Goal: Task Accomplishment & Management: Use online tool/utility

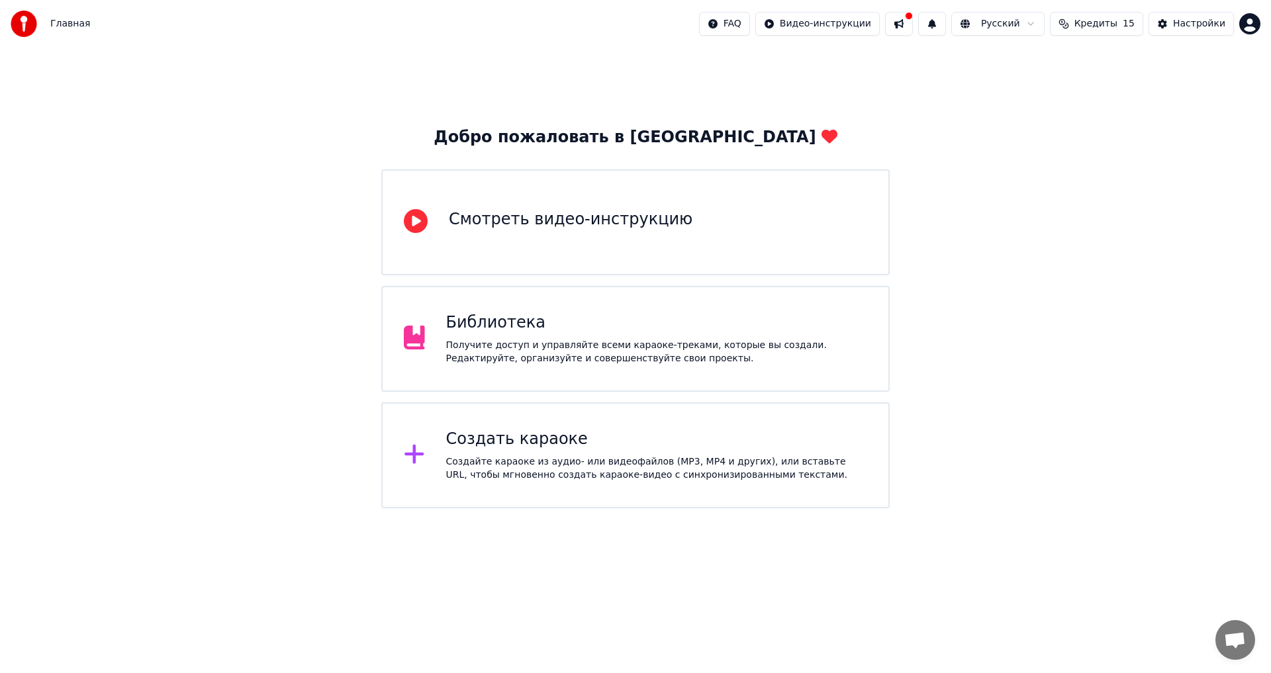
click at [587, 452] on div "Создать караоке Создайте караоке из аудио- или видеофайлов (MP3, MP4 и других),…" at bounding box center [657, 455] width 422 height 53
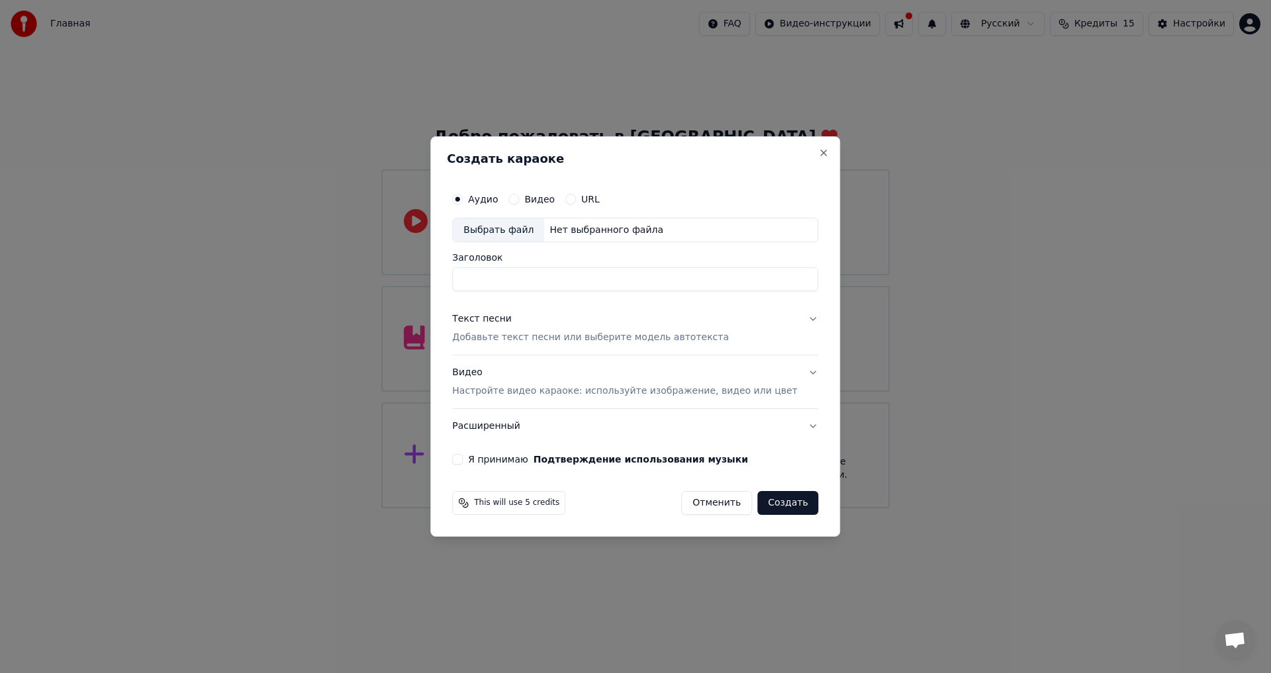
click at [536, 233] on div "Выбрать файл" at bounding box center [498, 231] width 91 height 24
type input "**********"
drag, startPoint x: 611, startPoint y: 280, endPoint x: 427, endPoint y: 276, distance: 183.5
click at [427, 276] on body "**********" at bounding box center [635, 254] width 1271 height 509
type input "*"
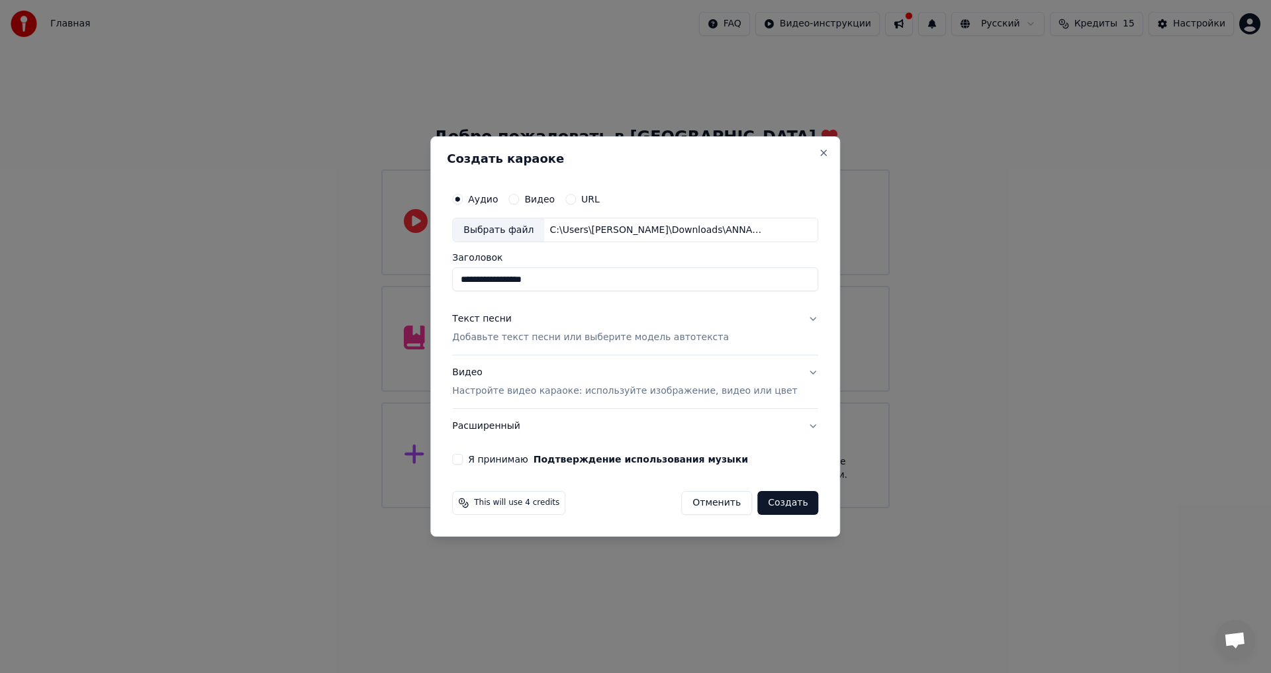
type input "**********"
click at [537, 334] on p "Добавьте текст песни или выберите модель автотекста" at bounding box center [590, 338] width 277 height 13
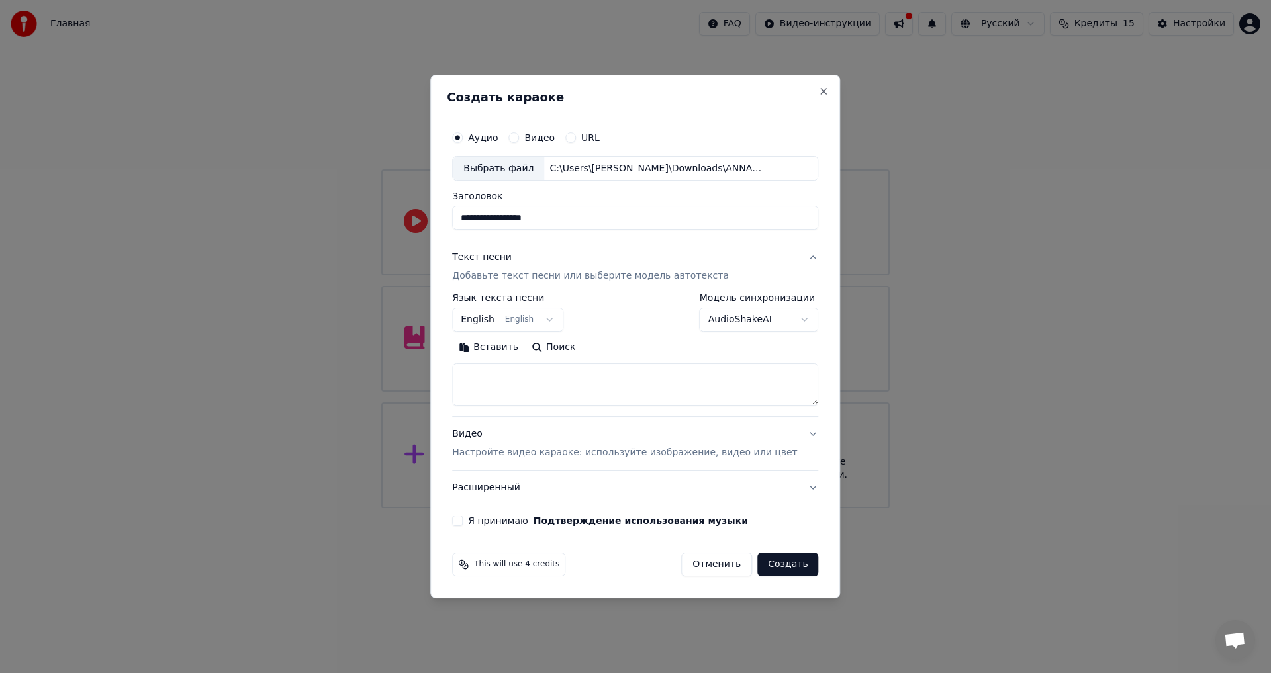
click at [519, 379] on textarea at bounding box center [635, 385] width 366 height 42
paste textarea "**********"
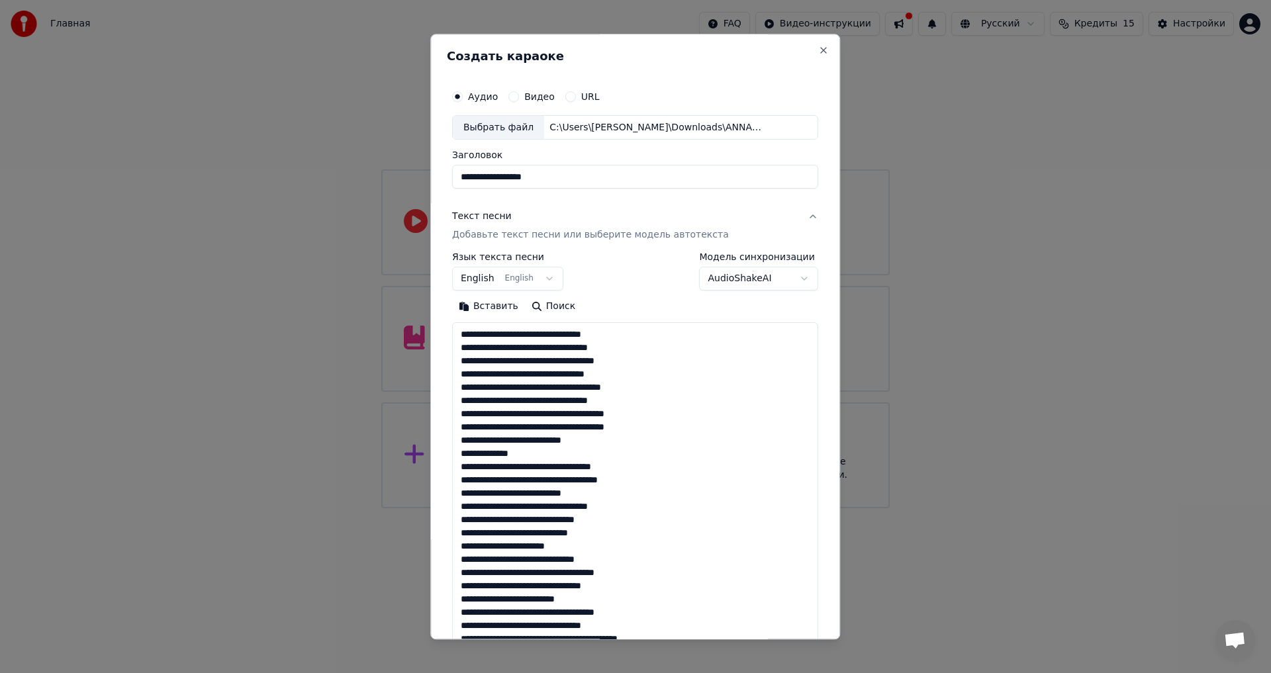
scroll to position [679, 0]
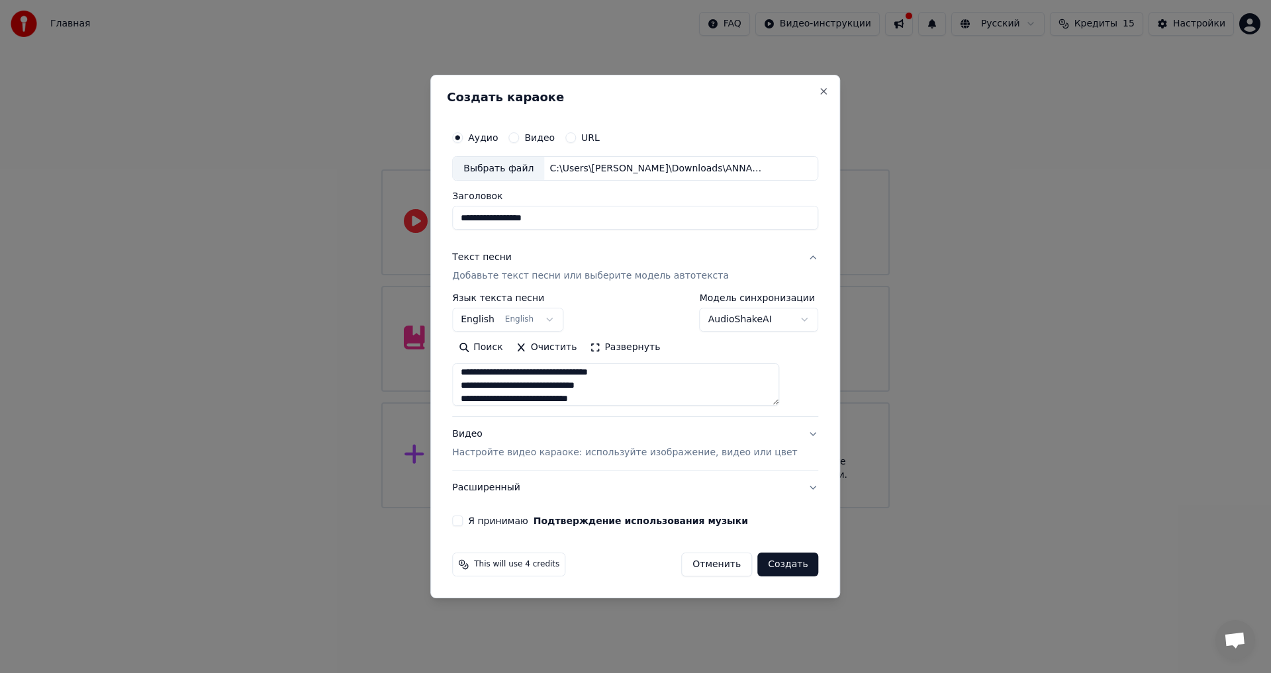
type textarea "**********"
click at [525, 317] on body "**********" at bounding box center [635, 254] width 1271 height 509
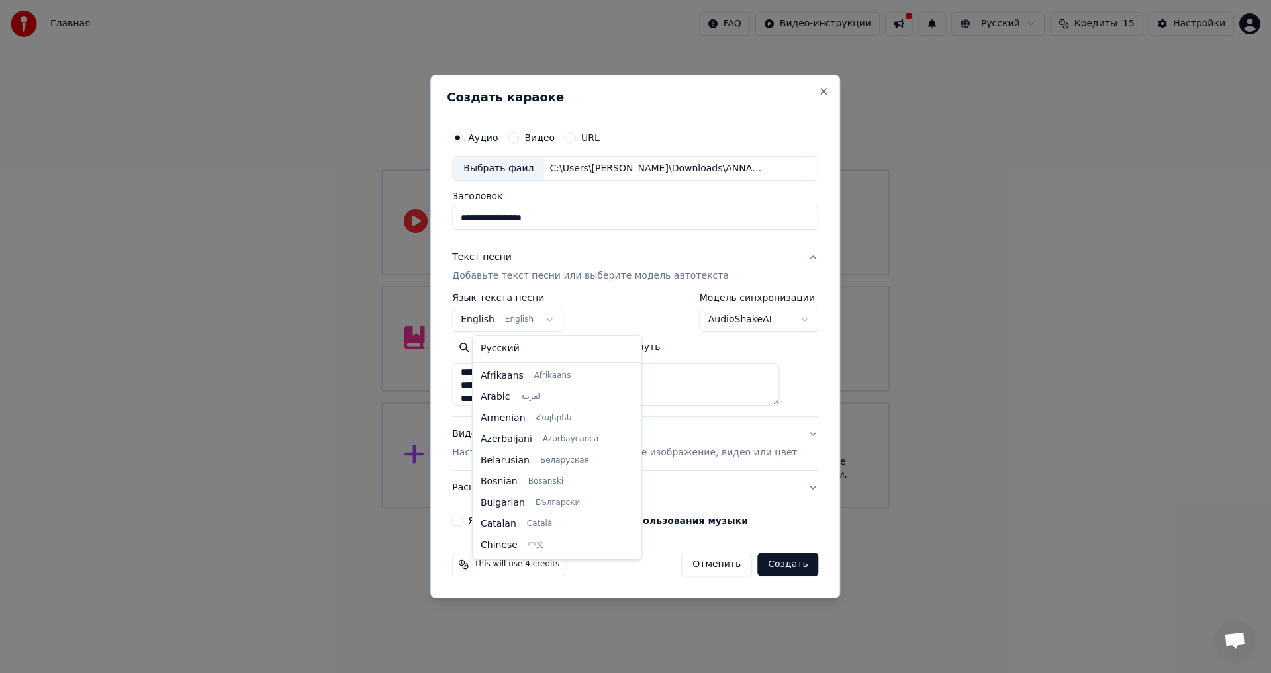
scroll to position [106, 0]
select select "**"
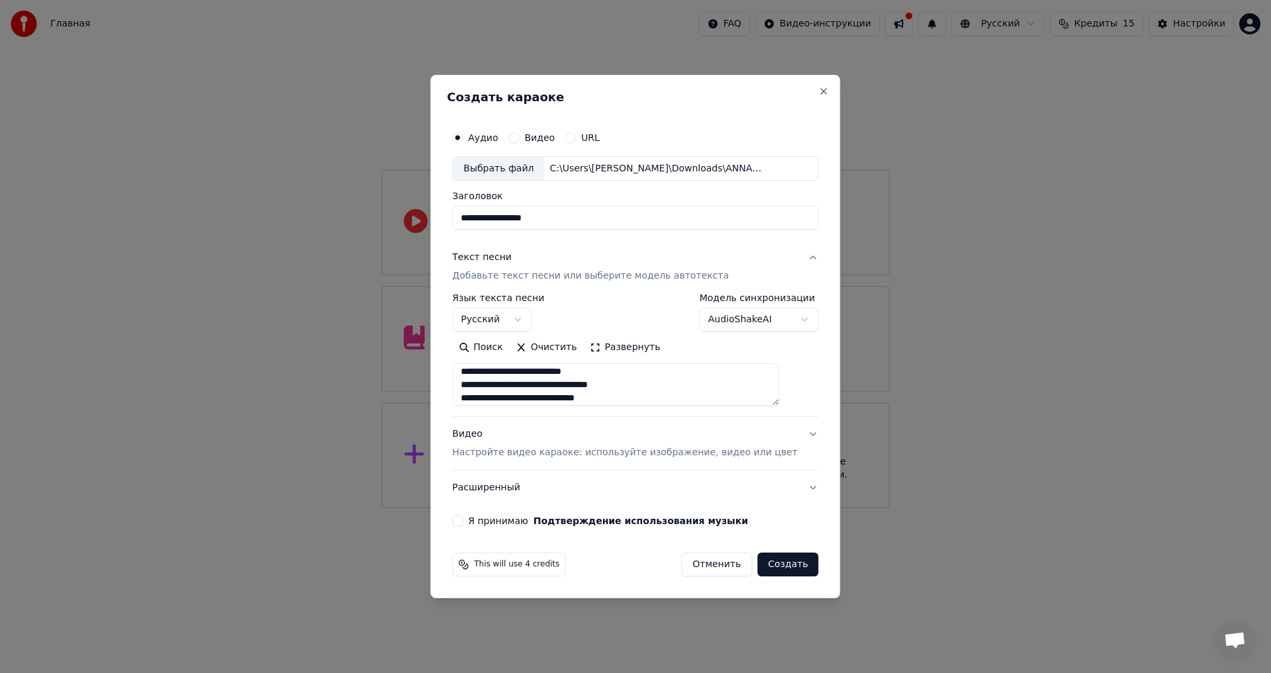
scroll to position [149, 0]
click at [730, 456] on p "Настройте видео караоке: используйте изображение, видео или цвет" at bounding box center [624, 452] width 345 height 13
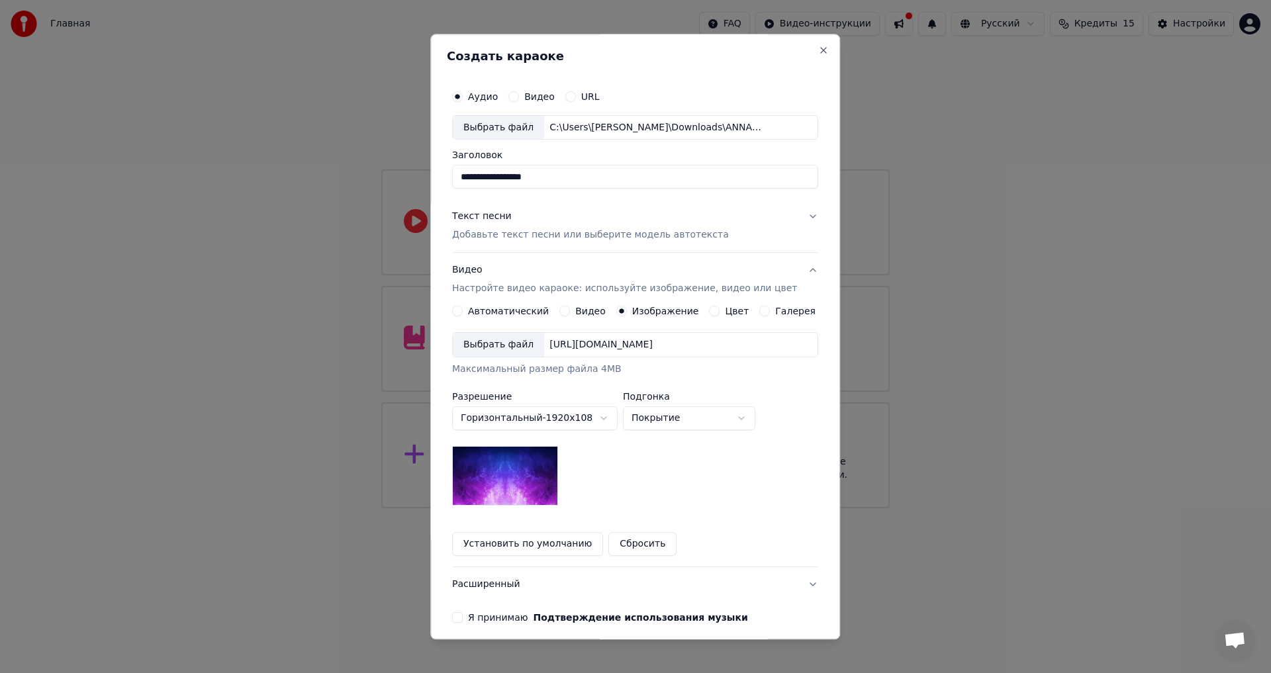
click at [534, 544] on button "Установить по умолчанию" at bounding box center [527, 545] width 151 height 24
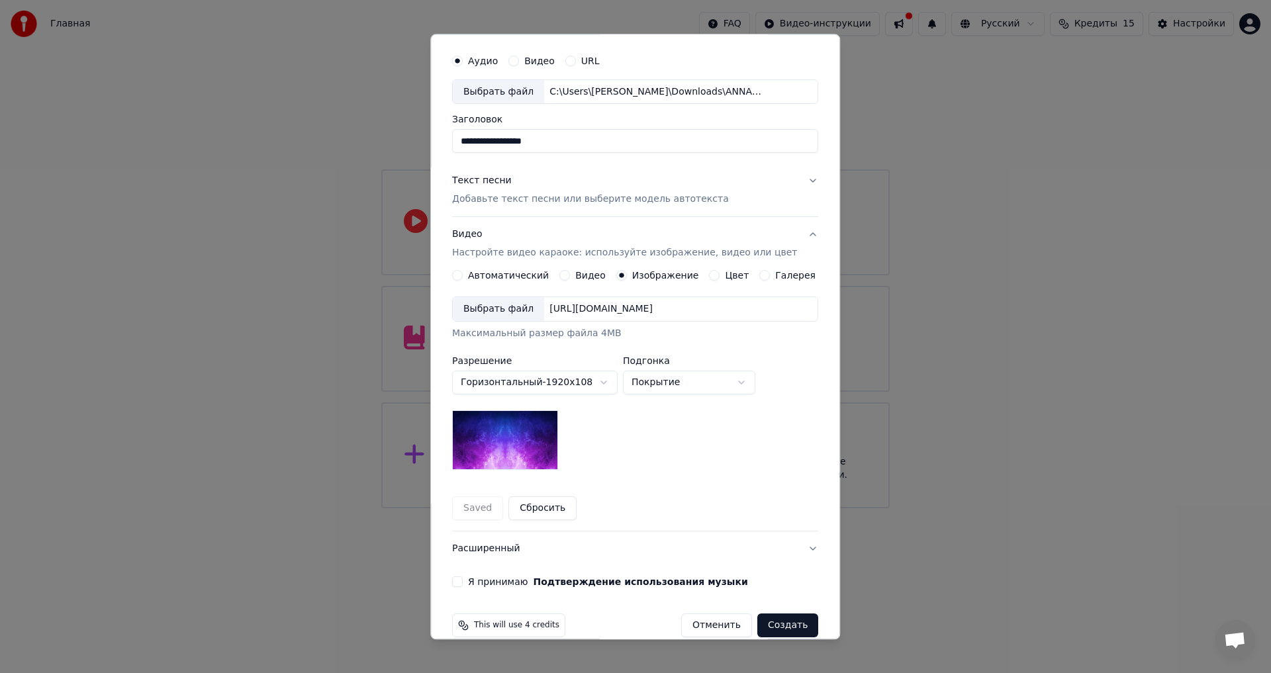
scroll to position [56, 0]
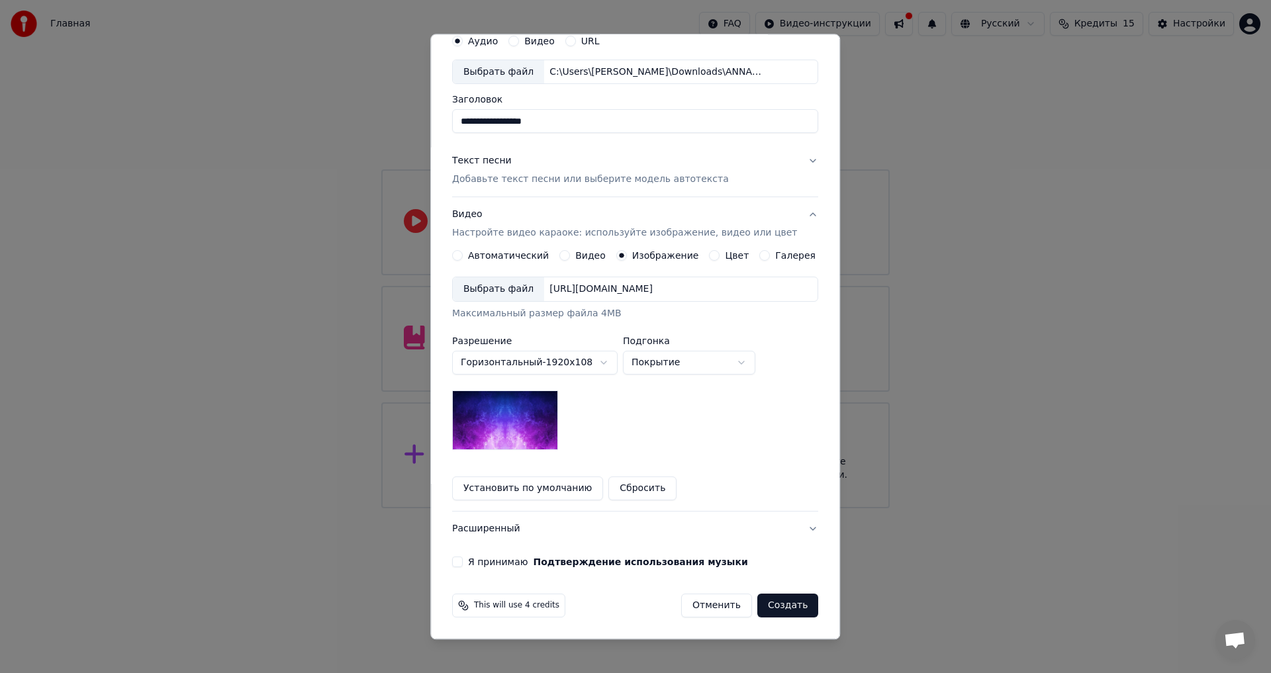
click at [463, 563] on button "Я принимаю Подтверждение использования музыки" at bounding box center [457, 563] width 11 height 11
click at [768, 603] on button "Создать" at bounding box center [788, 607] width 61 height 24
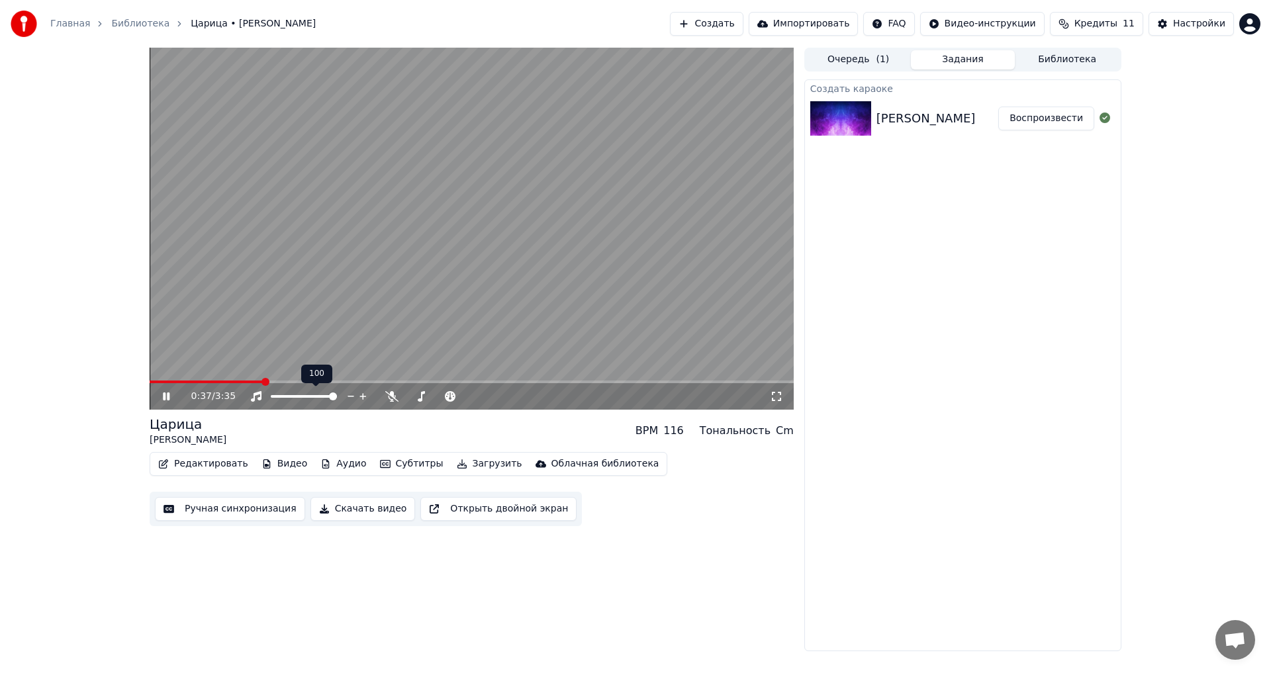
click at [385, 390] on div "0:37 / 3:35" at bounding box center [480, 396] width 579 height 13
click at [389, 400] on icon at bounding box center [391, 396] width 13 height 11
click at [388, 397] on icon at bounding box center [391, 396] width 13 height 11
click at [388, 394] on icon at bounding box center [391, 396] width 13 height 11
click at [388, 396] on icon at bounding box center [391, 396] width 13 height 11
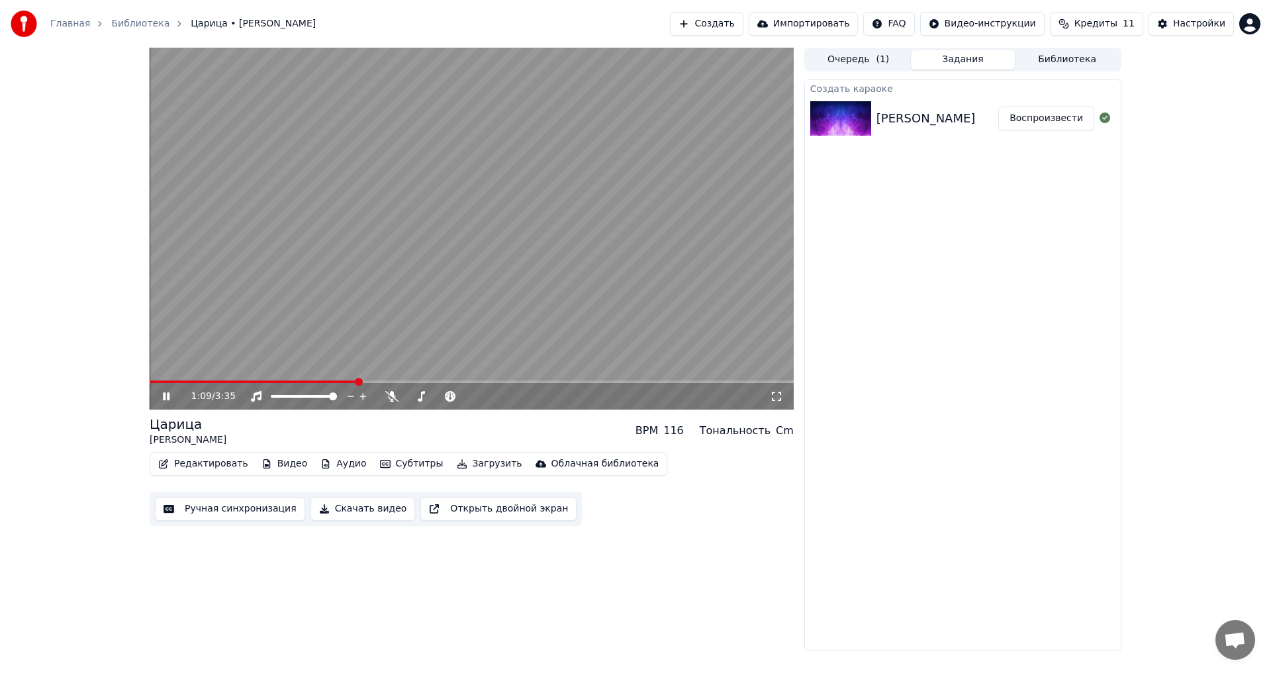
click at [208, 466] on button "Редактировать" at bounding box center [203, 464] width 101 height 19
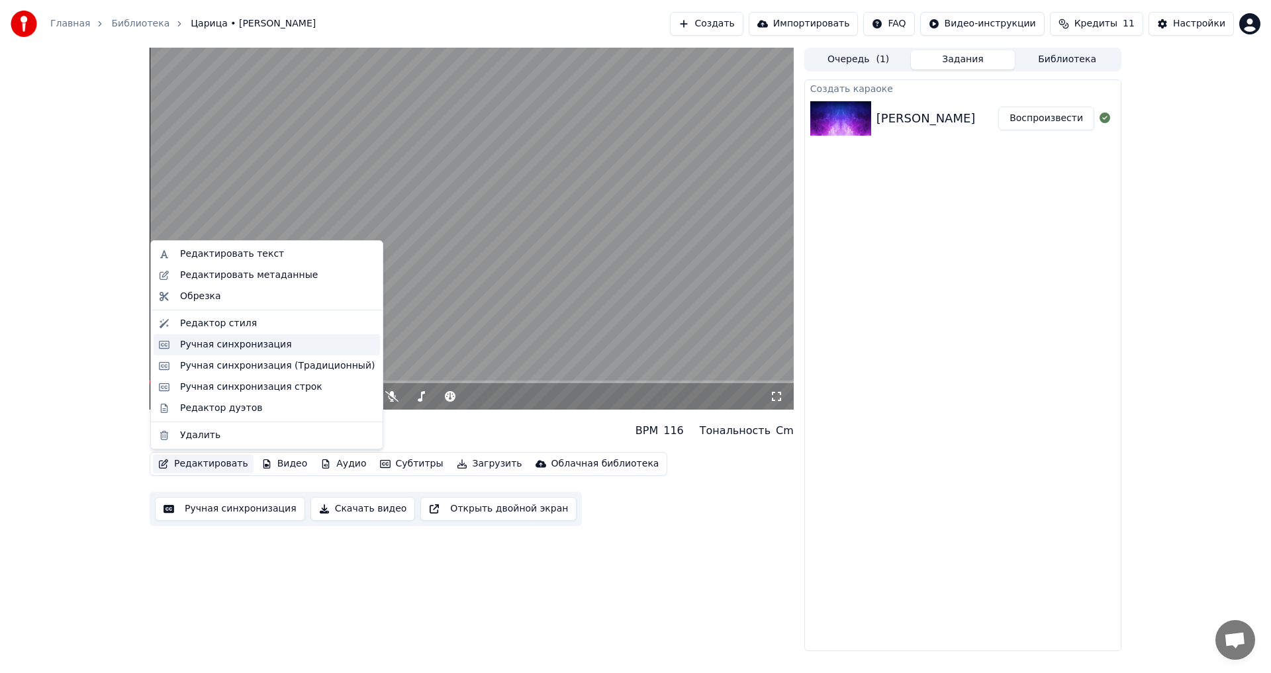
click at [227, 350] on div "Ручная синхронизация" at bounding box center [236, 344] width 112 height 13
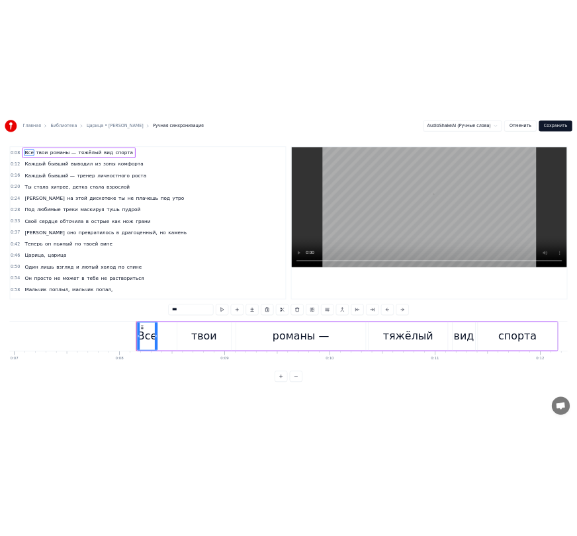
scroll to position [0, 1824]
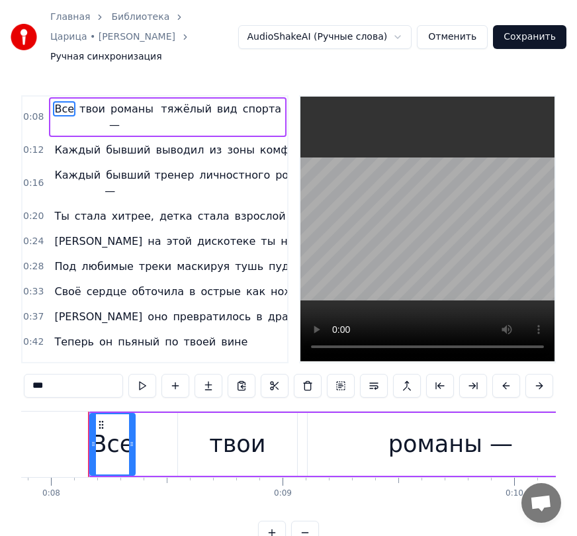
click at [246, 101] on span "спорта" at bounding box center [262, 108] width 41 height 15
type input "******"
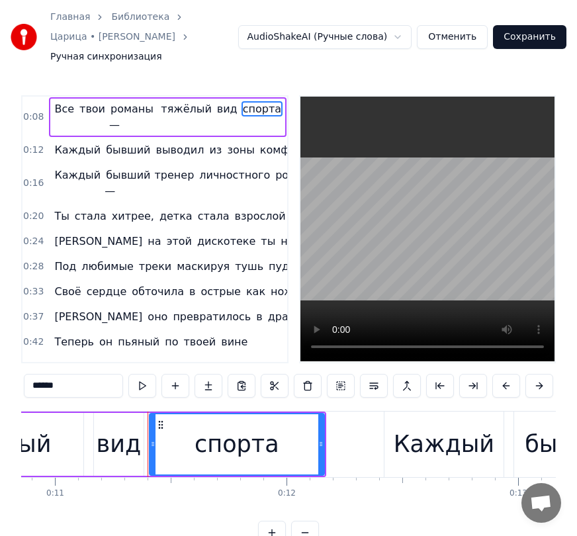
scroll to position [0, 2575]
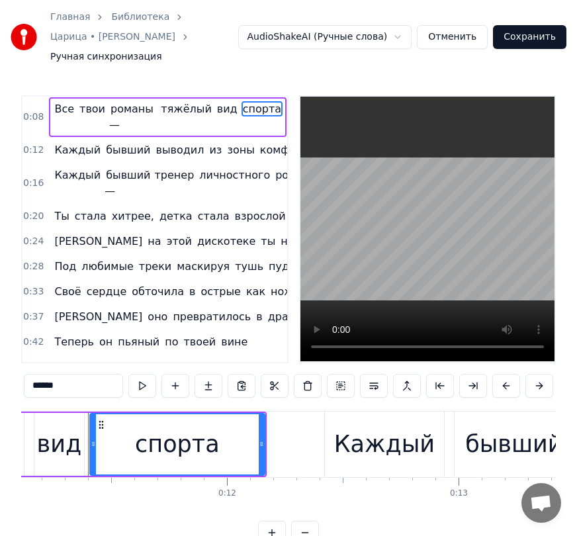
drag, startPoint x: 73, startPoint y: 369, endPoint x: 15, endPoint y: 368, distance: 57.6
click at [15, 368] on div "Главная Библиотека Царица • [PERSON_NAME] синхронизация AudioShakeAI (Ручные сл…" at bounding box center [288, 272] width 577 height 545
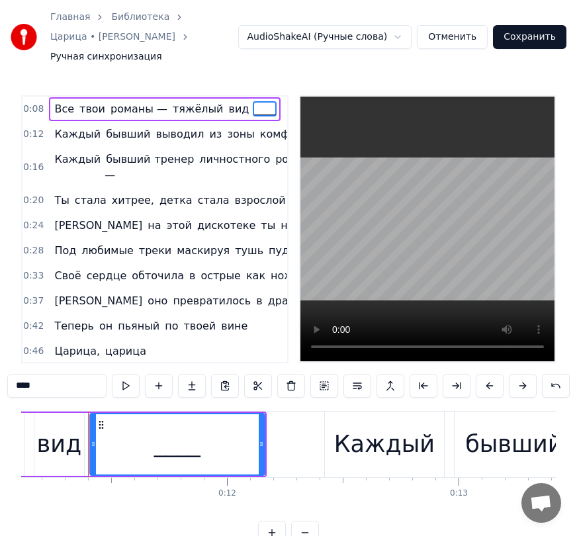
click at [259, 126] on span "комфорта" at bounding box center [288, 133] width 58 height 15
type input "********"
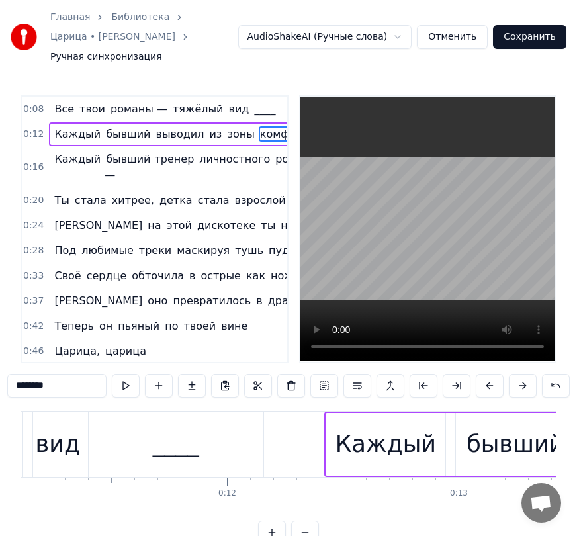
scroll to position [0, 8]
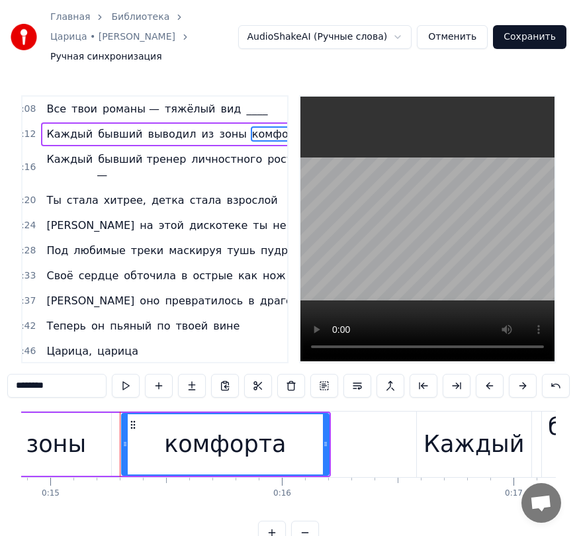
drag, startPoint x: 66, startPoint y: 366, endPoint x: -20, endPoint y: 366, distance: 85.4
click at [0, 366] on html "Главная Библиотека Царица • [PERSON_NAME] синхронизация AudioShakeAI (Ручные сл…" at bounding box center [288, 283] width 577 height 566
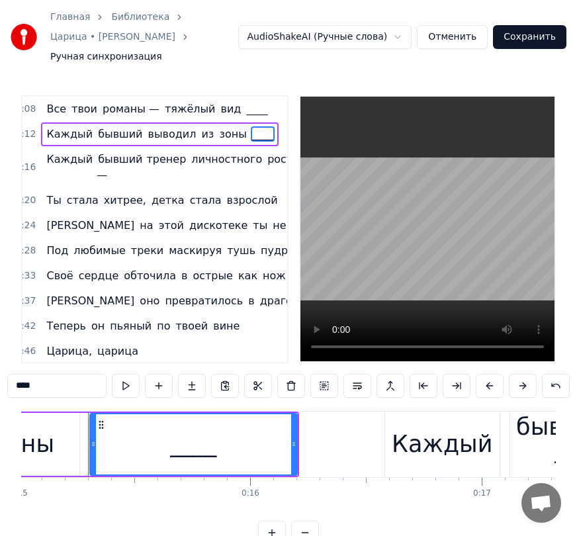
click at [266, 152] on span "роста" at bounding box center [283, 159] width 34 height 15
type input "*****"
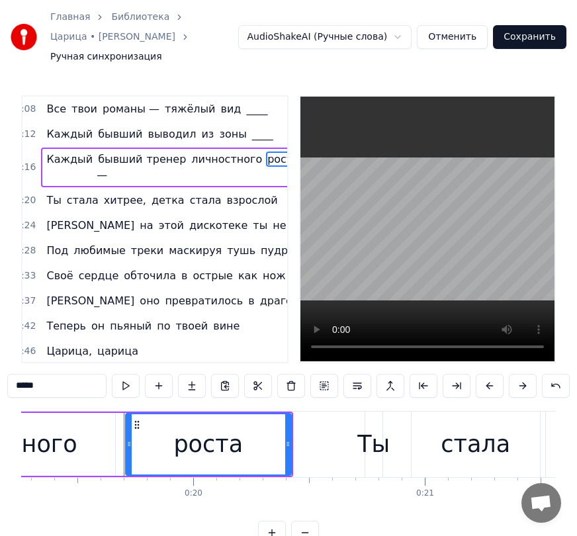
scroll to position [0, 4499]
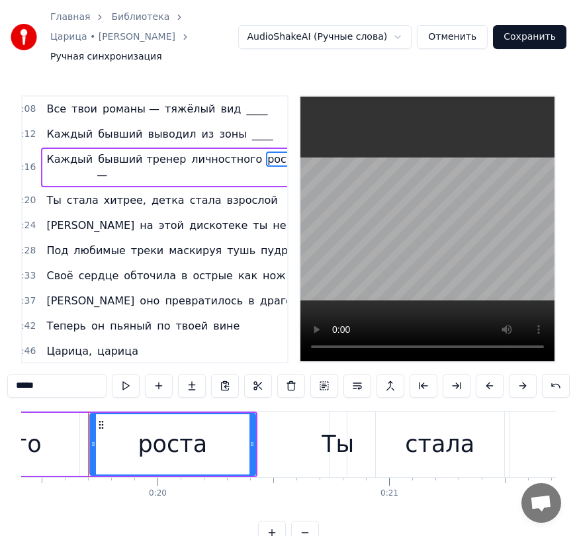
drag, startPoint x: 40, startPoint y: 370, endPoint x: -28, endPoint y: 363, distance: 68.5
click at [0, 363] on html "Главная Библиотека Царица • [PERSON_NAME] Ручная синхронизация AudioShakeAI (Ру…" at bounding box center [288, 283] width 577 height 566
click at [260, 243] on span "пудрой" at bounding box center [281, 250] width 43 height 15
type input "******"
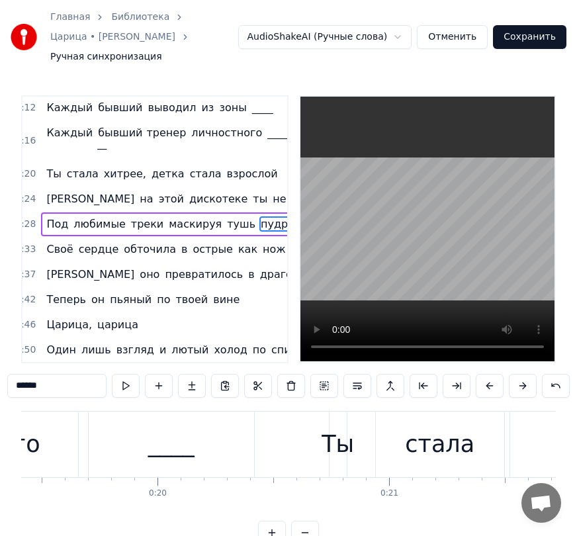
scroll to position [27, 8]
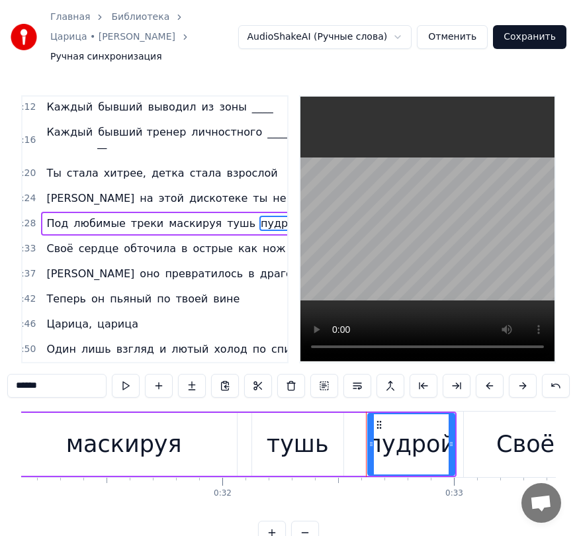
drag, startPoint x: 54, startPoint y: 368, endPoint x: 7, endPoint y: 365, distance: 47.1
click at [7, 365] on div "Главная Библиотека Царица • [PERSON_NAME] Ручная синхронизация AudioShakeAI (Ру…" at bounding box center [288, 272] width 577 height 545
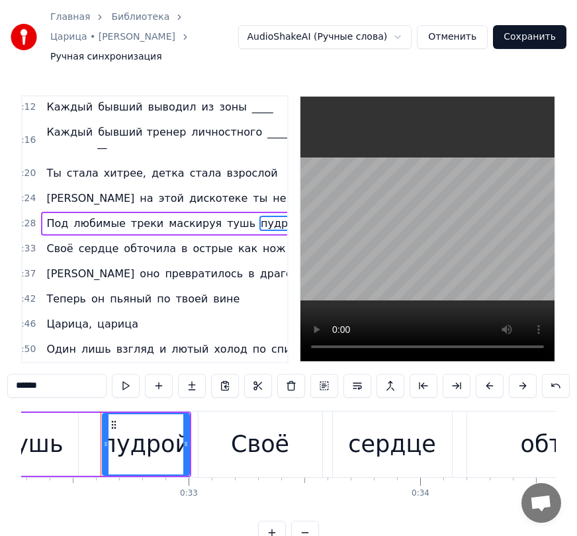
scroll to position [0, 7494]
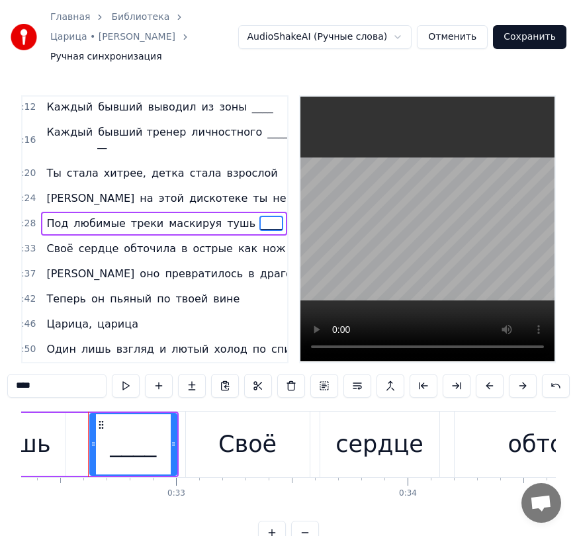
click at [290, 241] on span "грани" at bounding box center [307, 248] width 35 height 15
type input "*****"
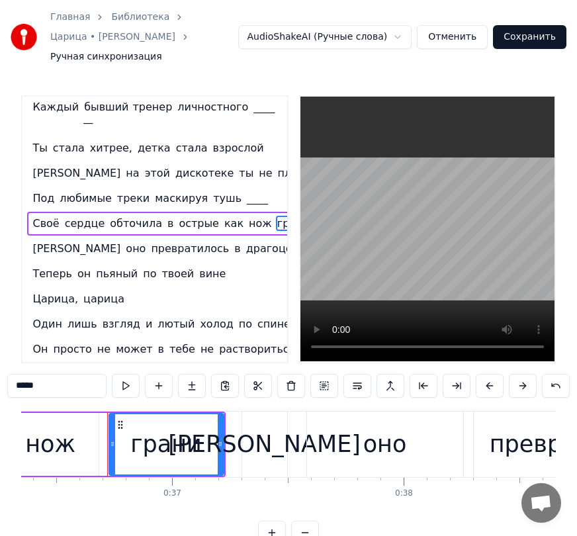
scroll to position [0, 8444]
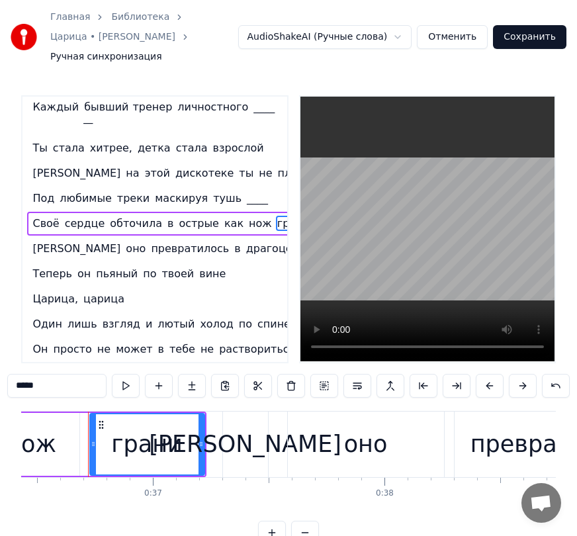
drag, startPoint x: 43, startPoint y: 367, endPoint x: -5, endPoint y: 366, distance: 47.7
click at [0, 366] on html "Главная Библиотека Царица • [PERSON_NAME] Ручная синхронизация AudioShakeAI (Ру…" at bounding box center [288, 283] width 577 height 566
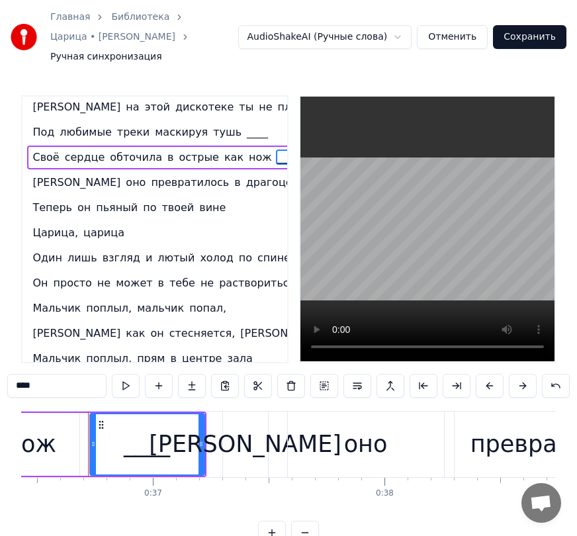
click at [189, 301] on span "попал," at bounding box center [208, 308] width 40 height 15
type input "******"
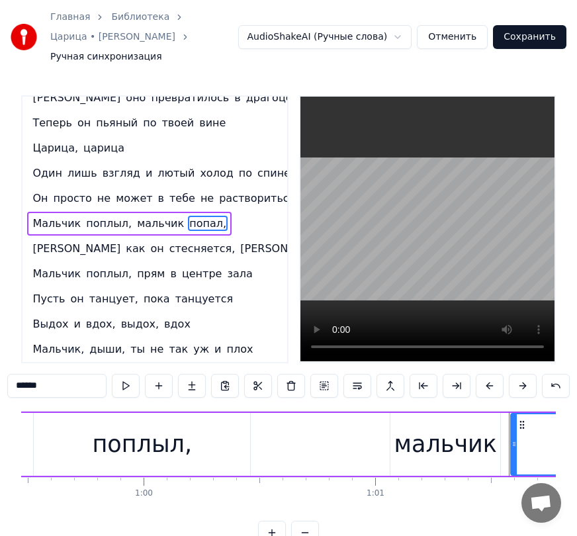
scroll to position [0, 14206]
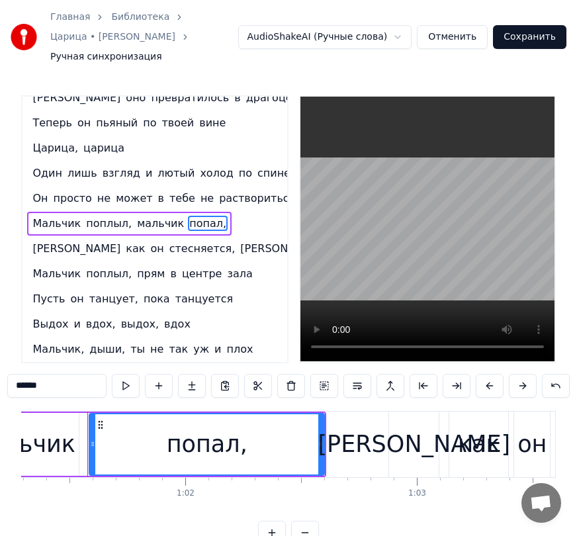
drag, startPoint x: 46, startPoint y: 365, endPoint x: 1, endPoint y: 360, distance: 44.7
click at [0, 366] on html "Главная Библиотека Царица • [PERSON_NAME] Ручная синхронизация AudioShakeAI (Ру…" at bounding box center [288, 283] width 577 height 566
click at [376, 241] on span "целуется" at bounding box center [403, 248] width 54 height 15
type input "********"
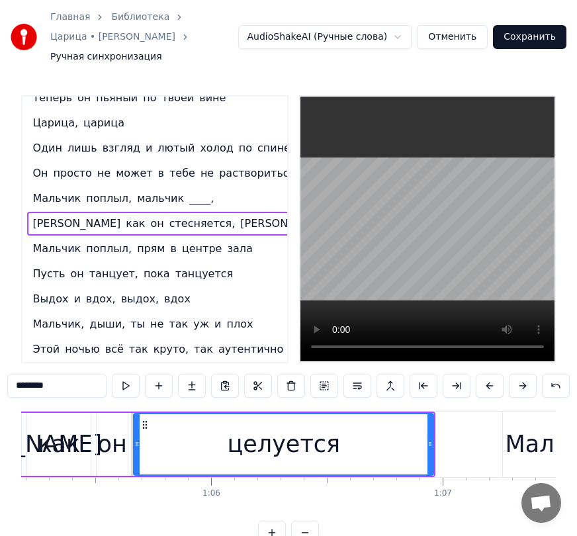
scroll to position [0, 15152]
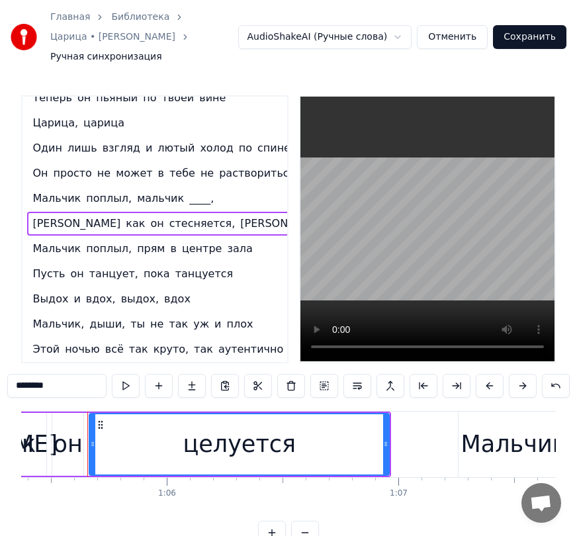
drag, startPoint x: 68, startPoint y: 368, endPoint x: -19, endPoint y: 364, distance: 86.8
click at [0, 364] on html "Главная Библиотека Царица • [PERSON_NAME] Ручная синхронизация AudioShakeAI (Ру…" at bounding box center [288, 283] width 577 height 566
click at [174, 266] on span "танцуется" at bounding box center [204, 273] width 61 height 15
type input "*********"
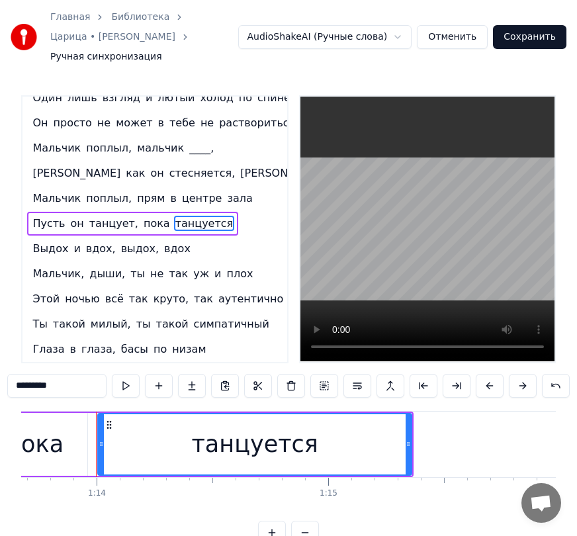
scroll to position [0, 17085]
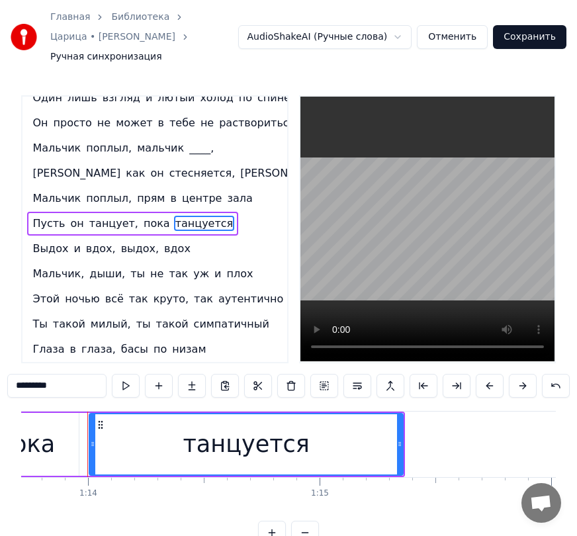
drag, startPoint x: 58, startPoint y: 372, endPoint x: 17, endPoint y: 370, distance: 41.1
click at [17, 374] on input "*********" at bounding box center [56, 386] width 99 height 24
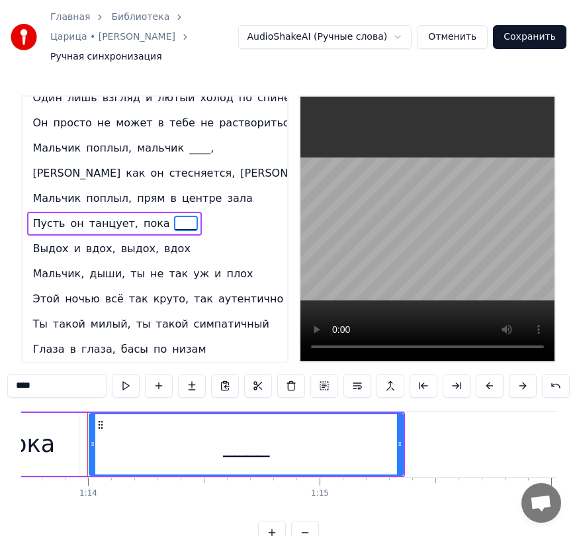
click at [193, 317] on span "симпатичный" at bounding box center [232, 324] width 78 height 15
type input "**********"
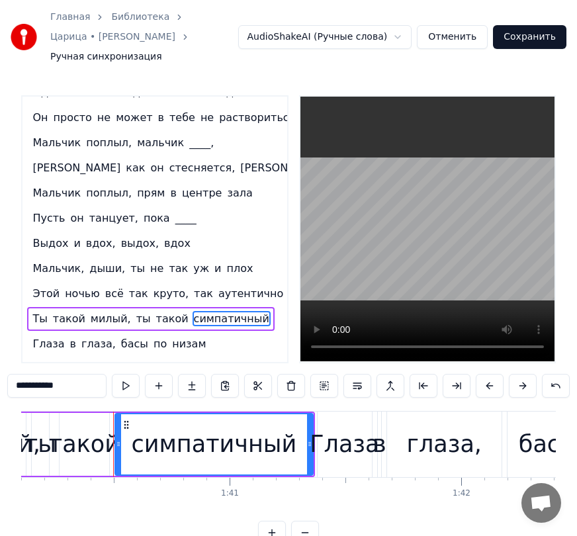
scroll to position [0, 23227]
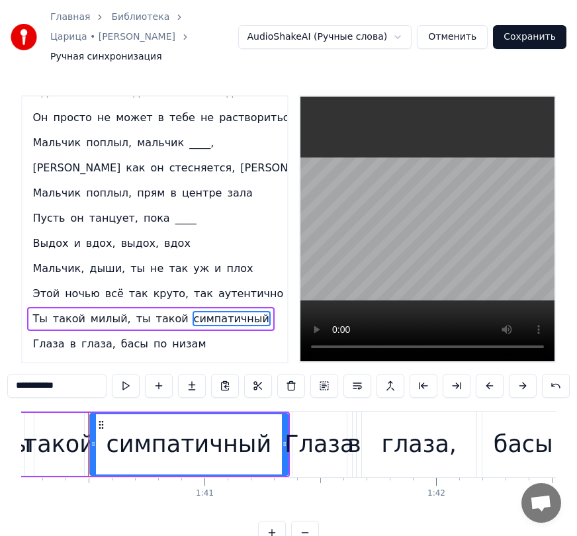
drag, startPoint x: 76, startPoint y: 368, endPoint x: -19, endPoint y: 366, distance: 94.7
click at [0, 366] on html "Главная Библиотека Царица • [PERSON_NAME] Ручная синхронизация AudioShakeAI (Ру…" at bounding box center [288, 283] width 577 height 566
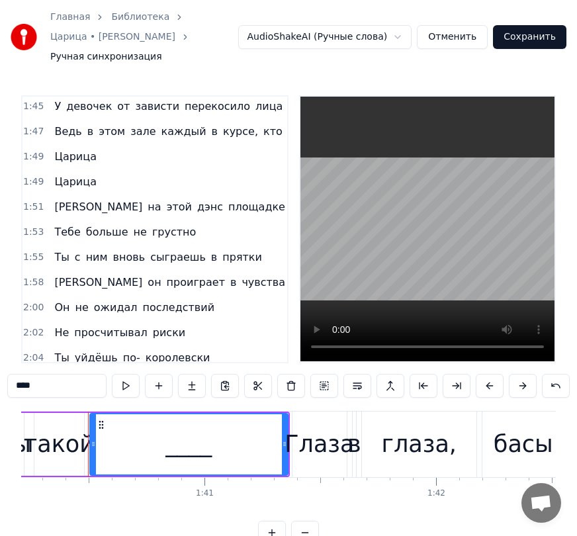
scroll to position [549, 0]
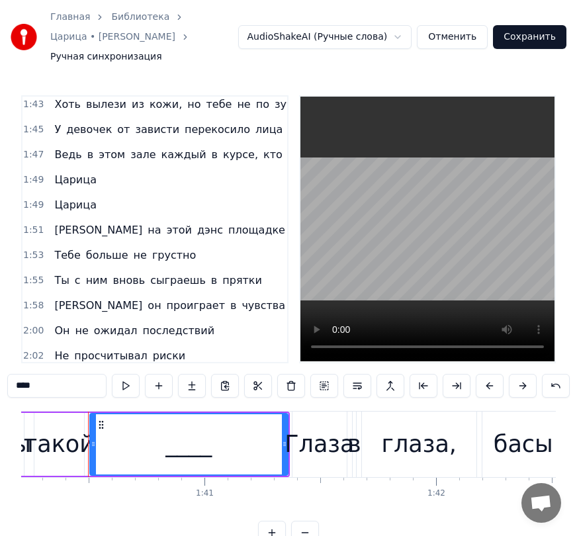
click at [254, 122] on span "лица" at bounding box center [269, 129] width 30 height 15
type input "****"
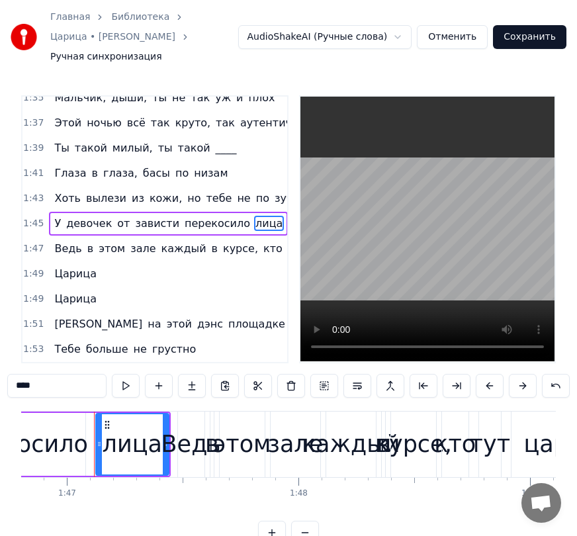
scroll to position [0, 24761]
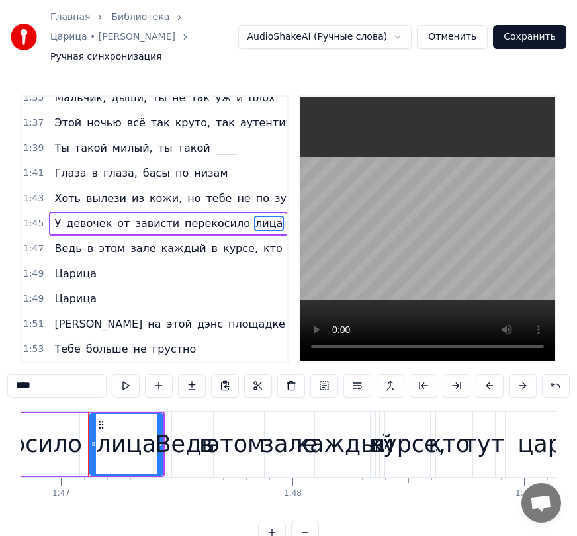
drag, startPoint x: 54, startPoint y: 370, endPoint x: 1, endPoint y: 367, distance: 53.1
click at [1, 367] on div "Главная Библиотека Царица • [PERSON_NAME] Ручная синхронизация AudioShakeAI (Ру…" at bounding box center [288, 272] width 577 height 545
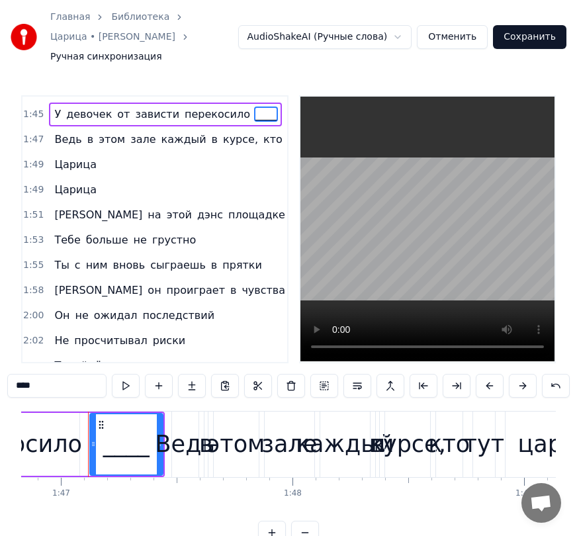
scroll to position [587, 0]
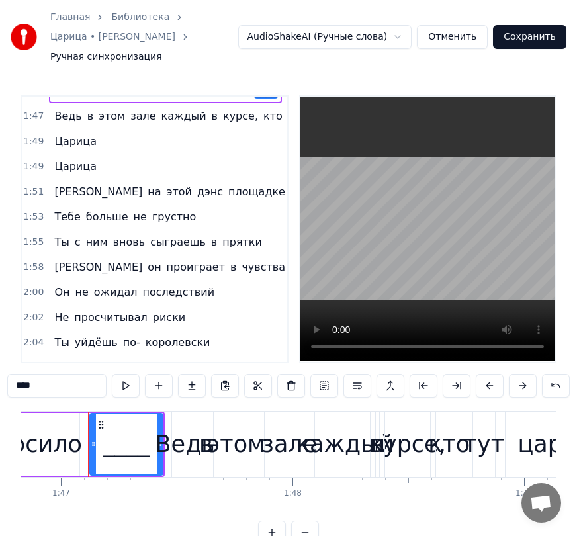
click at [151, 209] on span "грустно" at bounding box center [174, 216] width 46 height 15
type input "*******"
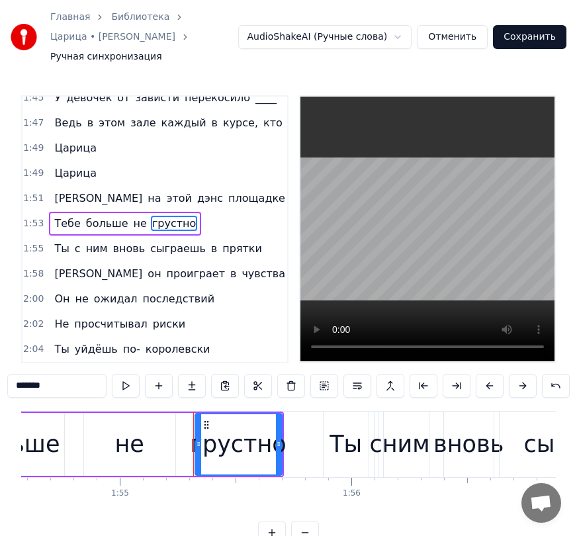
scroll to position [0, 26662]
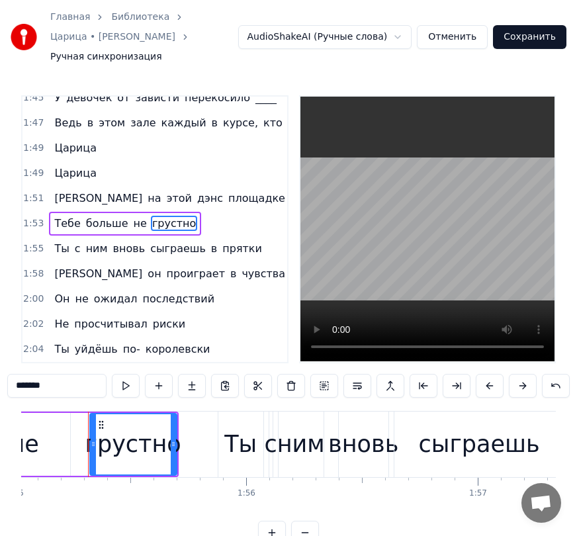
drag, startPoint x: 57, startPoint y: 366, endPoint x: 10, endPoint y: 367, distance: 47.0
click at [10, 374] on input "*******" at bounding box center [56, 386] width 99 height 24
click at [221, 241] on span "прятки" at bounding box center [242, 248] width 42 height 15
type input "******"
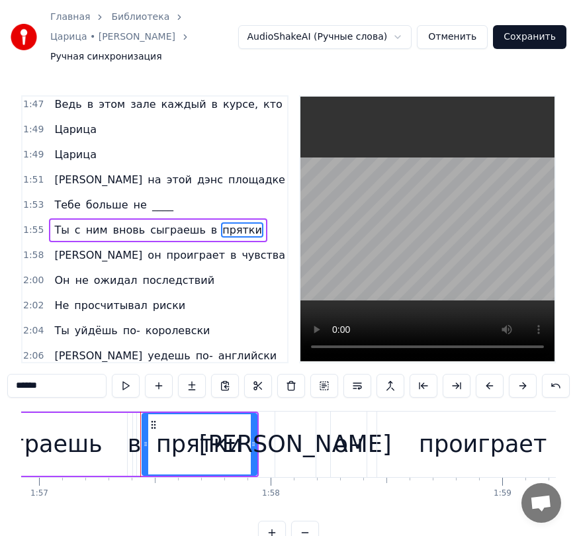
scroll to position [0, 27153]
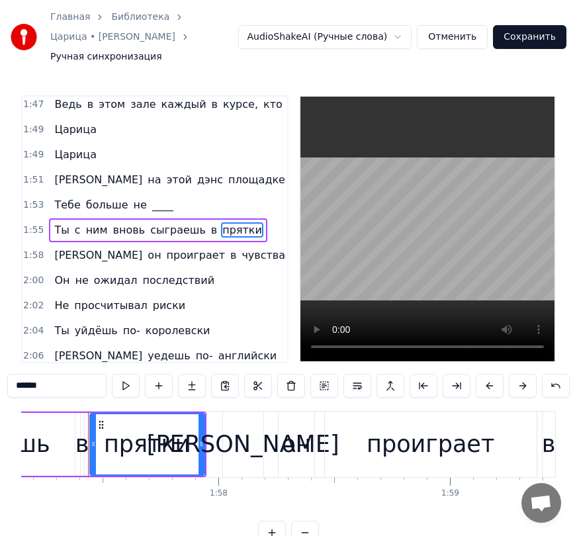
drag, startPoint x: 54, startPoint y: 371, endPoint x: 5, endPoint y: 368, distance: 48.5
click at [5, 368] on div "Главная Библиотека Царица • [PERSON_NAME] Ручная синхронизация AudioShakeAI (Ру…" at bounding box center [288, 272] width 577 height 545
click at [152, 298] on span "риски" at bounding box center [169, 305] width 35 height 15
type input "*****"
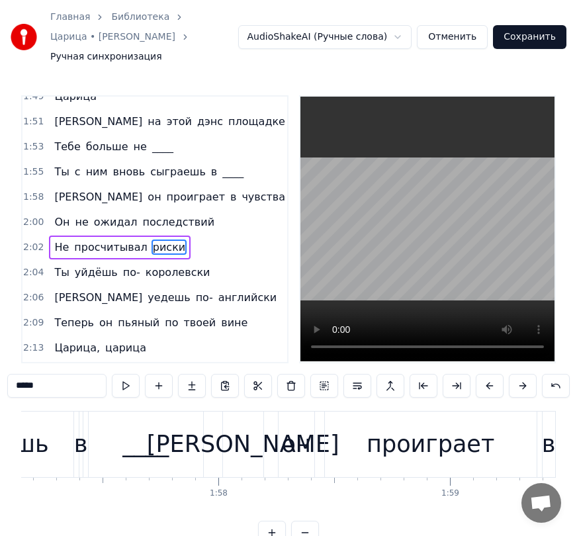
scroll to position [681, 0]
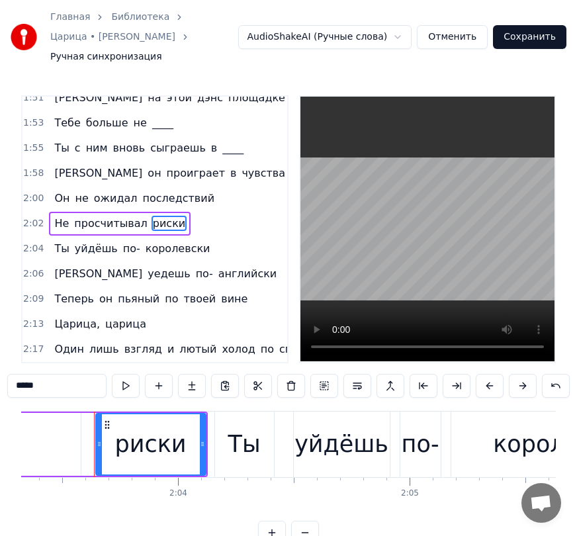
drag, startPoint x: 38, startPoint y: 373, endPoint x: 4, endPoint y: 372, distance: 34.4
click at [4, 372] on div "Главная Библиотека Царица • [PERSON_NAME] Ручная синхронизация AudioShakeAI (Ру…" at bounding box center [288, 272] width 577 height 545
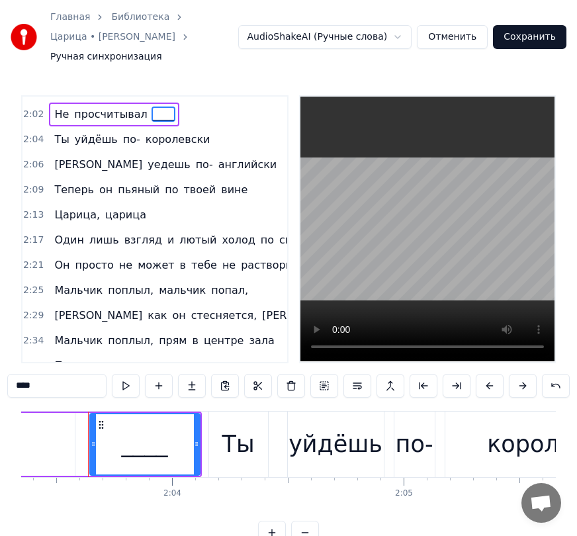
scroll to position [814, 0]
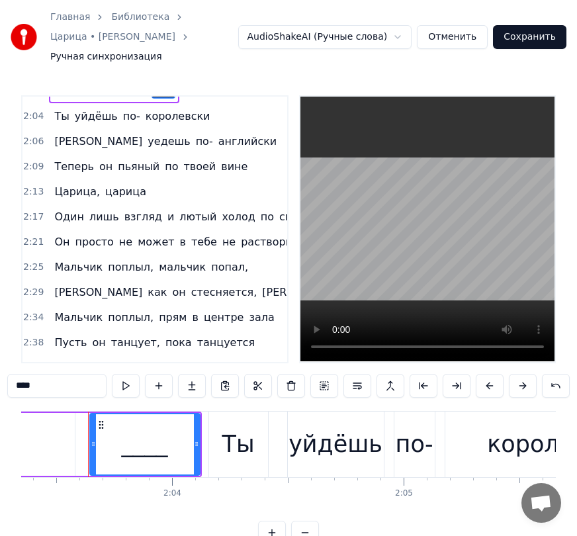
click at [210, 260] on span "попал," at bounding box center [230, 267] width 40 height 15
type input "******"
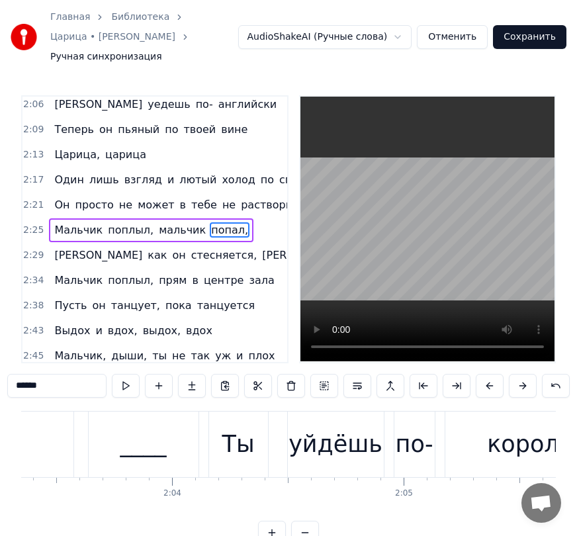
scroll to position [858, 0]
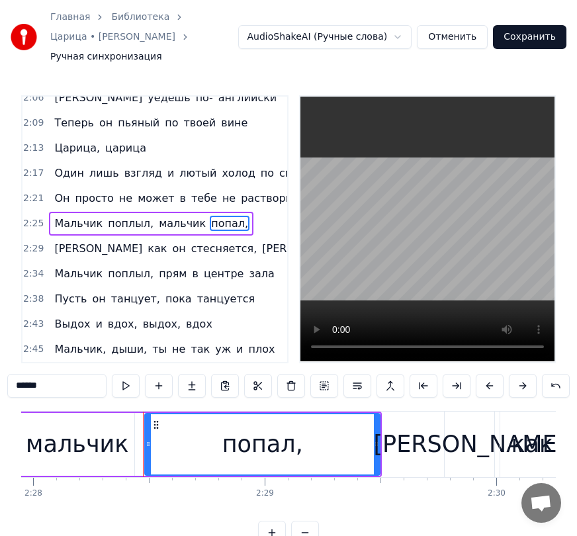
drag, startPoint x: 46, startPoint y: 368, endPoint x: -8, endPoint y: 368, distance: 54.3
click at [0, 368] on html "Главная Библиотека Царица • [PERSON_NAME] Ручная синхронизация AudioShakeAI (Ру…" at bounding box center [288, 283] width 577 height 566
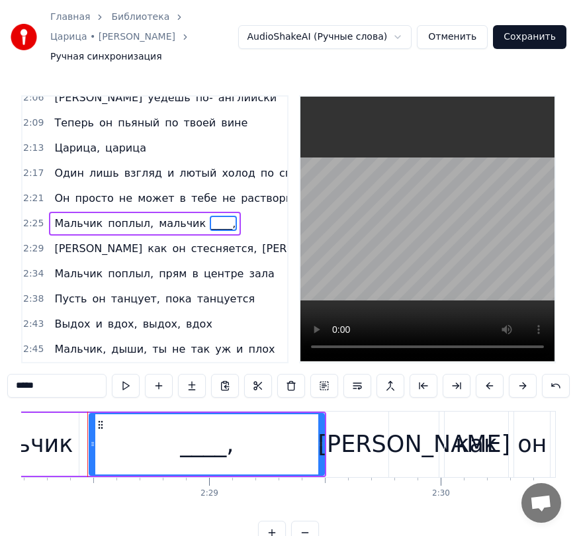
click at [398, 241] on span "целуется" at bounding box center [425, 248] width 54 height 15
type input "********"
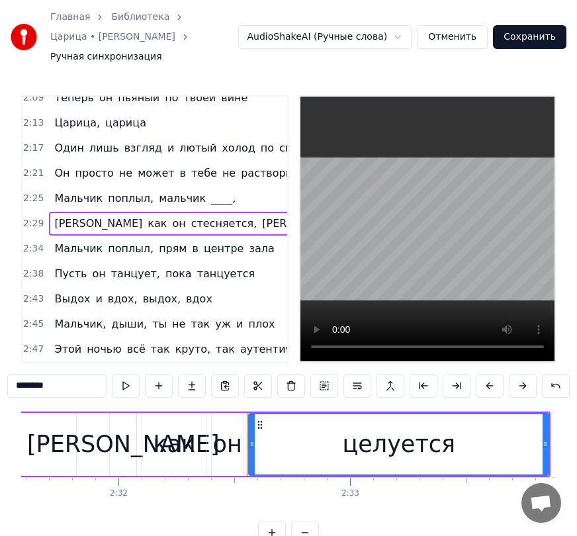
scroll to position [0, 35293]
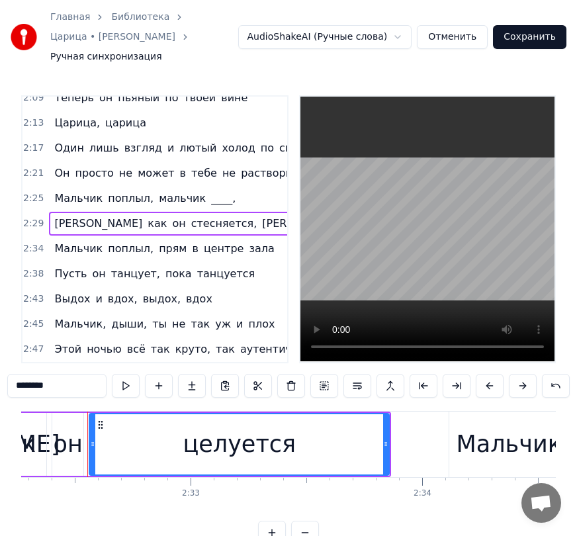
drag, startPoint x: 58, startPoint y: 370, endPoint x: -3, endPoint y: 367, distance: 61.0
click at [0, 367] on html "Главная Библиотека Царица • [PERSON_NAME] Ручная синхронизация AudioShakeAI (Ру…" at bounding box center [288, 283] width 577 height 566
click at [196, 266] on span "танцуется" at bounding box center [226, 273] width 61 height 15
type input "*********"
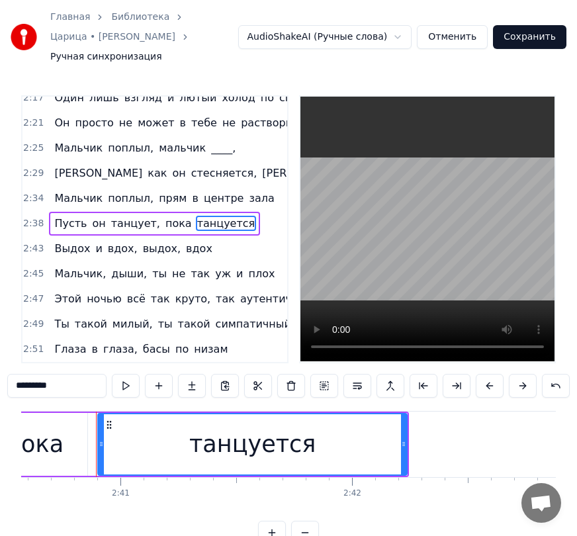
scroll to position [0, 37226]
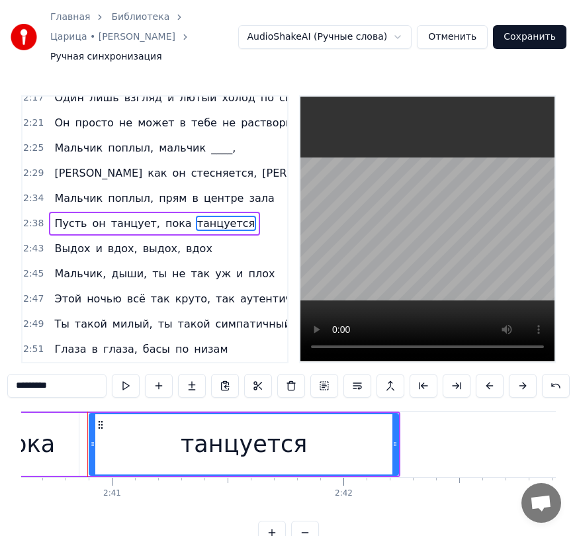
drag, startPoint x: 69, startPoint y: 370, endPoint x: 6, endPoint y: 369, distance: 62.9
click at [6, 369] on div "Главная Библиотека Царица • [PERSON_NAME] Ручная синхронизация AudioShakeAI (Ру…" at bounding box center [288, 272] width 577 height 545
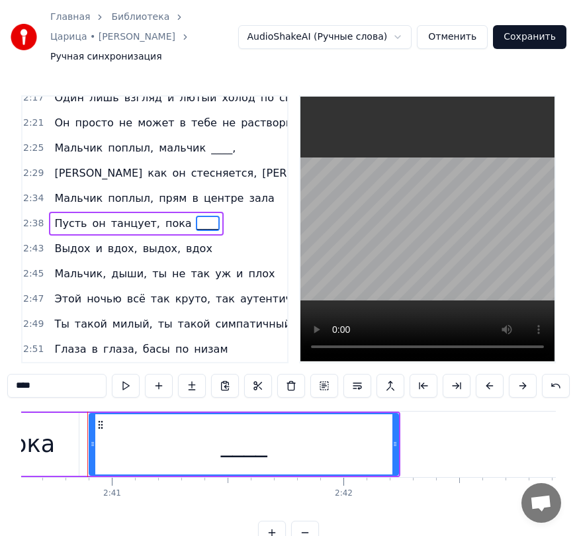
click at [239, 291] on span "аутентично" at bounding box center [273, 298] width 68 height 15
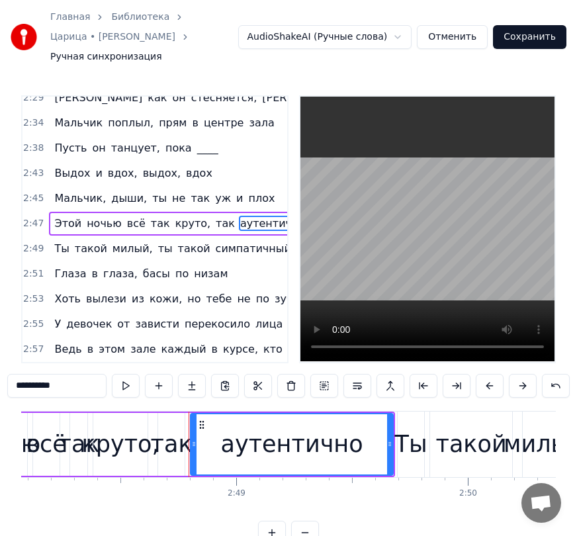
scroll to position [0, 39057]
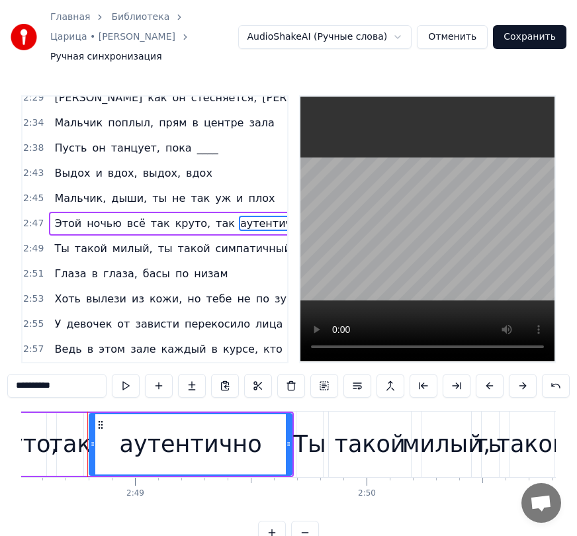
click at [224, 241] on span "симпатичный" at bounding box center [254, 248] width 78 height 15
type input "**********"
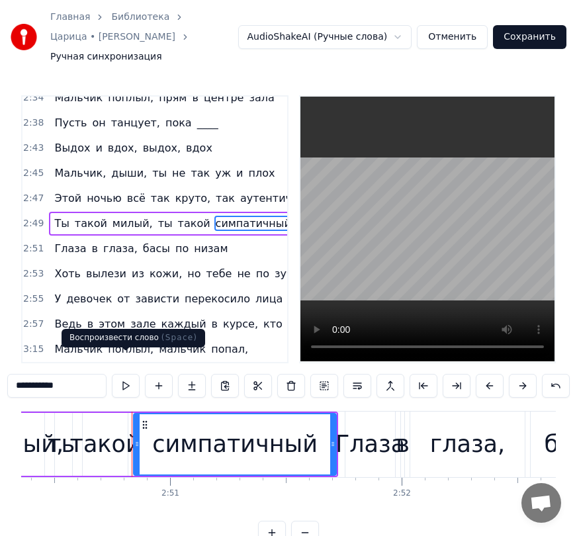
scroll to position [0, 39530]
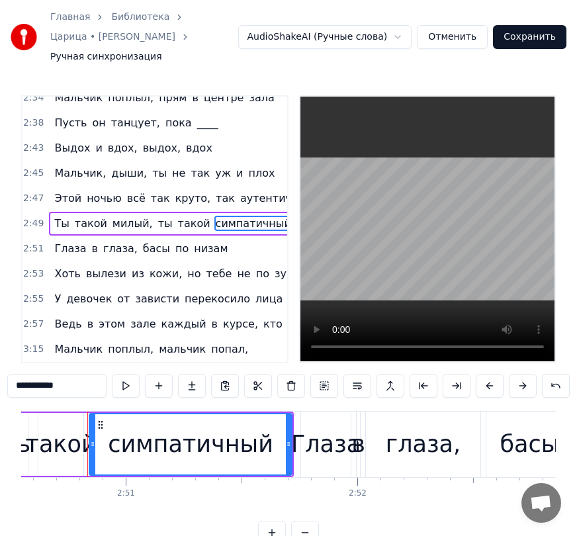
drag, startPoint x: 83, startPoint y: 368, endPoint x: -10, endPoint y: 365, distance: 92.8
click at [0, 365] on html "Главная Библиотека Царица • [PERSON_NAME] Ручная синхронизация AudioShakeAI (Ру…" at bounding box center [288, 283] width 577 height 566
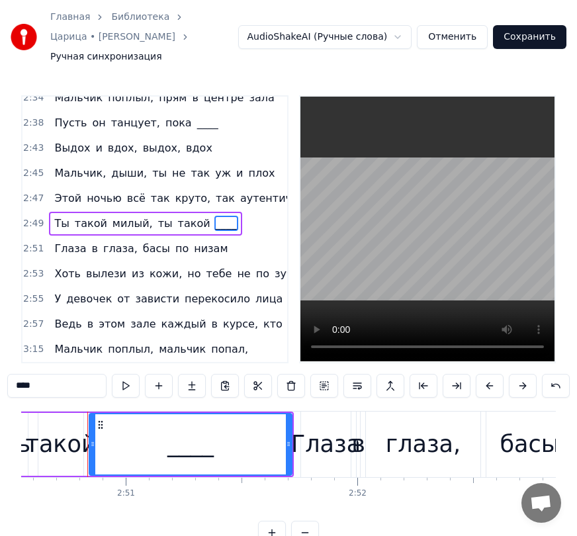
click at [254, 291] on span "лица" at bounding box center [269, 298] width 30 height 15
type input "****"
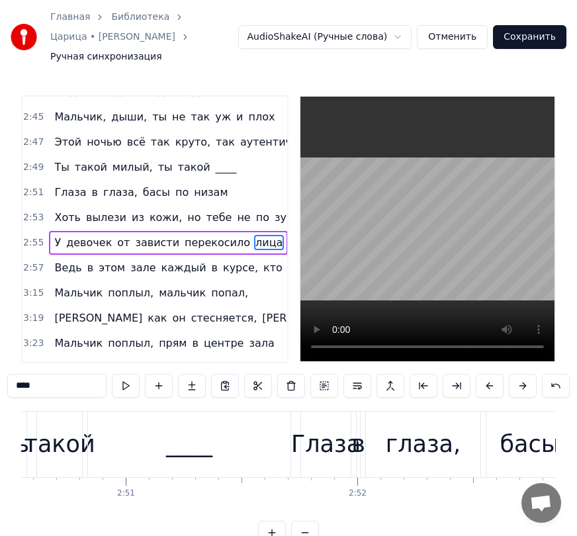
scroll to position [1109, 0]
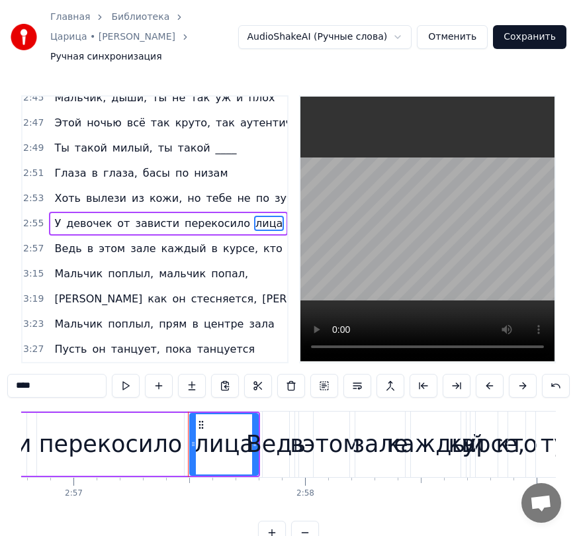
drag, startPoint x: 46, startPoint y: 372, endPoint x: -19, endPoint y: 369, distance: 65.6
click at [0, 369] on html "Главная Библиотека Царица • [PERSON_NAME] Ручная синхронизация AudioShakeAI (Ру…" at bounding box center [288, 283] width 577 height 566
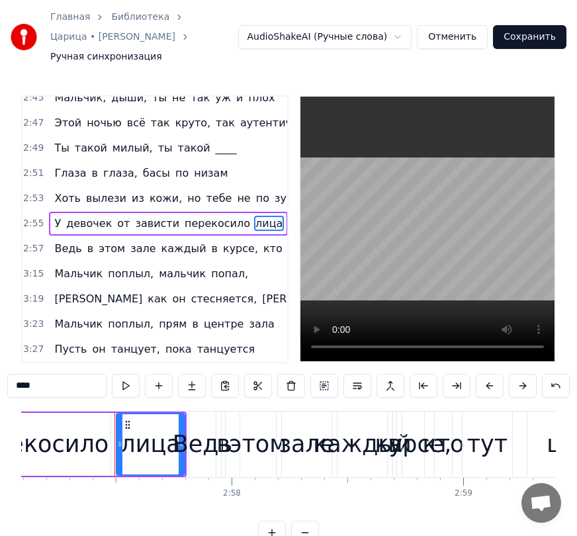
scroll to position [0, 41073]
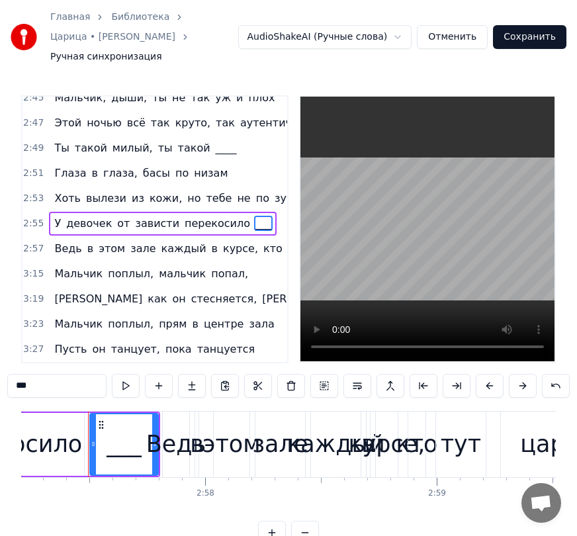
click at [210, 266] on span "попал," at bounding box center [230, 273] width 40 height 15
type input "******"
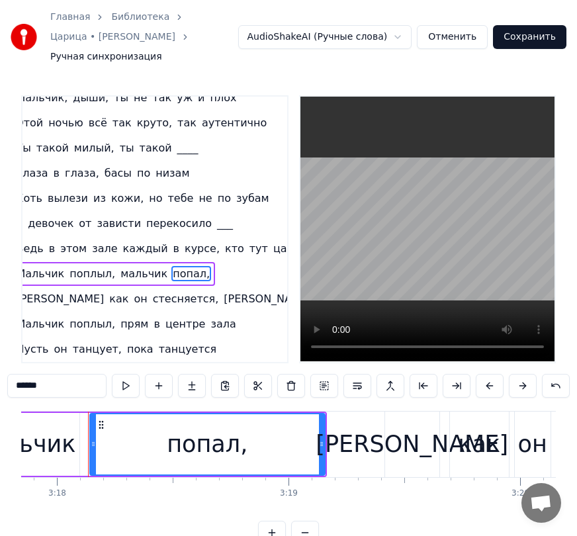
scroll to position [1121, 0]
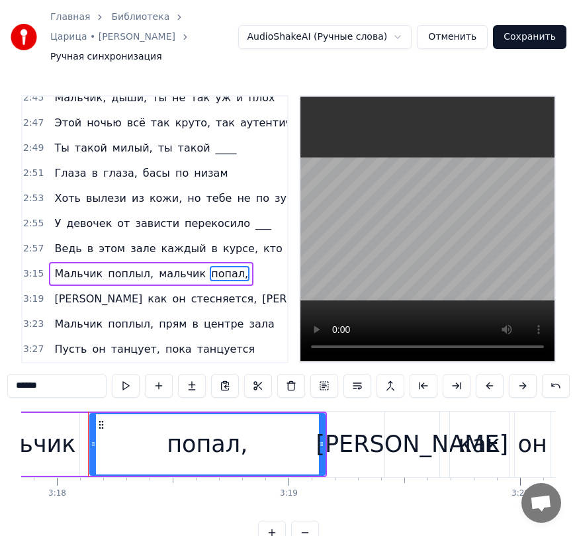
drag, startPoint x: 46, startPoint y: 366, endPoint x: -15, endPoint y: 364, distance: 60.9
click at [0, 364] on html "Главная Библиотека Царица • [PERSON_NAME] Ручная синхронизация AudioShakeAI (Ру…" at bounding box center [288, 283] width 577 height 566
click at [398, 291] on span "целуется" at bounding box center [425, 298] width 54 height 15
type input "********"
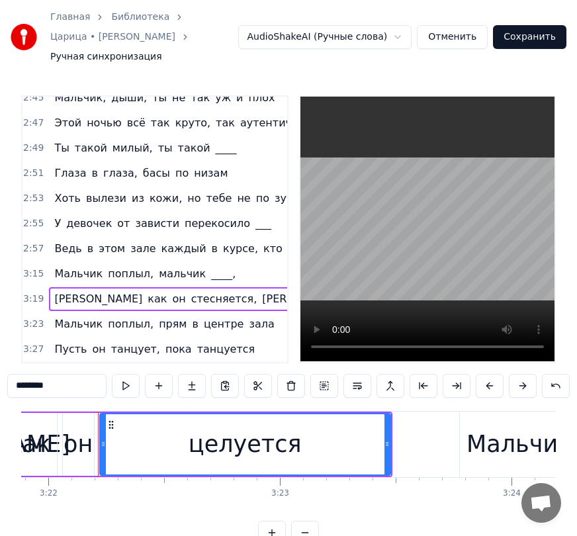
scroll to position [0, 46803]
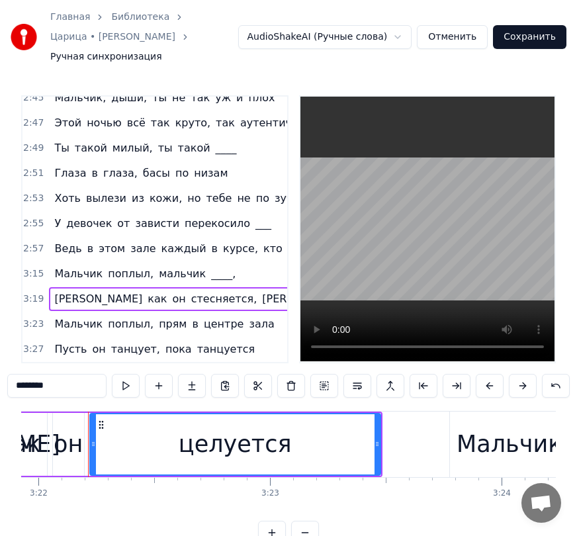
drag, startPoint x: 61, startPoint y: 363, endPoint x: -2, endPoint y: 364, distance: 62.9
click at [0, 364] on html "Главная Библиотека Царица • [PERSON_NAME] Ручная синхронизация AudioShakeAI (Ру…" at bounding box center [288, 283] width 577 height 566
click at [196, 342] on span "танцуется" at bounding box center [226, 349] width 61 height 15
type input "*********"
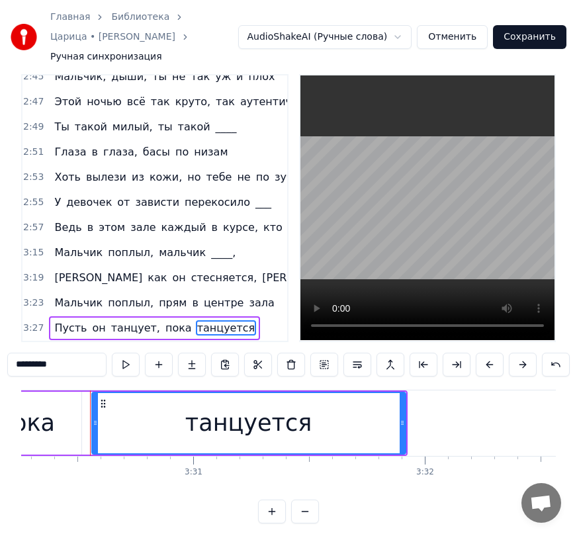
scroll to position [0, 48736]
drag, startPoint x: 62, startPoint y: 346, endPoint x: -2, endPoint y: 350, distance: 63.7
click at [0, 350] on html "Главная Библиотека Царица • [PERSON_NAME] Ручная синхронизация AudioShakeAI (Ру…" at bounding box center [288, 262] width 577 height 566
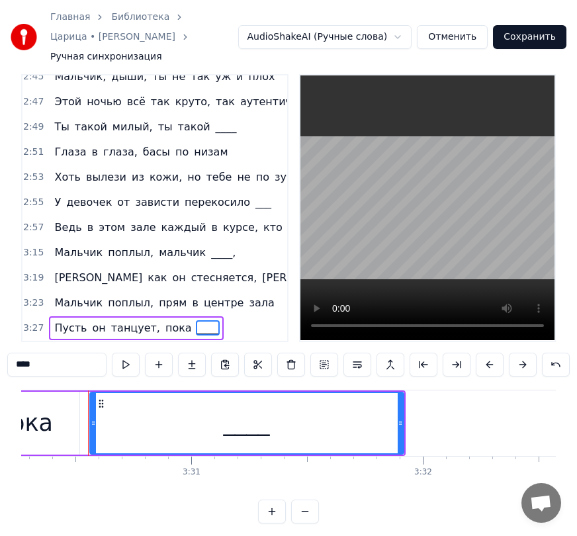
scroll to position [1121, 38]
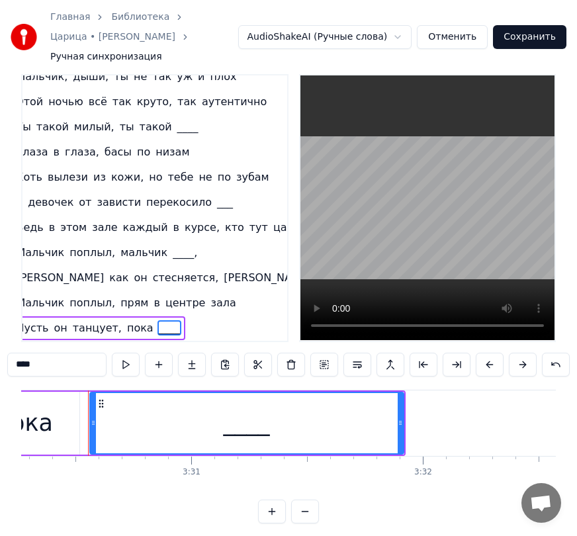
type input "****"
click at [546, 33] on button "Сохранить" at bounding box center [530, 37] width 74 height 24
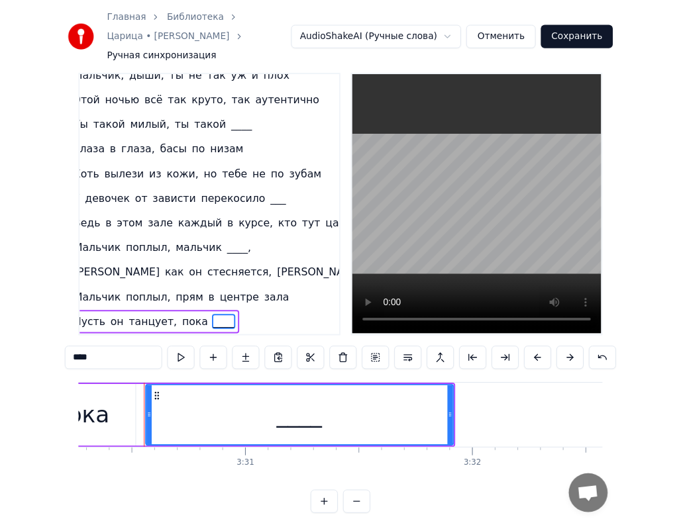
scroll to position [41, 0]
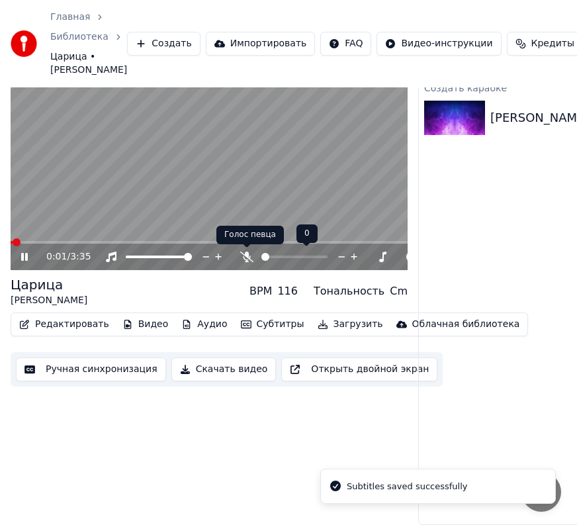
click at [247, 257] on icon at bounding box center [246, 257] width 13 height 11
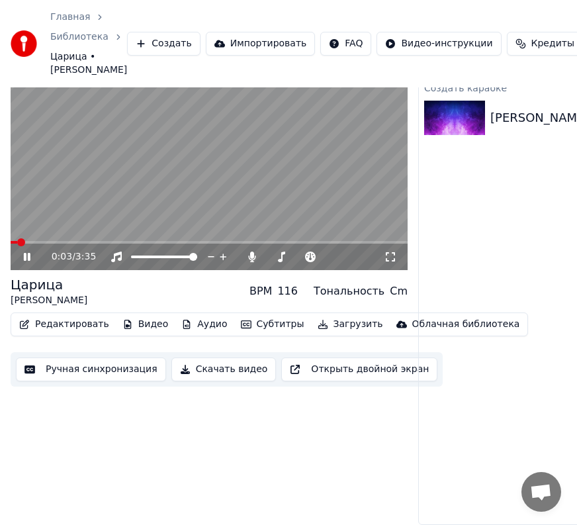
click at [57, 238] on video at bounding box center [209, 159] width 397 height 224
click at [65, 241] on span at bounding box center [209, 242] width 397 height 3
click at [26, 257] on icon at bounding box center [27, 256] width 8 height 9
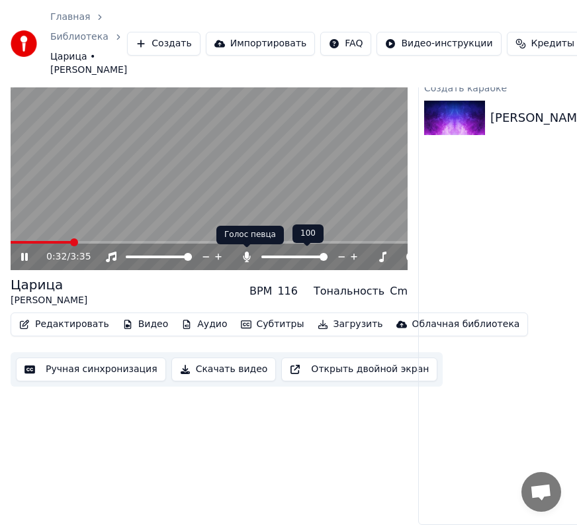
click at [245, 256] on icon at bounding box center [247, 257] width 7 height 11
click at [246, 259] on icon at bounding box center [246, 257] width 13 height 11
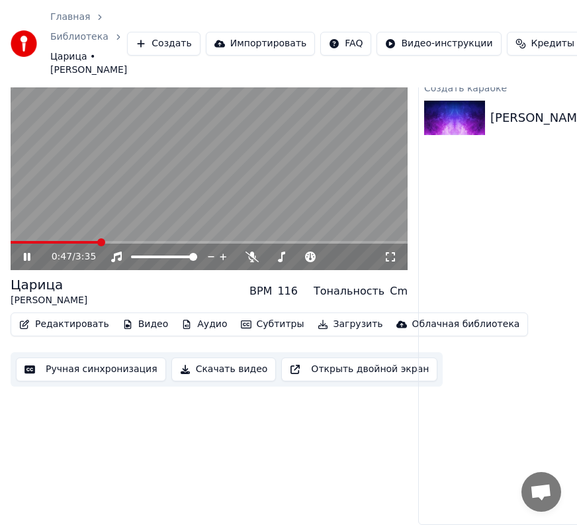
click at [31, 256] on icon at bounding box center [36, 257] width 30 height 11
click at [313, 323] on button "Загрузить" at bounding box center [351, 324] width 76 height 19
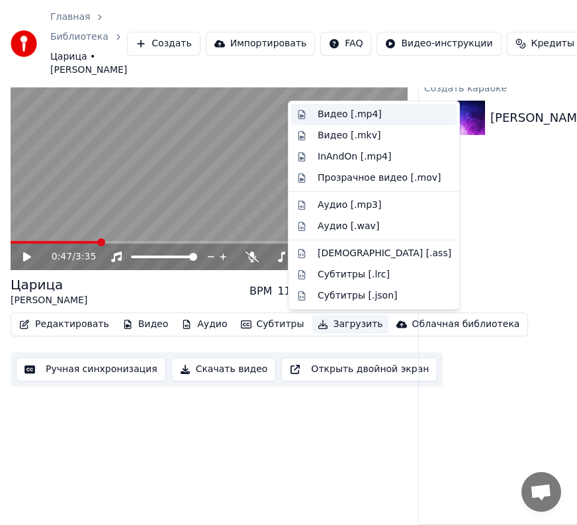
click at [364, 121] on div "Видео [.mp4]" at bounding box center [350, 114] width 64 height 13
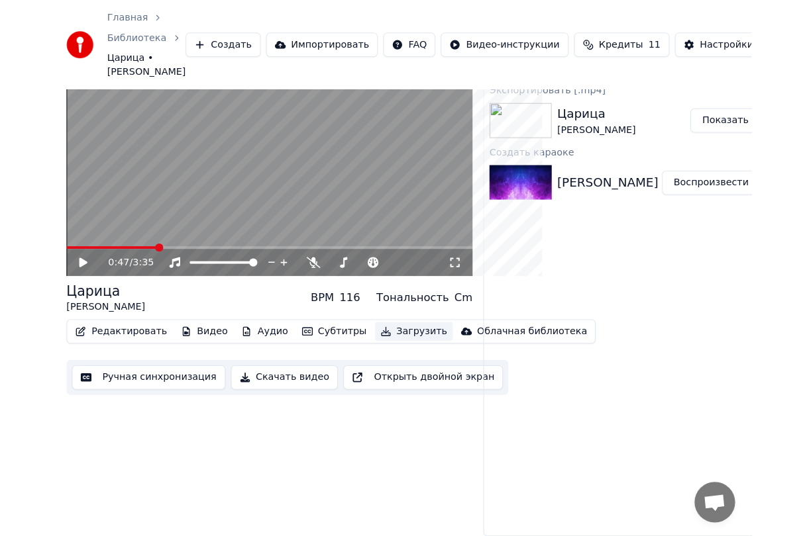
scroll to position [5, 0]
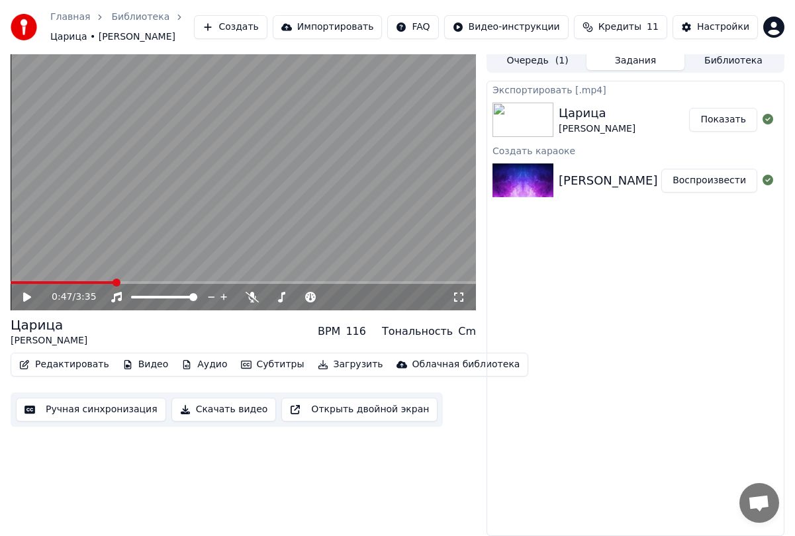
click at [267, 31] on button "Создать" at bounding box center [230, 27] width 73 height 24
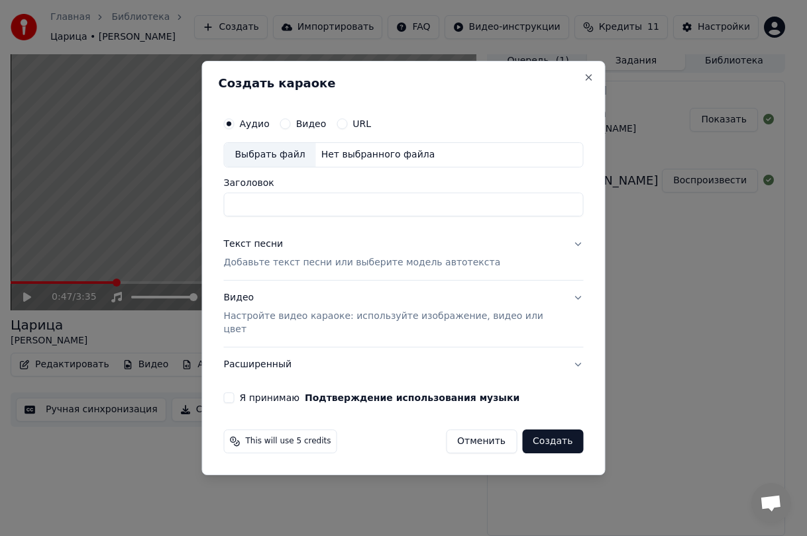
click at [286, 160] on div "Выбрать файл" at bounding box center [269, 155] width 91 height 24
type input "**********"
drag, startPoint x: 425, startPoint y: 211, endPoint x: 222, endPoint y: 219, distance: 203.5
click at [222, 219] on div "**********" at bounding box center [403, 268] width 403 height 415
type input "**********"
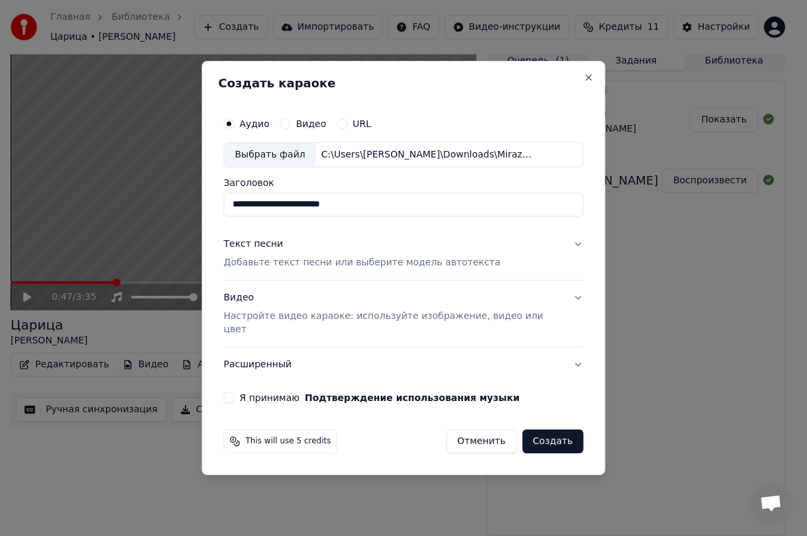
click at [295, 277] on button "Текст песни Добавьте текст песни или выберите модель автотекста" at bounding box center [404, 253] width 360 height 53
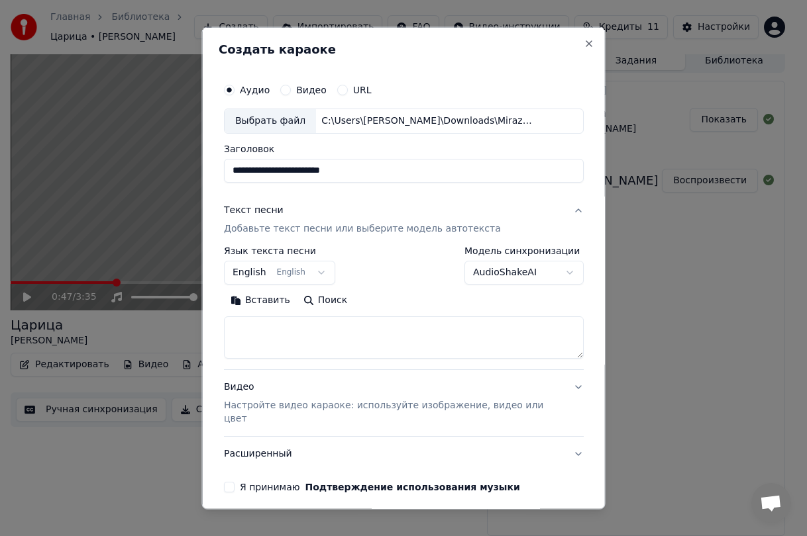
click at [256, 342] on textarea at bounding box center [404, 337] width 360 height 42
paste textarea "**********"
type textarea "**********"
click at [260, 272] on body "**********" at bounding box center [397, 263] width 795 height 536
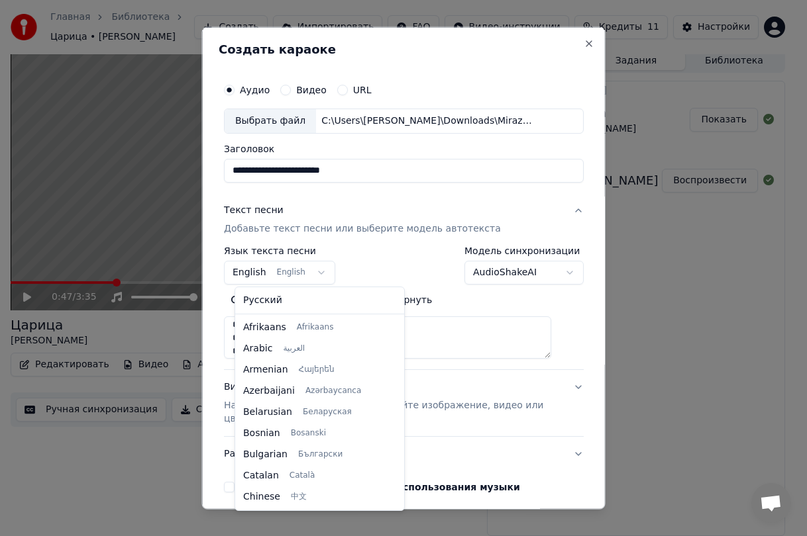
scroll to position [106, 0]
select select "**"
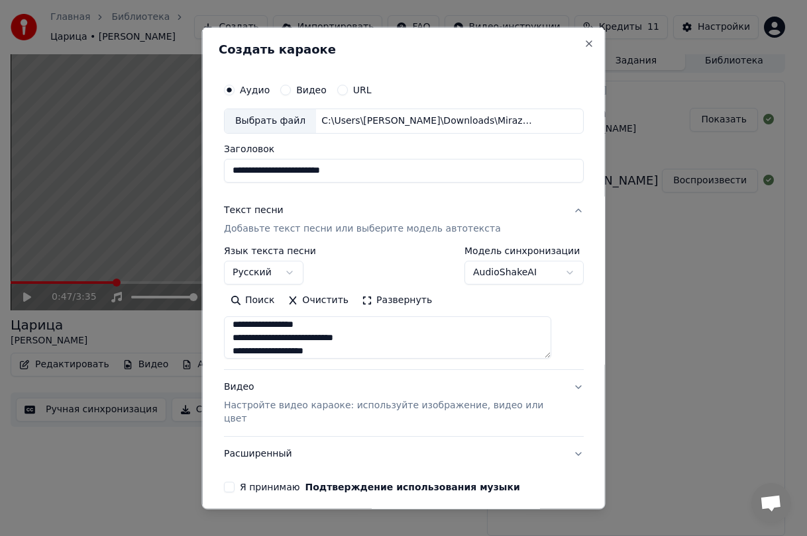
scroll to position [42, 0]
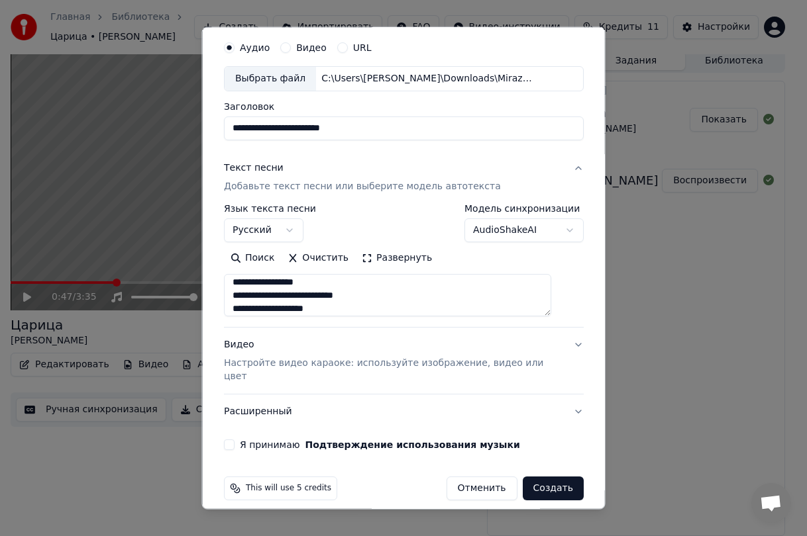
click at [522, 364] on p "Настройте видео караоке: используйте изображение, видео или цвет" at bounding box center [393, 370] width 338 height 26
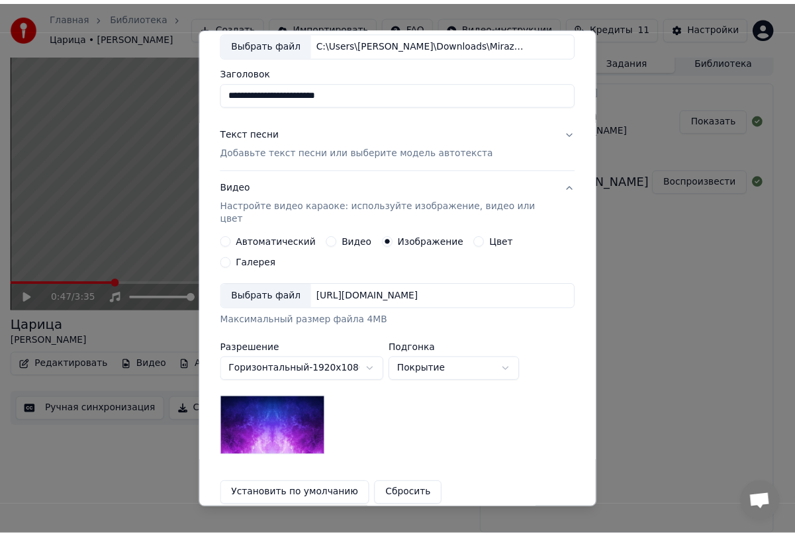
scroll to position [174, 0]
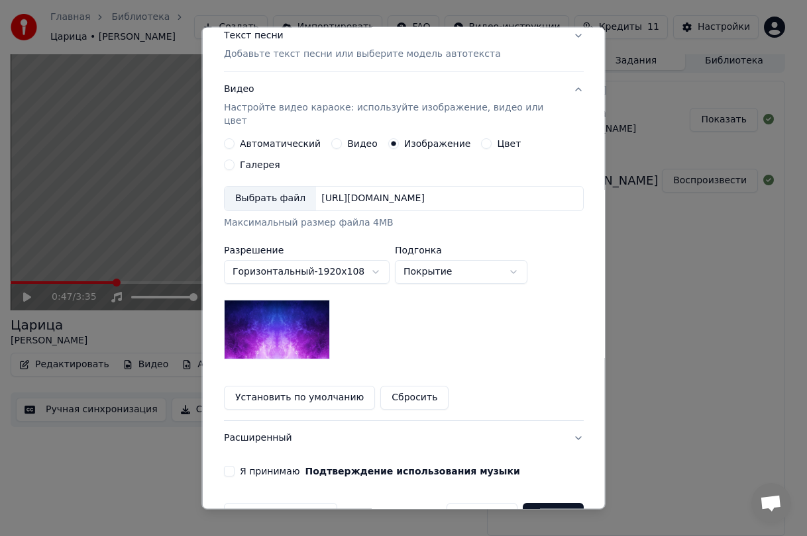
click at [322, 386] on button "Установить по умолчанию" at bounding box center [299, 398] width 151 height 24
click at [234, 466] on button "Я принимаю Подтверждение использования музыки" at bounding box center [229, 471] width 11 height 11
click at [542, 503] on button "Создать" at bounding box center [552, 515] width 61 height 24
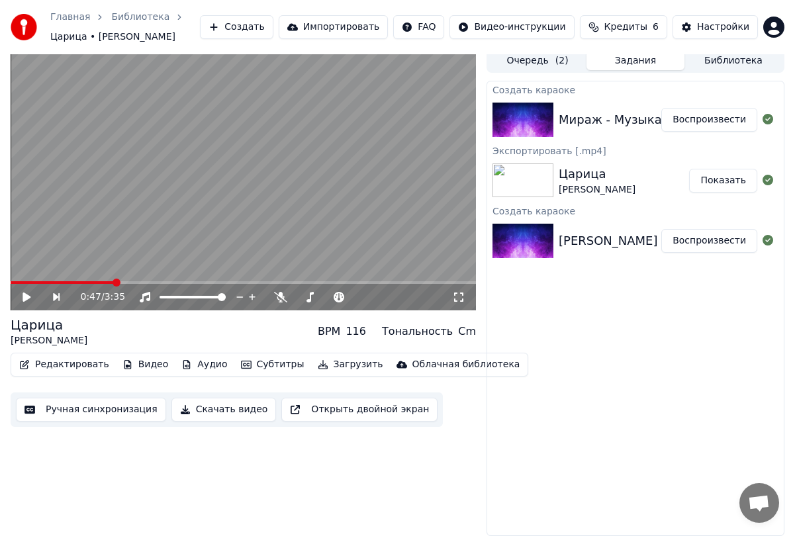
click at [525, 115] on img at bounding box center [523, 120] width 61 height 34
click at [589, 116] on div "Мираж - Музыка нас связала" at bounding box center [649, 120] width 181 height 19
click at [693, 117] on button "Воспроизвести" at bounding box center [710, 120] width 96 height 24
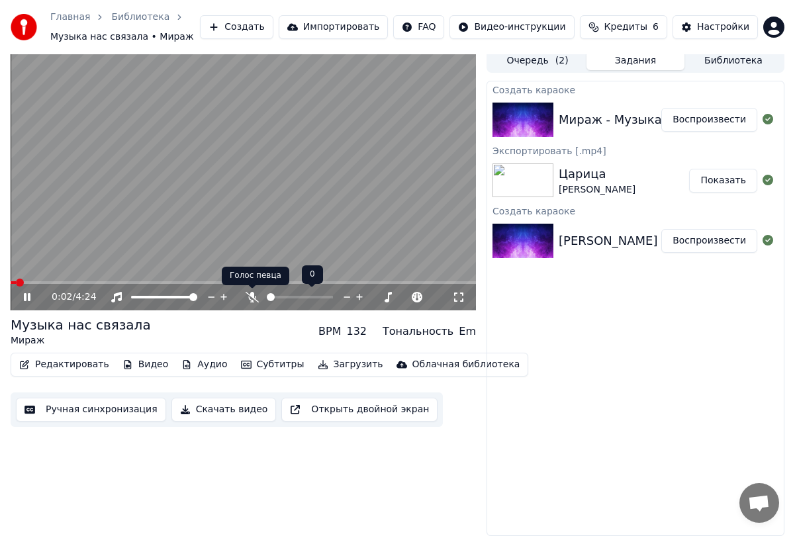
click at [250, 297] on icon at bounding box center [252, 297] width 13 height 11
click at [40, 282] on span at bounding box center [244, 282] width 466 height 3
click at [274, 280] on video at bounding box center [244, 180] width 466 height 262
click at [283, 282] on span at bounding box center [244, 282] width 466 height 3
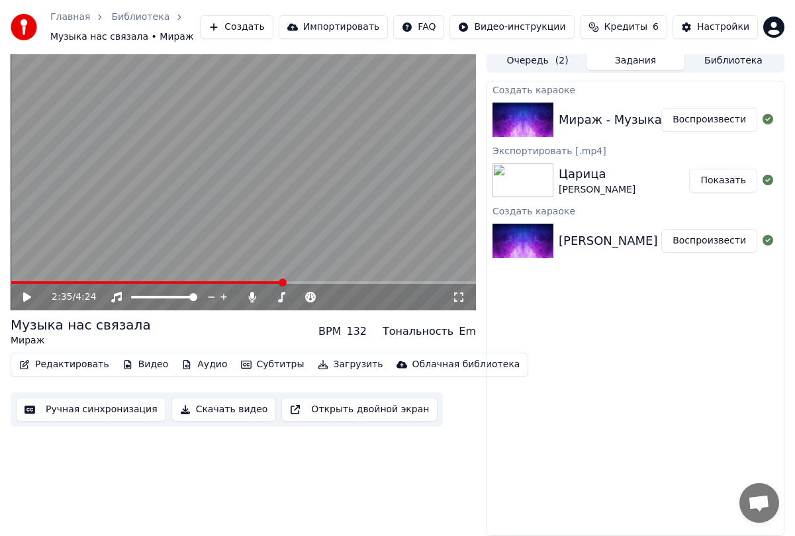
click at [31, 295] on icon at bounding box center [36, 297] width 30 height 11
click at [268, 282] on span at bounding box center [151, 282] width 280 height 3
click at [22, 296] on icon at bounding box center [36, 297] width 30 height 11
click at [81, 365] on button "Редактировать" at bounding box center [64, 365] width 101 height 19
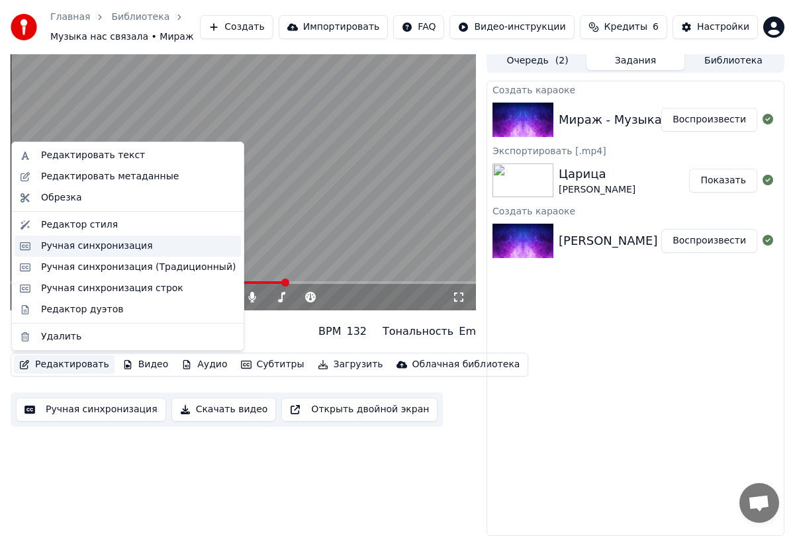
click at [77, 249] on div "Ручная синхронизация" at bounding box center [97, 246] width 112 height 13
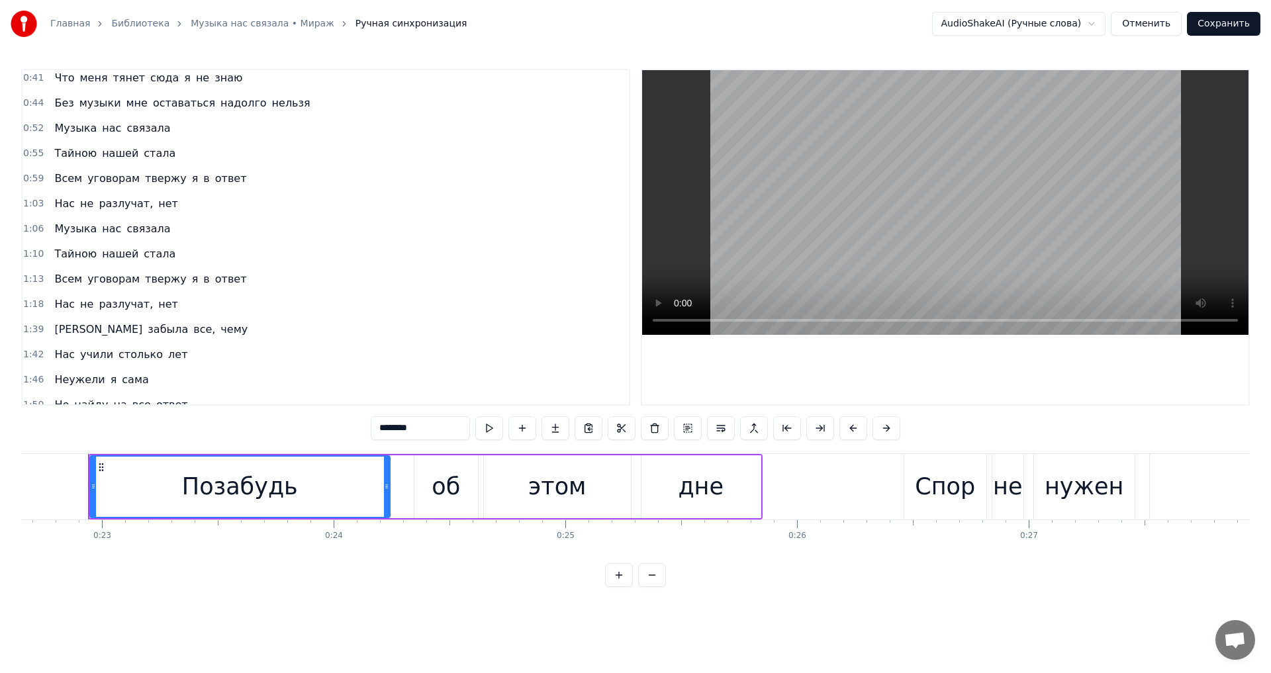
scroll to position [132, 0]
click at [109, 265] on div "1:13 Всем уговорам твержу я в ответ" at bounding box center [326, 277] width 607 height 25
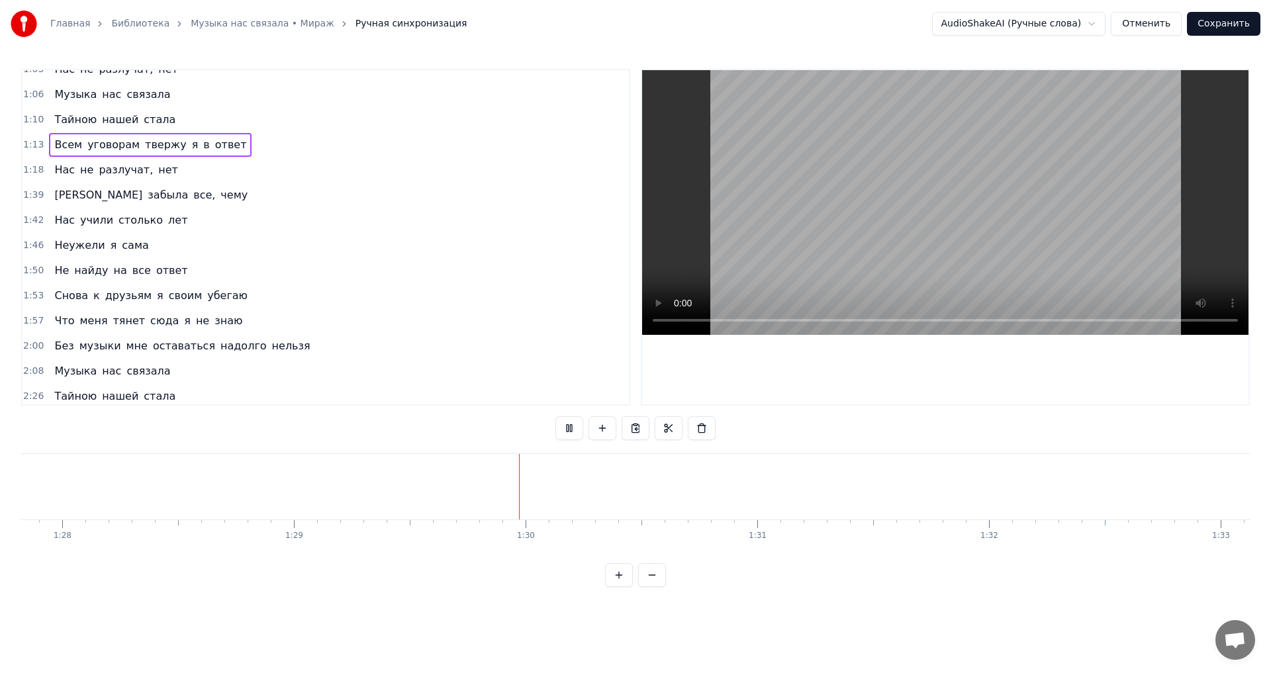
scroll to position [331, 0]
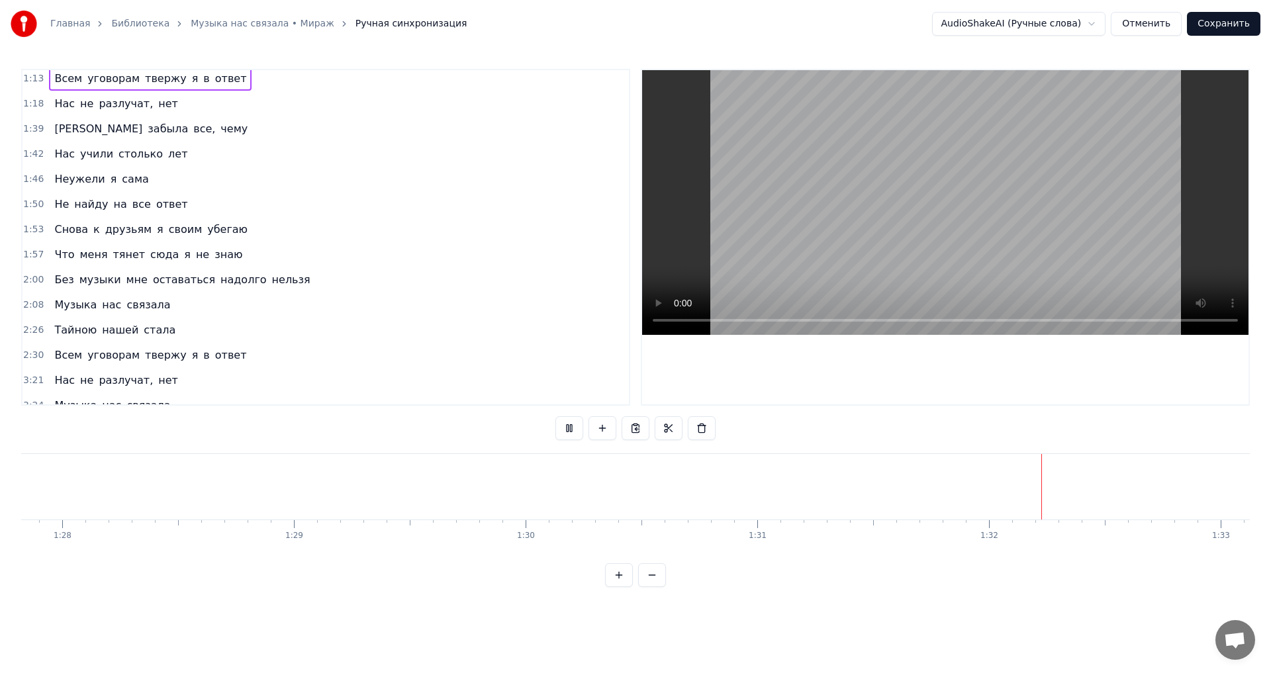
click at [111, 345] on div "Всем уговорам твержу я в ответ" at bounding box center [150, 356] width 203 height 24
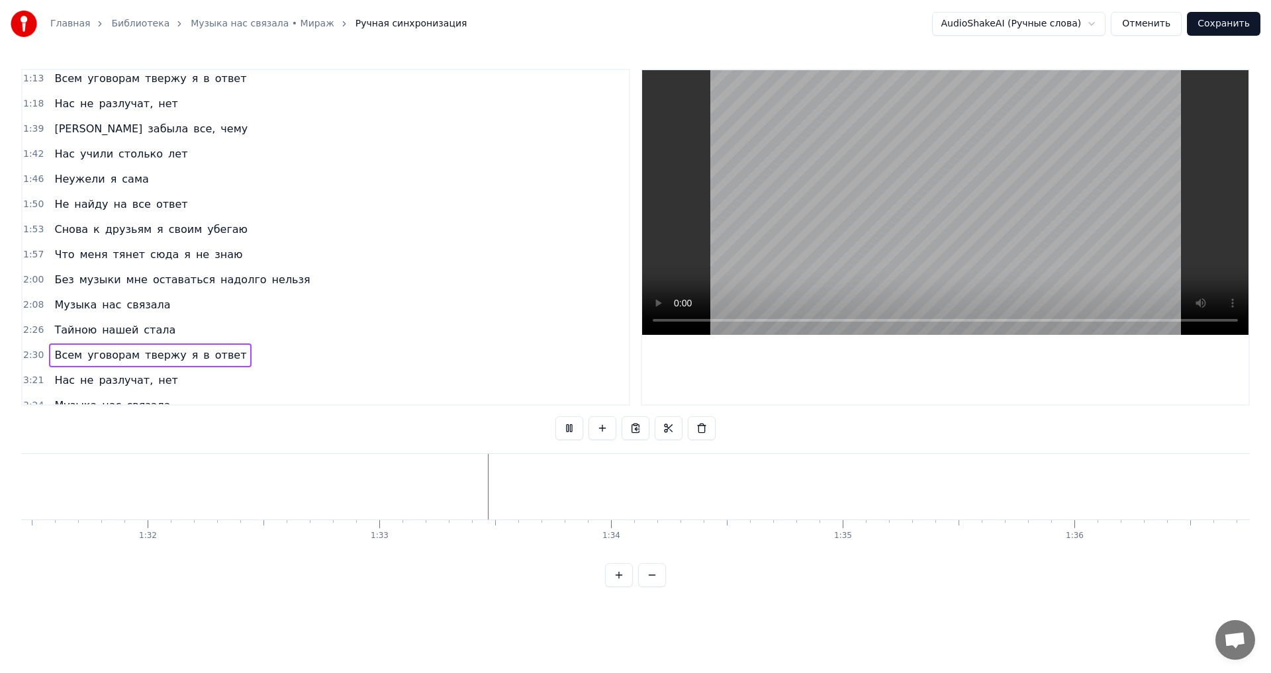
scroll to position [0, 21462]
click at [66, 344] on div "Всем уговорам твержу я в ответ" at bounding box center [150, 356] width 203 height 24
click at [123, 345] on div "Всем уговорам твержу я в ответ" at bounding box center [150, 356] width 203 height 24
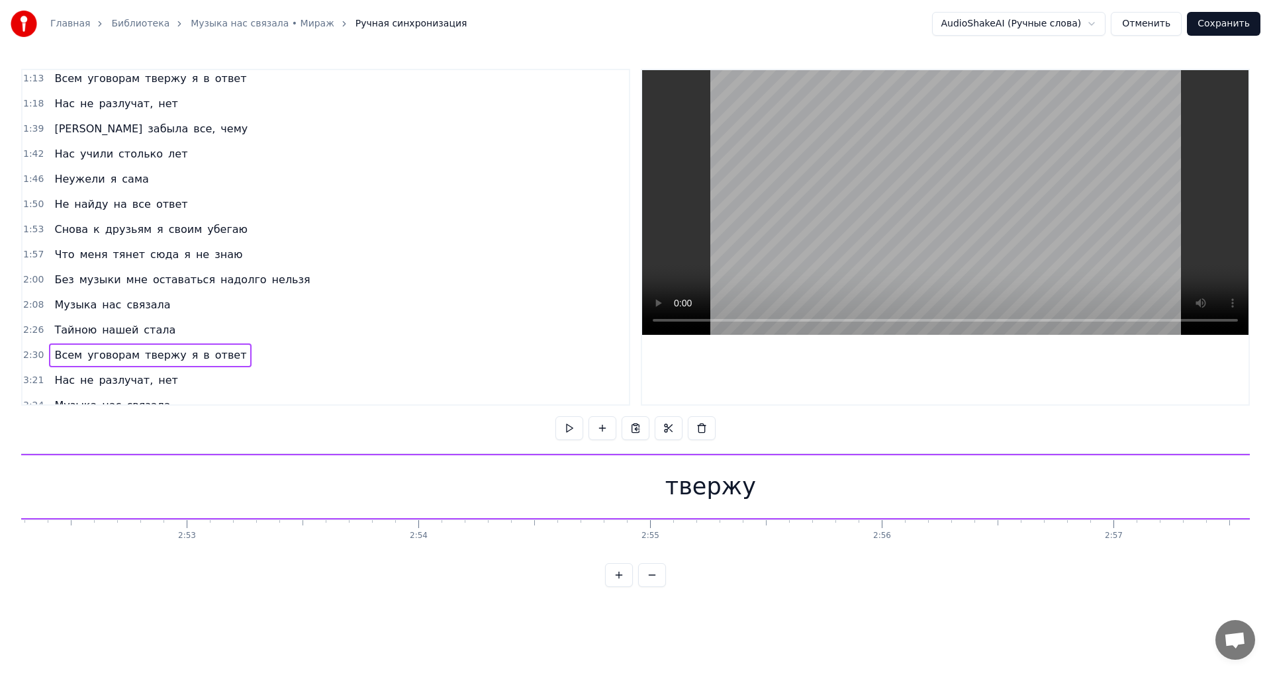
scroll to position [0, 39966]
click at [698, 481] on div "твержу" at bounding box center [677, 487] width 91 height 35
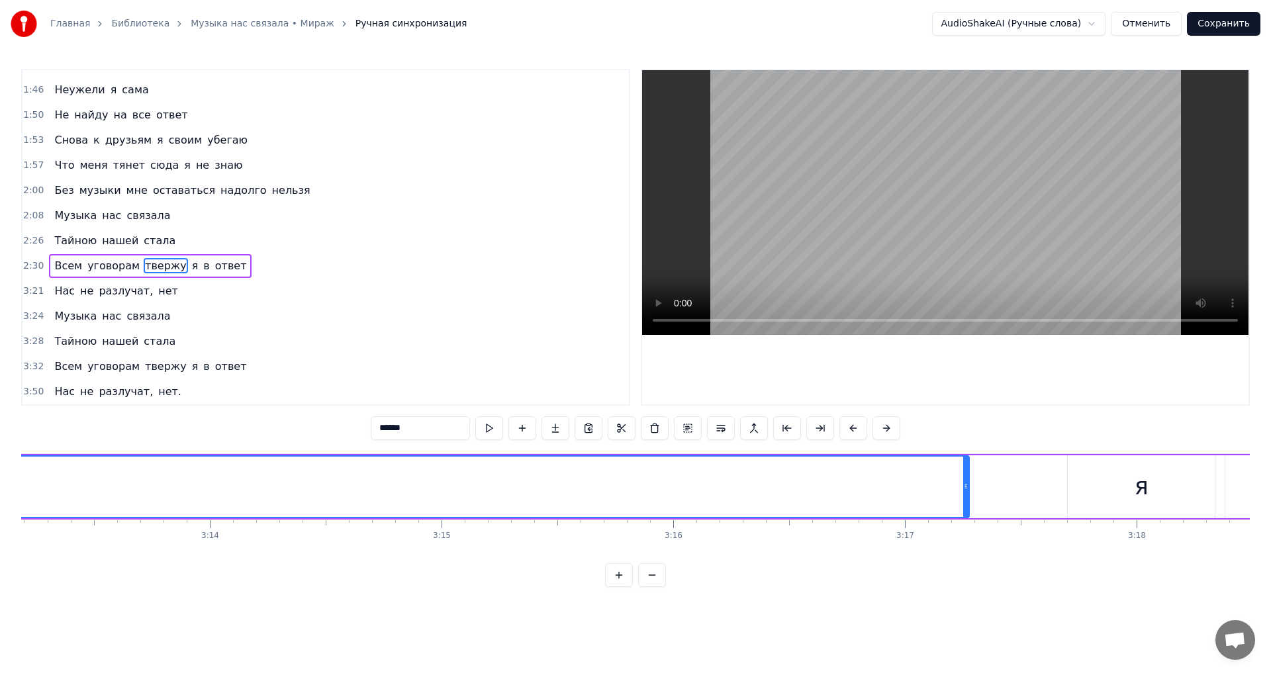
scroll to position [0, 44945]
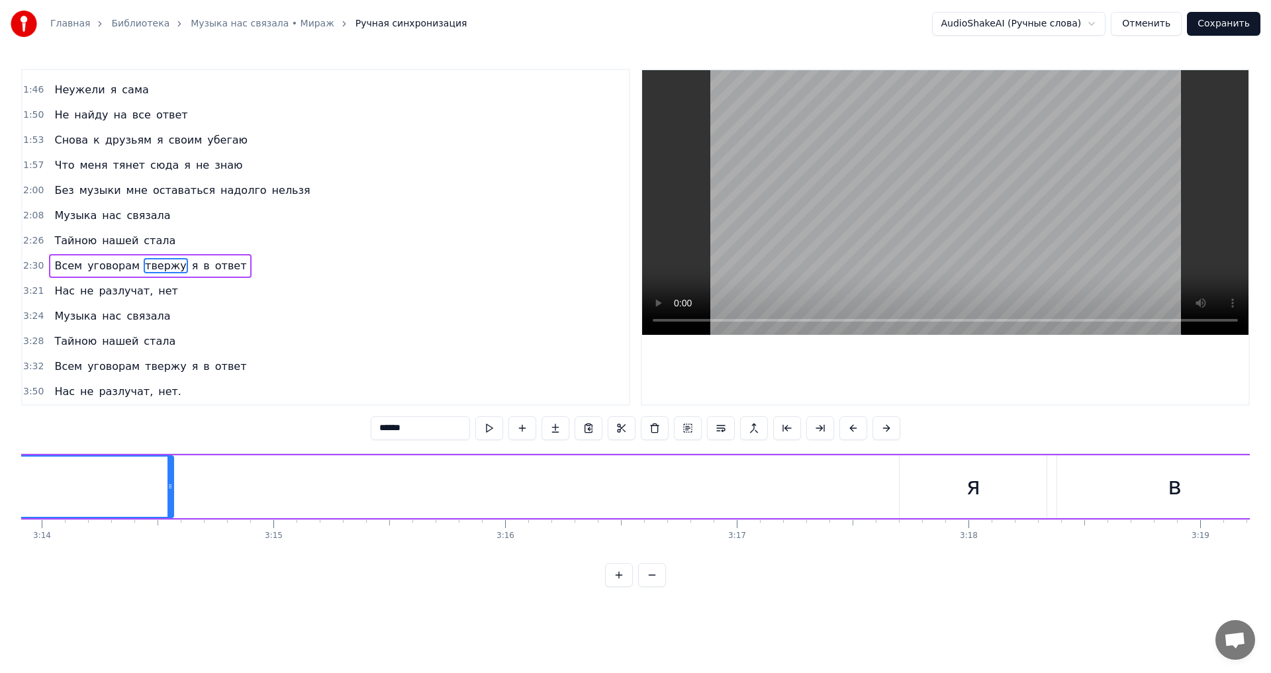
drag, startPoint x: 799, startPoint y: 477, endPoint x: 203, endPoint y: 468, distance: 596.7
click at [172, 466] on div at bounding box center [170, 487] width 5 height 60
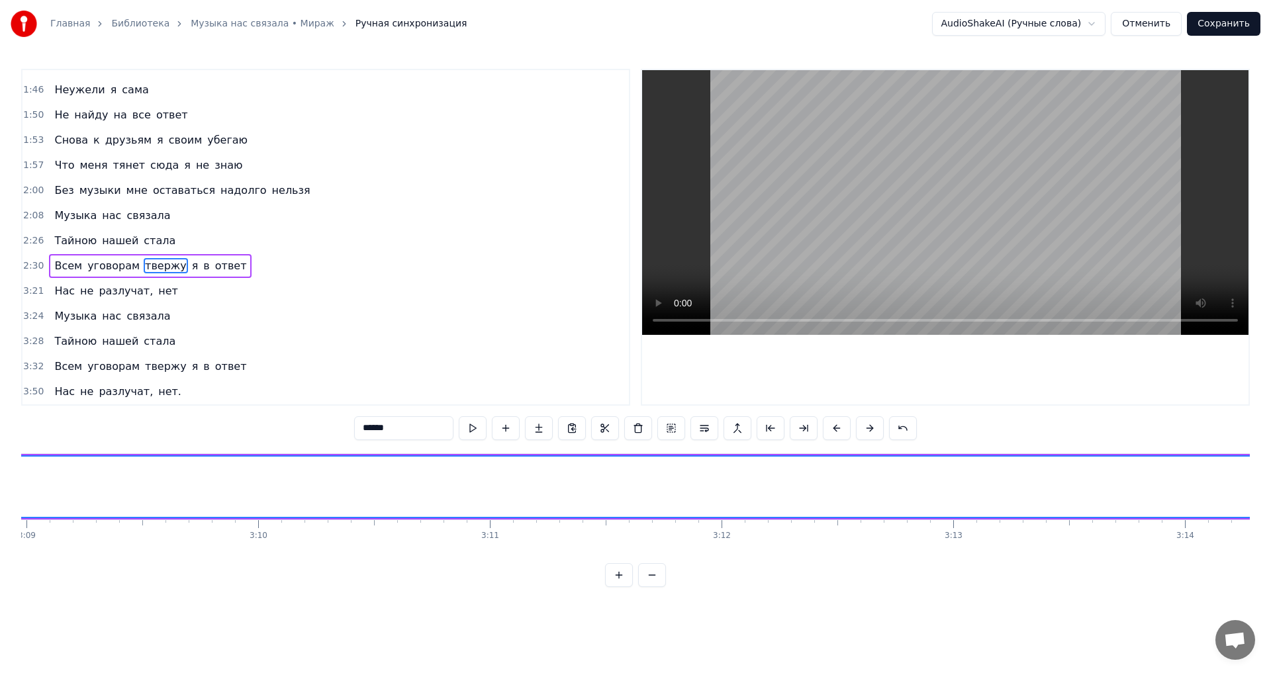
scroll to position [0, 44407]
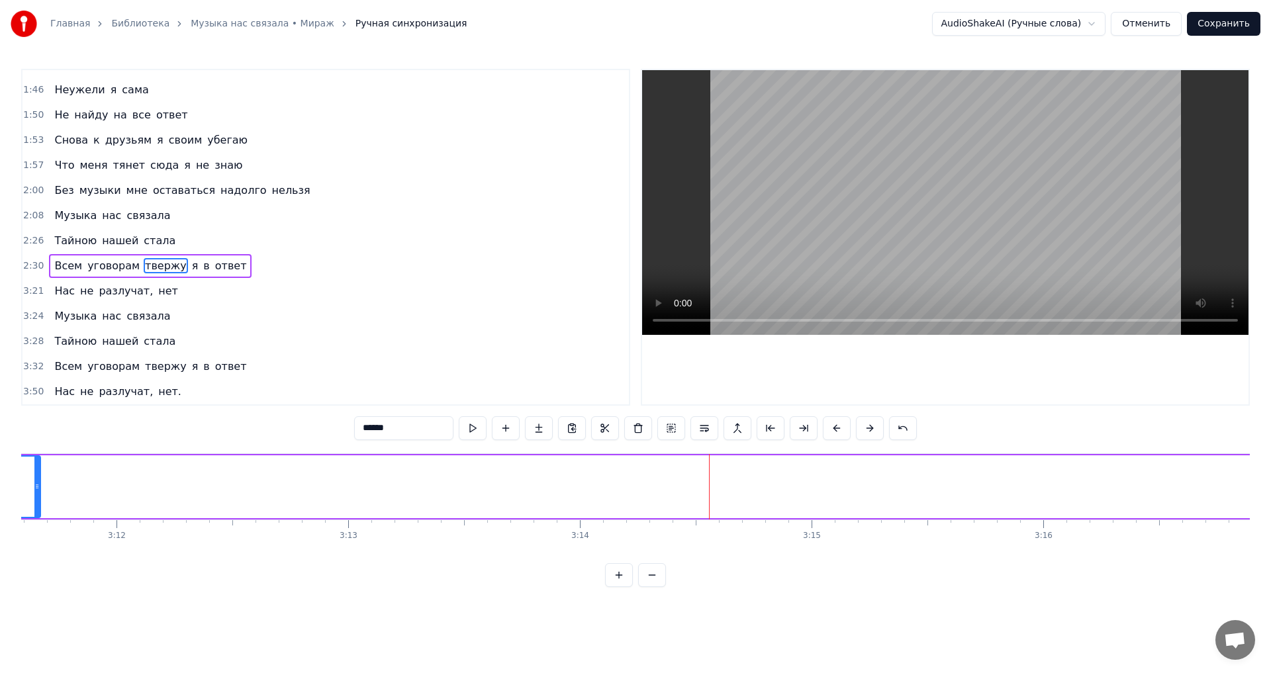
drag, startPoint x: 709, startPoint y: 488, endPoint x: 36, endPoint y: 484, distance: 672.2
click at [36, 484] on icon at bounding box center [36, 486] width 5 height 11
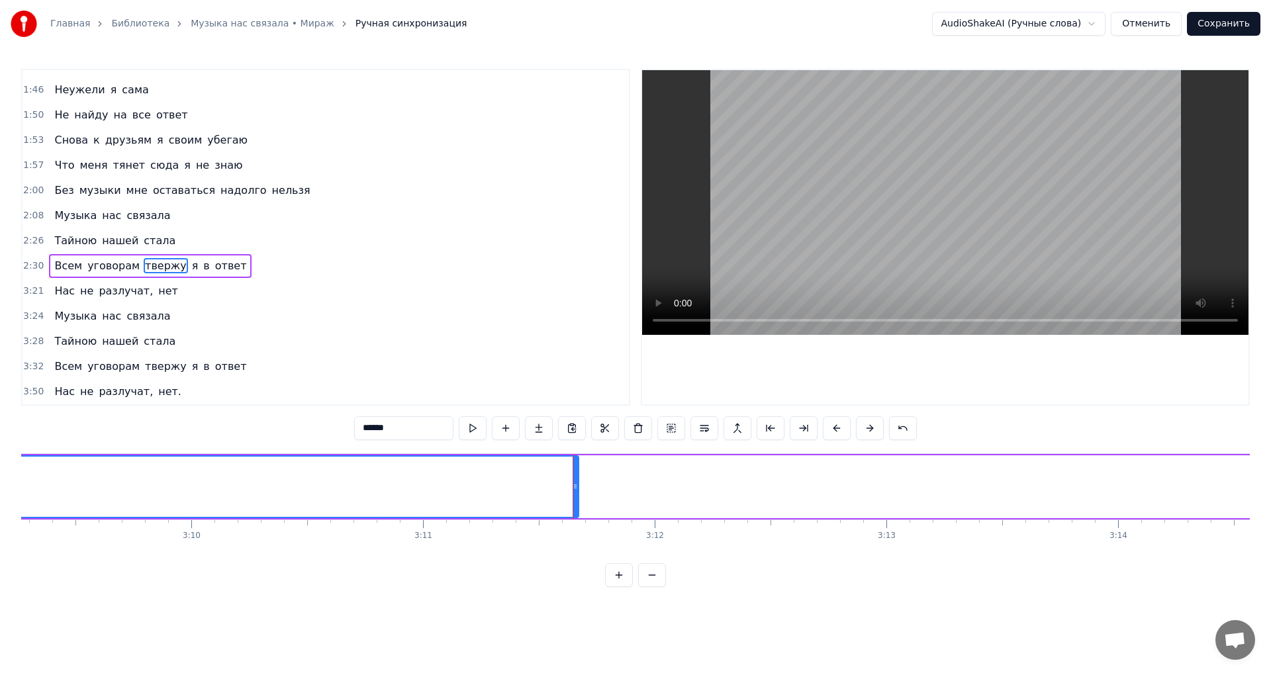
scroll to position [0, 43902]
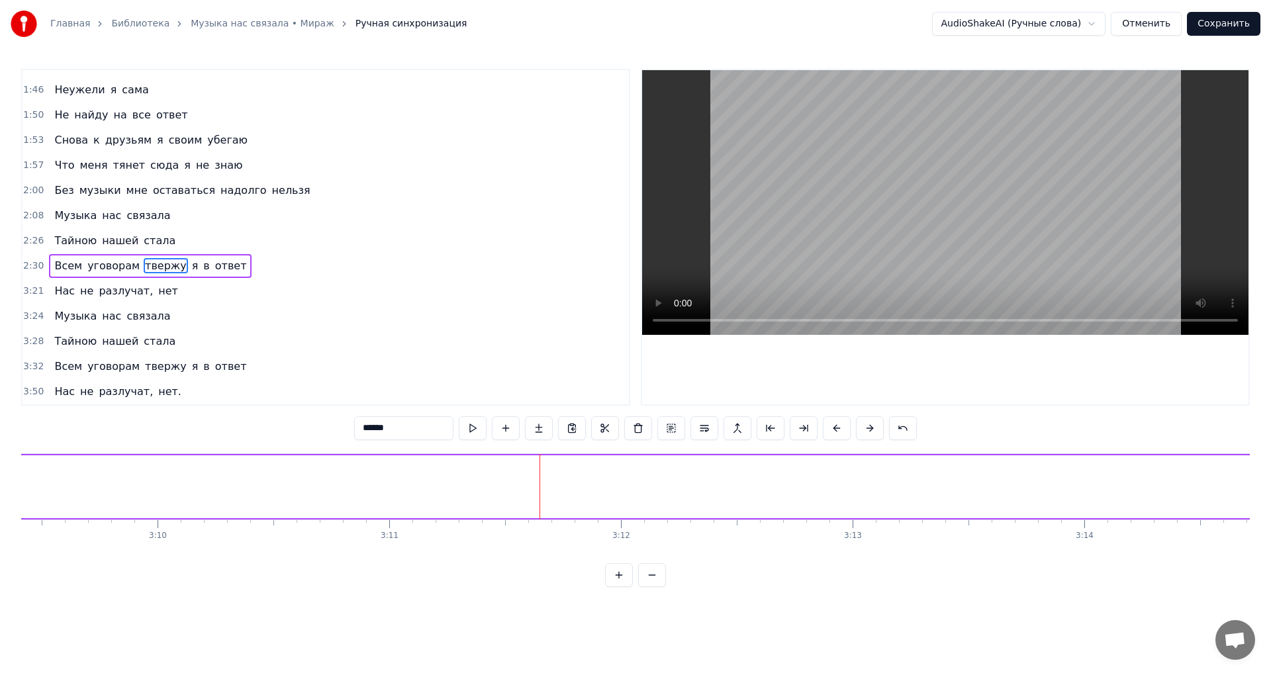
drag, startPoint x: 542, startPoint y: 487, endPoint x: 87, endPoint y: 478, distance: 454.4
click at [1, 478] on div "Главная Библиотека Музыка нас связала • Мираж Ручная синхронизация AudioShakeAI…" at bounding box center [635, 293] width 1271 height 587
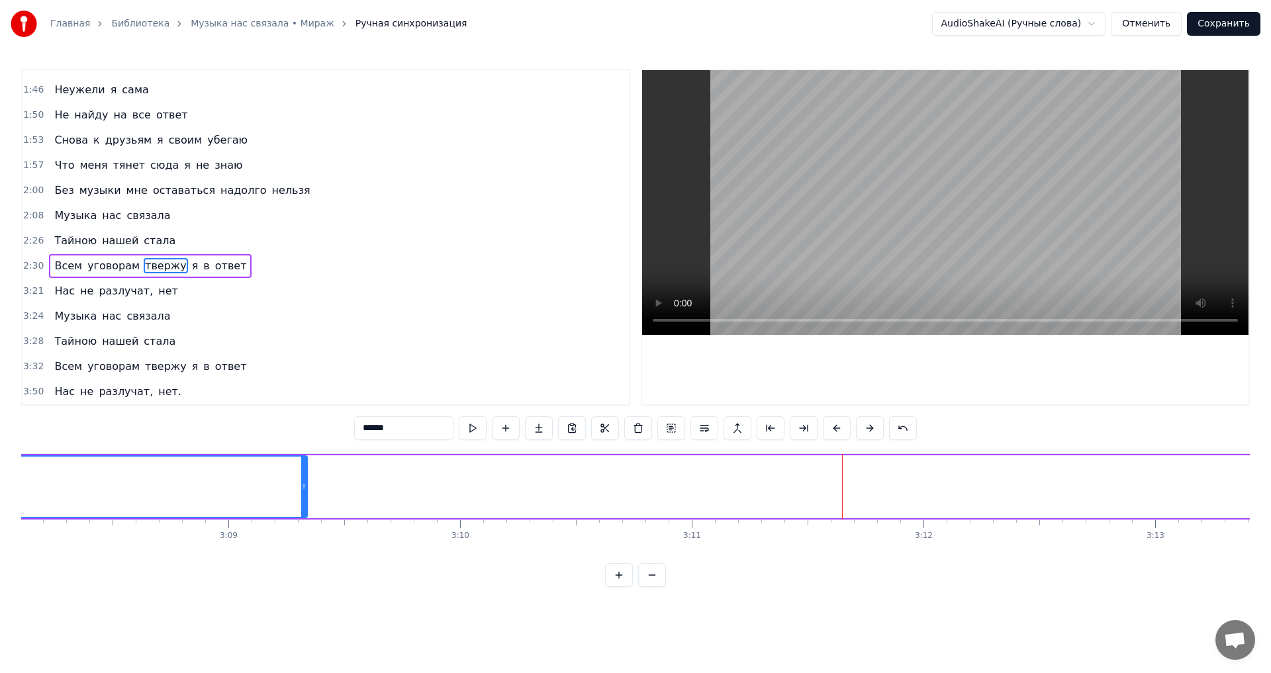
scroll to position [0, 43734]
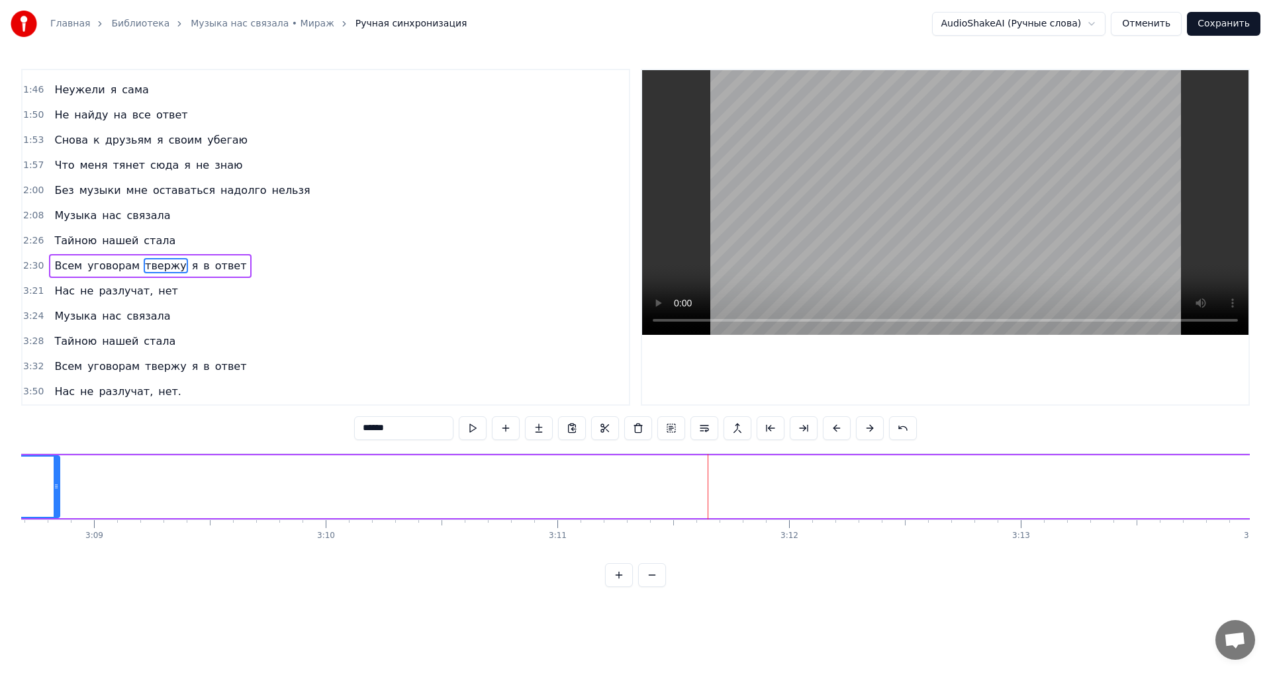
drag, startPoint x: 166, startPoint y: 489, endPoint x: 56, endPoint y: 498, distance: 109.6
click at [56, 498] on div at bounding box center [56, 487] width 5 height 60
drag, startPoint x: 1203, startPoint y: 484, endPoint x: 73, endPoint y: 491, distance: 1129.8
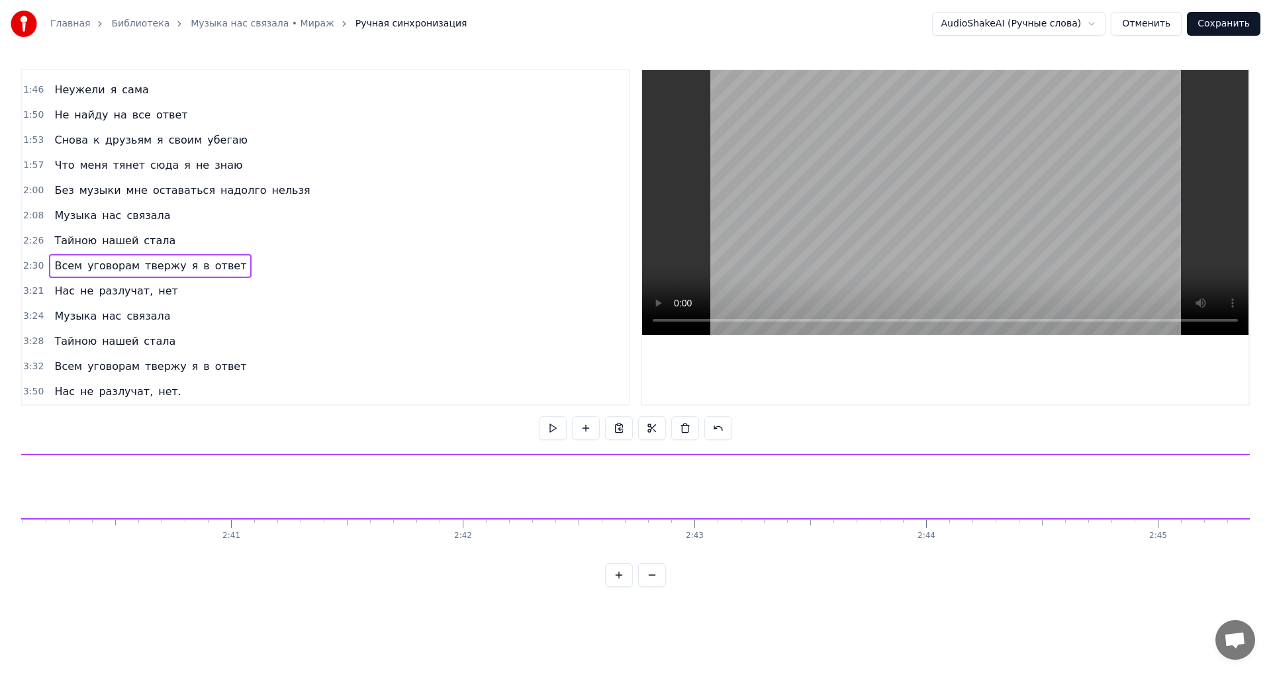
scroll to position [0, 37140]
click at [182, 255] on div "Всем уговорам твержу я в ответ" at bounding box center [150, 266] width 203 height 24
click at [158, 485] on div "Всем" at bounding box center [135, 487] width 60 height 35
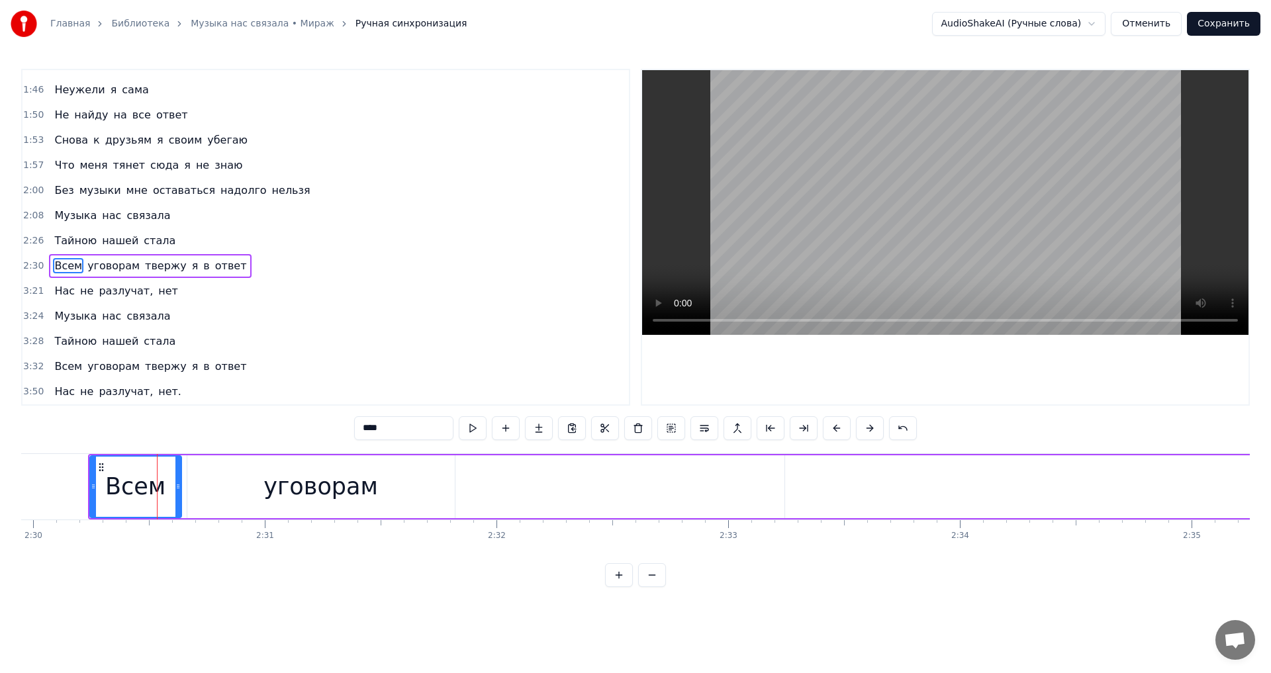
click at [323, 485] on div "уговорам" at bounding box center [321, 487] width 115 height 35
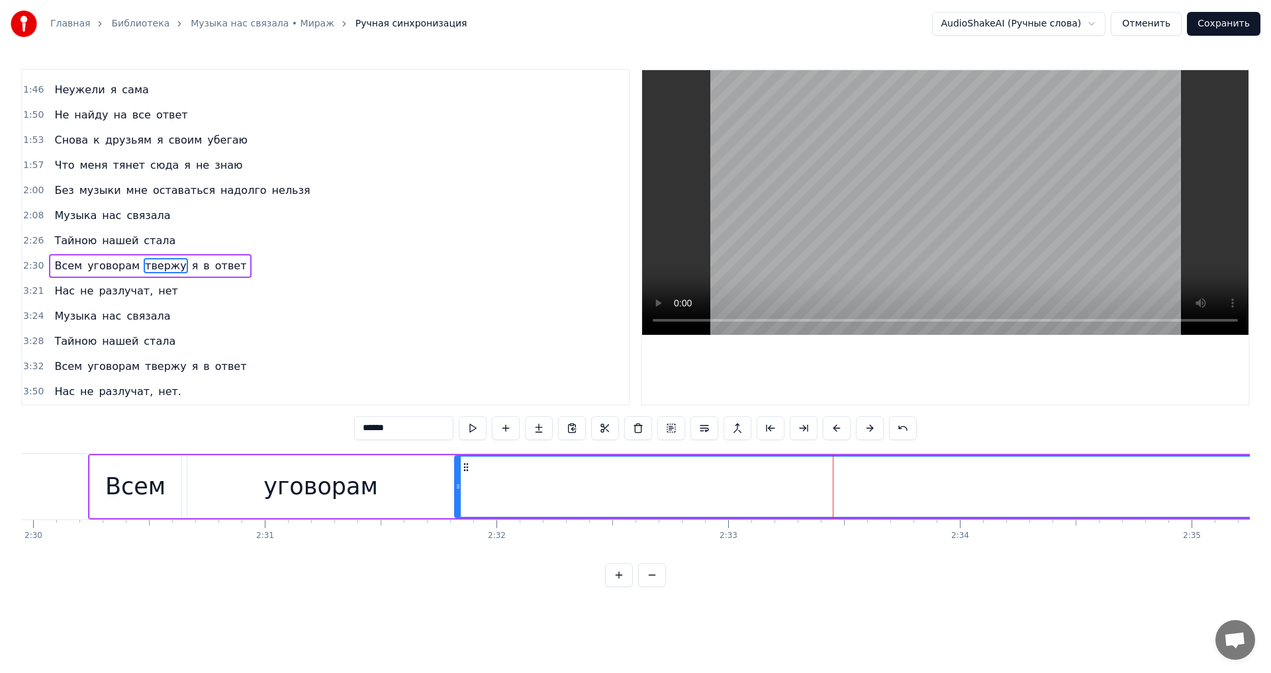
drag, startPoint x: 797, startPoint y: 466, endPoint x: 467, endPoint y: 465, distance: 330.5
click at [467, 465] on icon at bounding box center [466, 467] width 11 height 11
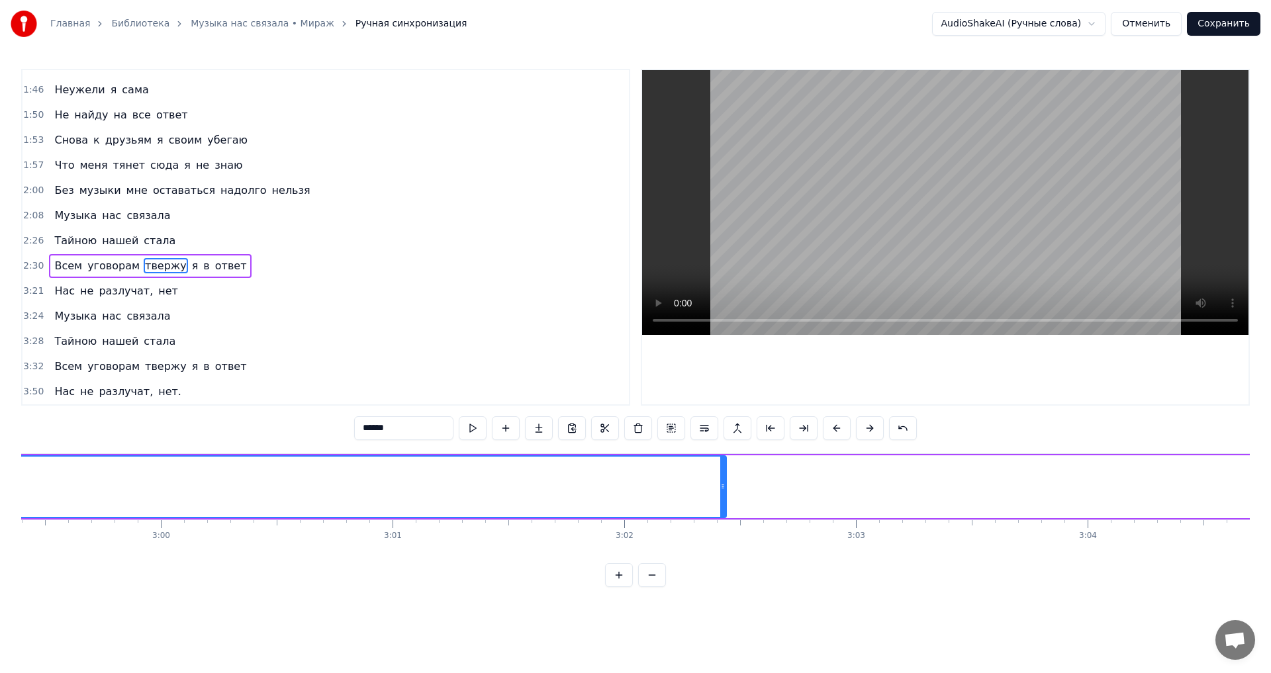
scroll to position [0, 41615]
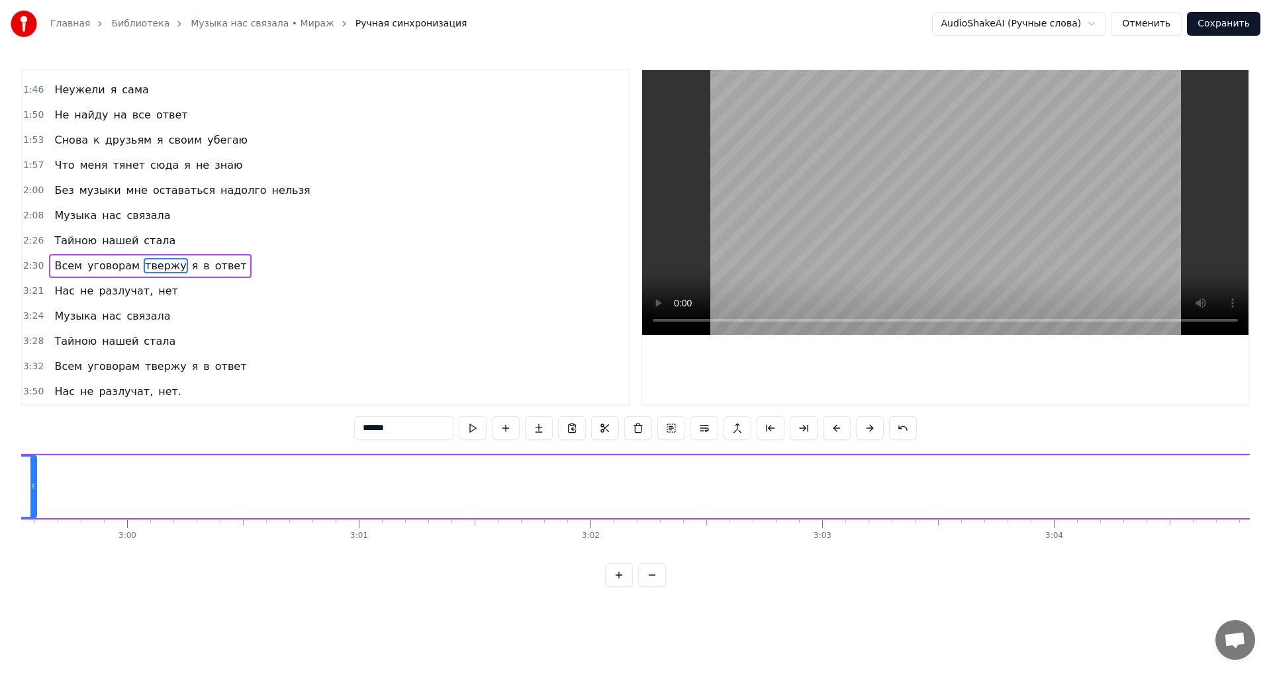
drag, startPoint x: 692, startPoint y: 487, endPoint x: 35, endPoint y: 491, distance: 656.9
click at [35, 491] on icon at bounding box center [32, 486] width 5 height 11
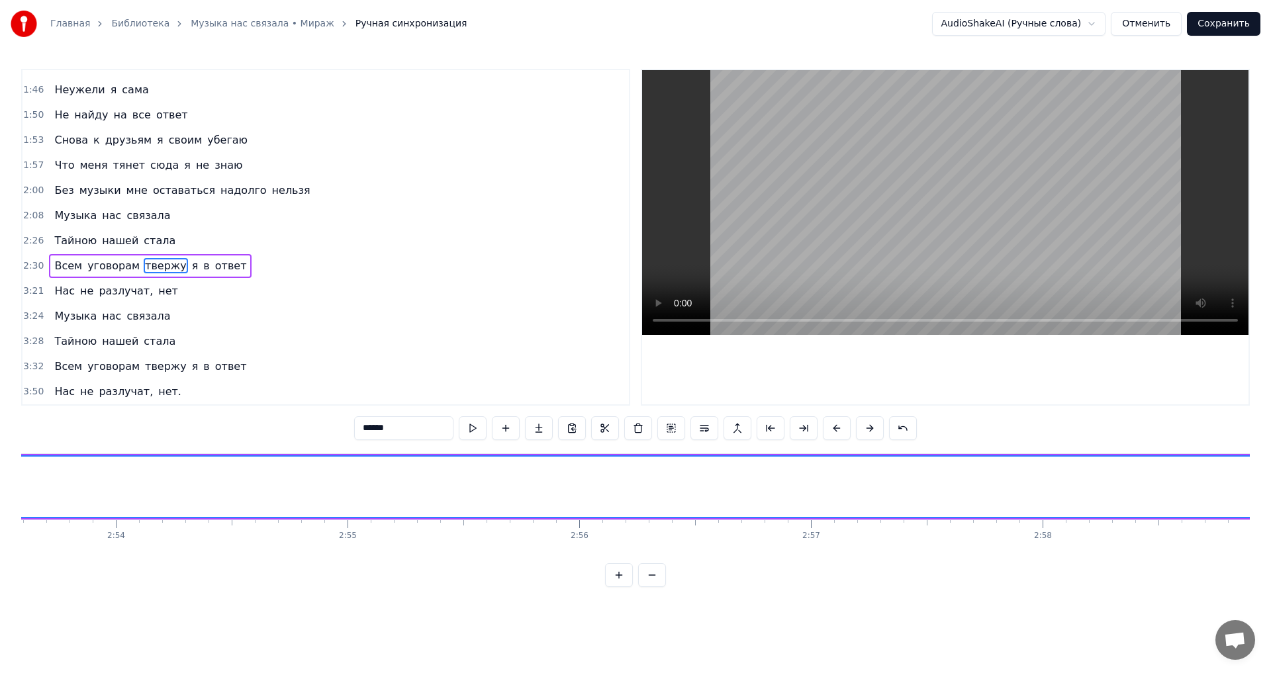
scroll to position [0, 40438]
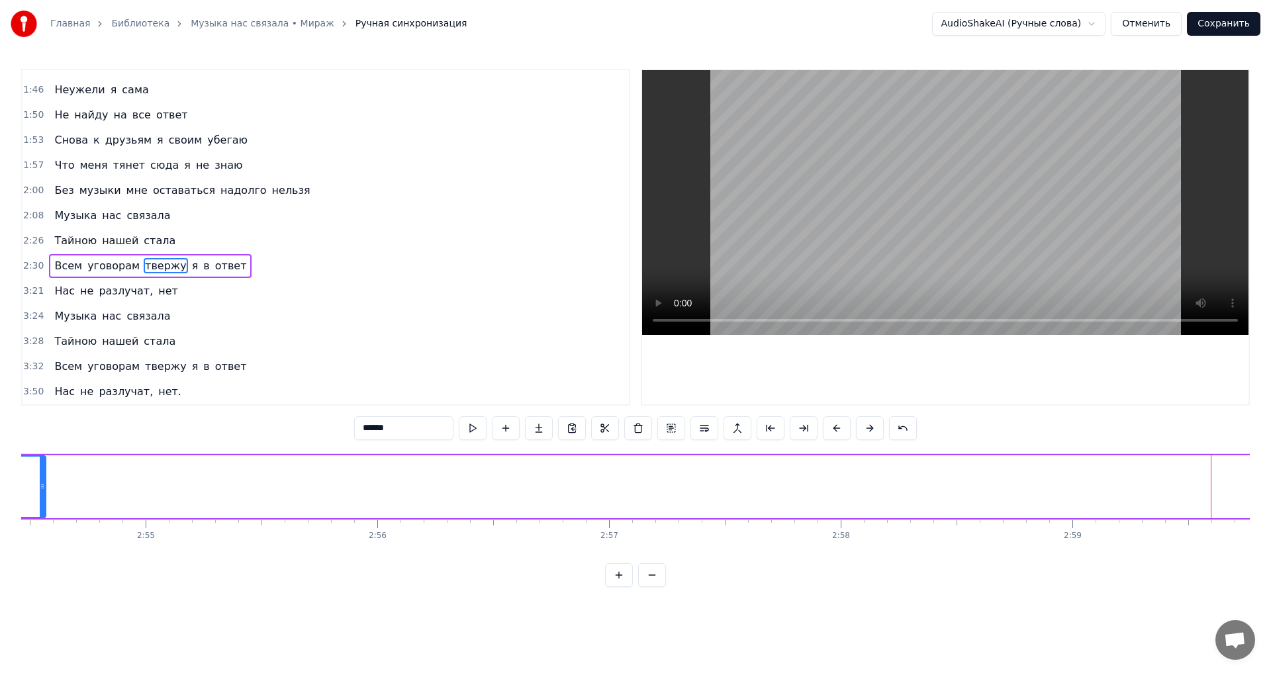
drag, startPoint x: 1212, startPoint y: 476, endPoint x: 38, endPoint y: 501, distance: 1174.4
click at [40, 501] on div at bounding box center [42, 487] width 5 height 60
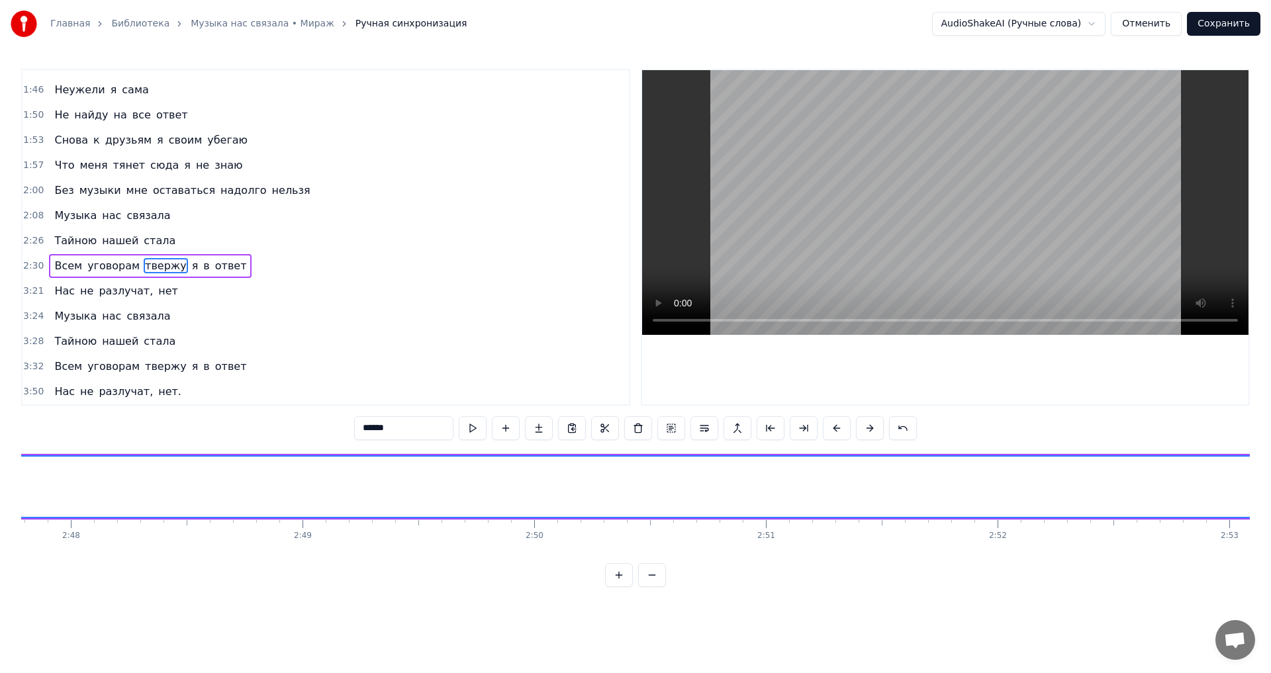
scroll to position [0, 39461]
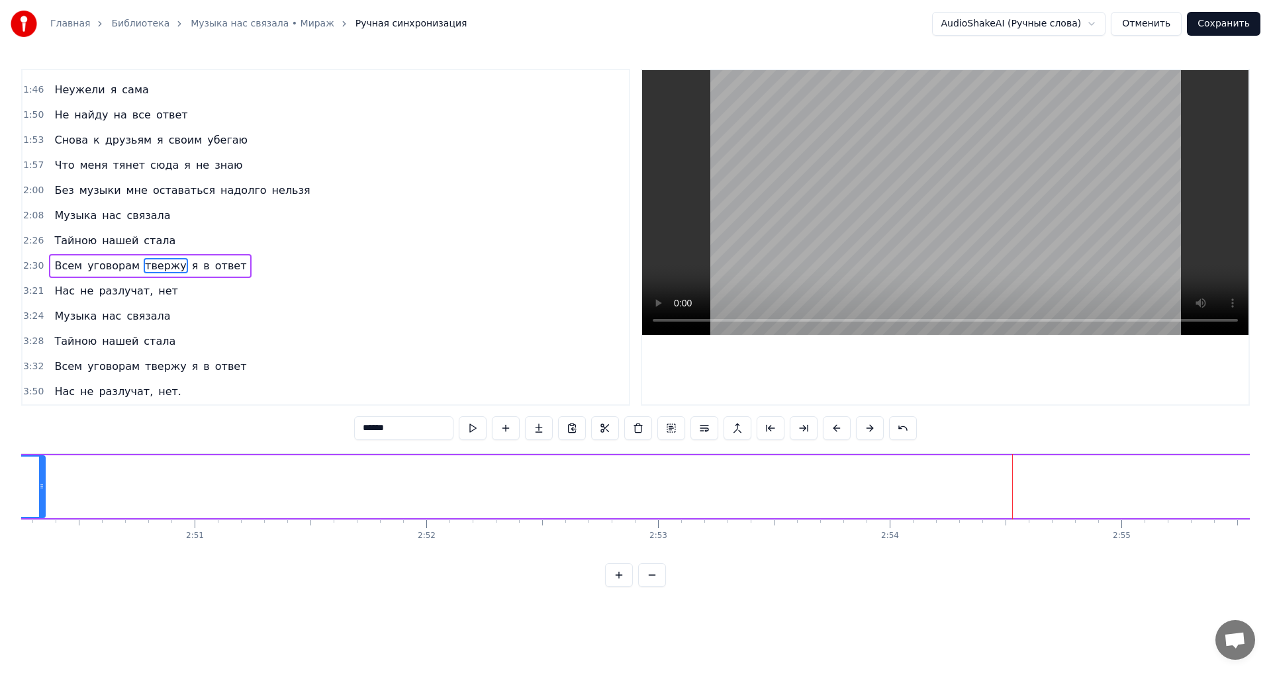
drag, startPoint x: 1011, startPoint y: 468, endPoint x: 41, endPoint y: 497, distance: 970.6
click at [41, 497] on div at bounding box center [41, 487] width 5 height 60
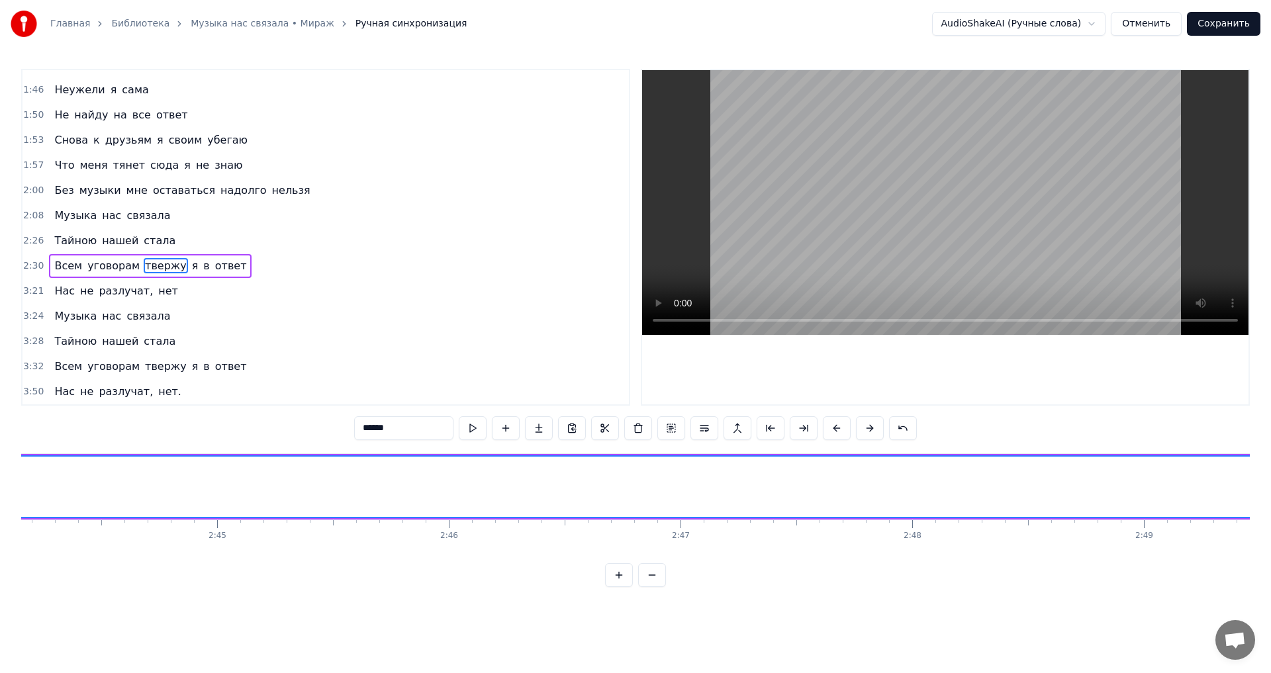
scroll to position [0, 38318]
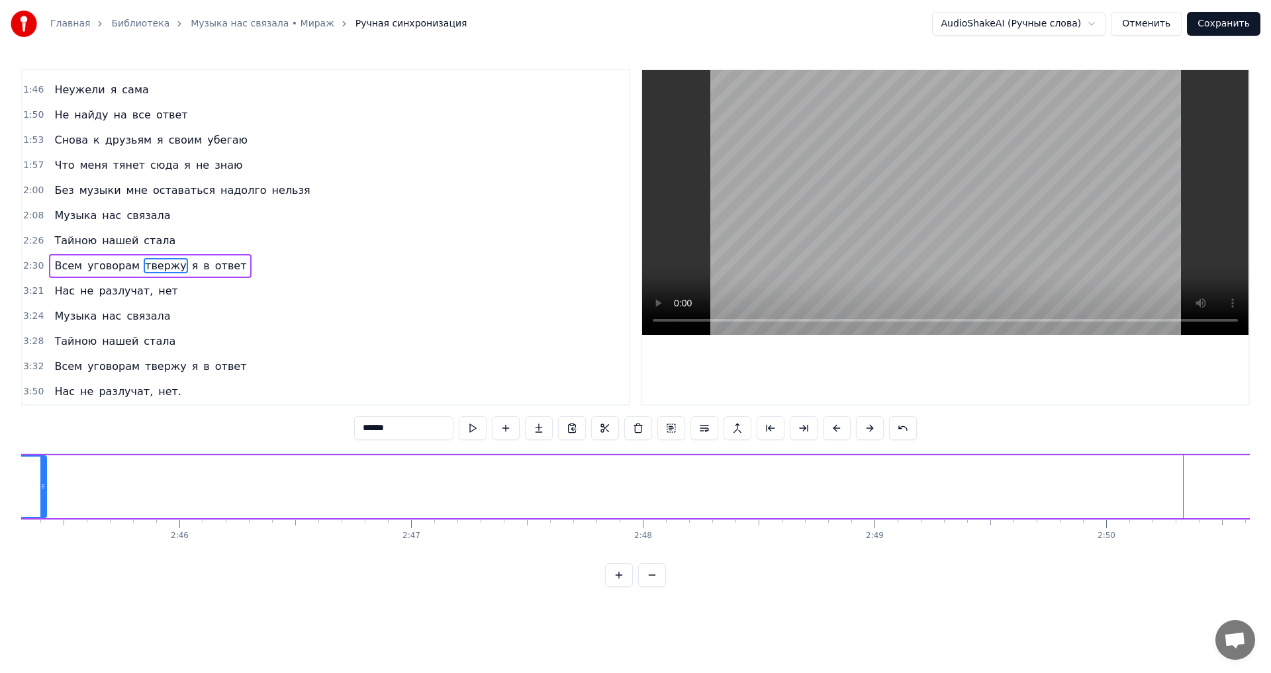
drag, startPoint x: 1185, startPoint y: 475, endPoint x: 191, endPoint y: 513, distance: 994.8
click at [43, 485] on div at bounding box center [42, 487] width 5 height 60
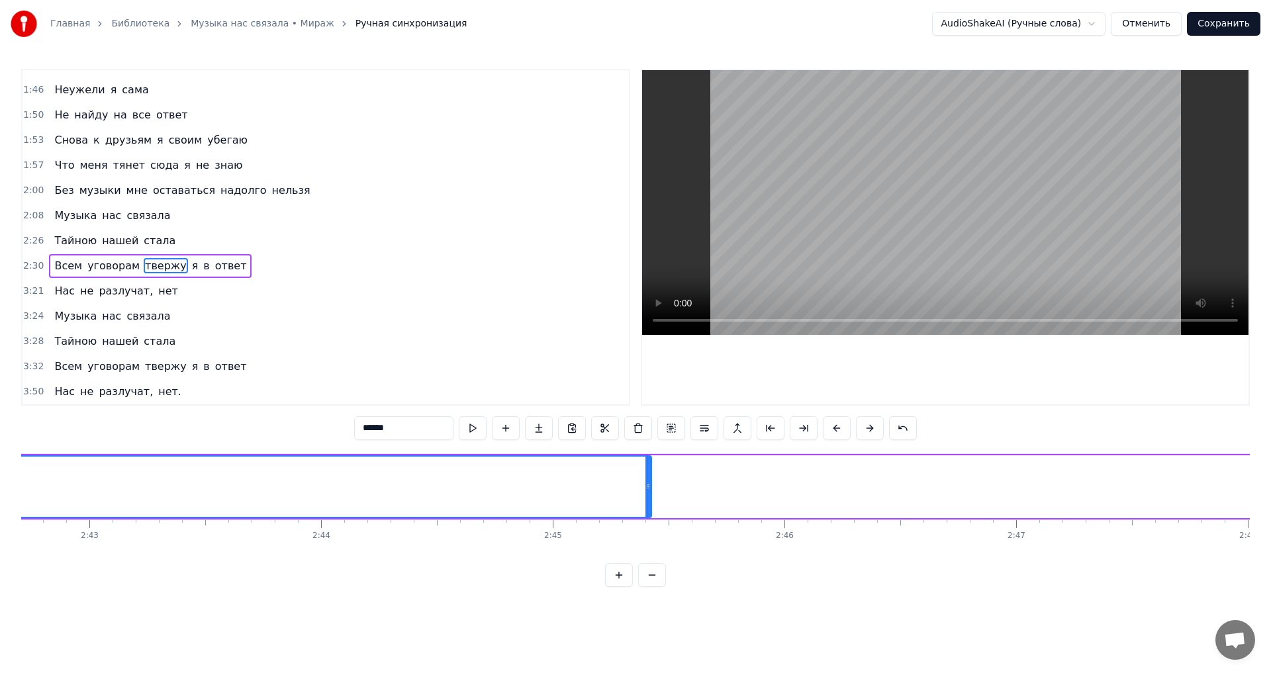
scroll to position [0, 37645]
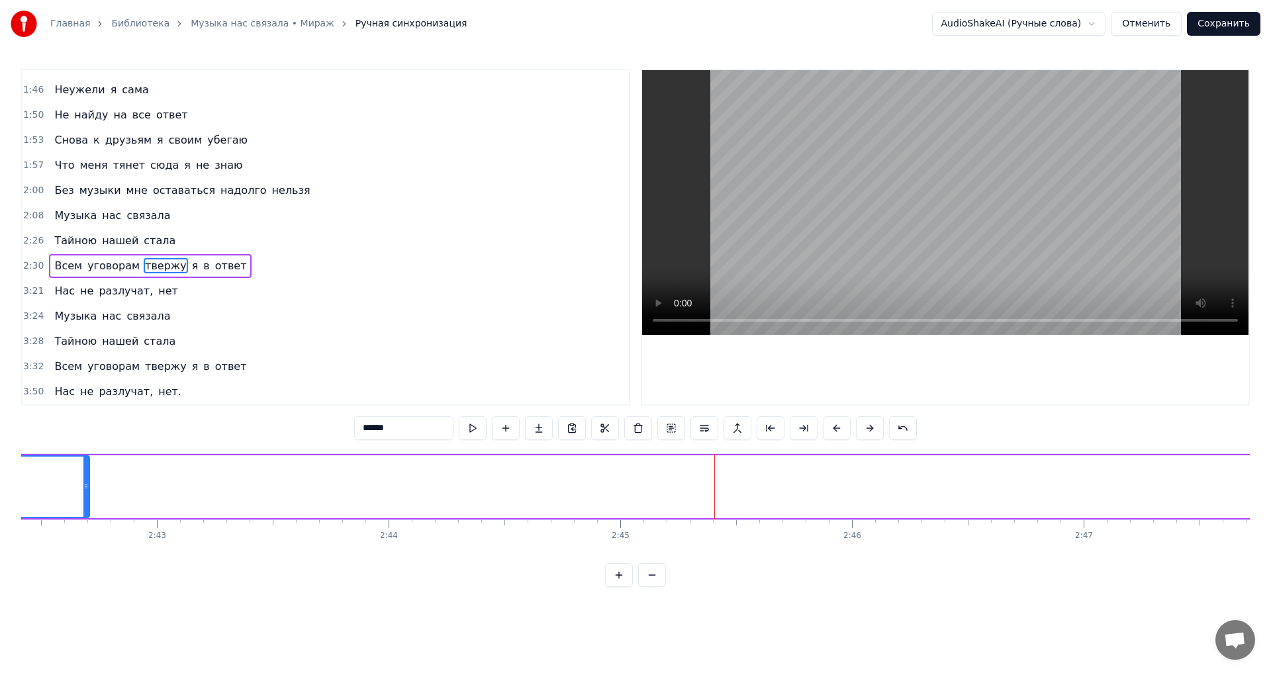
drag, startPoint x: 717, startPoint y: 483, endPoint x: 27, endPoint y: 490, distance: 690.1
click at [83, 490] on icon at bounding box center [85, 486] width 5 height 11
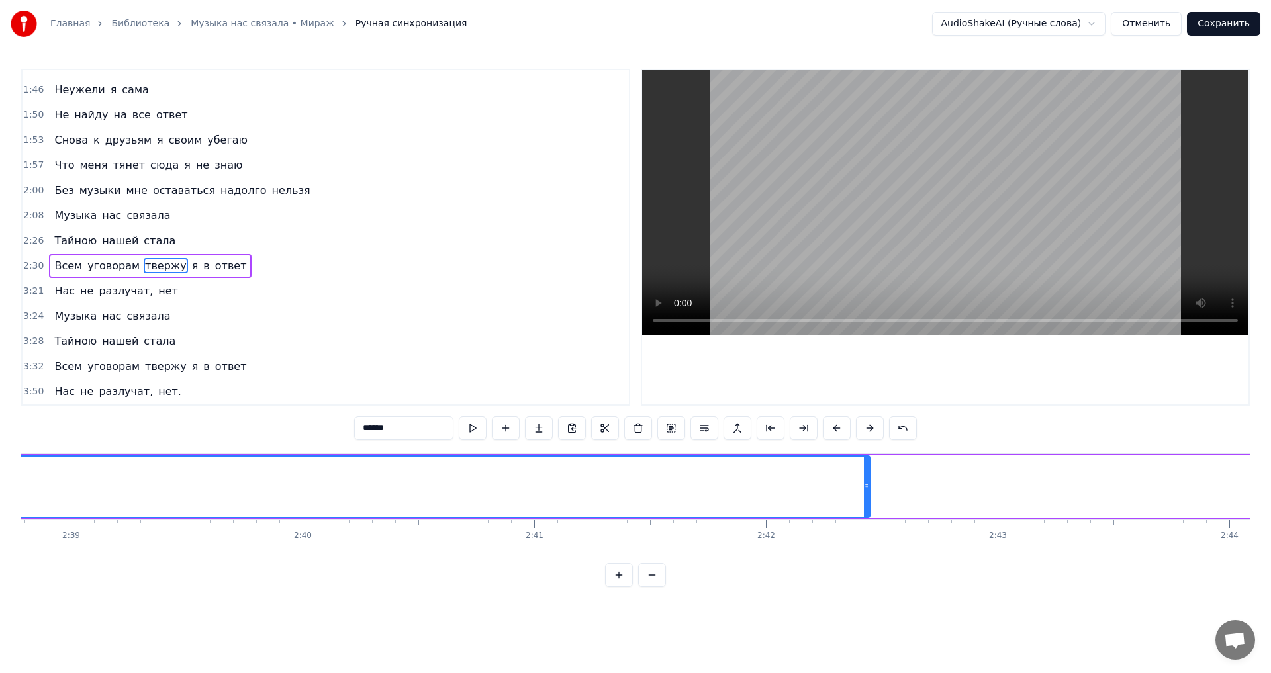
scroll to position [0, 36972]
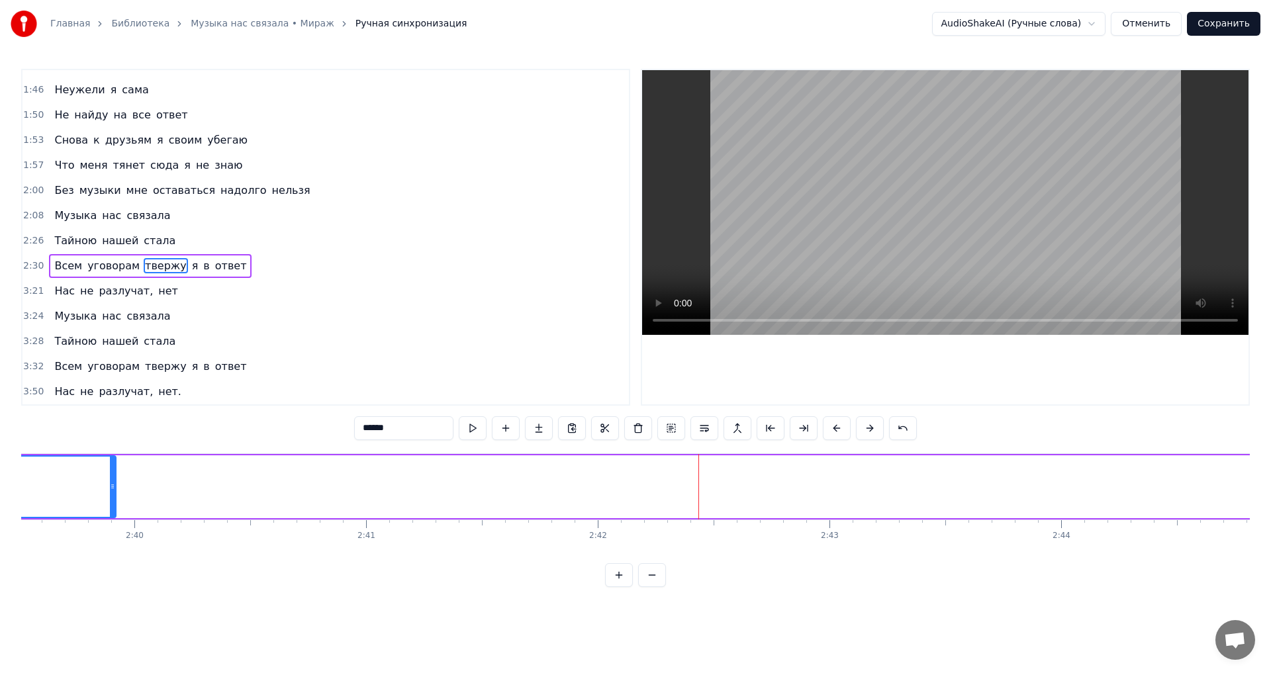
drag, startPoint x: 700, startPoint y: 482, endPoint x: 109, endPoint y: 490, distance: 591.4
click at [110, 490] on icon at bounding box center [112, 486] width 5 height 11
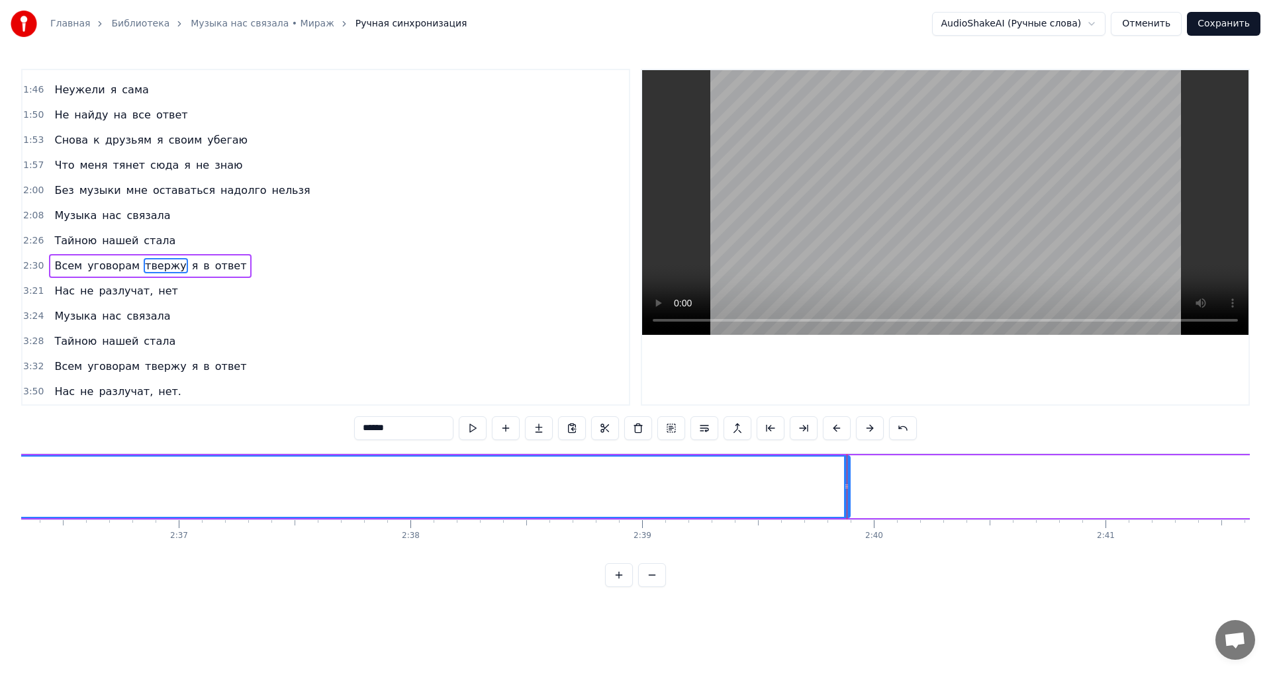
scroll to position [0, 36198]
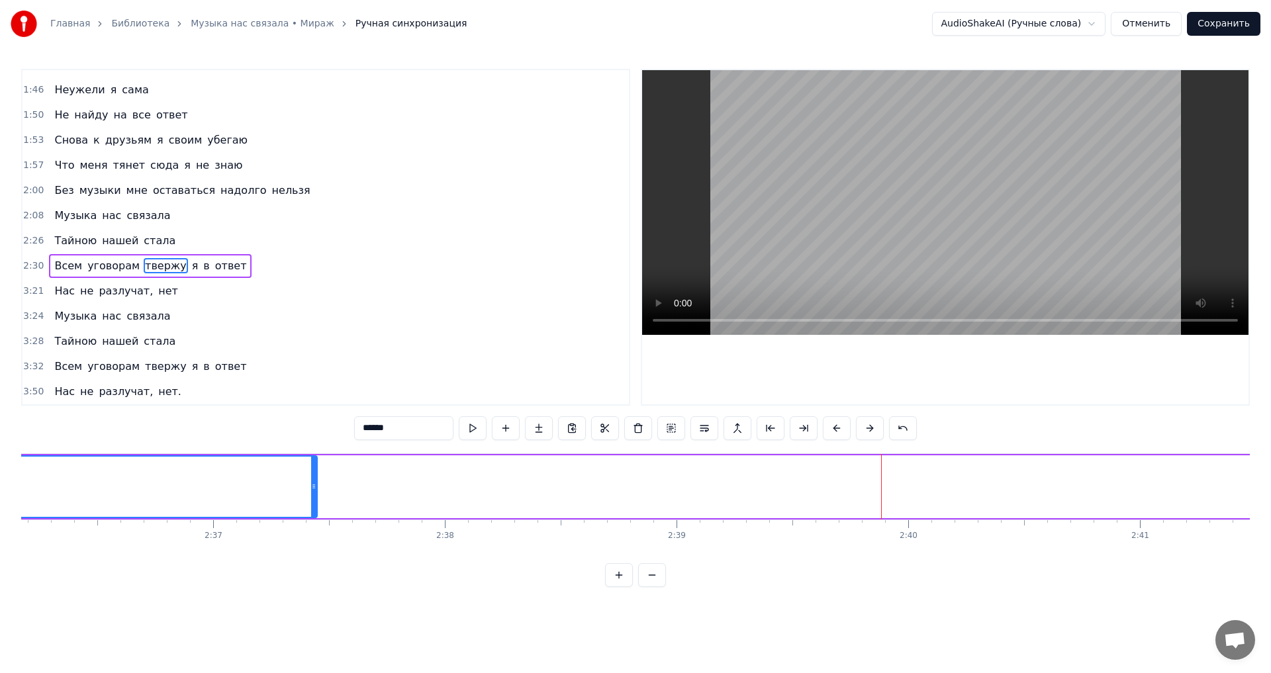
drag, startPoint x: 883, startPoint y: 469, endPoint x: 175, endPoint y: 474, distance: 708.0
click at [311, 474] on div at bounding box center [313, 487] width 5 height 60
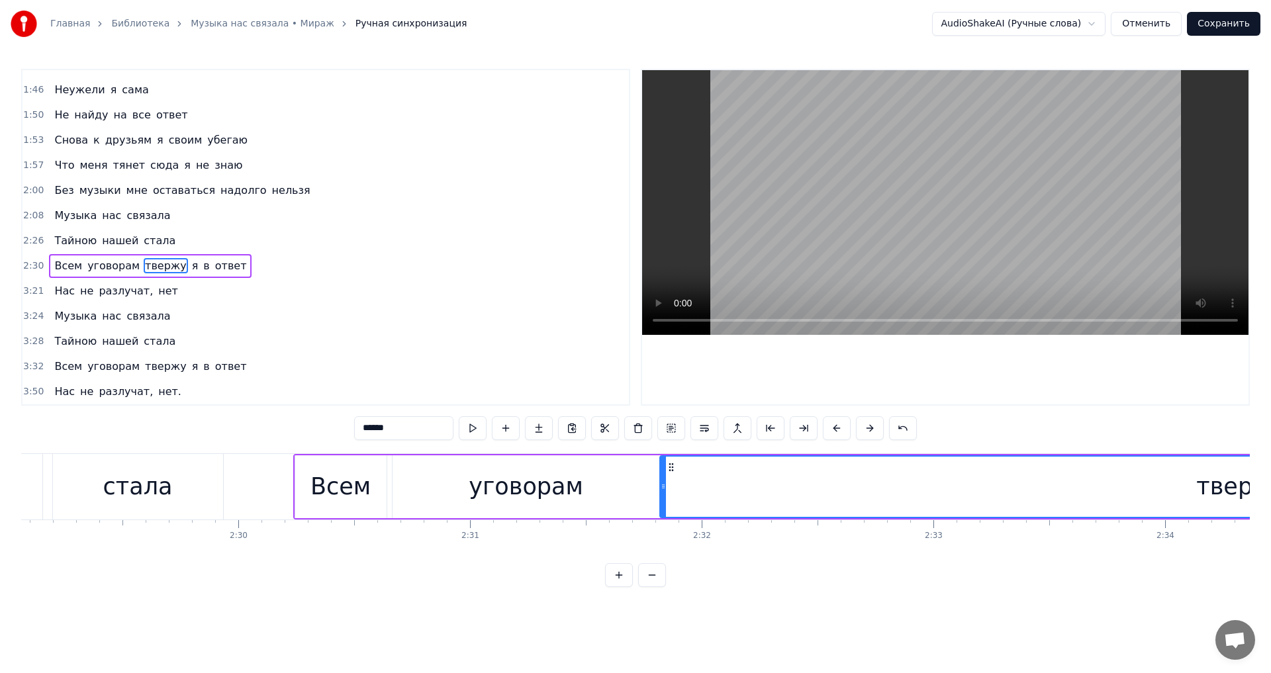
scroll to position [0, 34583]
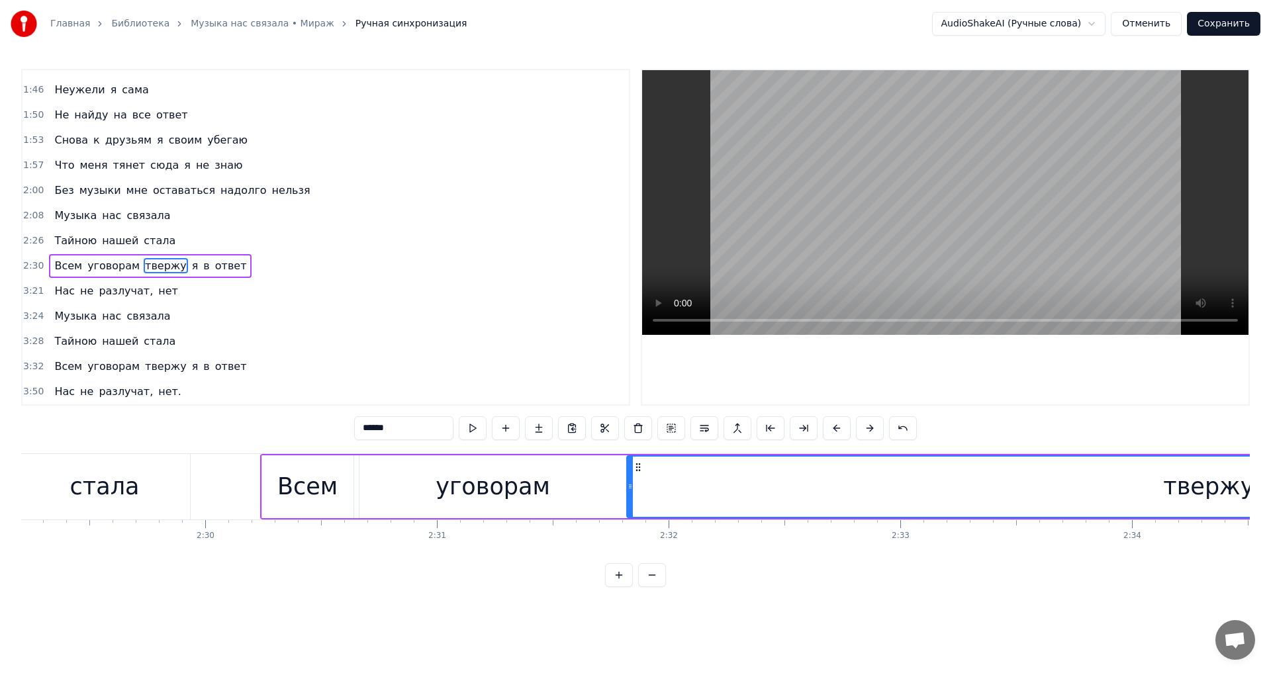
click at [557, 473] on div "уговорам" at bounding box center [494, 487] width 268 height 63
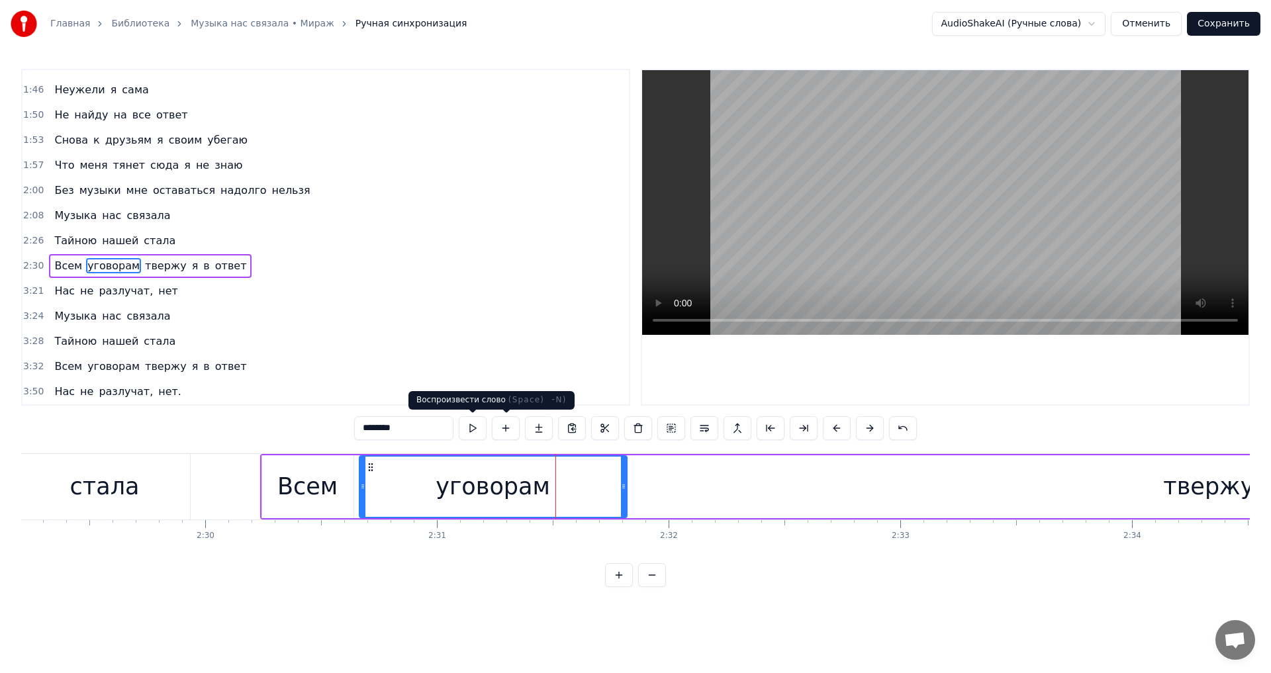
click at [477, 430] on button at bounding box center [473, 429] width 28 height 24
click at [487, 430] on div "********" at bounding box center [635, 429] width 563 height 24
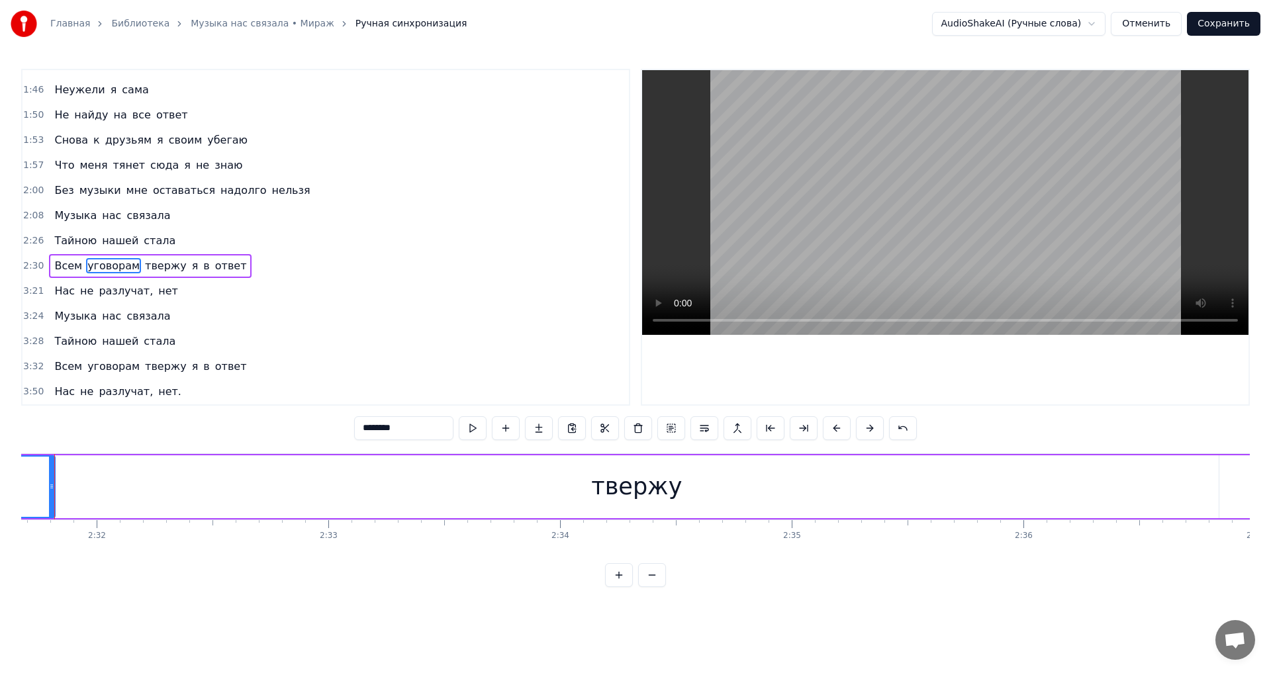
scroll to position [0, 35290]
click at [728, 498] on div "твержу" at bounding box center [503, 487] width 1165 height 63
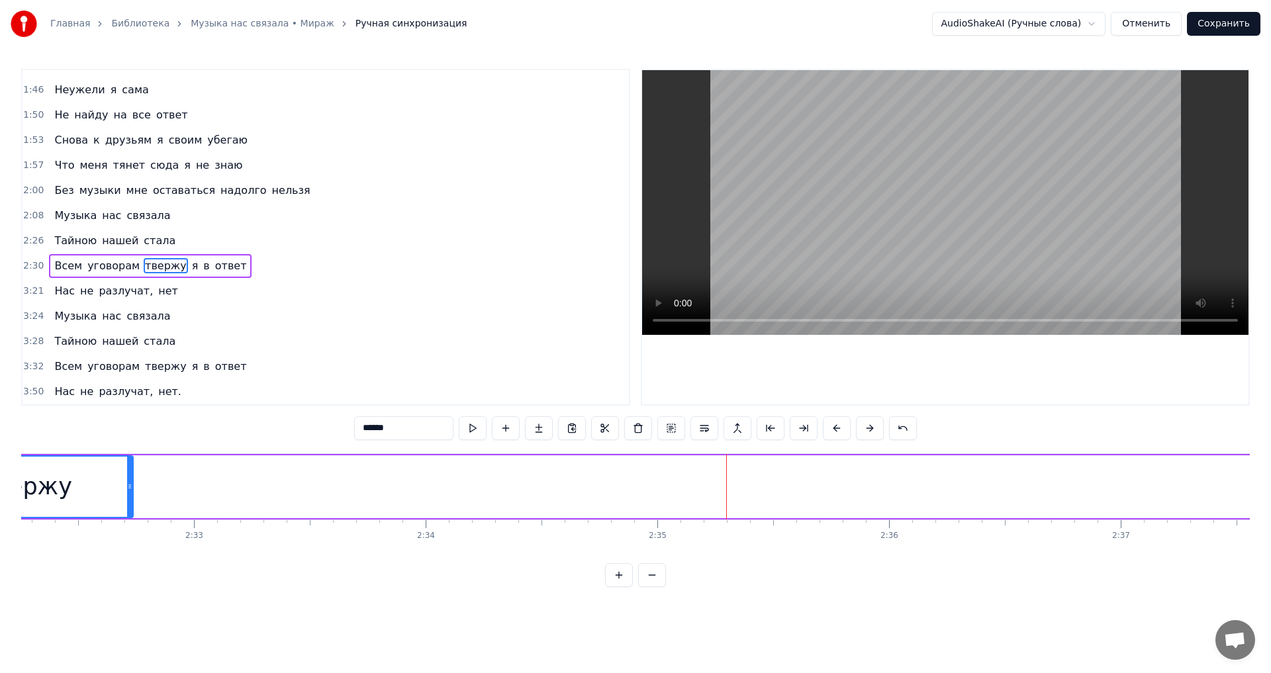
drag, startPoint x: 1079, startPoint y: 481, endPoint x: 127, endPoint y: 498, distance: 951.8
click at [127, 498] on div at bounding box center [129, 487] width 5 height 60
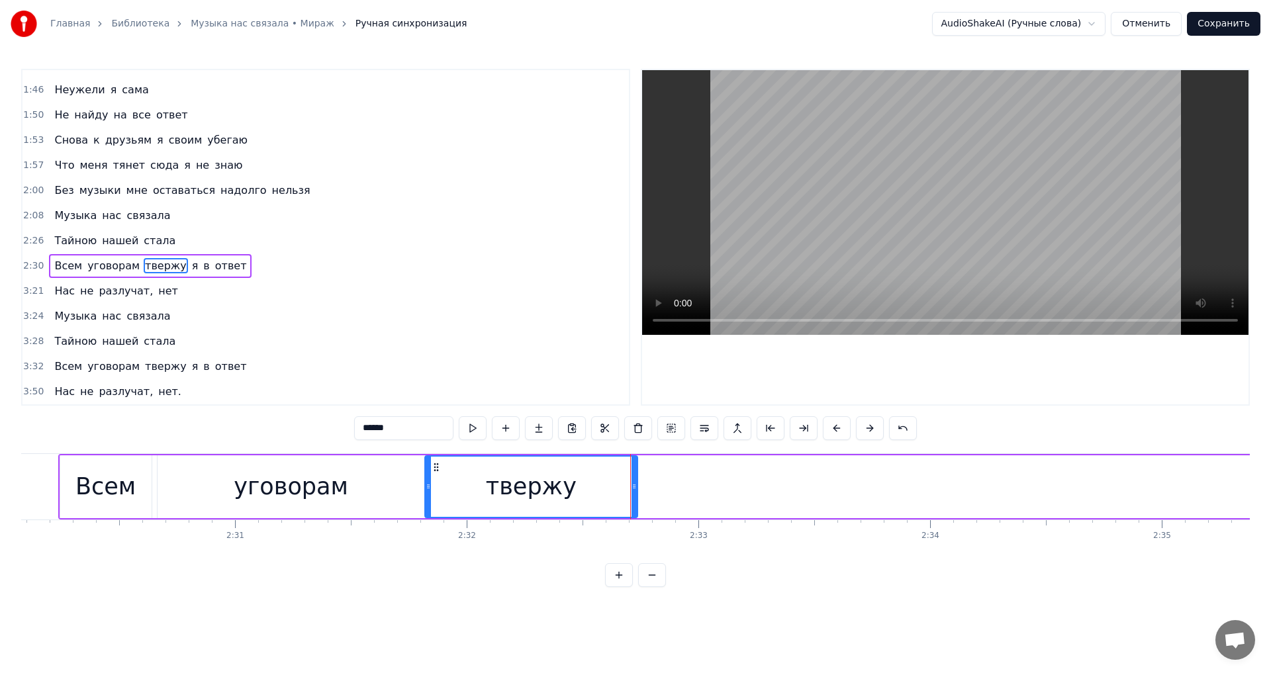
scroll to position [0, 34685]
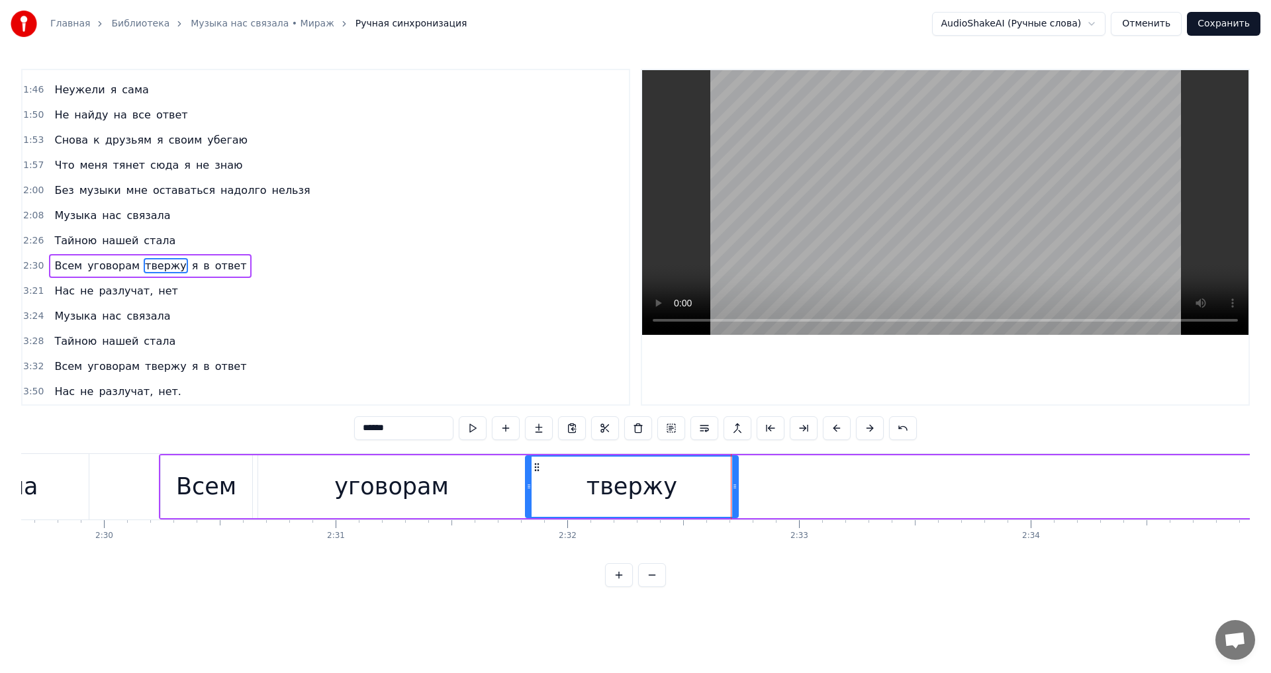
click at [472, 433] on button at bounding box center [473, 429] width 28 height 24
drag, startPoint x: 737, startPoint y: 478, endPoint x: 665, endPoint y: 477, distance: 72.2
click at [665, 477] on div at bounding box center [662, 487] width 5 height 60
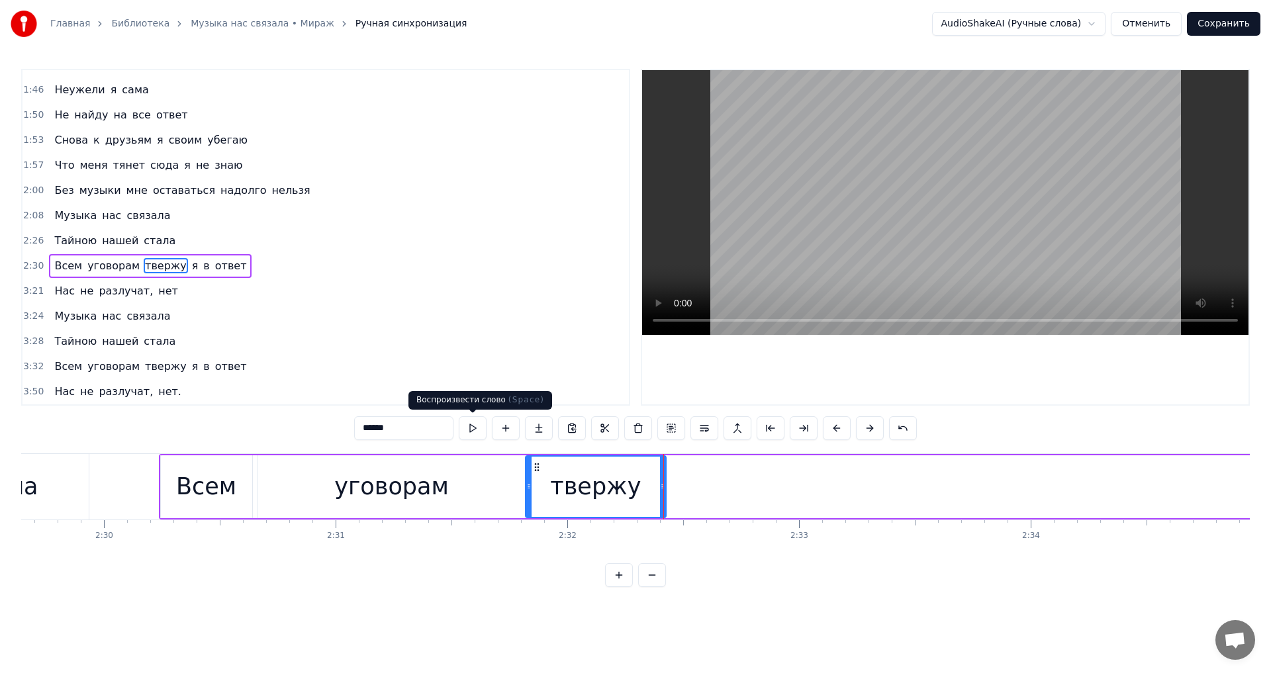
click at [485, 428] on button at bounding box center [473, 429] width 28 height 24
click at [655, 479] on div "твержу" at bounding box center [596, 487] width 140 height 60
drag, startPoint x: 662, startPoint y: 478, endPoint x: 632, endPoint y: 480, distance: 29.9
click at [632, 480] on div at bounding box center [632, 487] width 5 height 60
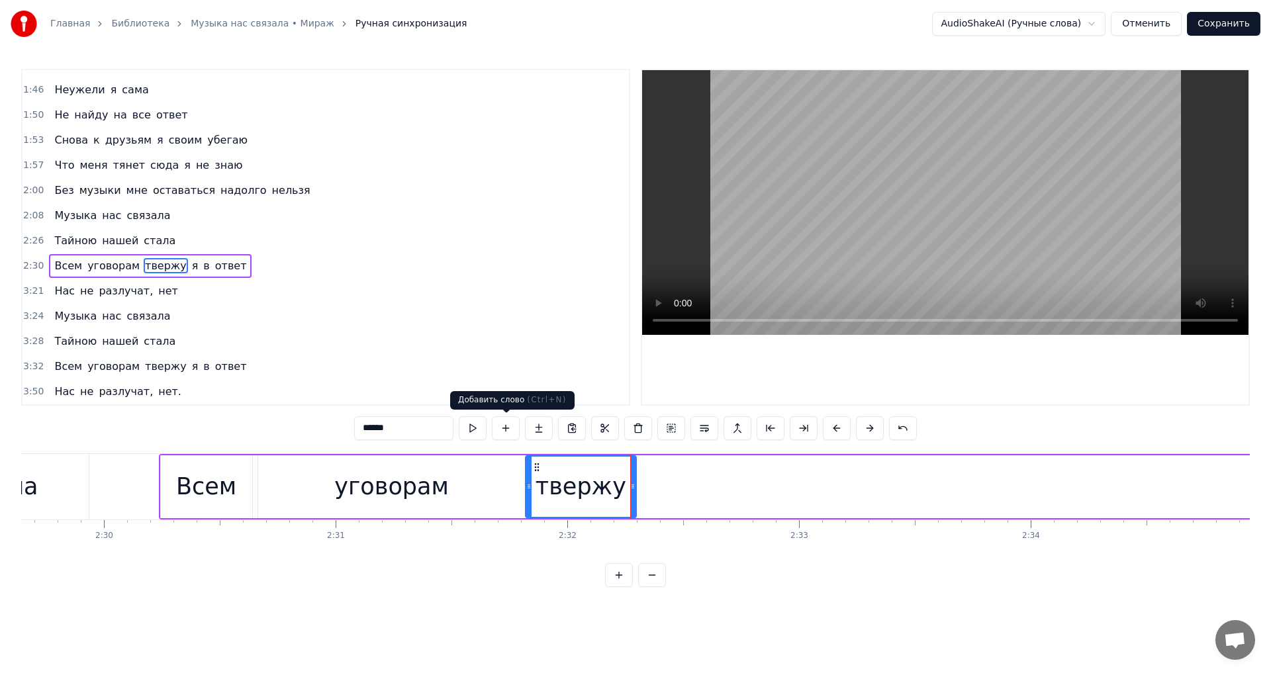
click at [481, 429] on button at bounding box center [473, 429] width 28 height 24
click at [191, 263] on span "я" at bounding box center [195, 265] width 9 height 15
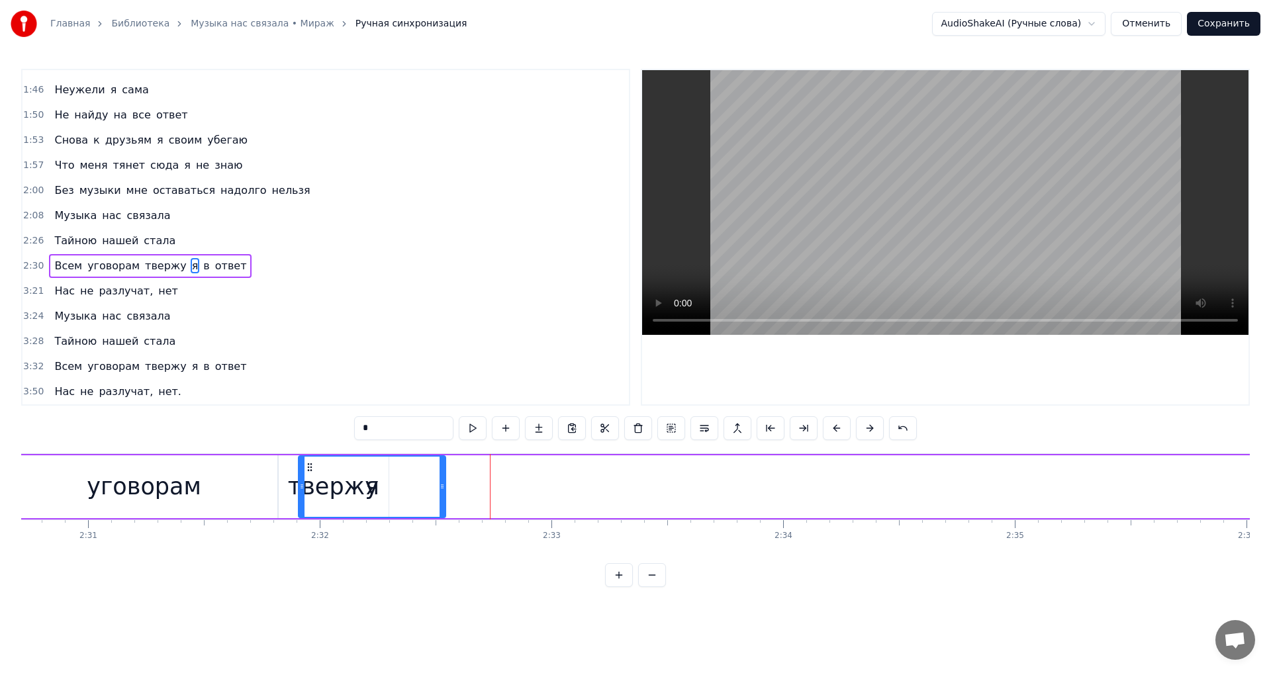
scroll to position [0, 34928]
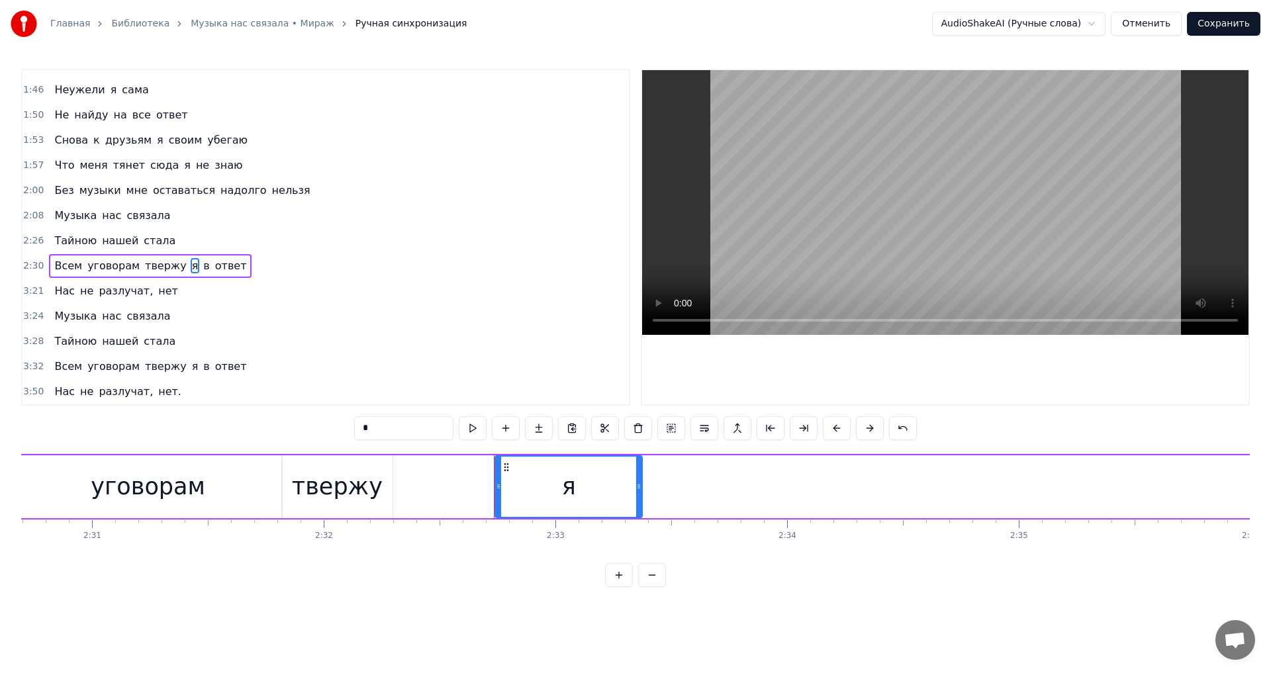
drag, startPoint x: 274, startPoint y: 464, endPoint x: 508, endPoint y: 482, distance: 235.1
click at [508, 482] on div "я" at bounding box center [569, 487] width 146 height 60
click at [477, 434] on button at bounding box center [473, 429] width 28 height 24
click at [475, 434] on button at bounding box center [473, 429] width 28 height 24
drag, startPoint x: 638, startPoint y: 493, endPoint x: 548, endPoint y: 492, distance: 89.4
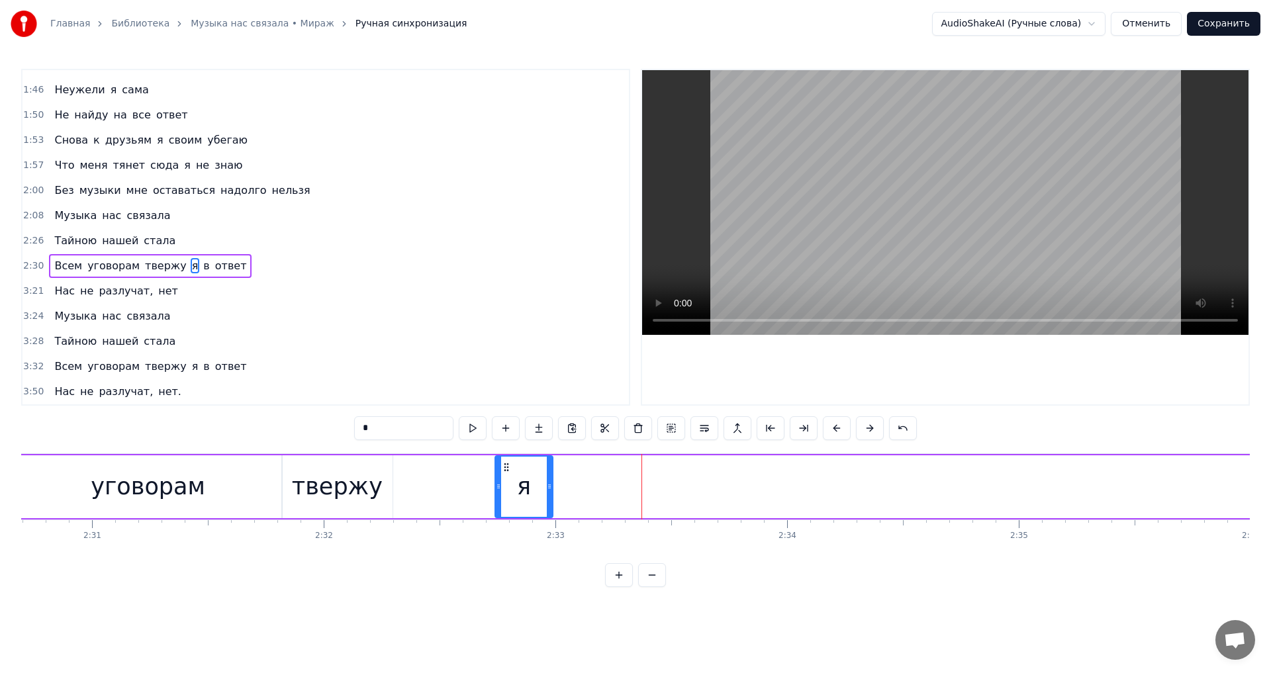
click at [548, 492] on div at bounding box center [549, 487] width 5 height 60
click at [472, 429] on button at bounding box center [473, 429] width 28 height 24
drag, startPoint x: 498, startPoint y: 485, endPoint x: 472, endPoint y: 485, distance: 26.5
click at [472, 485] on circle at bounding box center [472, 485] width 1 height 1
click at [470, 428] on button at bounding box center [473, 429] width 28 height 24
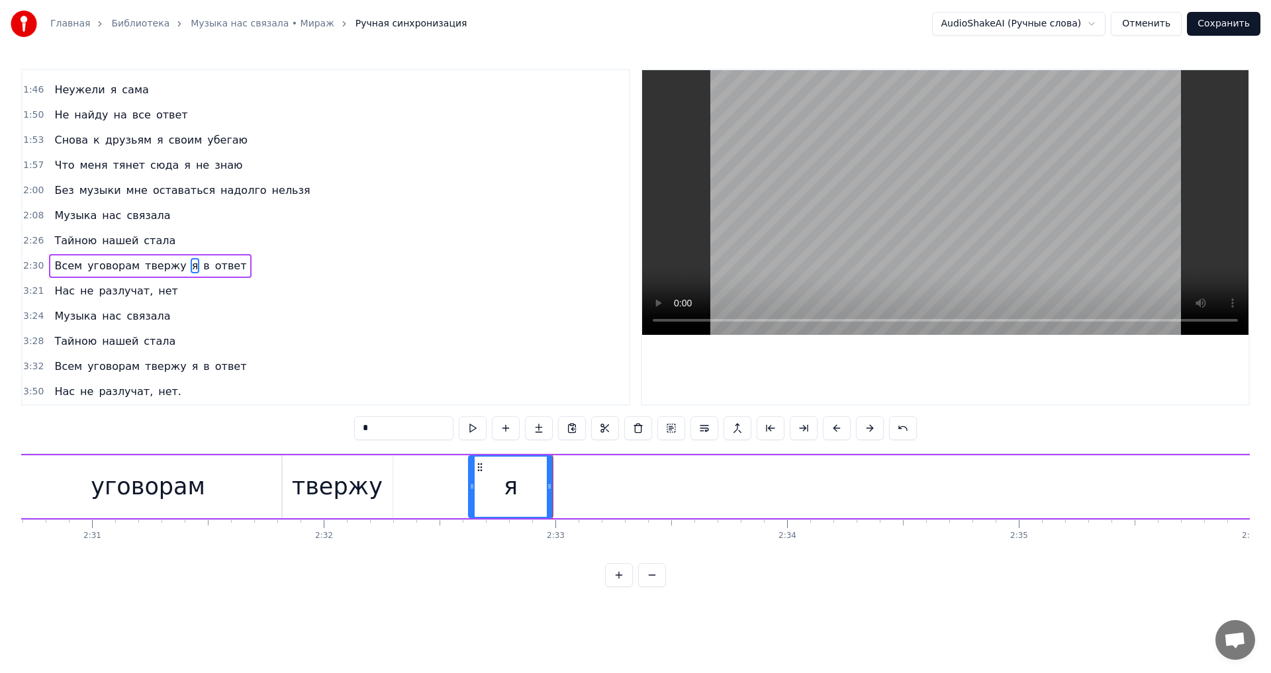
click at [470, 428] on button at bounding box center [473, 429] width 28 height 24
drag, startPoint x: 470, startPoint y: 483, endPoint x: 395, endPoint y: 487, distance: 74.9
click at [395, 487] on icon at bounding box center [397, 486] width 5 height 11
click at [472, 431] on button at bounding box center [473, 429] width 28 height 24
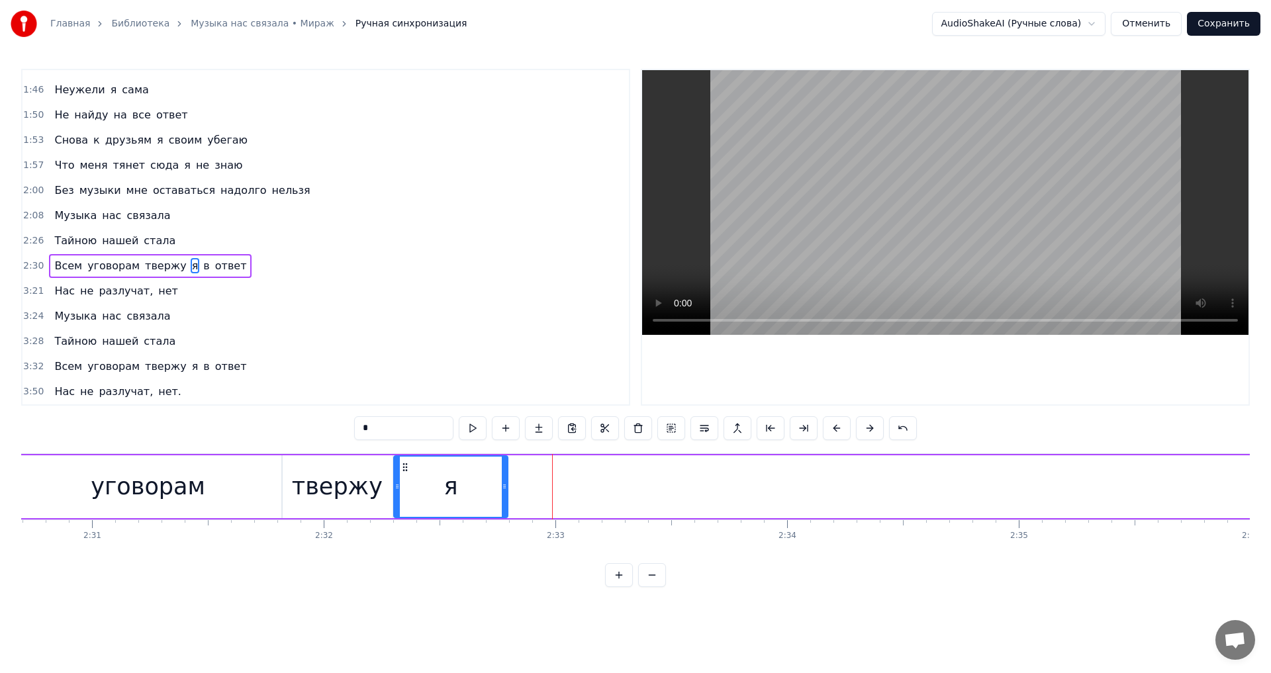
drag, startPoint x: 549, startPoint y: 479, endPoint x: 504, endPoint y: 478, distance: 45.1
click at [504, 478] on div at bounding box center [504, 487] width 5 height 60
click at [474, 428] on button at bounding box center [473, 429] width 28 height 24
drag, startPoint x: 506, startPoint y: 476, endPoint x: 493, endPoint y: 476, distance: 13.2
click at [493, 476] on div at bounding box center [491, 487] width 5 height 60
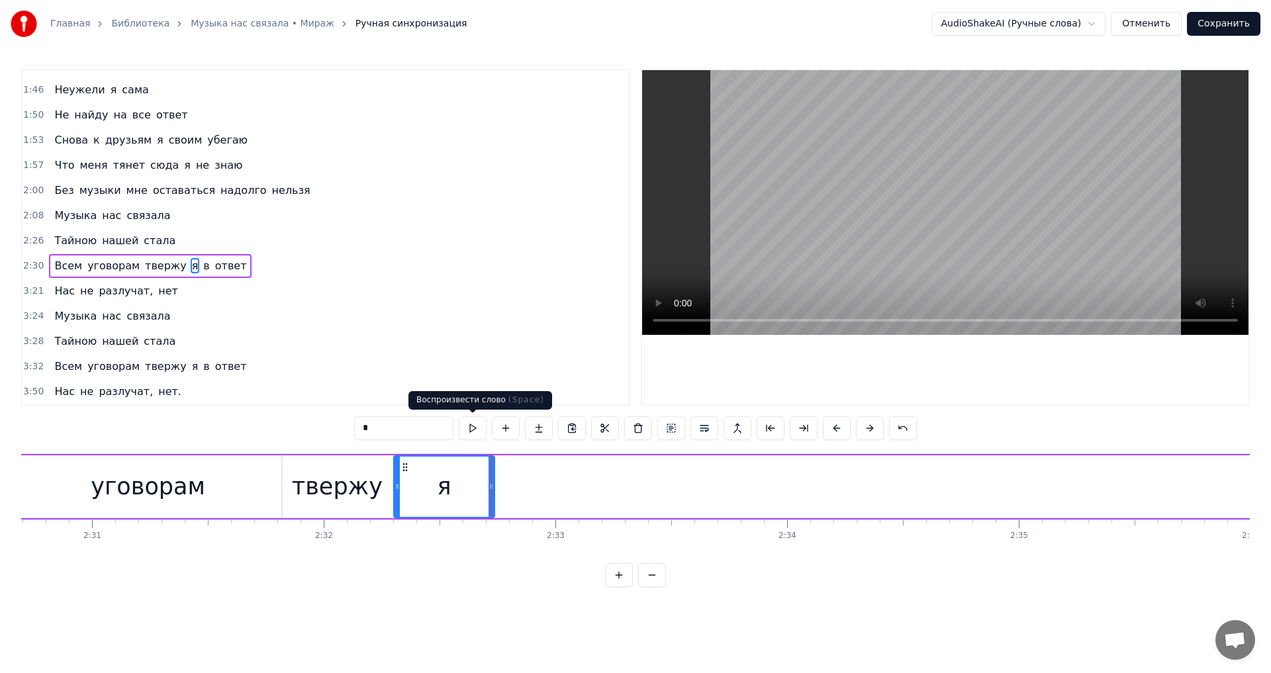
click at [480, 426] on button at bounding box center [473, 429] width 28 height 24
click at [202, 266] on span "в" at bounding box center [206, 265] width 9 height 15
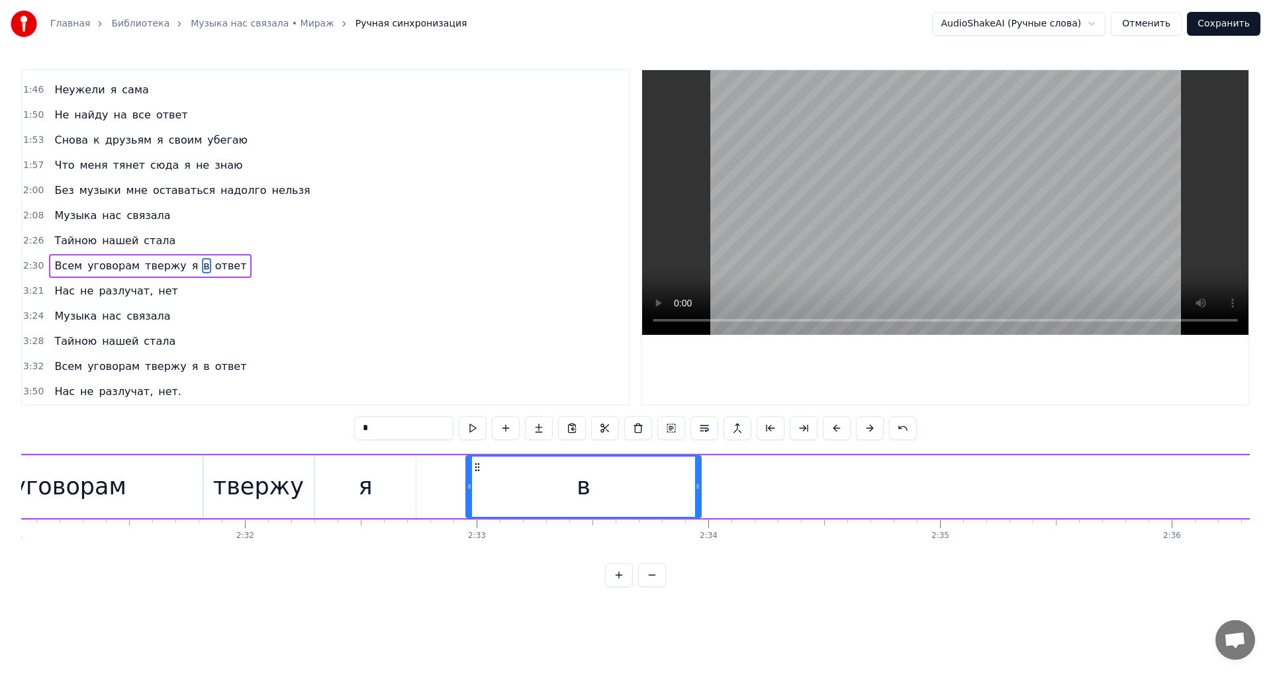
scroll to position [0, 34976]
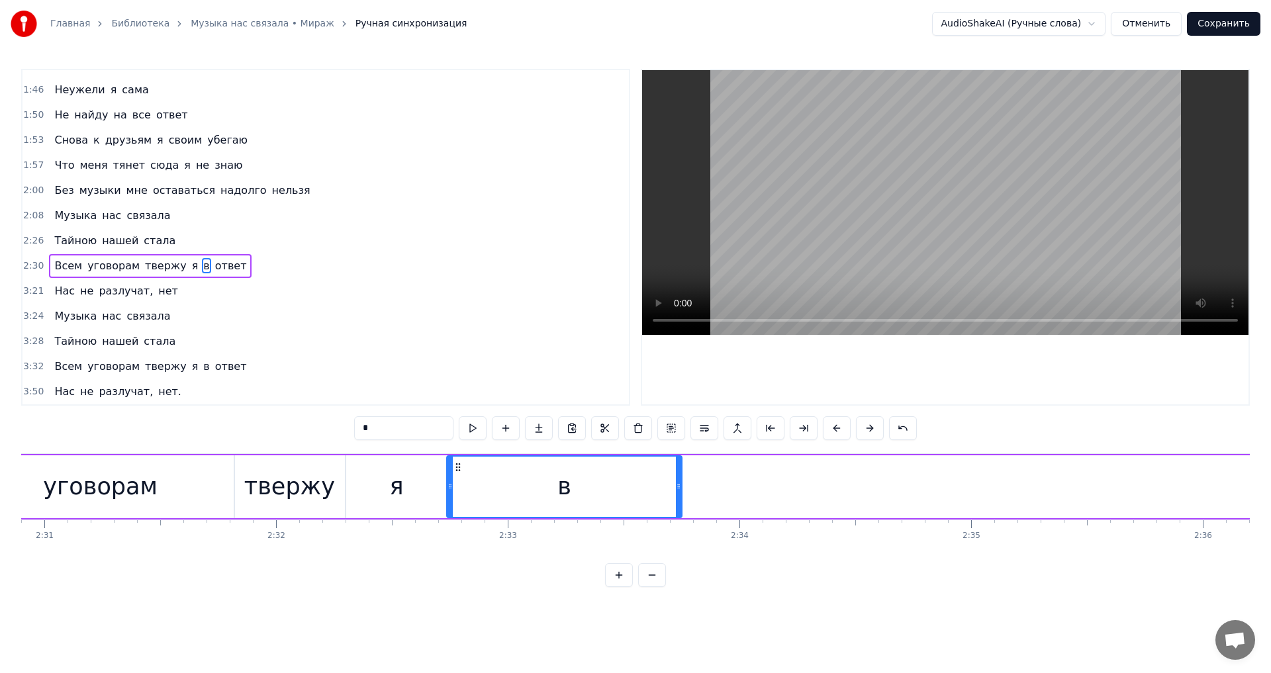
drag, startPoint x: 102, startPoint y: 466, endPoint x: 460, endPoint y: 495, distance: 358.7
click at [460, 495] on div "в" at bounding box center [565, 487] width 234 height 60
drag, startPoint x: 681, startPoint y: 490, endPoint x: 489, endPoint y: 499, distance: 192.2
click at [477, 497] on div at bounding box center [474, 487] width 5 height 60
click at [214, 267] on span "ответ" at bounding box center [231, 265] width 34 height 15
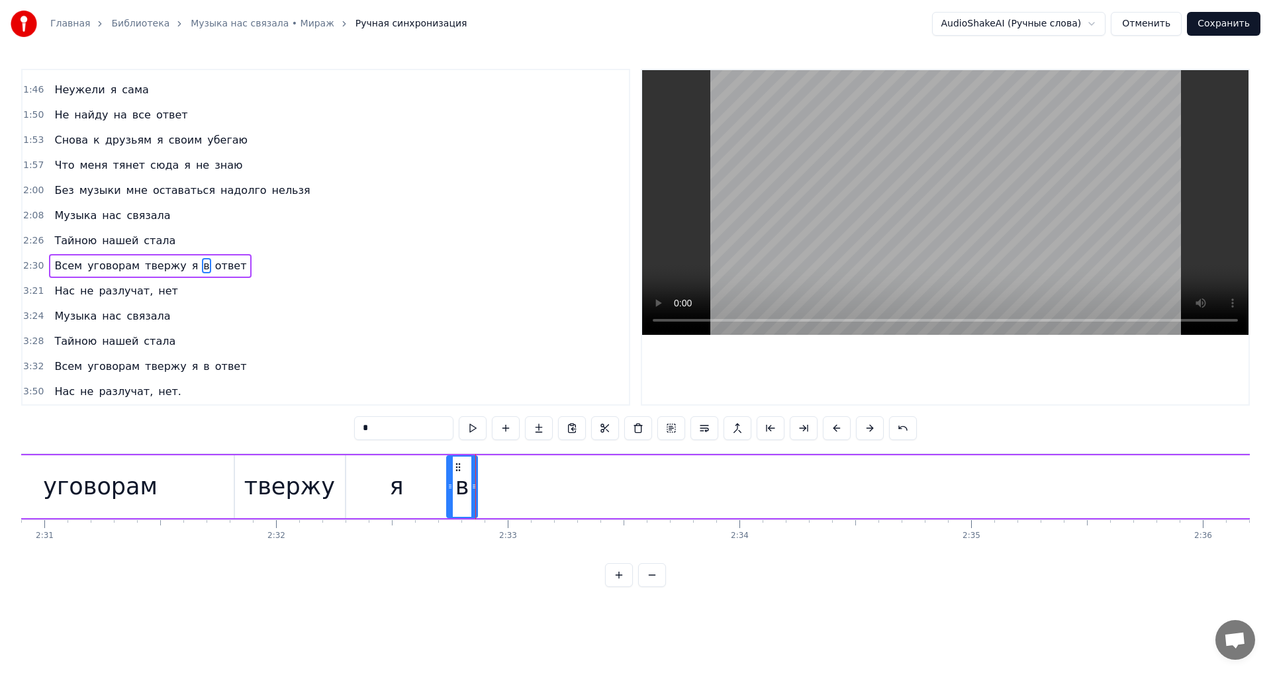
type input "*****"
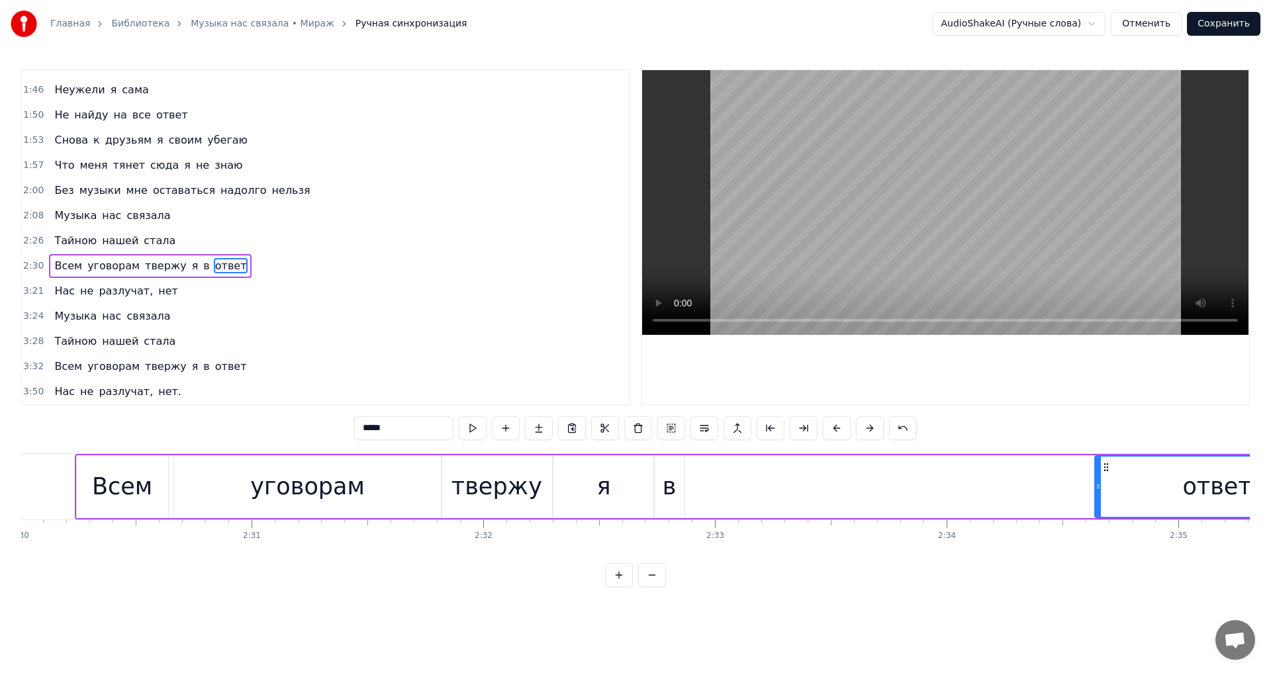
scroll to position [0, 34791]
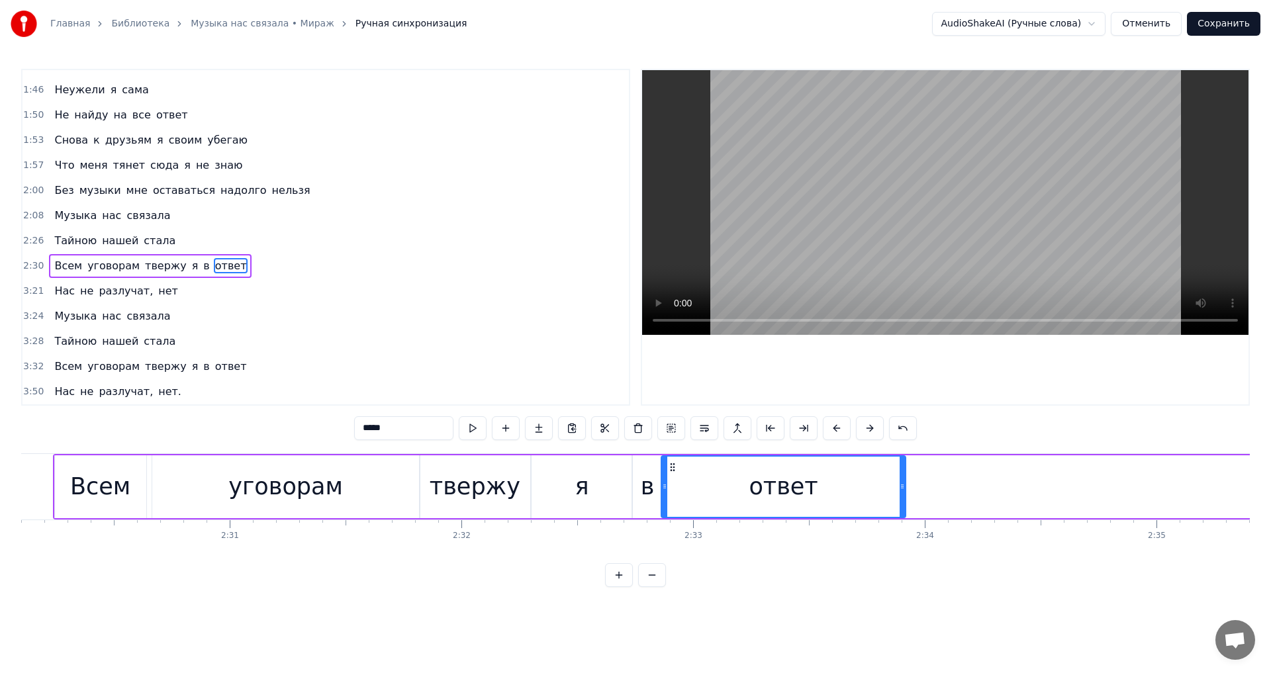
drag, startPoint x: 102, startPoint y: 468, endPoint x: 674, endPoint y: 497, distance: 572.9
click at [674, 497] on div "ответ" at bounding box center [783, 487] width 243 height 60
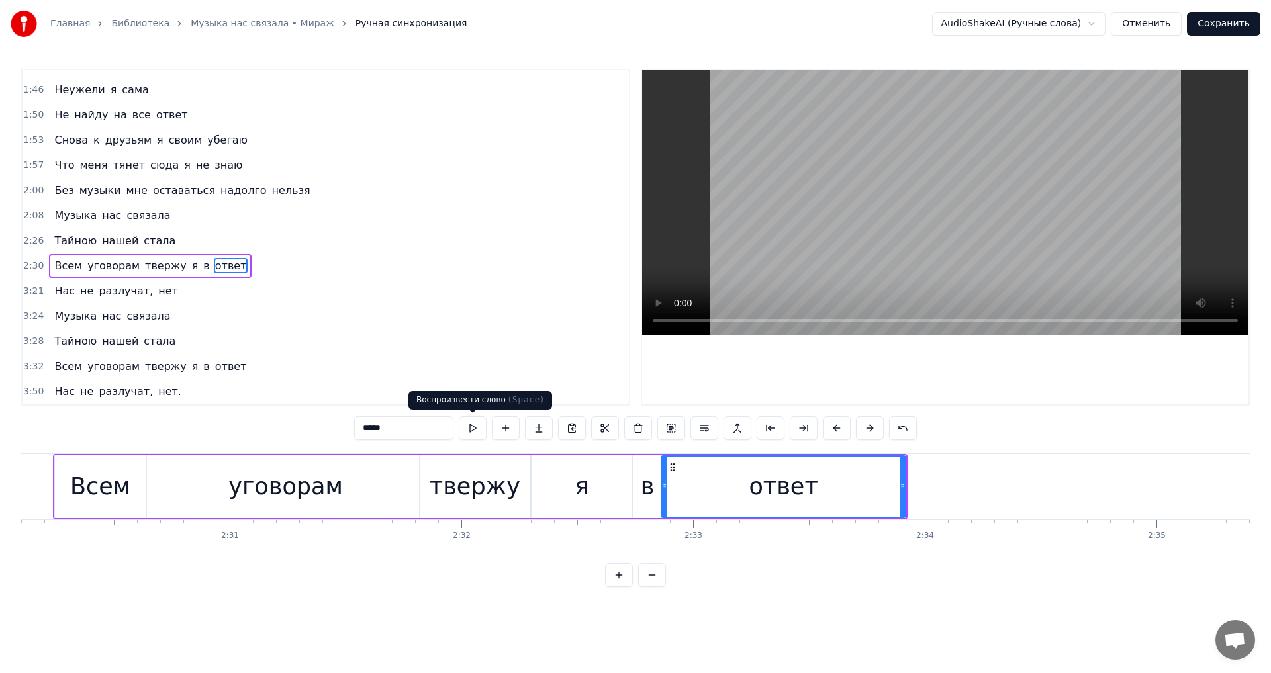
click at [479, 434] on button at bounding box center [473, 429] width 28 height 24
click at [60, 282] on div "Нас не разлучат, нет" at bounding box center [116, 291] width 134 height 24
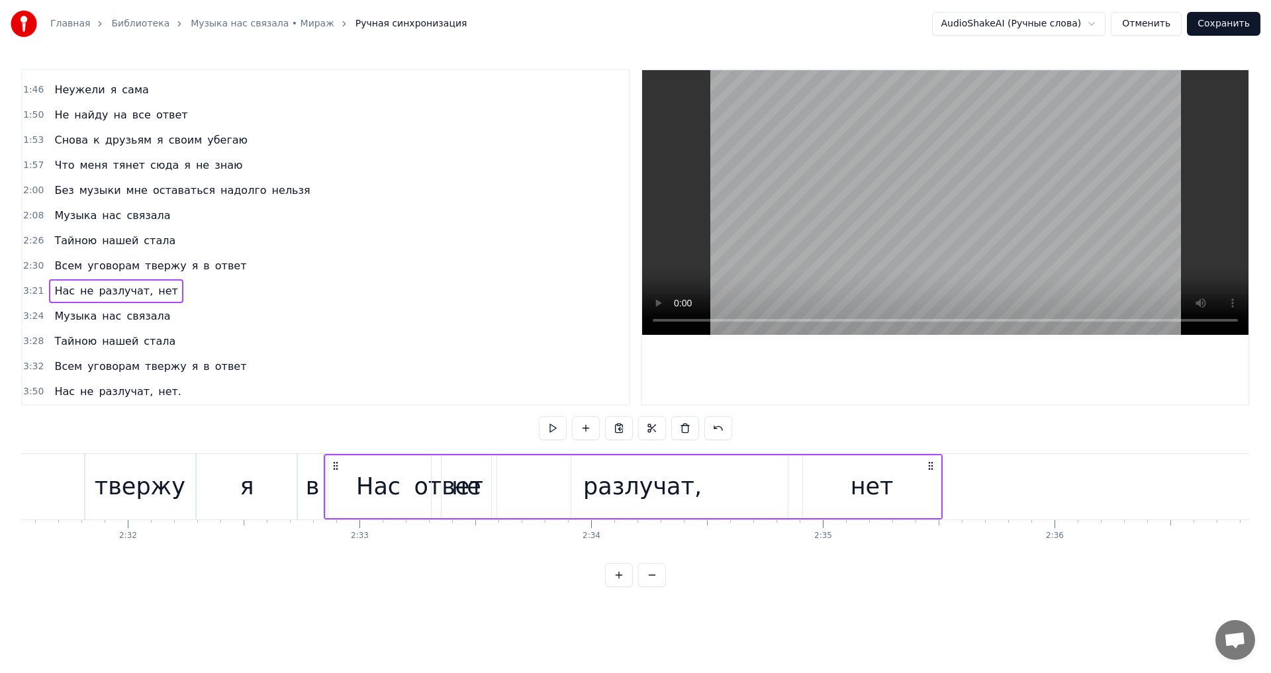
scroll to position [0, 35120]
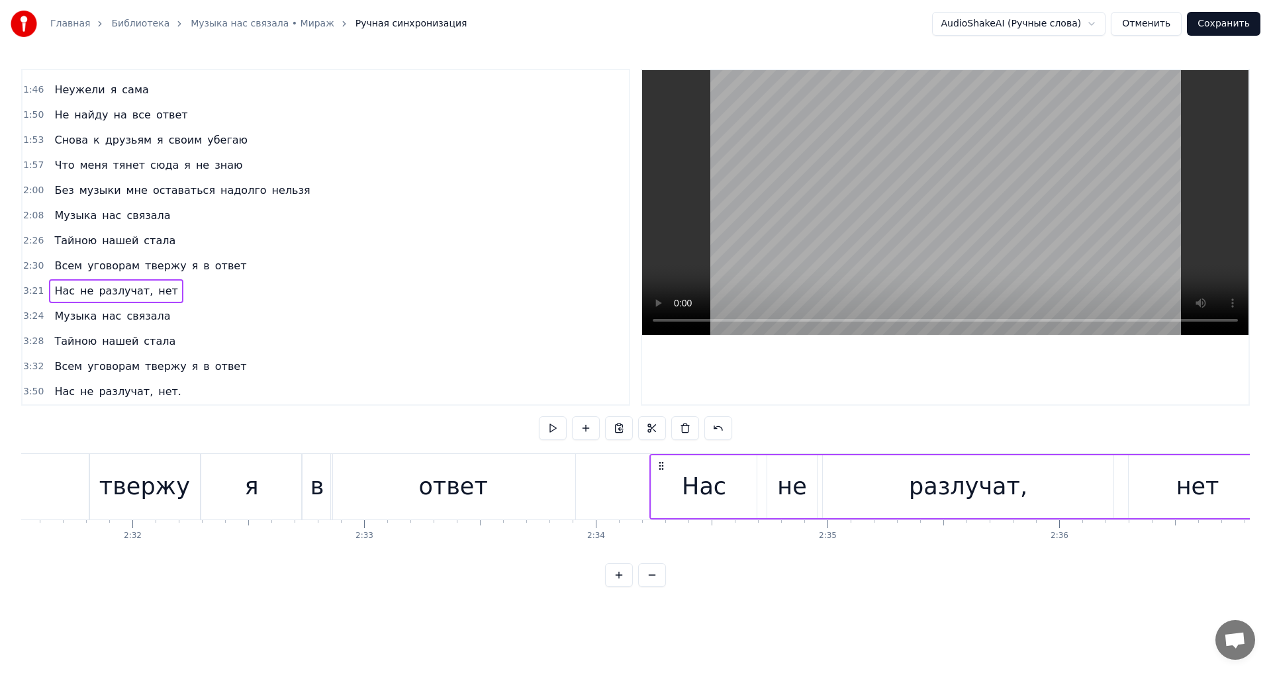
drag, startPoint x: 101, startPoint y: 465, endPoint x: 663, endPoint y: 488, distance: 562.7
click at [663, 488] on div "Нас не разлучат, нет" at bounding box center [959, 487] width 619 height 66
click at [551, 424] on button at bounding box center [553, 429] width 28 height 24
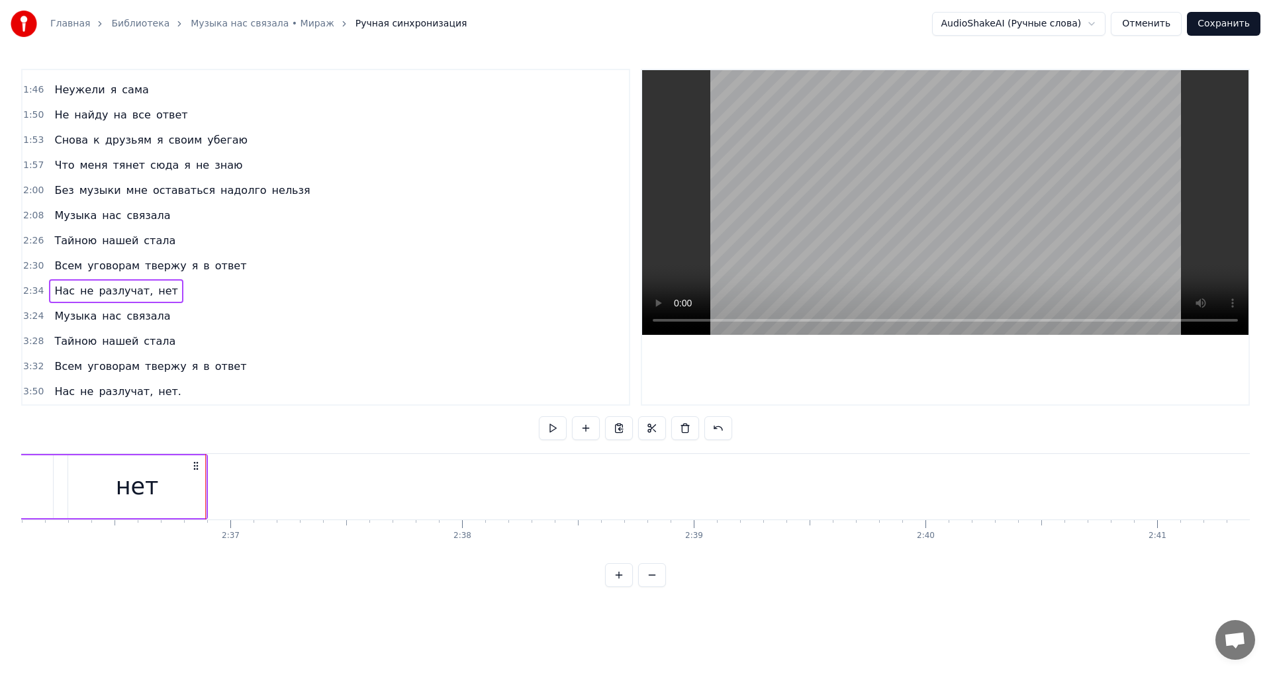
scroll to position [0, 36226]
click at [160, 478] on div at bounding box center [160, 487] width 1 height 66
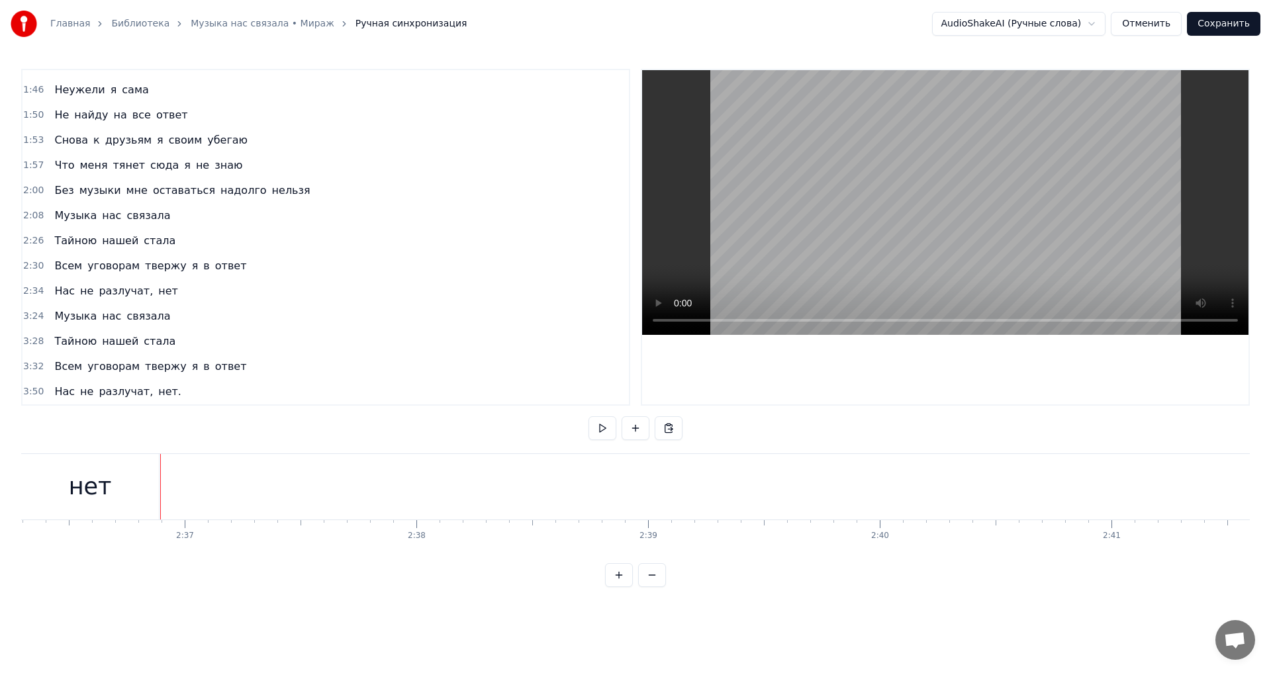
click at [158, 482] on div "нет" at bounding box center [90, 487] width 138 height 66
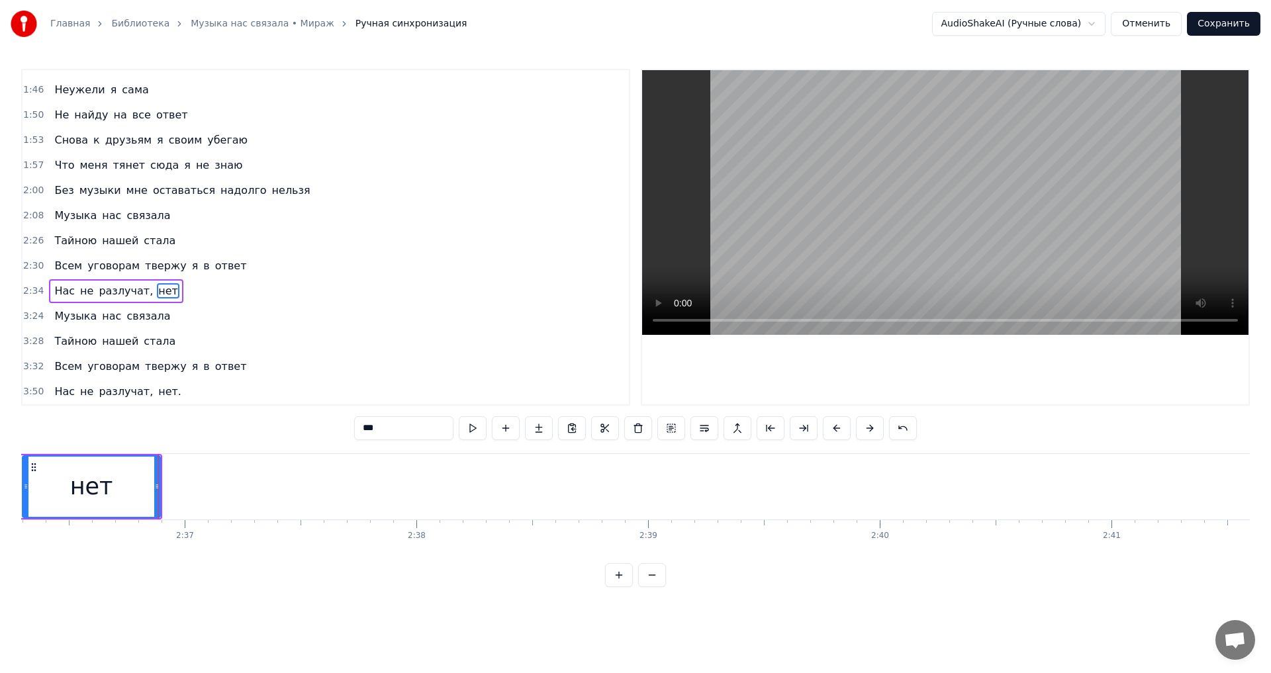
click at [158, 483] on div at bounding box center [158, 487] width 1 height 66
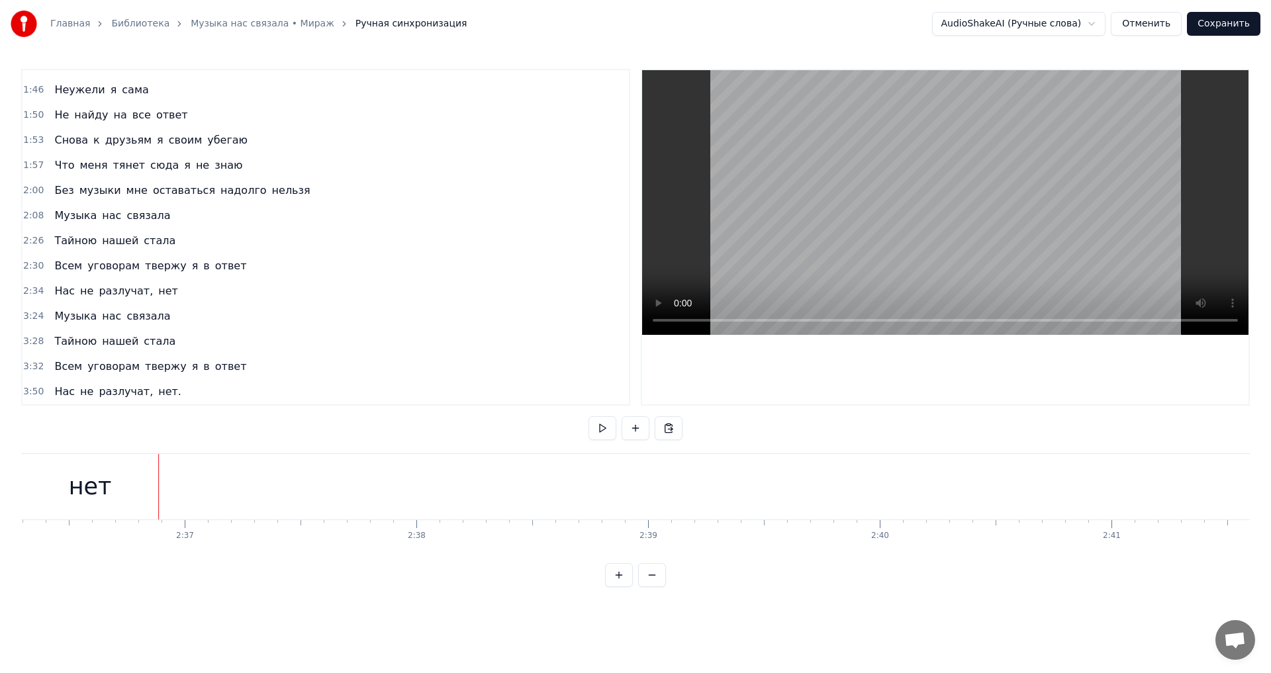
click at [140, 485] on div "нет" at bounding box center [90, 487] width 138 height 66
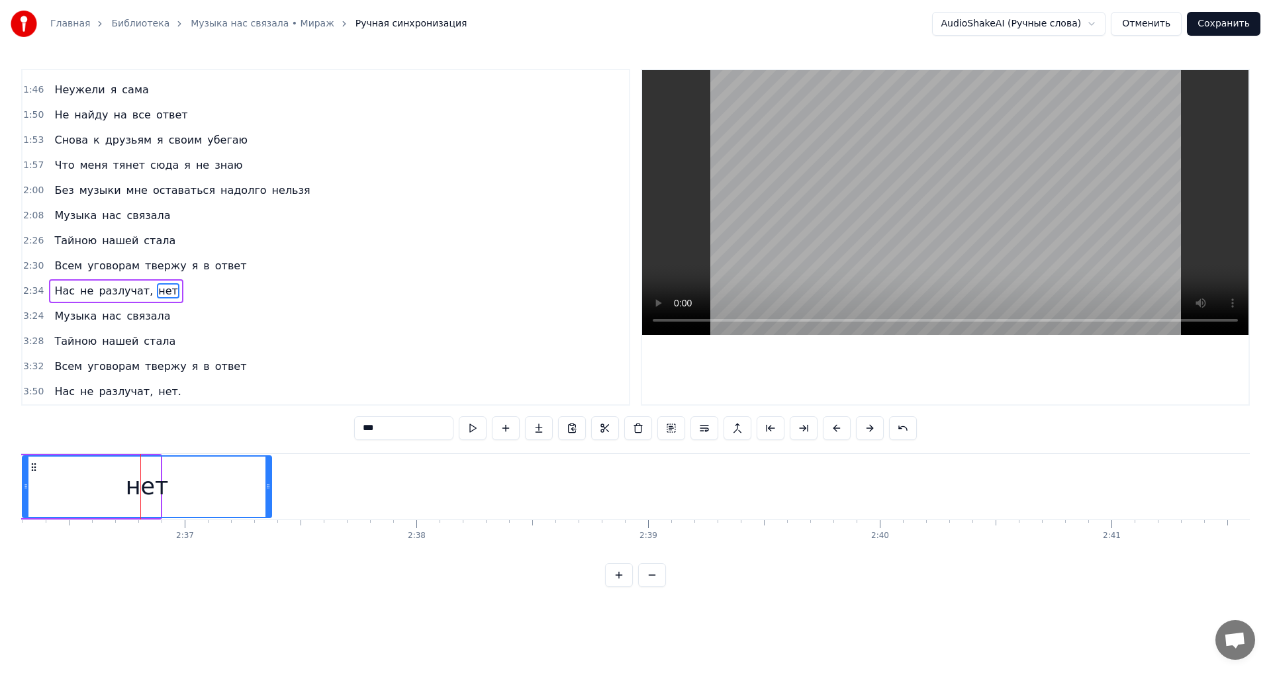
drag, startPoint x: 159, startPoint y: 485, endPoint x: 274, endPoint y: 487, distance: 115.2
click at [271, 487] on icon at bounding box center [268, 486] width 5 height 11
click at [469, 429] on button at bounding box center [473, 429] width 28 height 24
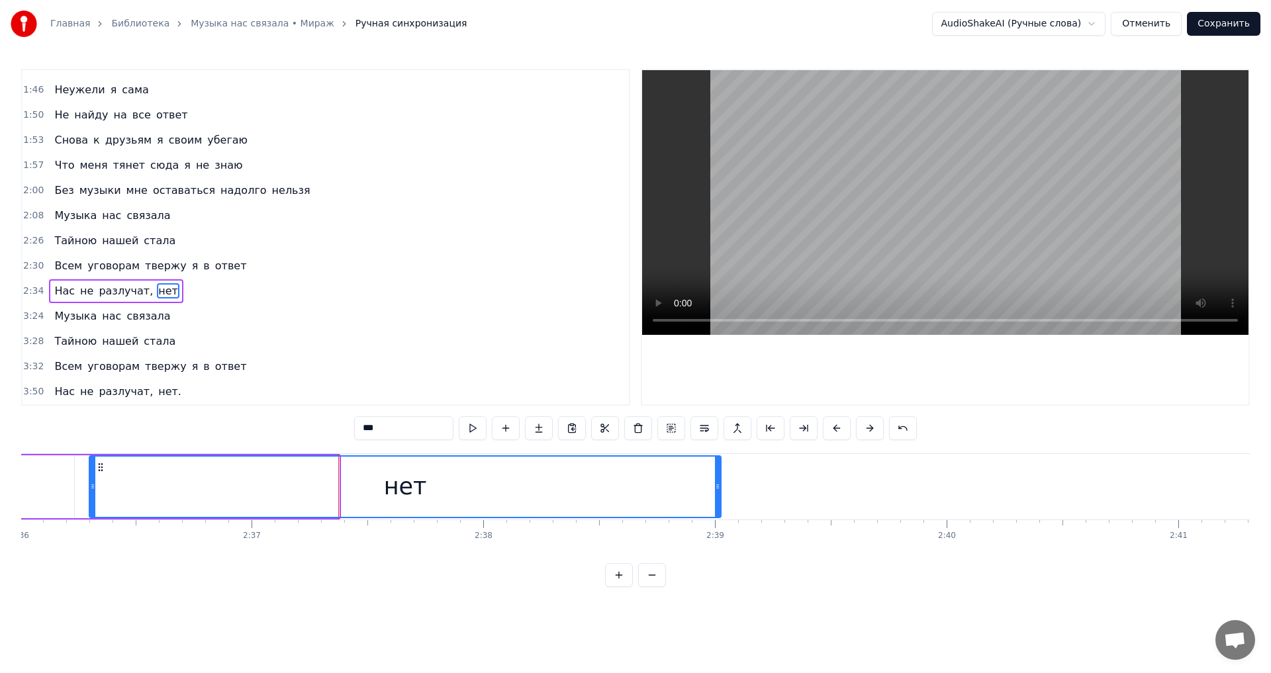
drag, startPoint x: 336, startPoint y: 491, endPoint x: 719, endPoint y: 485, distance: 382.2
click at [719, 485] on icon at bounding box center [717, 486] width 5 height 11
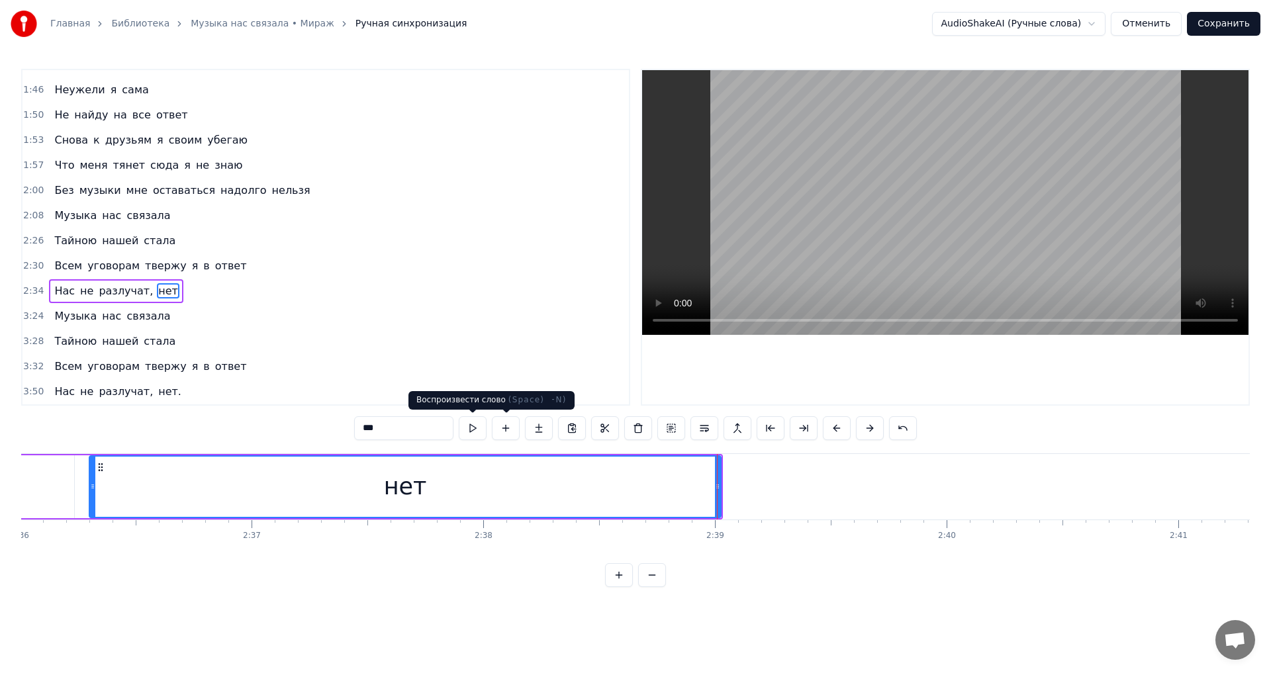
click at [472, 431] on button at bounding box center [473, 429] width 28 height 24
click at [115, 305] on div "Музыка нас связала" at bounding box center [112, 317] width 126 height 24
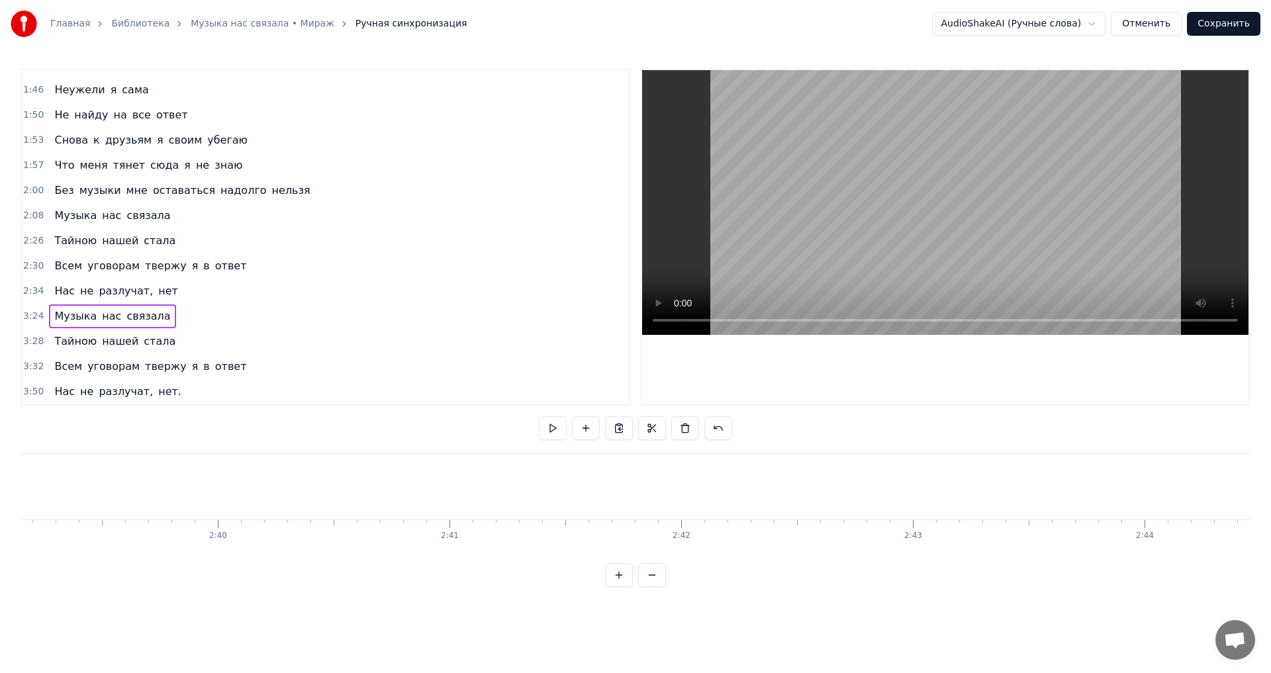
scroll to position [0, 36793]
click at [554, 432] on button at bounding box center [553, 429] width 28 height 24
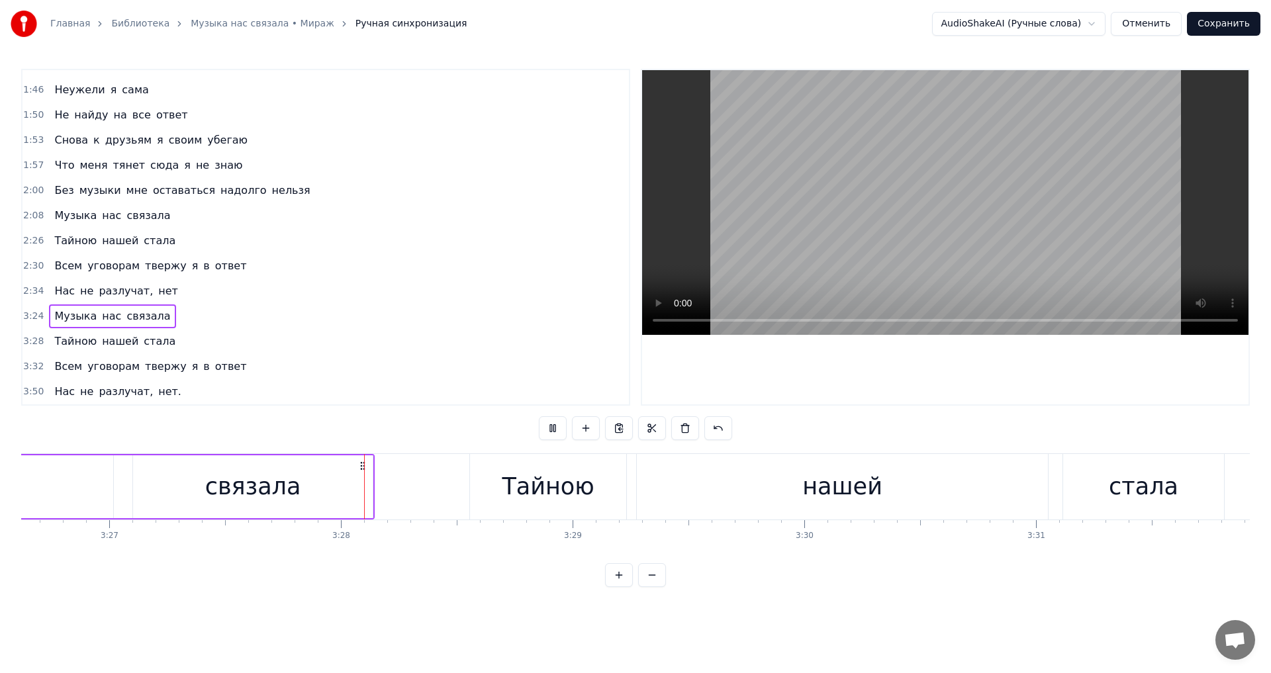
click at [554, 432] on button at bounding box center [553, 429] width 28 height 24
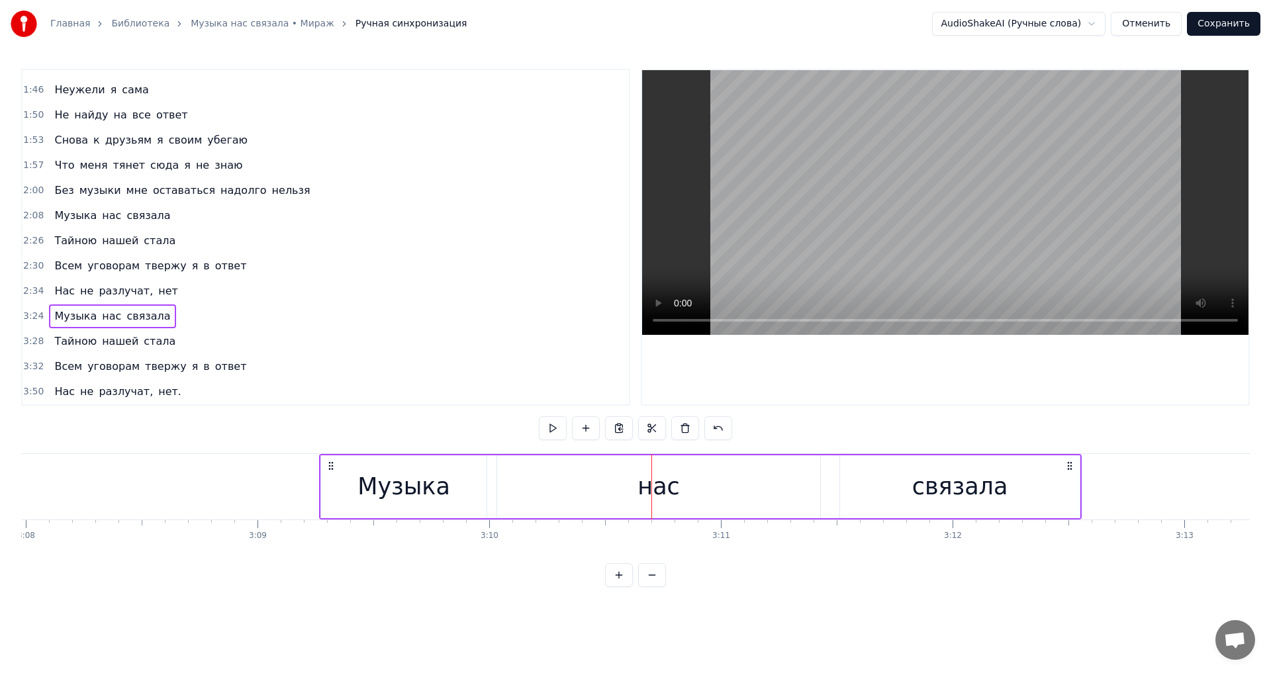
scroll to position [0, 43540]
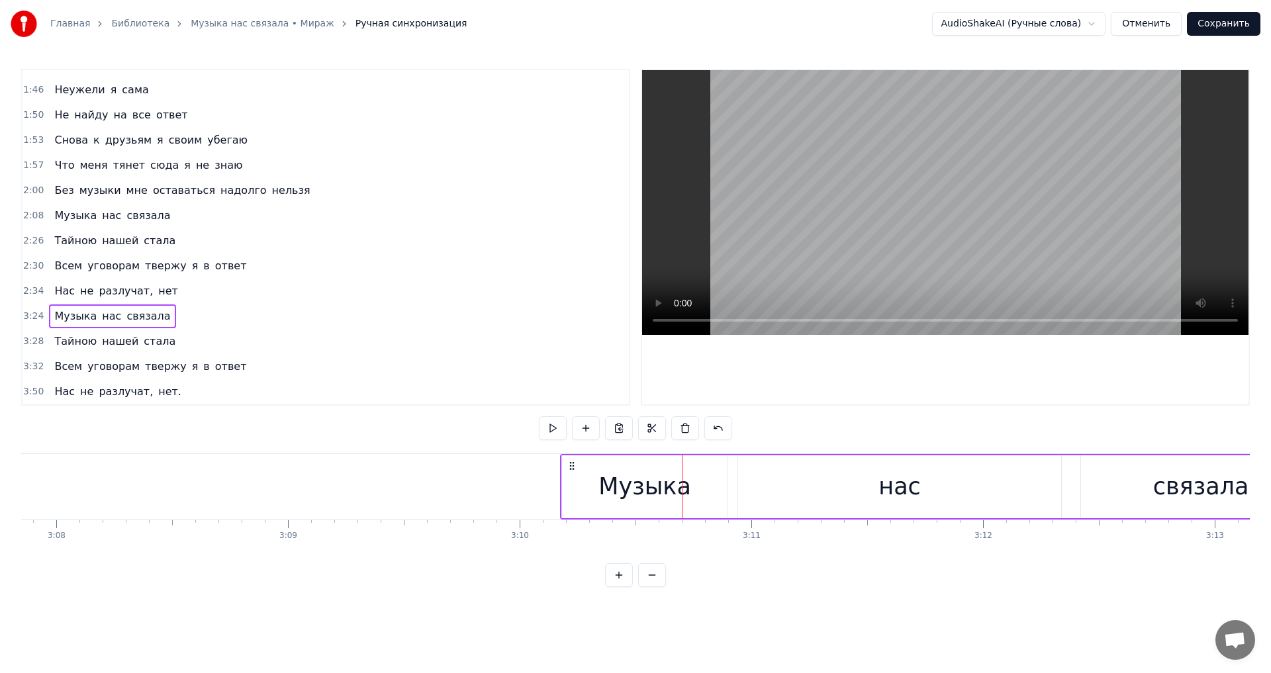
drag, startPoint x: 654, startPoint y: 465, endPoint x: 576, endPoint y: 489, distance: 81.9
click at [576, 489] on div "Музыка нас связала" at bounding box center [941, 487] width 763 height 66
click at [551, 426] on button at bounding box center [553, 429] width 28 height 24
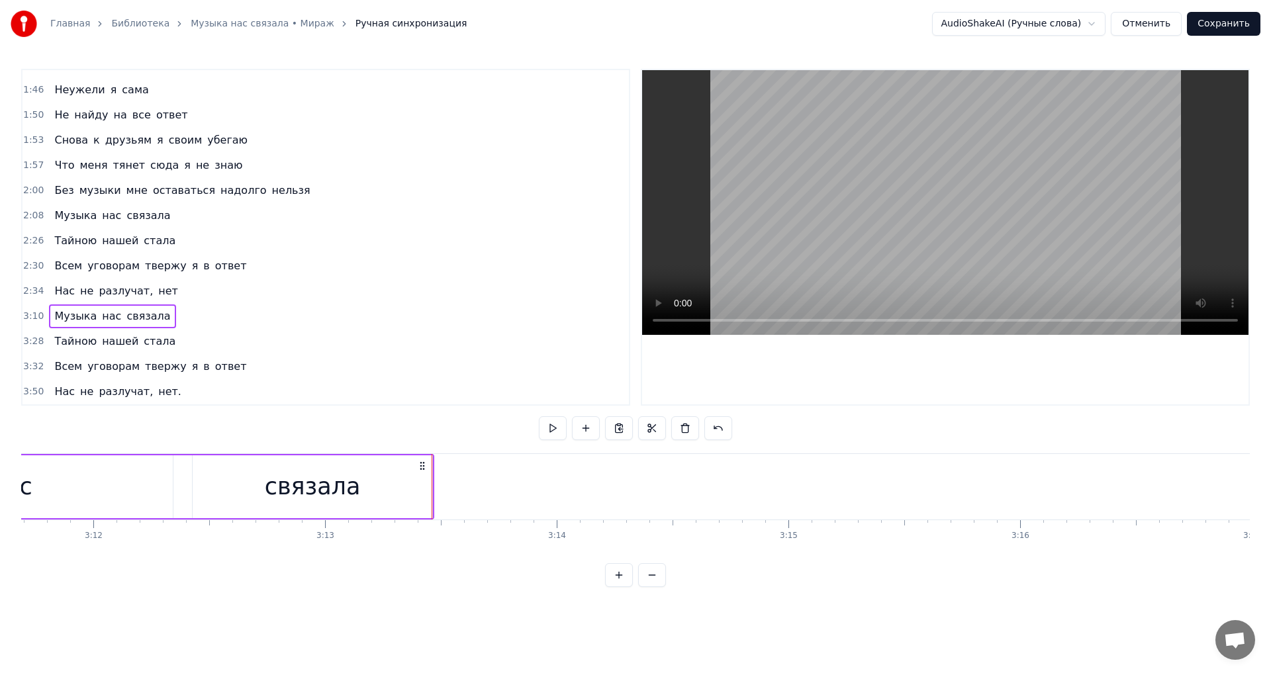
scroll to position [0, 44682]
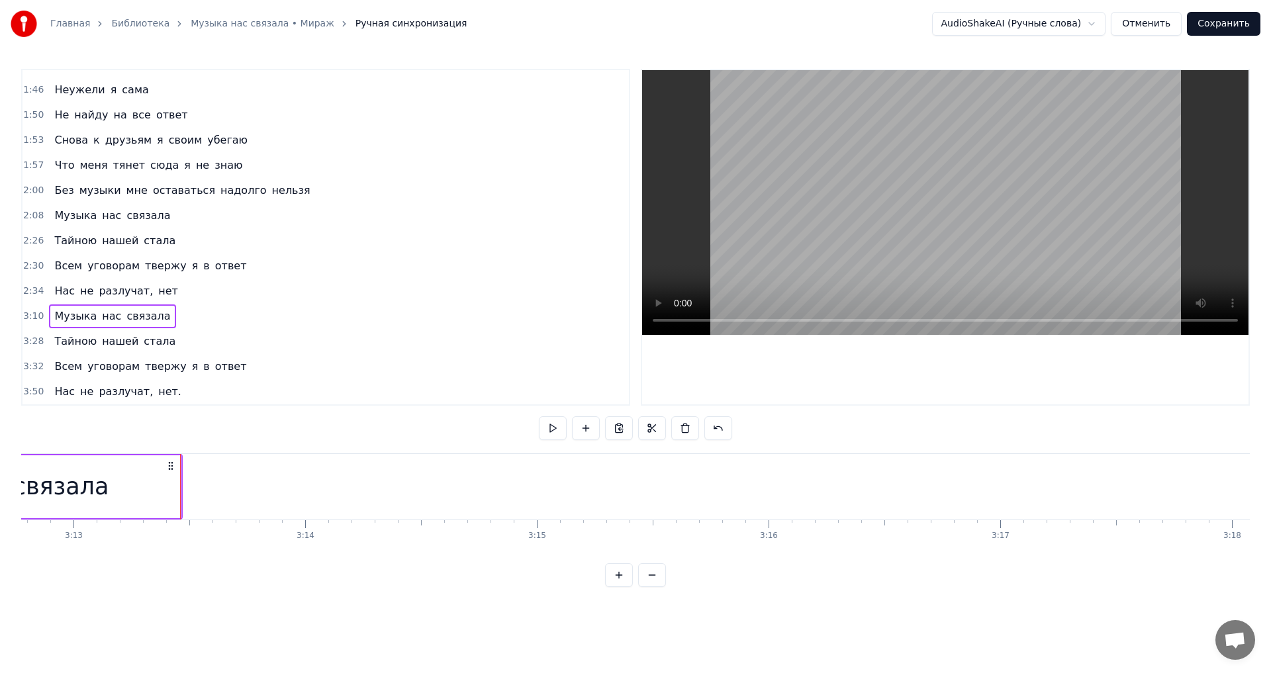
click at [160, 332] on div "Тайною нашей стала" at bounding box center [115, 342] width 132 height 24
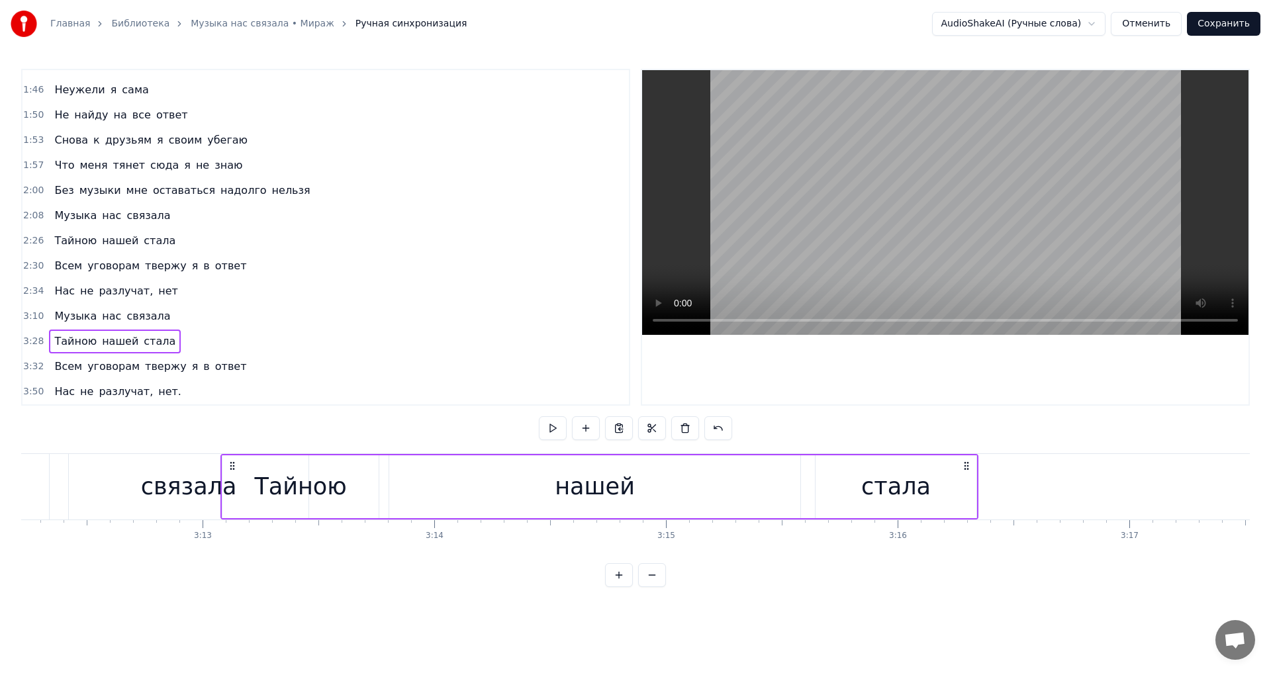
scroll to position [0, 44526]
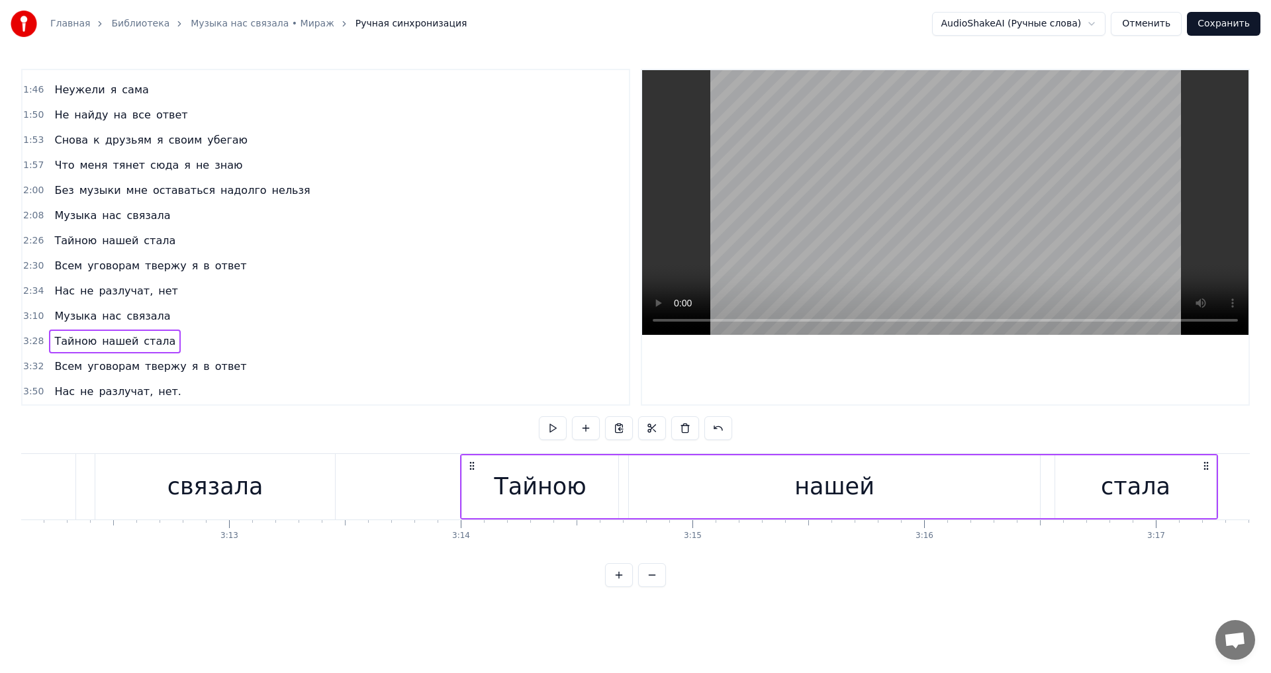
drag, startPoint x: 98, startPoint y: 466, endPoint x: 471, endPoint y: 491, distance: 373.7
click at [471, 491] on div "Тайною нашей стала" at bounding box center [839, 487] width 758 height 66
click at [544, 429] on button at bounding box center [553, 429] width 28 height 24
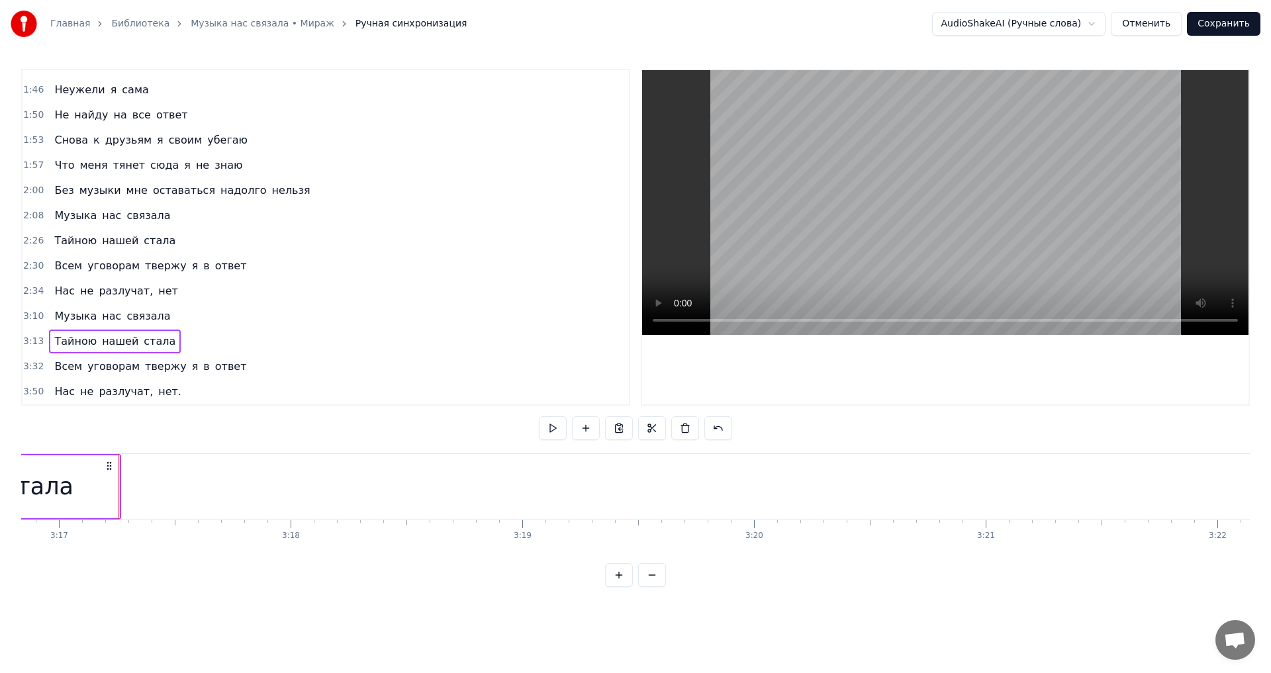
click at [97, 355] on div "Всем уговорам твержу я в ответ" at bounding box center [150, 367] width 203 height 24
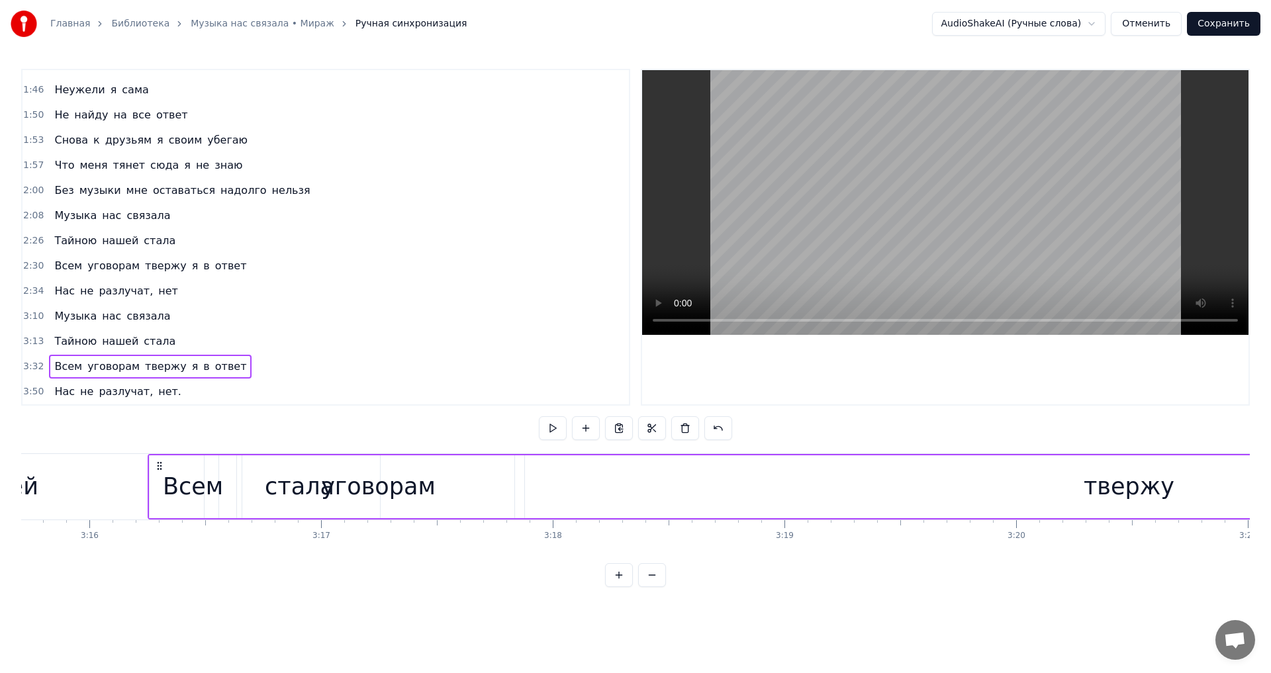
scroll to position [0, 45351]
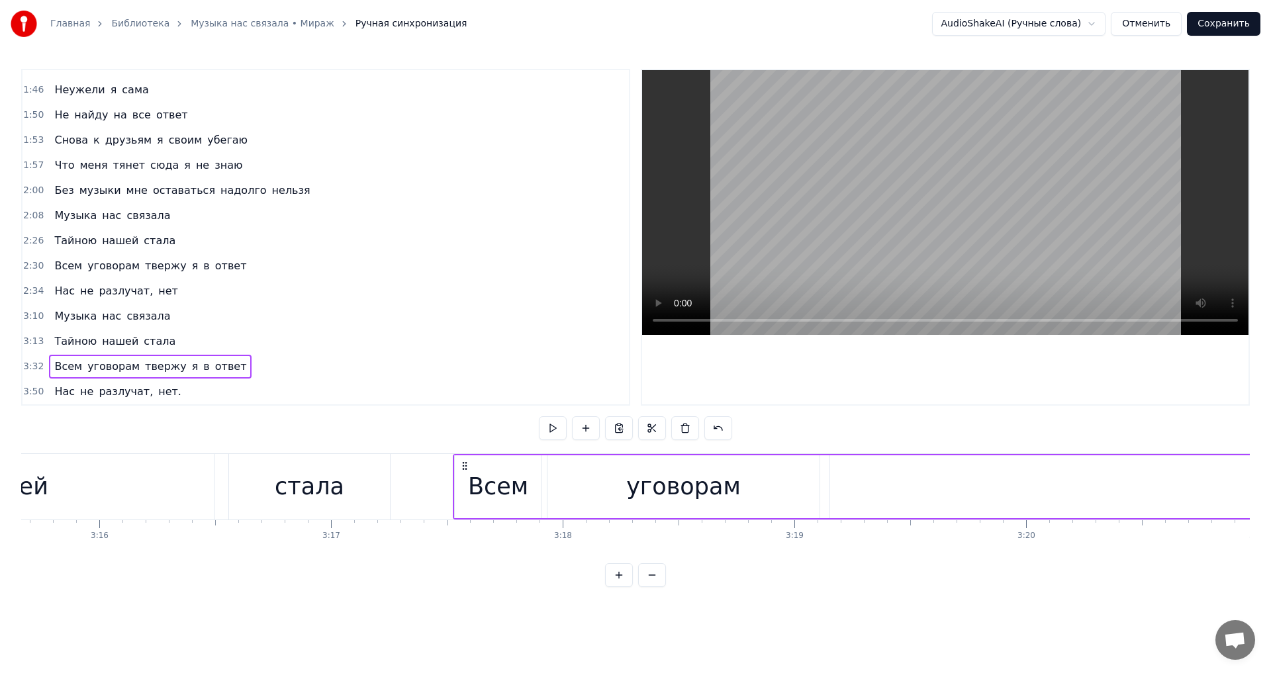
drag, startPoint x: 101, startPoint y: 462, endPoint x: 468, endPoint y: 483, distance: 368.2
click at [558, 434] on button at bounding box center [553, 429] width 28 height 24
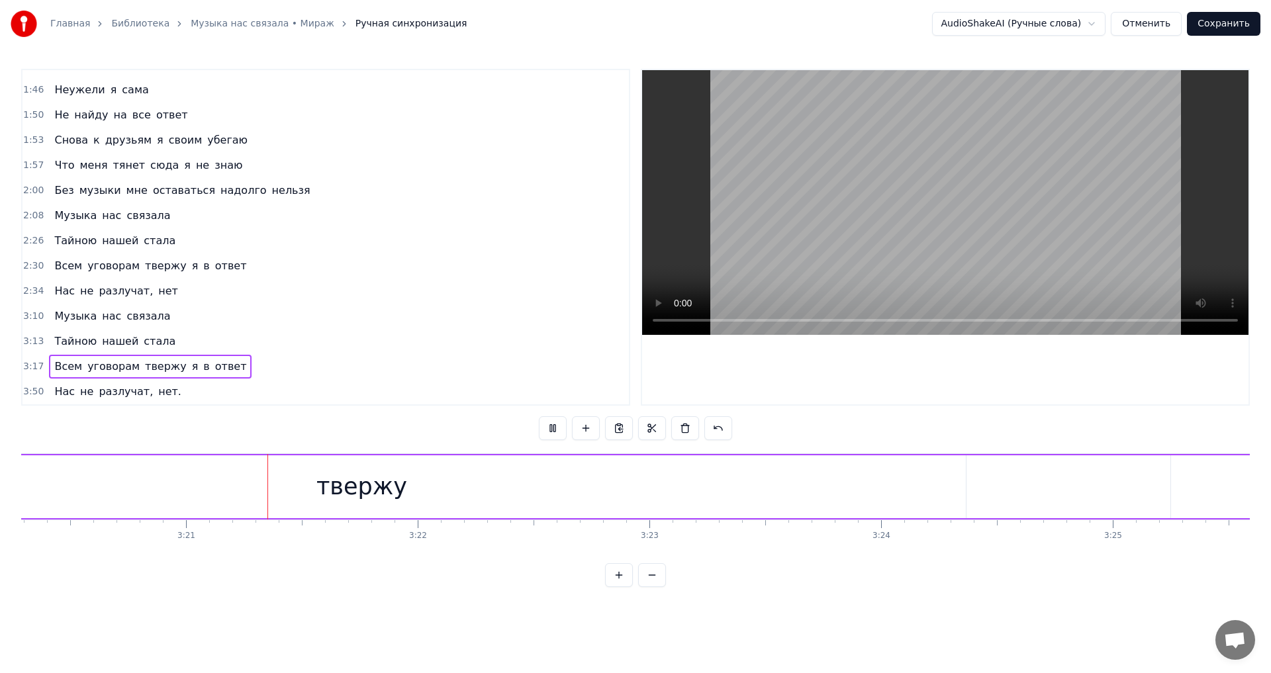
click at [557, 434] on button at bounding box center [553, 429] width 28 height 24
click at [556, 434] on button at bounding box center [553, 429] width 28 height 24
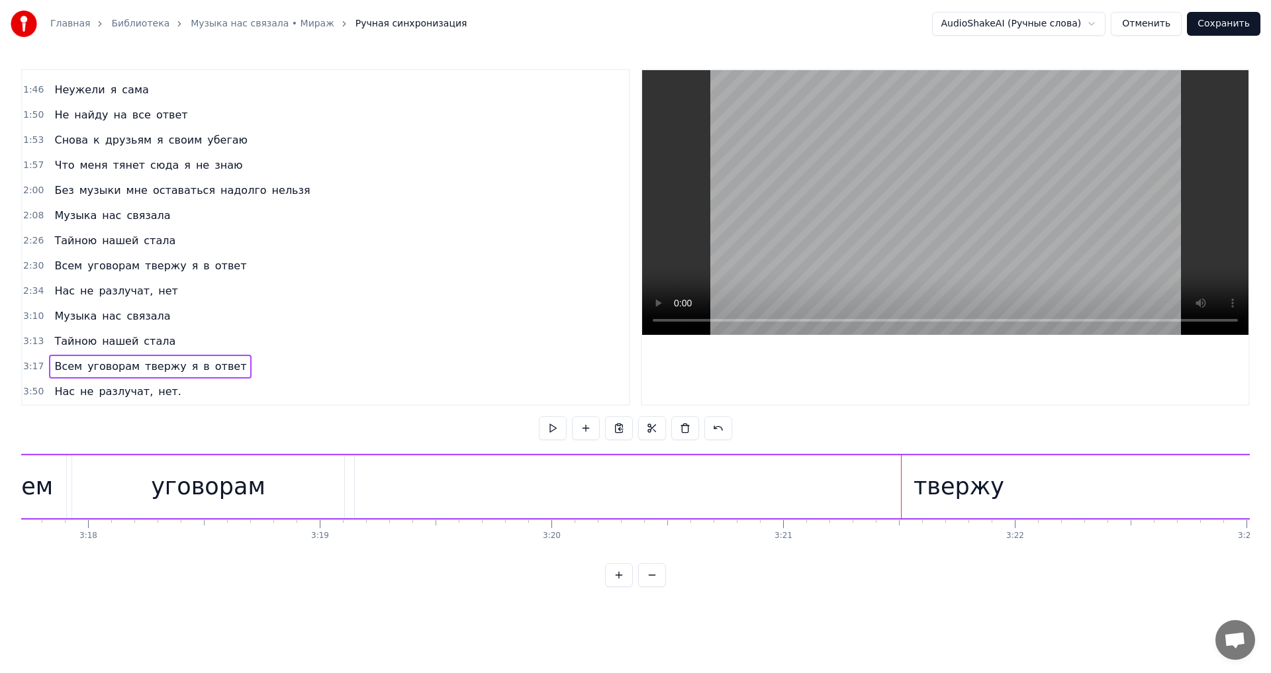
click at [973, 490] on div "твержу" at bounding box center [959, 487] width 91 height 35
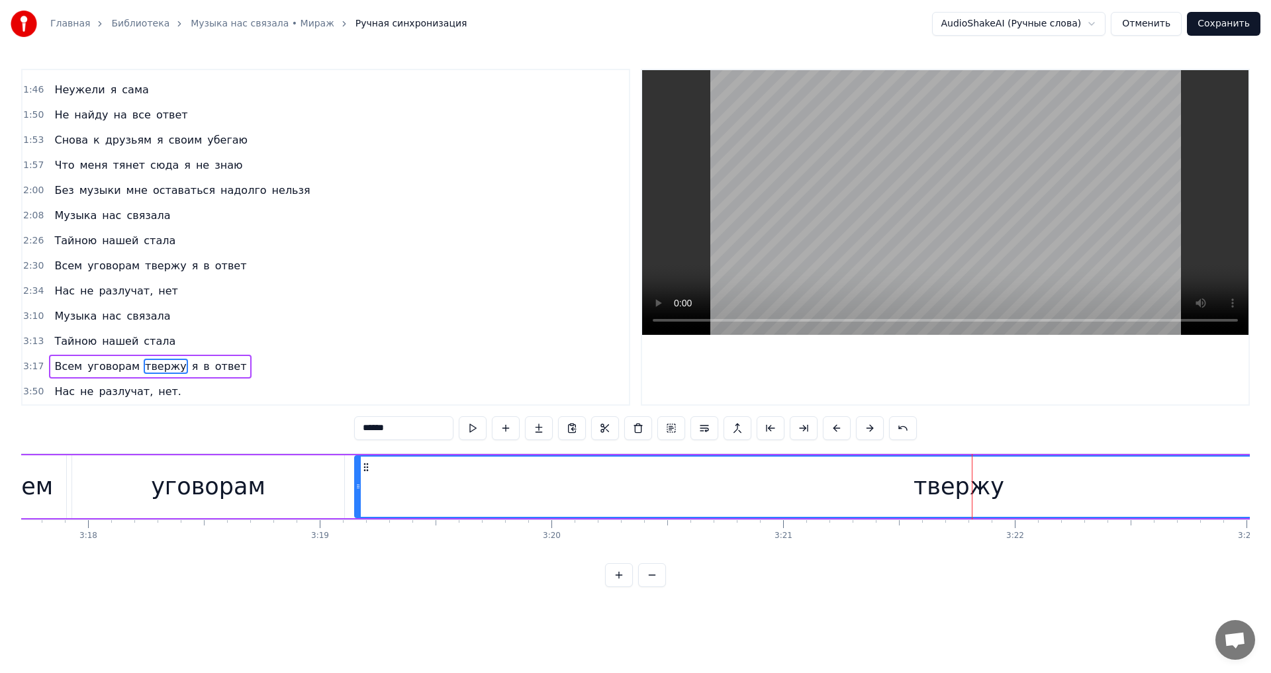
click at [917, 488] on div "твержу" at bounding box center [959, 487] width 1207 height 60
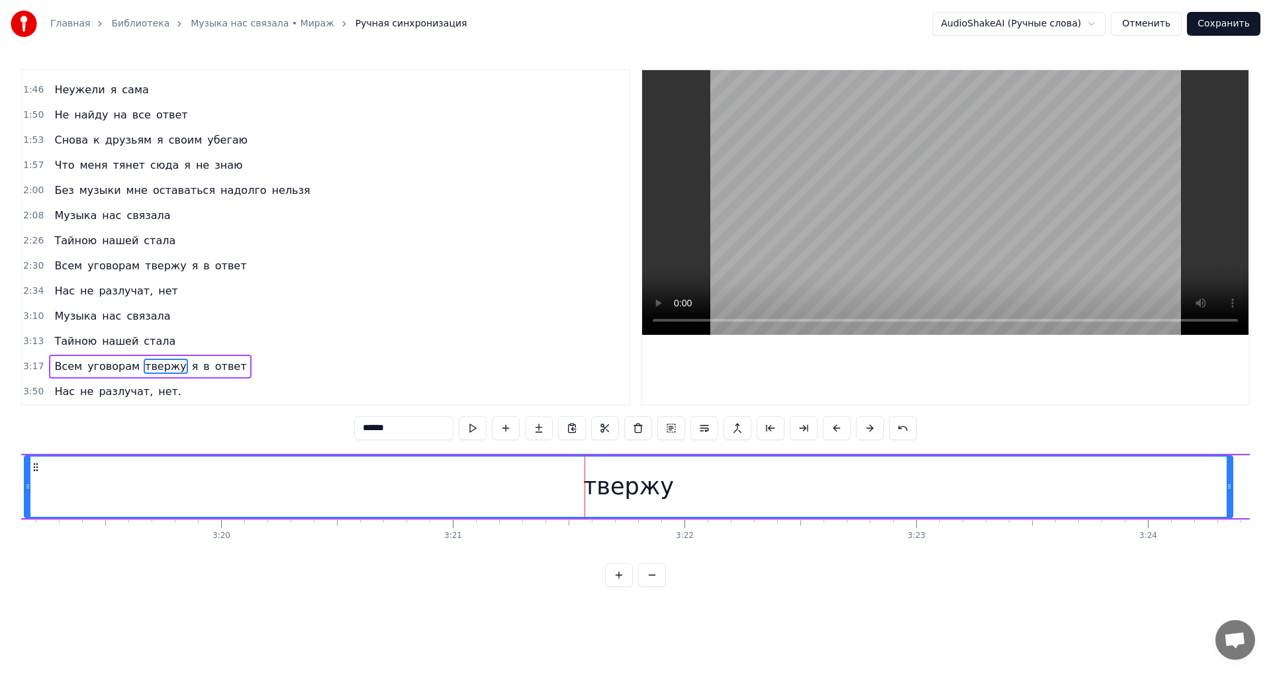
scroll to position [0, 46594]
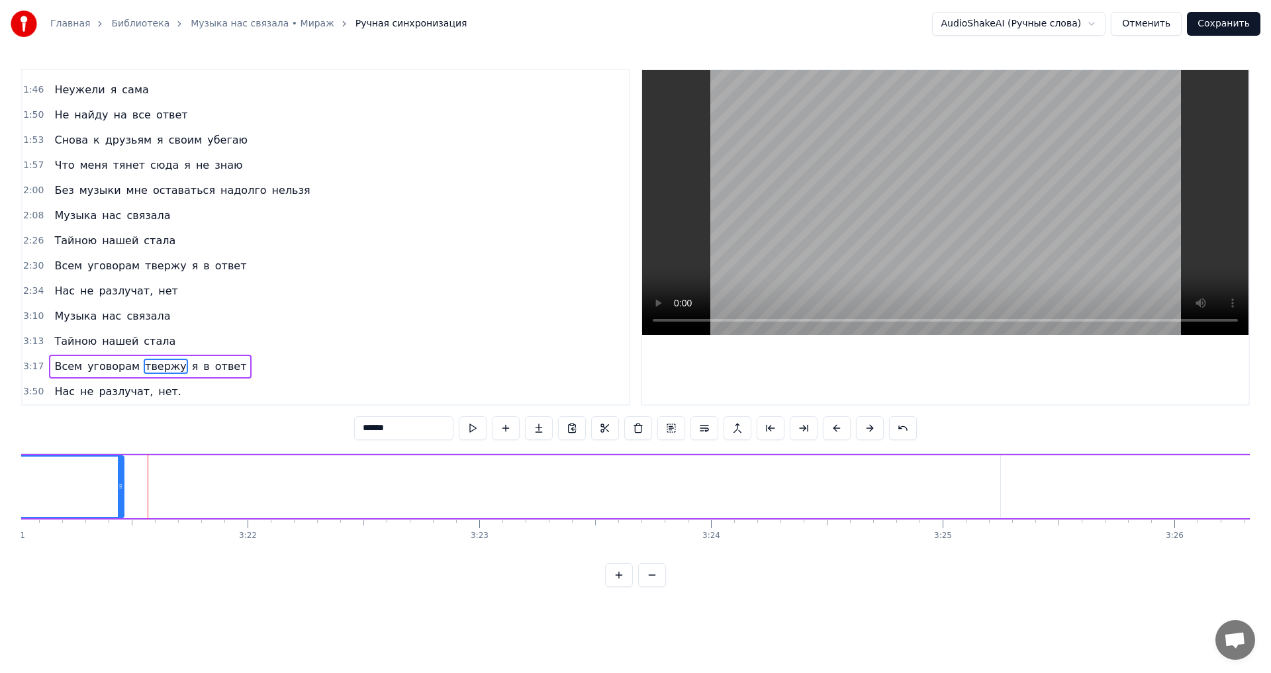
drag, startPoint x: 793, startPoint y: 495, endPoint x: 121, endPoint y: 487, distance: 672.2
click at [121, 487] on div at bounding box center [120, 487] width 5 height 60
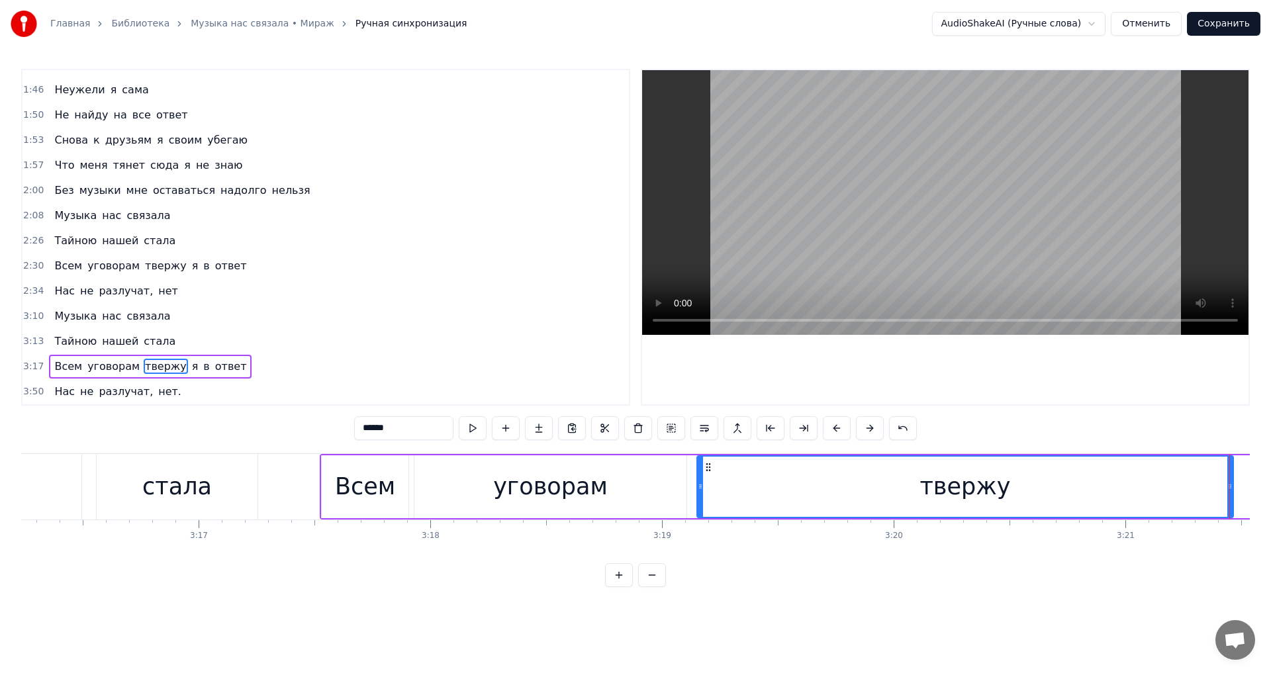
scroll to position [0, 45786]
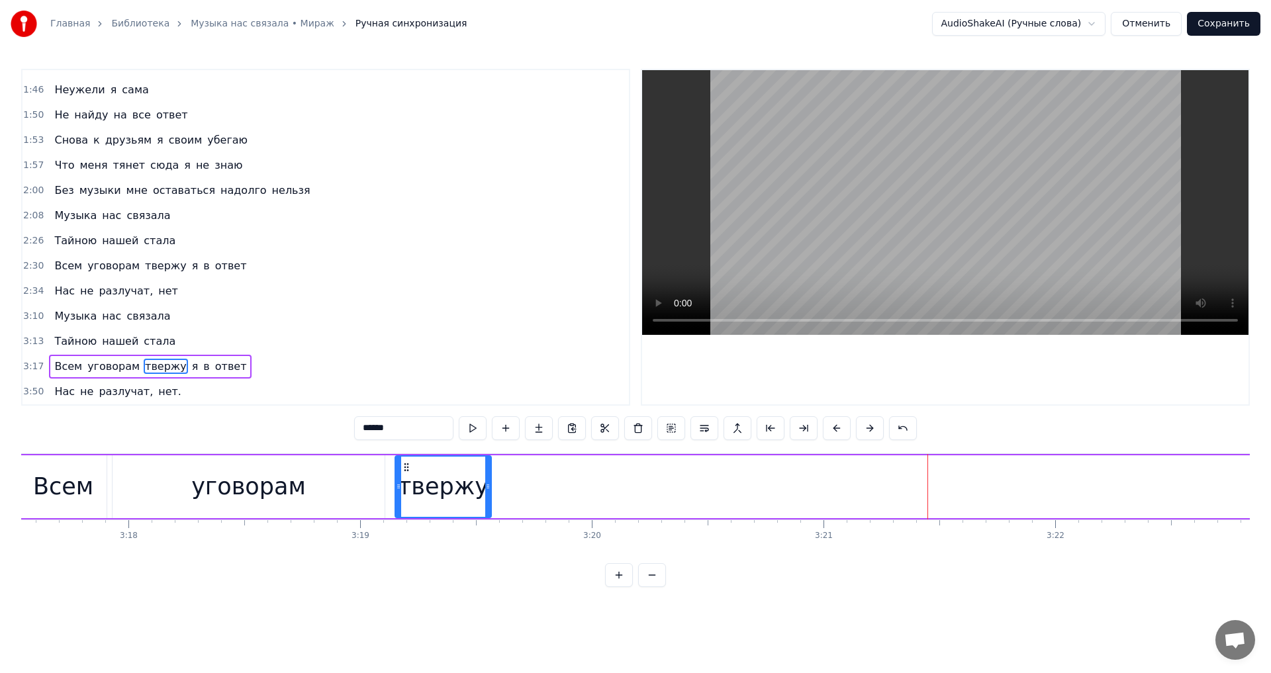
drag, startPoint x: 930, startPoint y: 495, endPoint x: 490, endPoint y: 493, distance: 440.4
click at [490, 493] on div at bounding box center [487, 487] width 5 height 60
click at [191, 361] on span "я" at bounding box center [195, 366] width 9 height 15
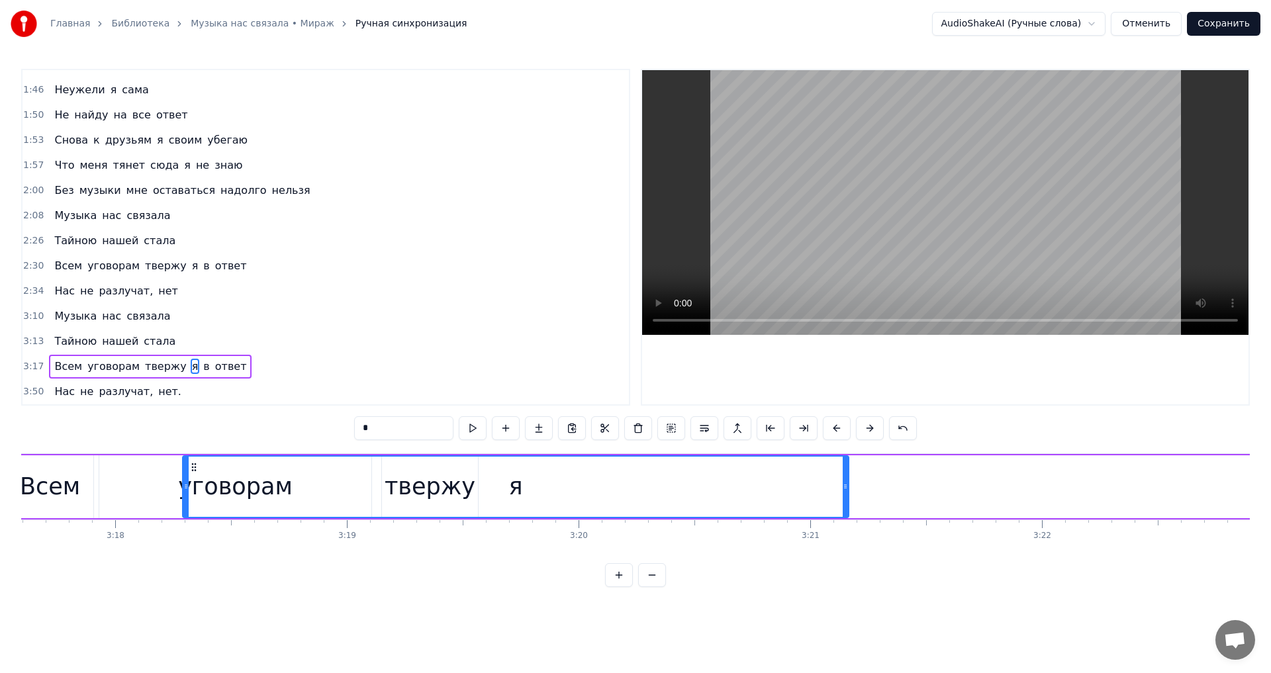
scroll to position [0, 45795]
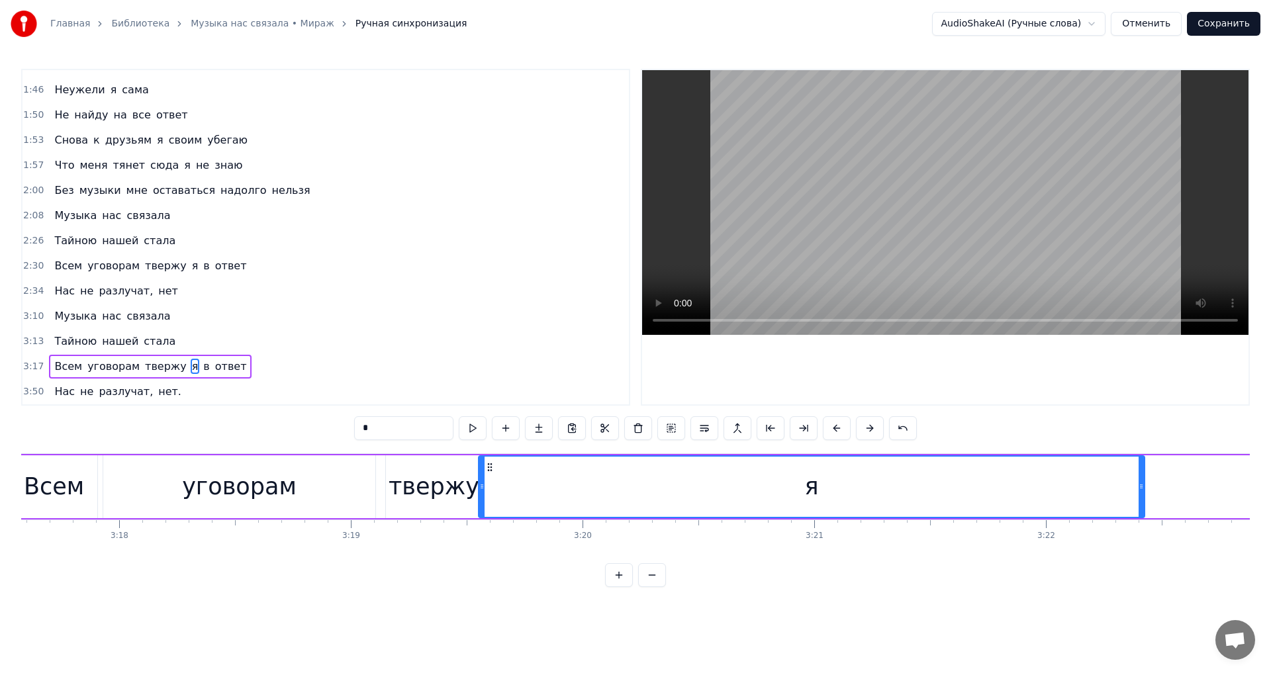
drag, startPoint x: 105, startPoint y: 465, endPoint x: 493, endPoint y: 499, distance: 390.2
click at [493, 499] on div "я" at bounding box center [811, 487] width 665 height 60
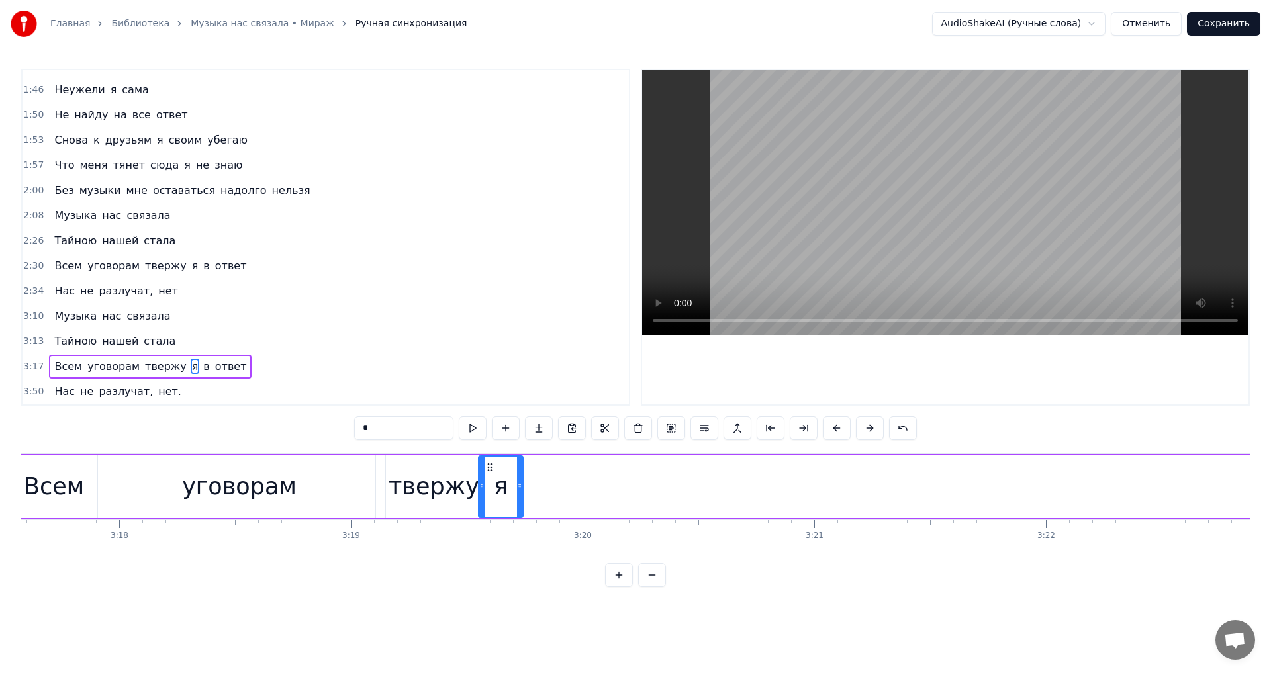
drag, startPoint x: 1143, startPoint y: 472, endPoint x: 521, endPoint y: 484, distance: 622.0
click at [521, 484] on div at bounding box center [519, 487] width 5 height 60
click at [202, 368] on span "в" at bounding box center [206, 366] width 9 height 15
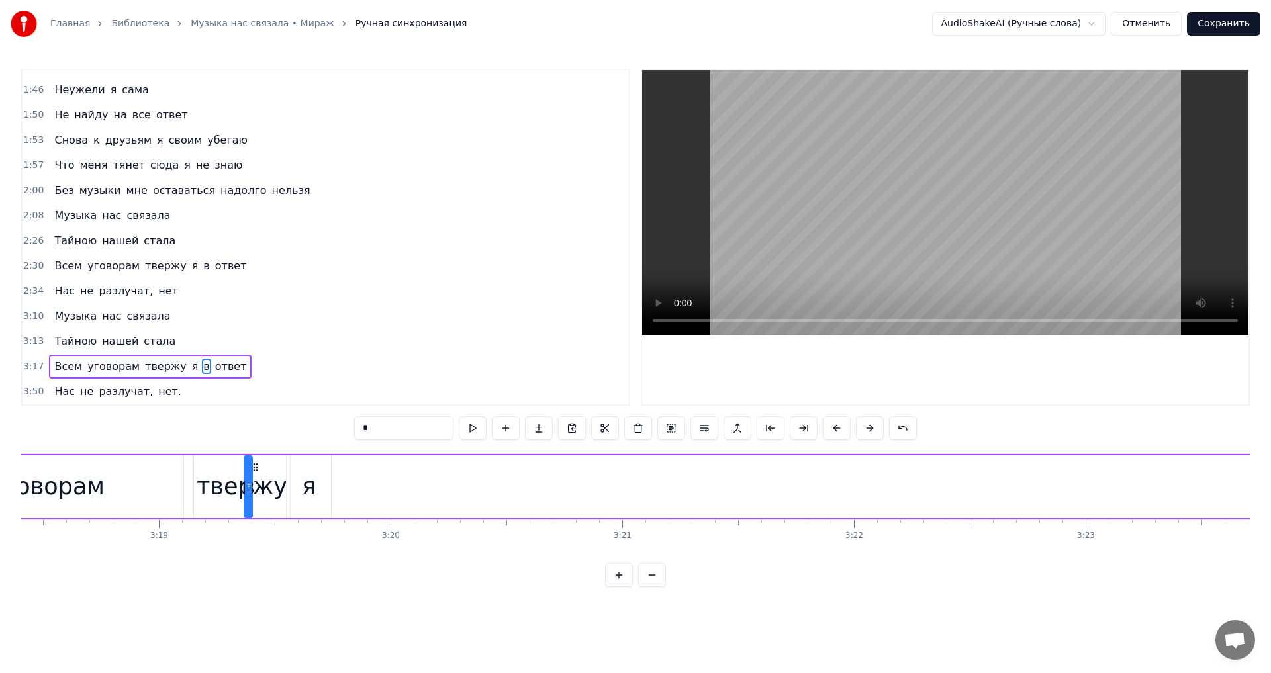
scroll to position [0, 45975]
drag, startPoint x: 102, startPoint y: 466, endPoint x: 355, endPoint y: 487, distance: 253.9
click at [214, 367] on span "ответ" at bounding box center [231, 366] width 34 height 15
type input "*****"
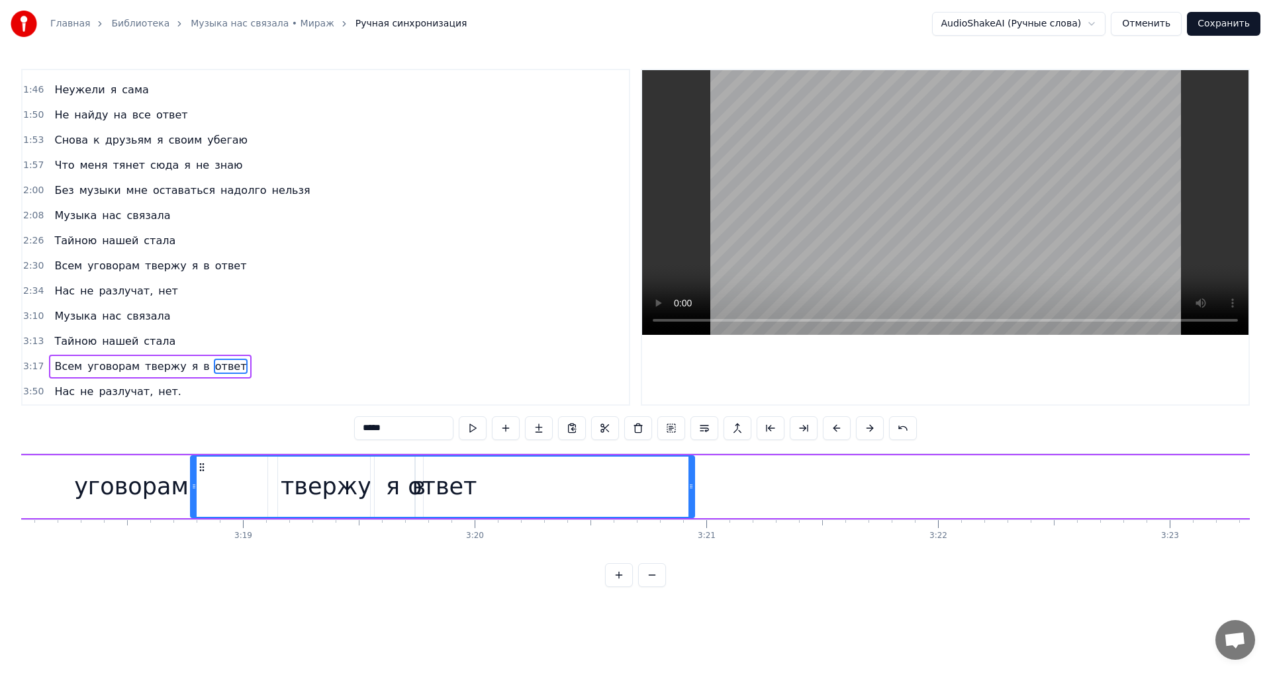
scroll to position [0, 45891]
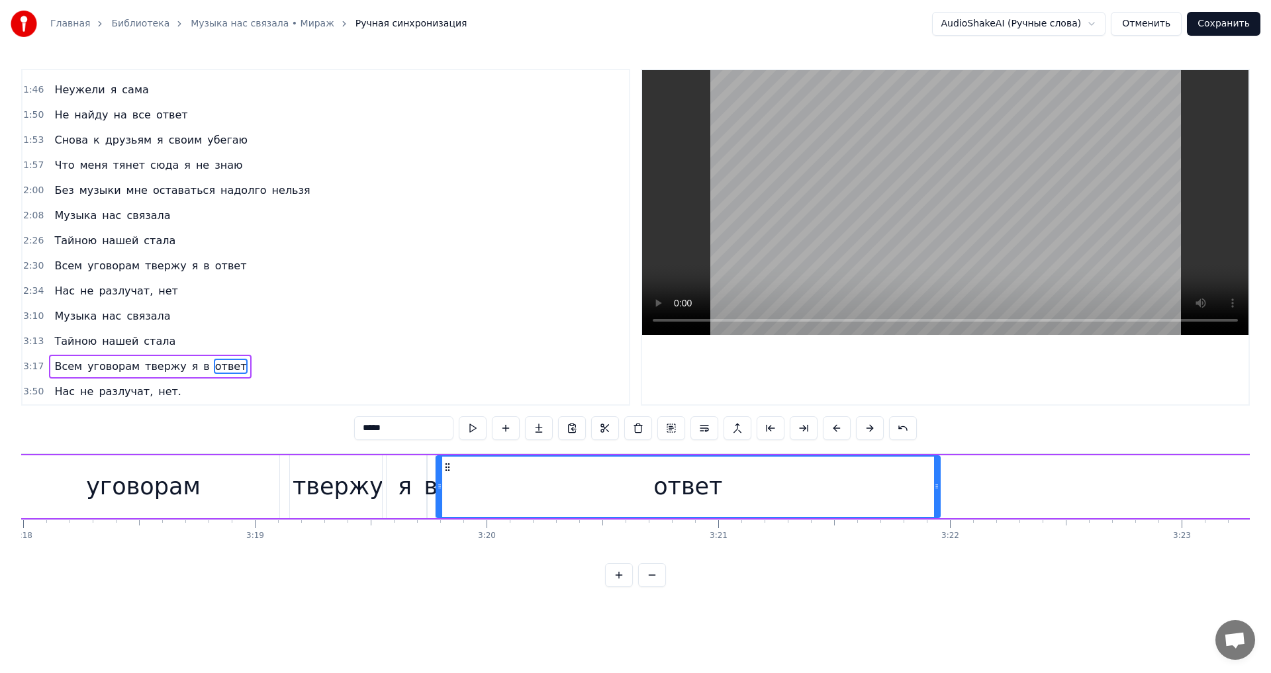
drag, startPoint x: 103, startPoint y: 469, endPoint x: 455, endPoint y: 487, distance: 352.8
click at [450, 487] on div "ответ" at bounding box center [688, 487] width 503 height 60
drag, startPoint x: 940, startPoint y: 474, endPoint x: 724, endPoint y: 482, distance: 215.4
click at [723, 482] on div "ответ" at bounding box center [688, 487] width 505 height 63
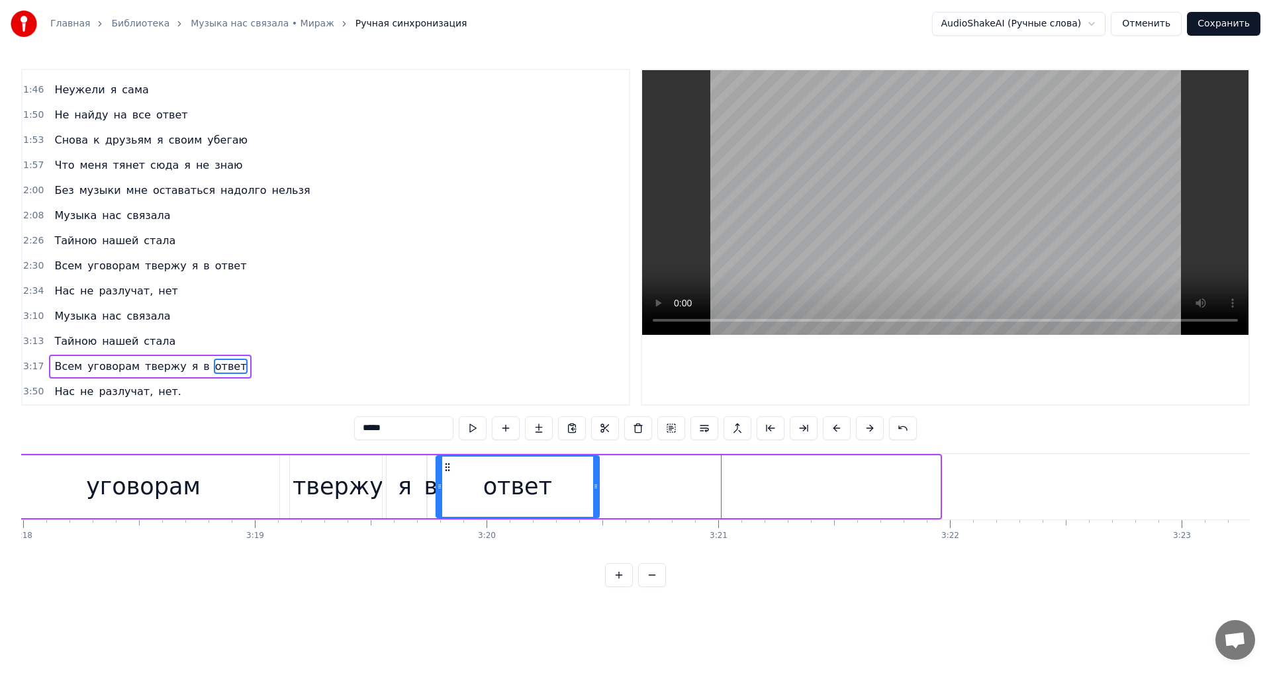
drag, startPoint x: 937, startPoint y: 474, endPoint x: 596, endPoint y: 470, distance: 341.1
click at [596, 470] on div at bounding box center [595, 487] width 5 height 60
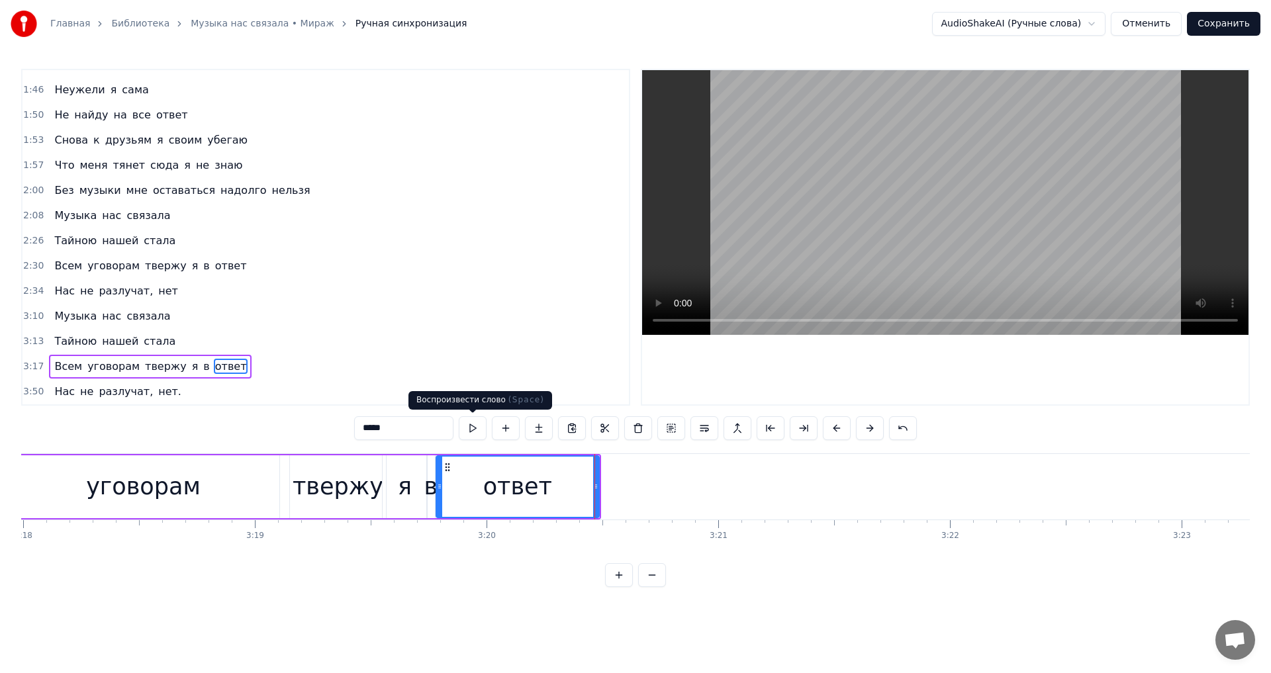
click at [466, 426] on button at bounding box center [473, 429] width 28 height 24
drag, startPoint x: 597, startPoint y: 477, endPoint x: 638, endPoint y: 475, distance: 41.8
click at [603, 475] on div at bounding box center [600, 487] width 5 height 60
click at [479, 428] on button at bounding box center [473, 429] width 28 height 24
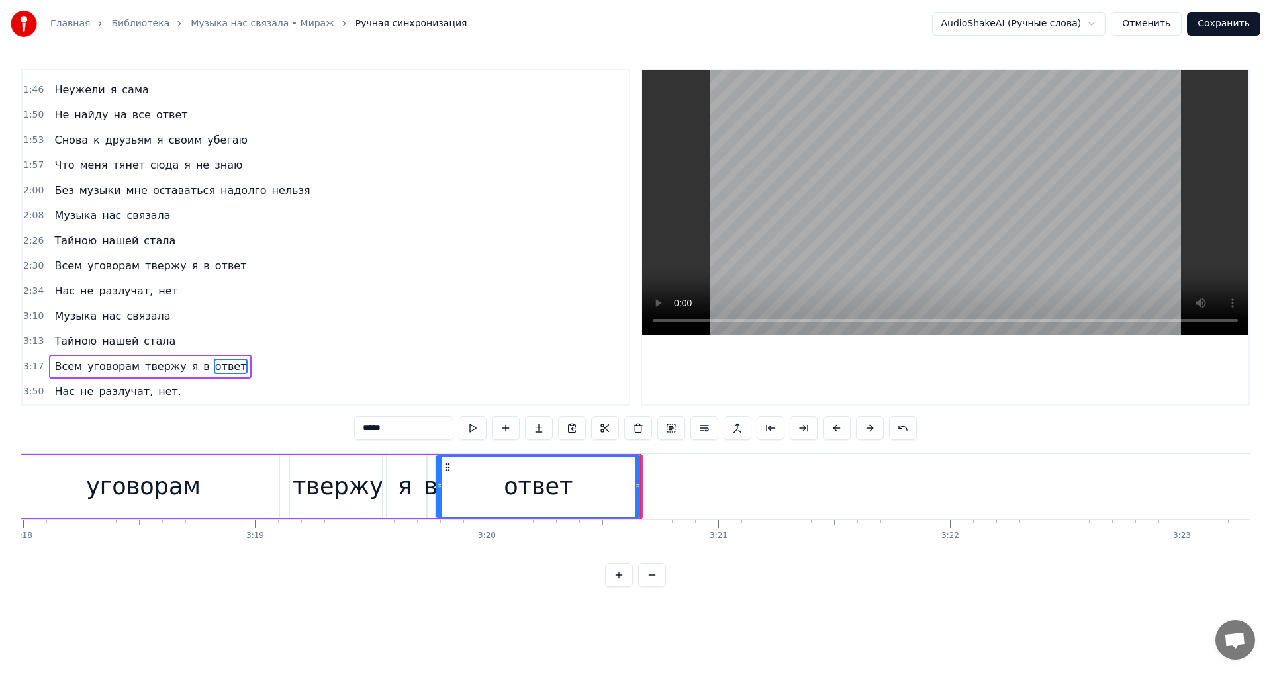
click at [118, 383] on div "Нас не разлучат, нет." at bounding box center [118, 392] width 138 height 24
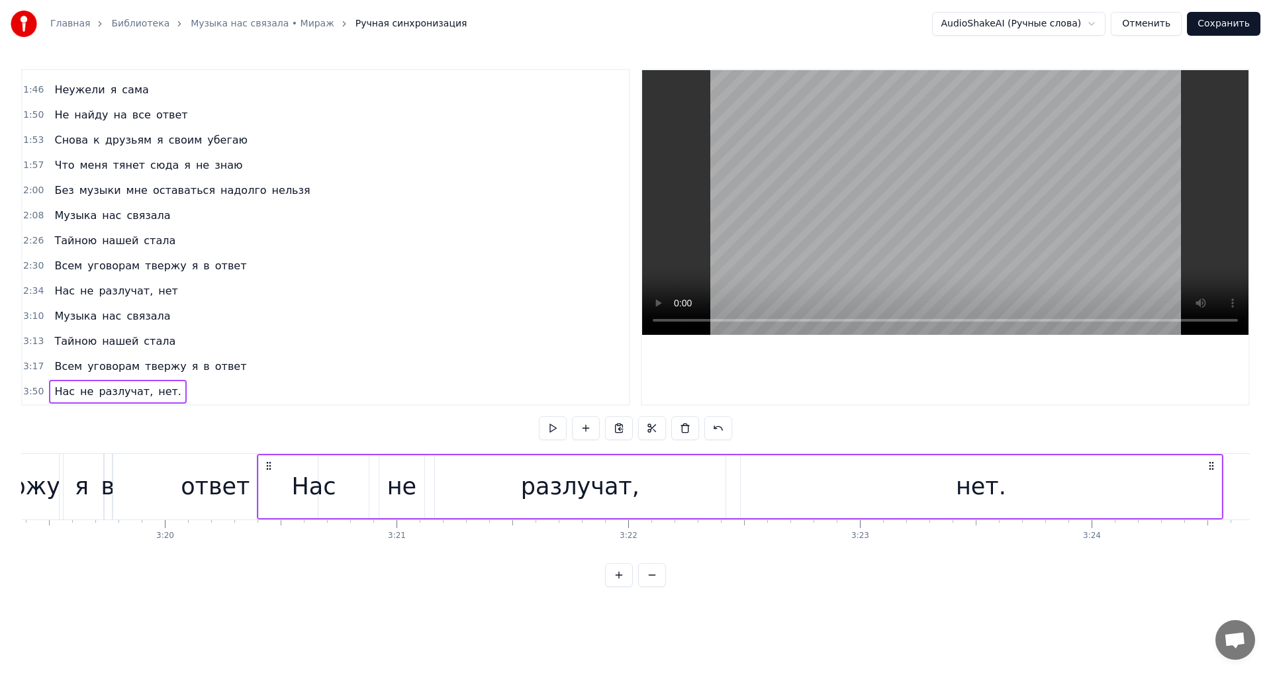
scroll to position [0, 46212]
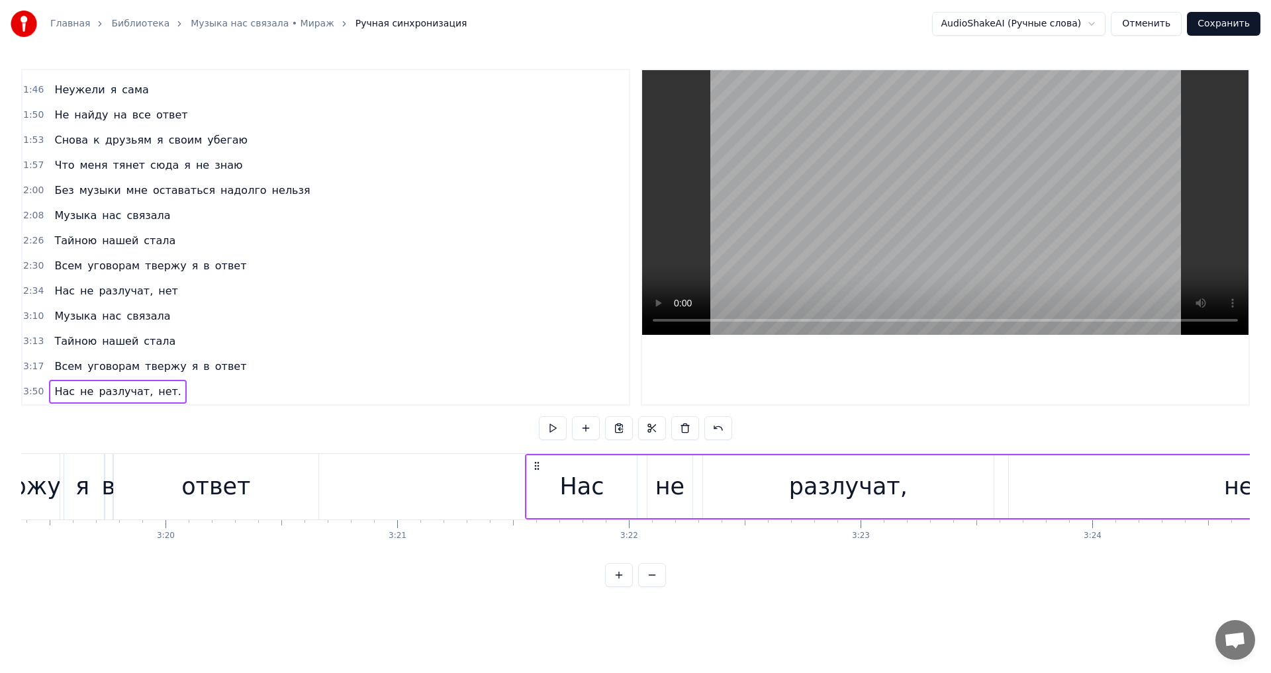
drag, startPoint x: 99, startPoint y: 463, endPoint x: 546, endPoint y: 447, distance: 447.3
click at [536, 487] on div "Нас не разлучат, нет." at bounding box center [1008, 487] width 967 height 66
click at [554, 429] on button at bounding box center [553, 429] width 28 height 24
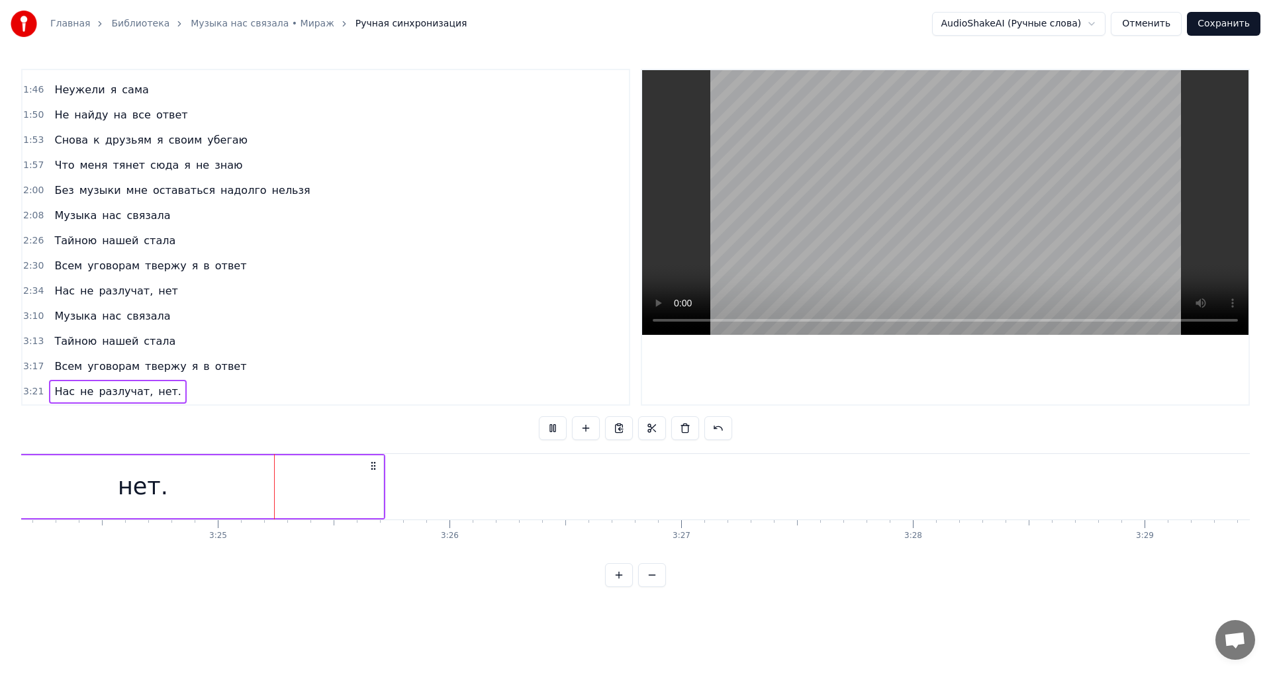
scroll to position [0, 47320]
click at [92, 306] on div "Музыка нас связала" at bounding box center [112, 317] width 126 height 24
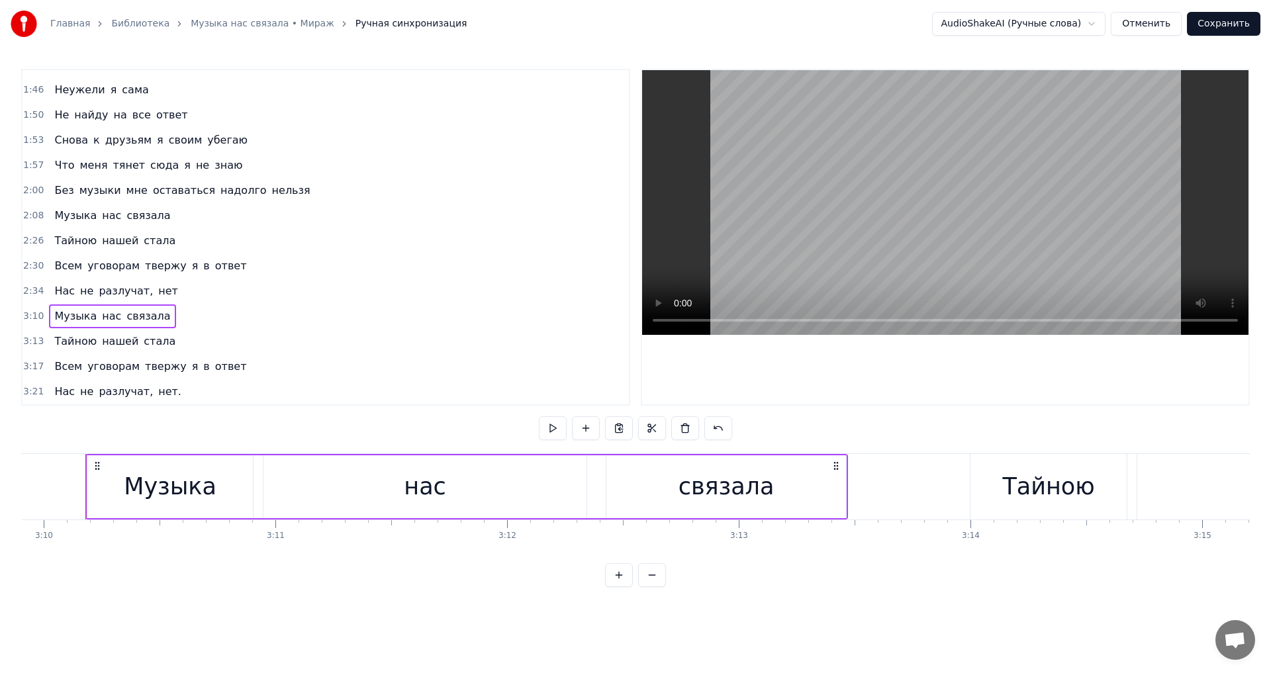
scroll to position [0, 44014]
click at [619, 427] on button at bounding box center [619, 429] width 28 height 24
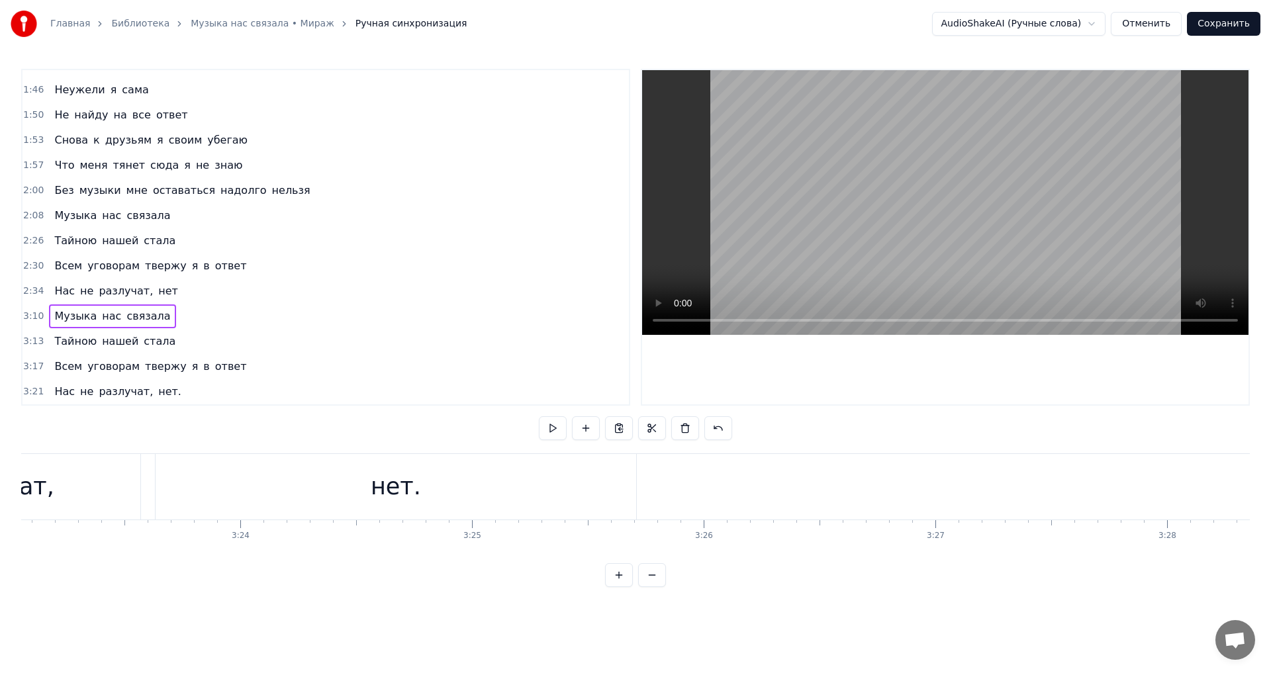
scroll to position [0, 46997]
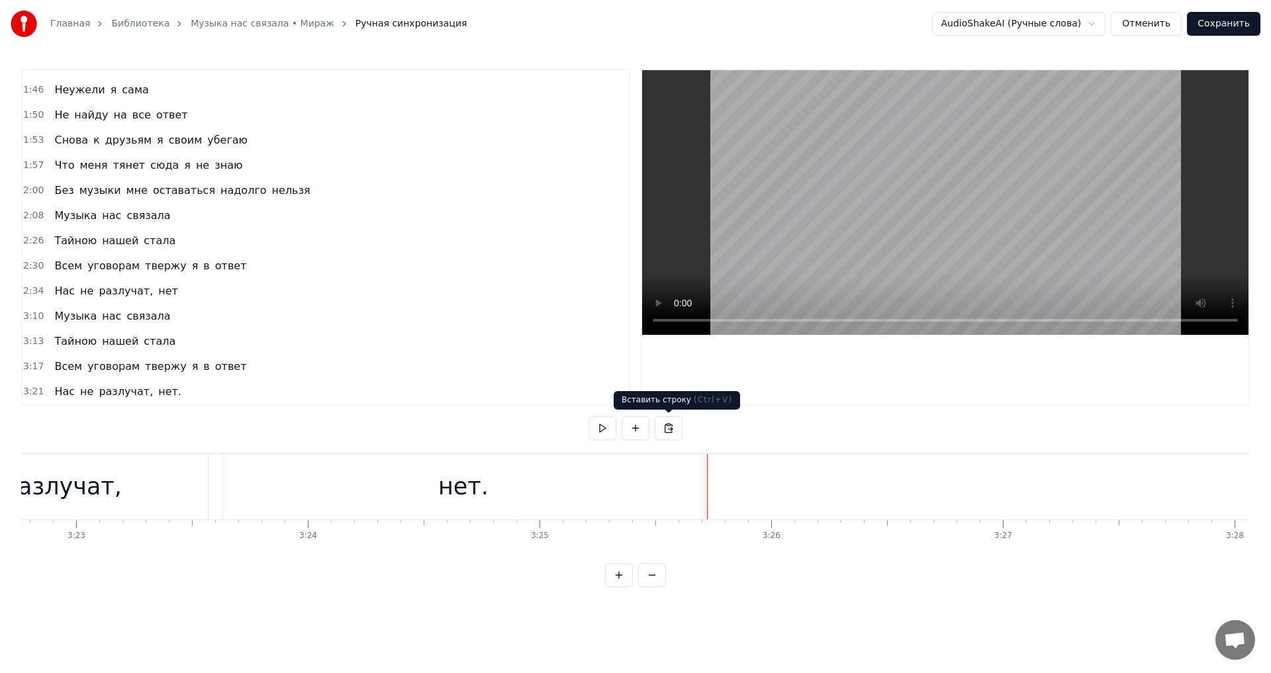
click at [677, 432] on button at bounding box center [669, 429] width 28 height 24
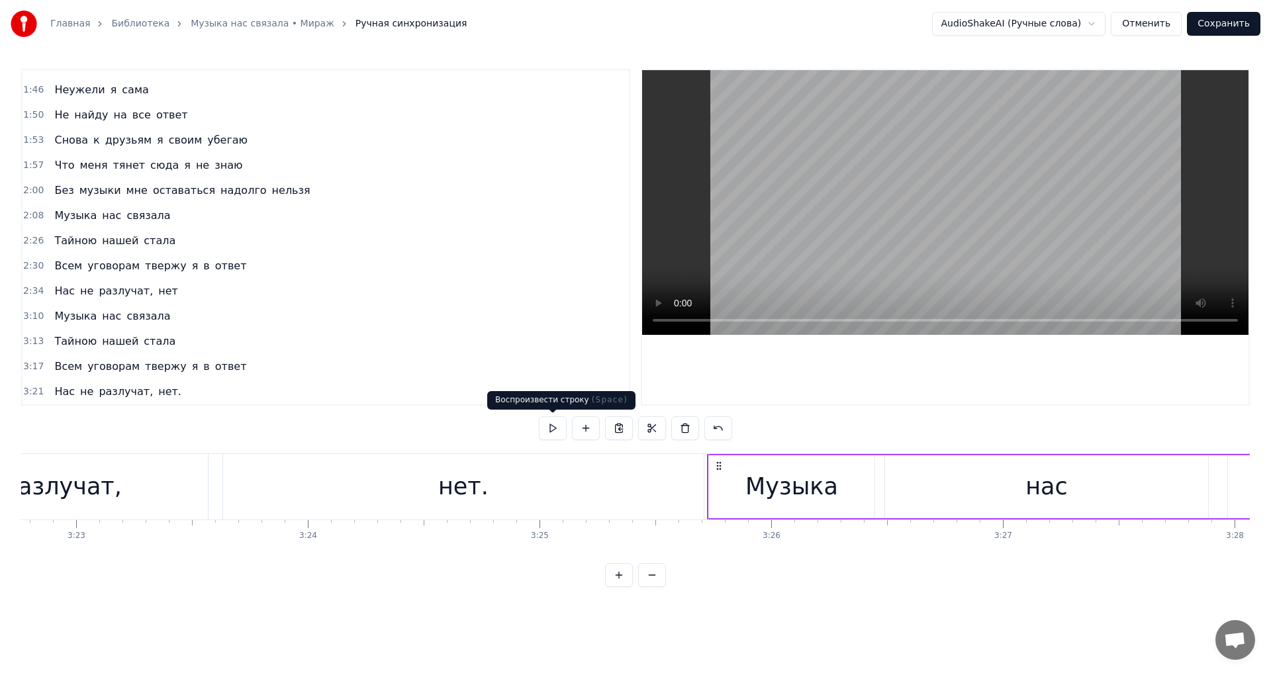
click at [555, 425] on button at bounding box center [553, 429] width 28 height 24
click at [556, 433] on button at bounding box center [553, 429] width 28 height 24
click at [693, 475] on div "нет." at bounding box center [463, 487] width 481 height 66
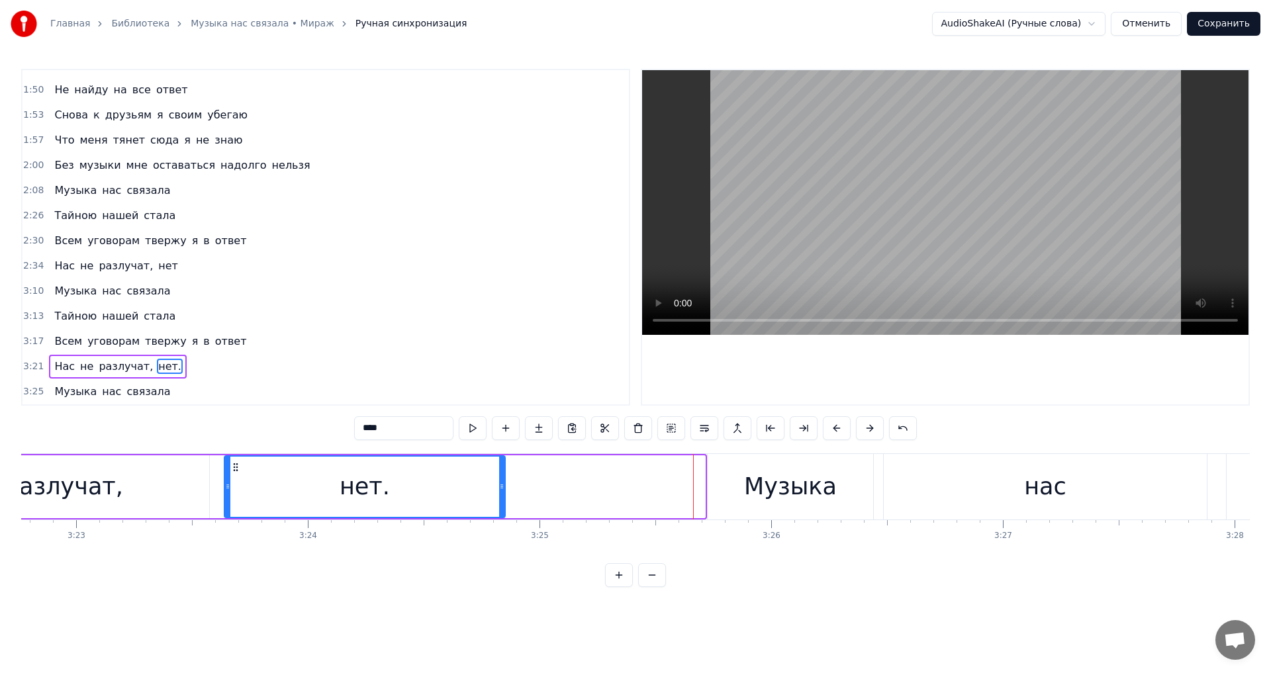
drag, startPoint x: 700, startPoint y: 477, endPoint x: 500, endPoint y: 479, distance: 200.0
click at [500, 479] on div at bounding box center [501, 487] width 5 height 60
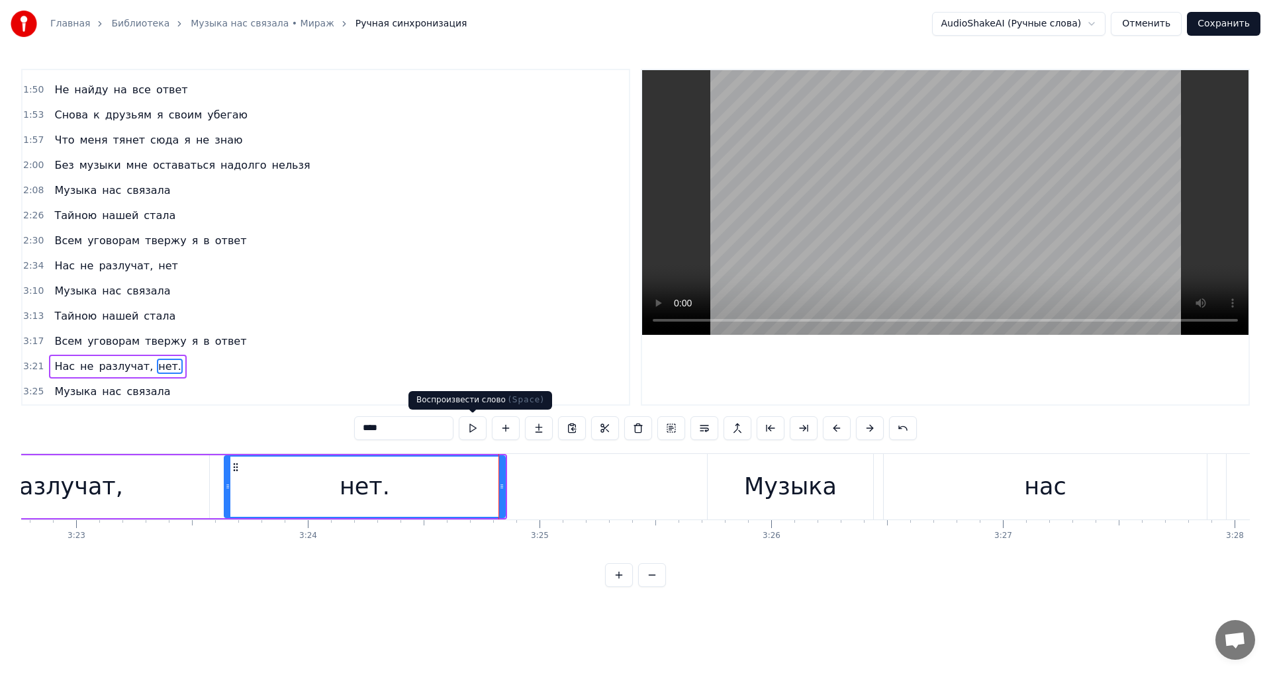
click at [474, 428] on button at bounding box center [473, 429] width 28 height 24
drag, startPoint x: 500, startPoint y: 475, endPoint x: 465, endPoint y: 477, distance: 35.1
click at [475, 477] on div at bounding box center [477, 487] width 5 height 60
click at [707, 464] on div "Музыка" at bounding box center [790, 487] width 167 height 66
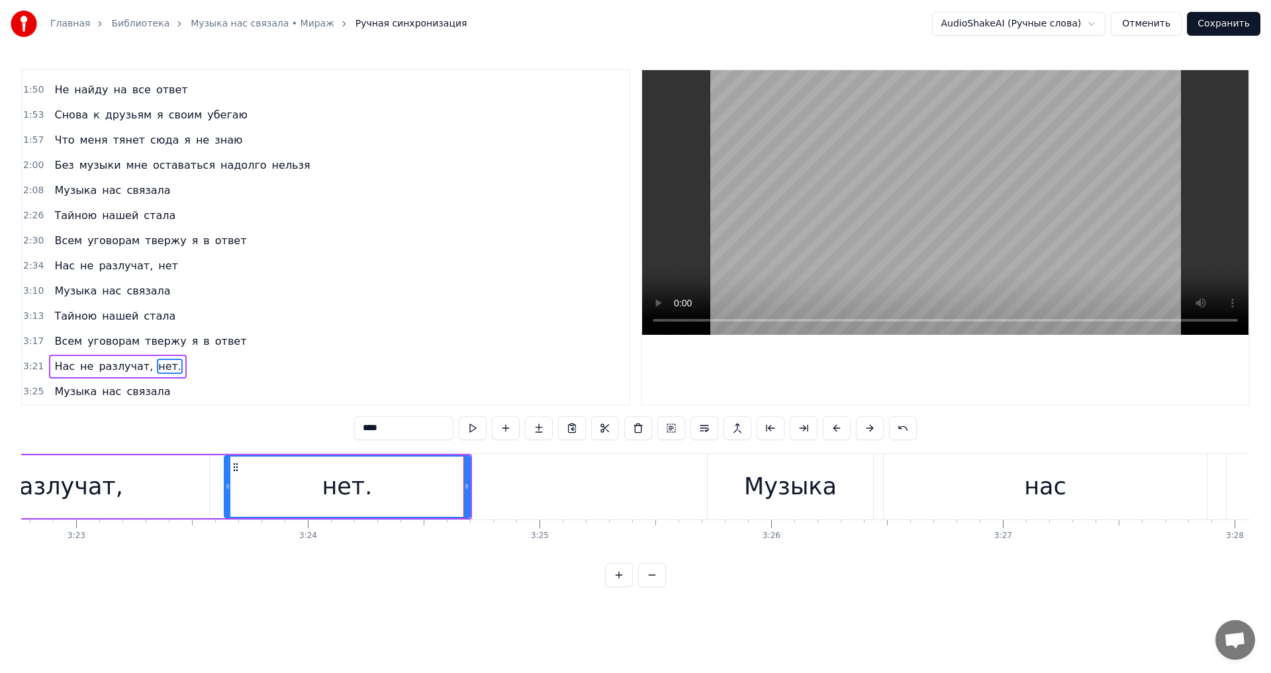
type input "******"
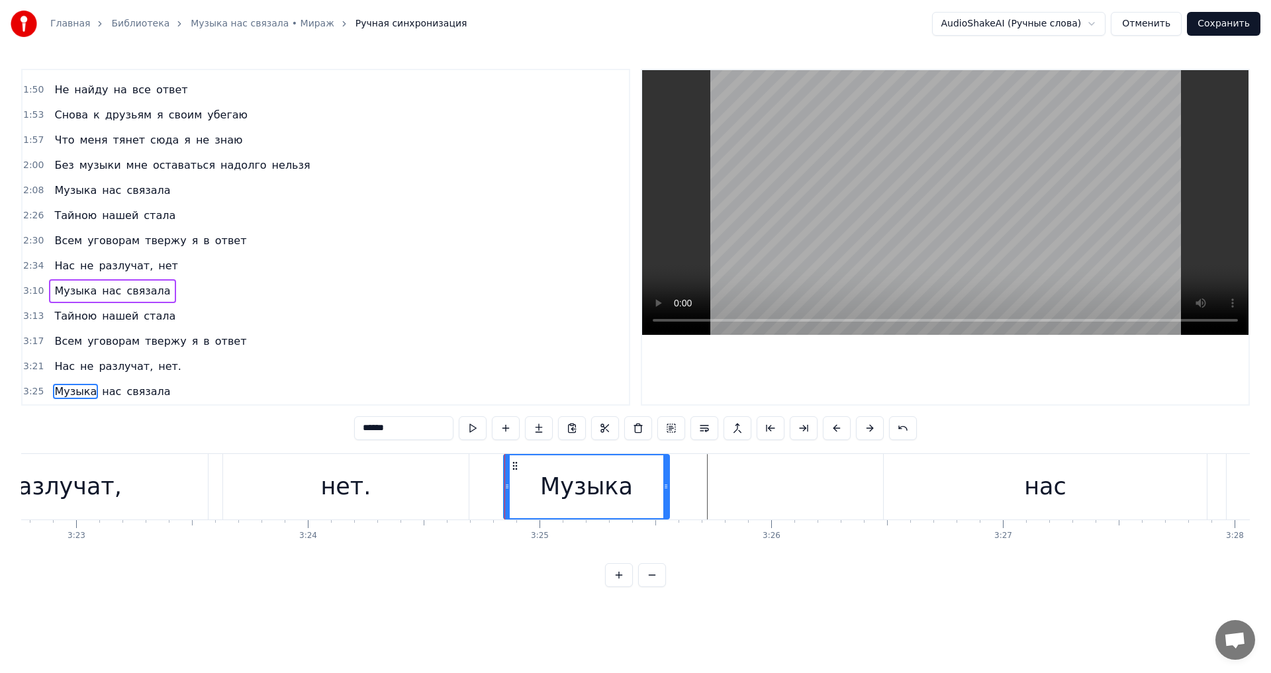
drag, startPoint x: 718, startPoint y: 463, endPoint x: 514, endPoint y: 465, distance: 204.0
click at [514, 465] on icon at bounding box center [515, 466] width 11 height 11
click at [715, 484] on div "Музыка нас связала" at bounding box center [986, 487] width 967 height 66
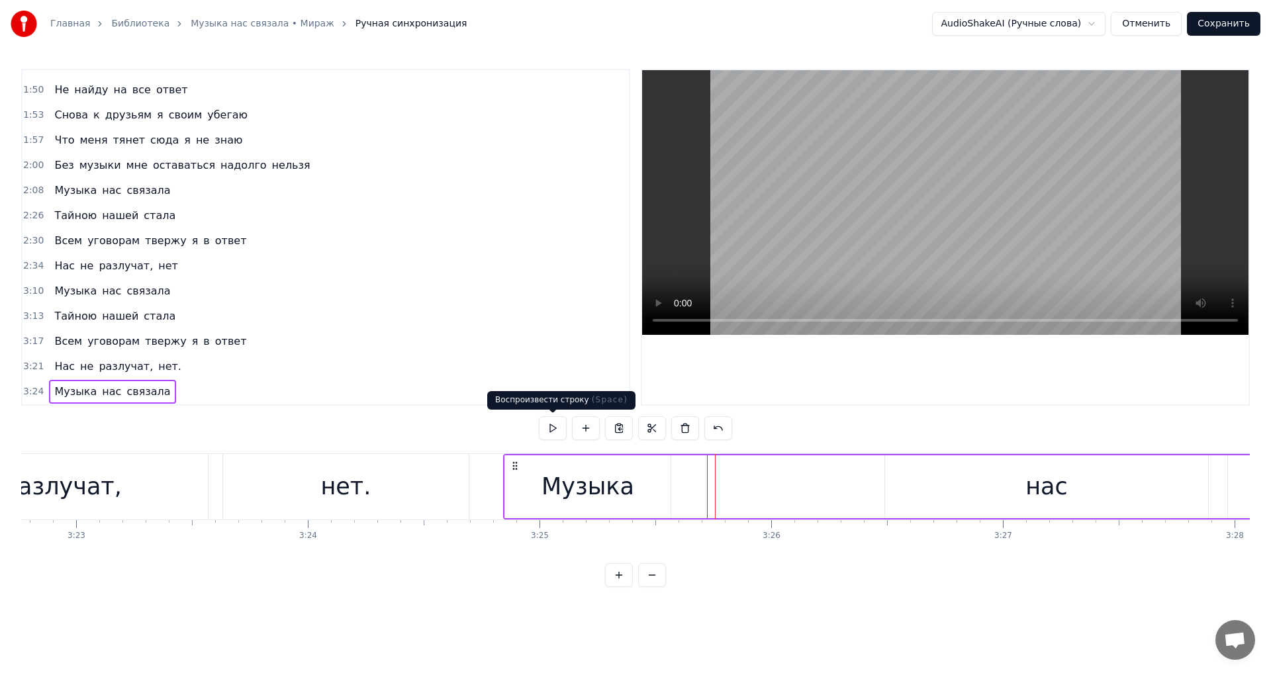
click at [543, 432] on button at bounding box center [553, 429] width 28 height 24
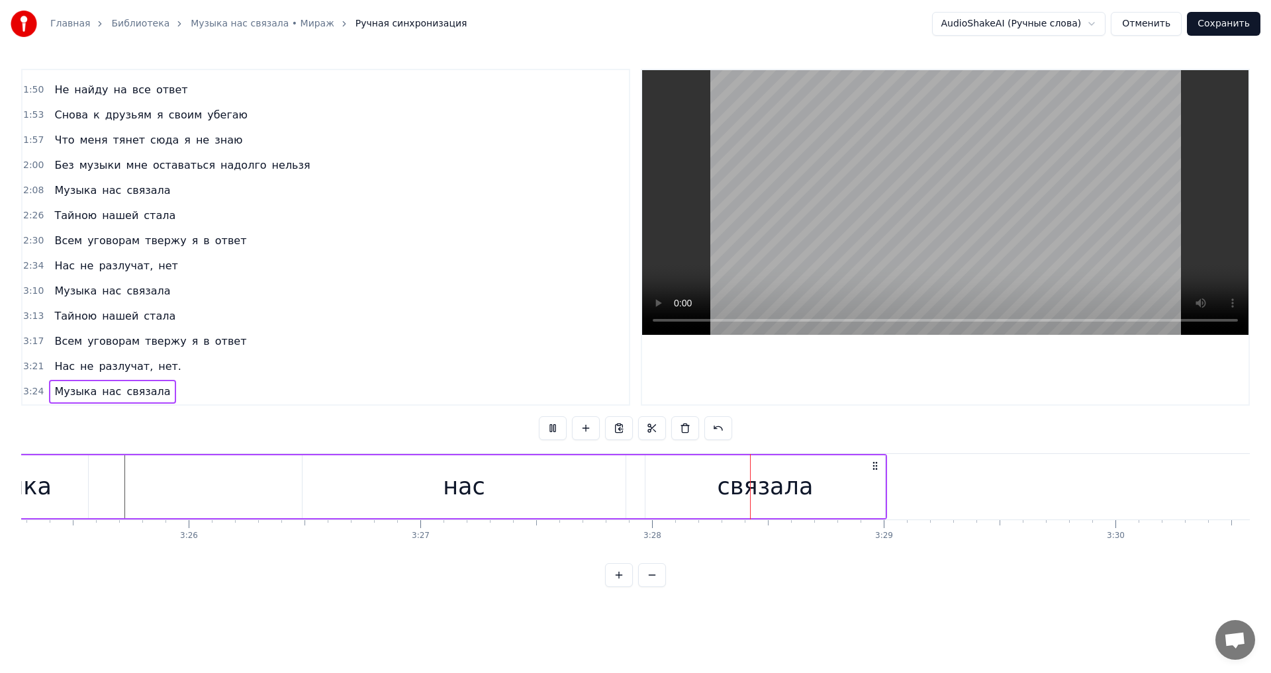
click at [550, 430] on button at bounding box center [553, 429] width 28 height 24
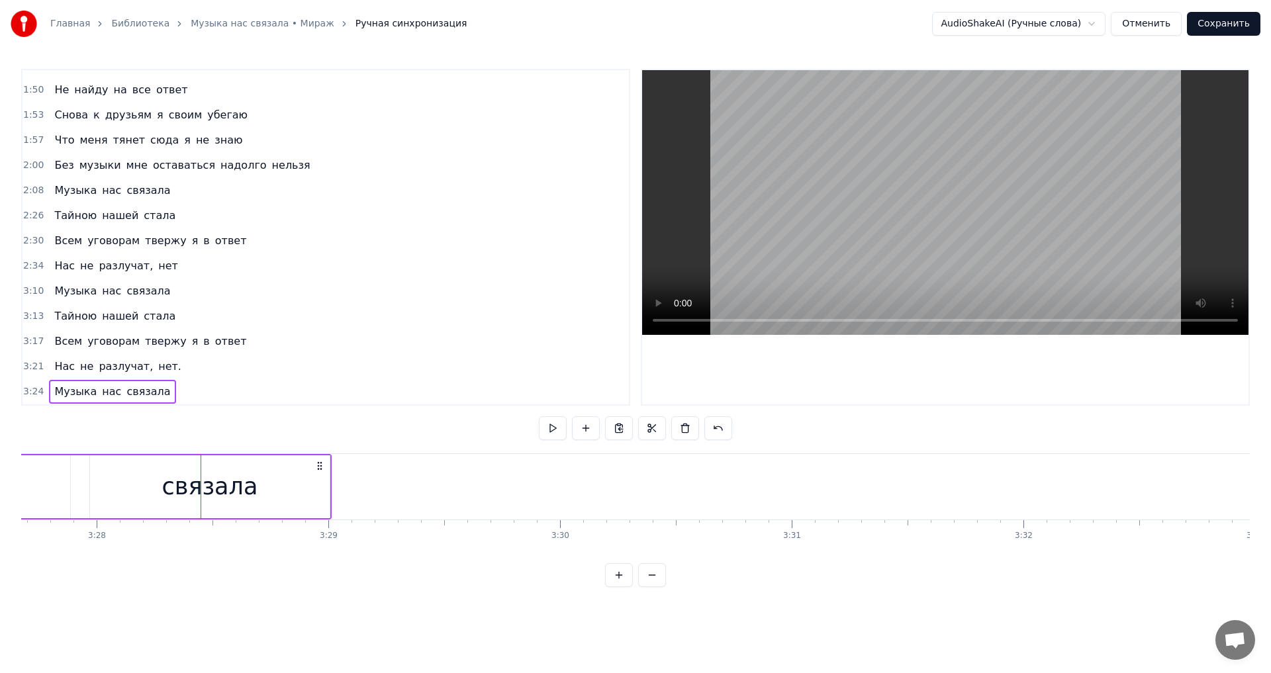
scroll to position [0, 48136]
click at [325, 464] on div "связала" at bounding box center [209, 487] width 240 height 63
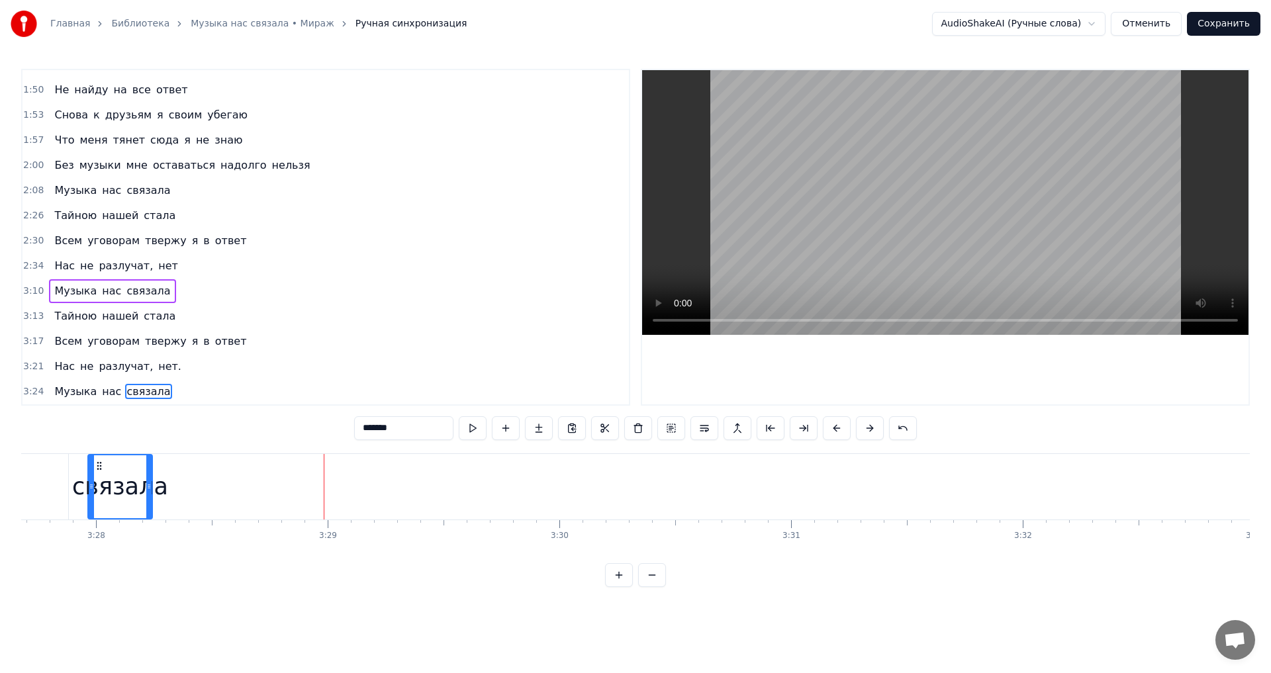
drag, startPoint x: 326, startPoint y: 468, endPoint x: 151, endPoint y: 467, distance: 175.5
click at [151, 467] on div at bounding box center [148, 487] width 5 height 63
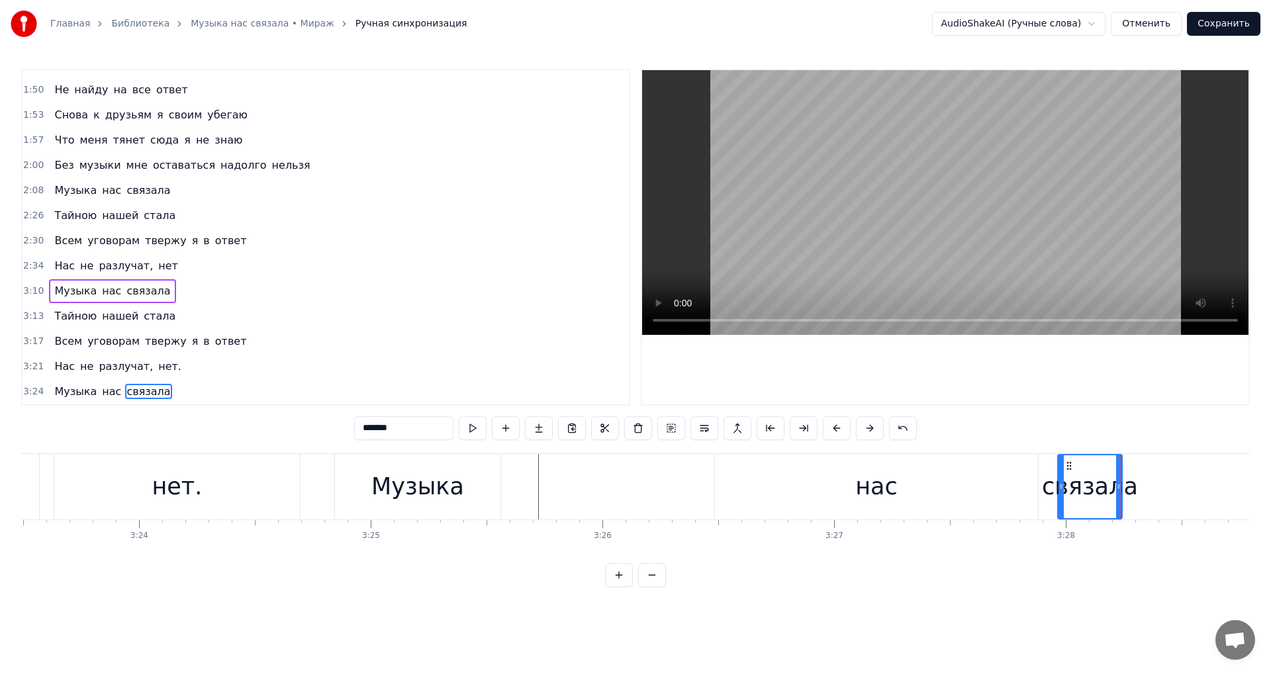
scroll to position [0, 47132]
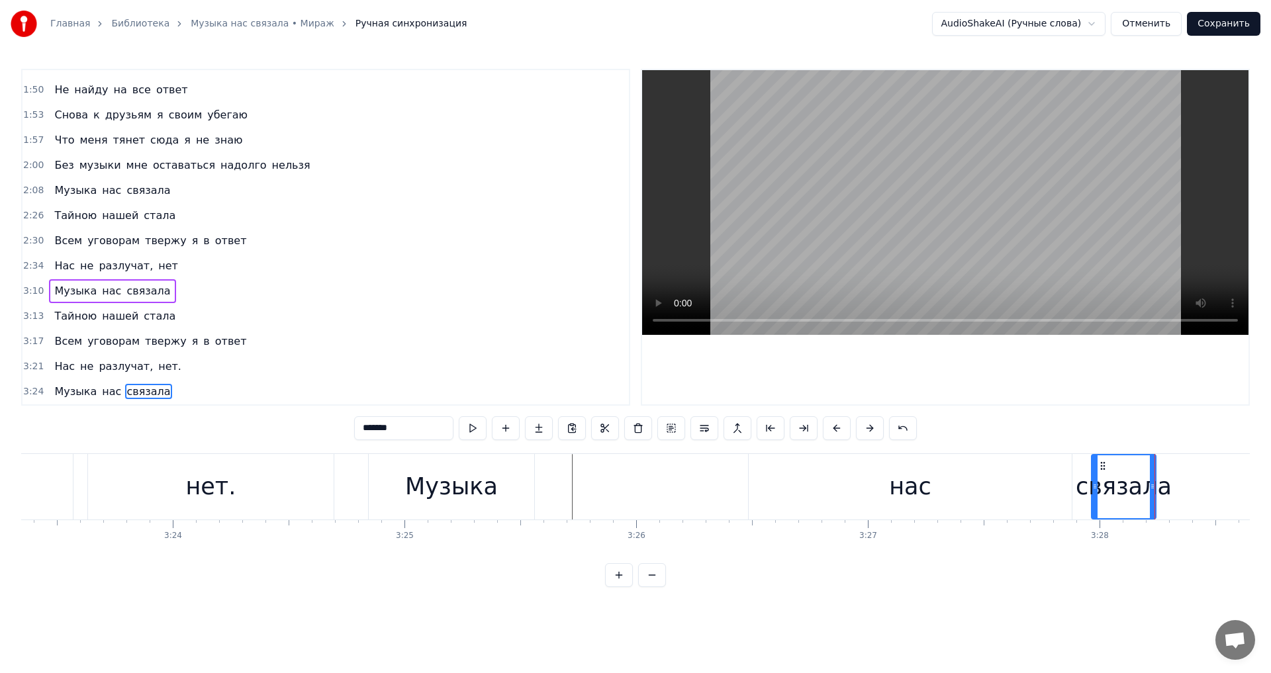
click at [1055, 485] on div "нас" at bounding box center [910, 487] width 323 height 66
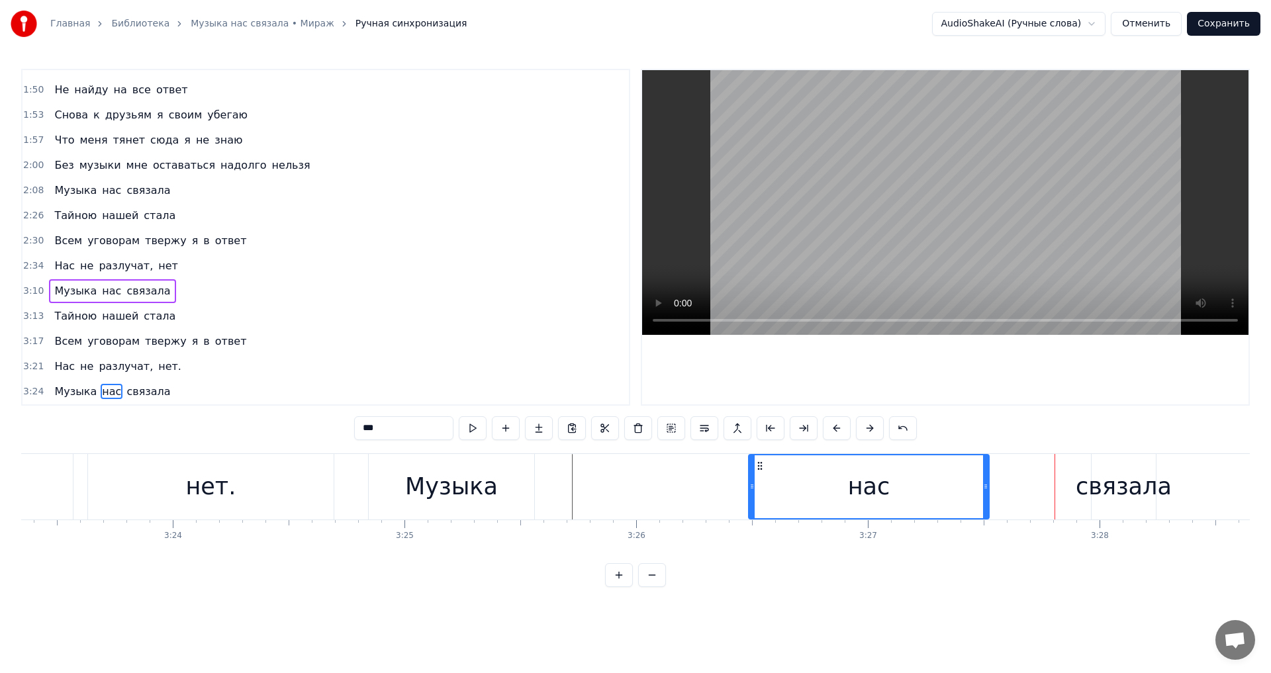
drag, startPoint x: 1068, startPoint y: 486, endPoint x: 985, endPoint y: 487, distance: 82.8
click at [985, 487] on icon at bounding box center [985, 486] width 5 height 11
click at [507, 477] on div "Музыка" at bounding box center [452, 487] width 166 height 66
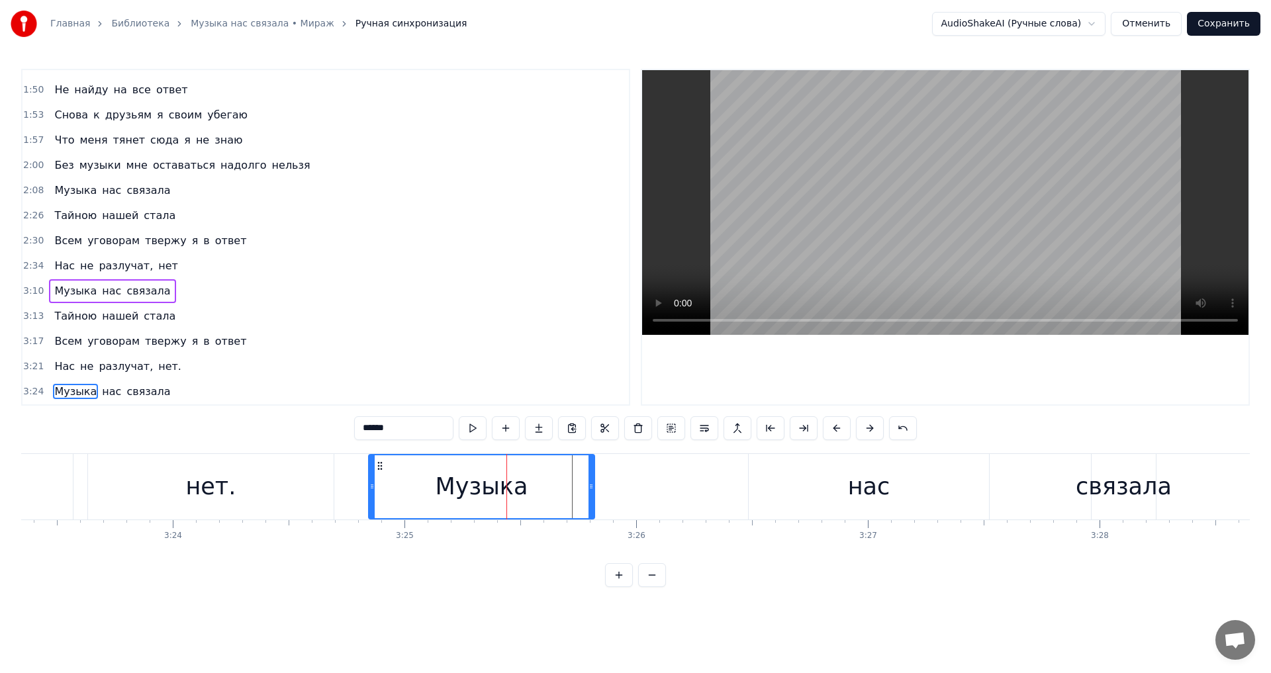
drag, startPoint x: 531, startPoint y: 482, endPoint x: 591, endPoint y: 483, distance: 60.3
click at [591, 483] on icon at bounding box center [591, 486] width 5 height 11
click at [812, 481] on div "нас" at bounding box center [869, 487] width 240 height 66
type input "***"
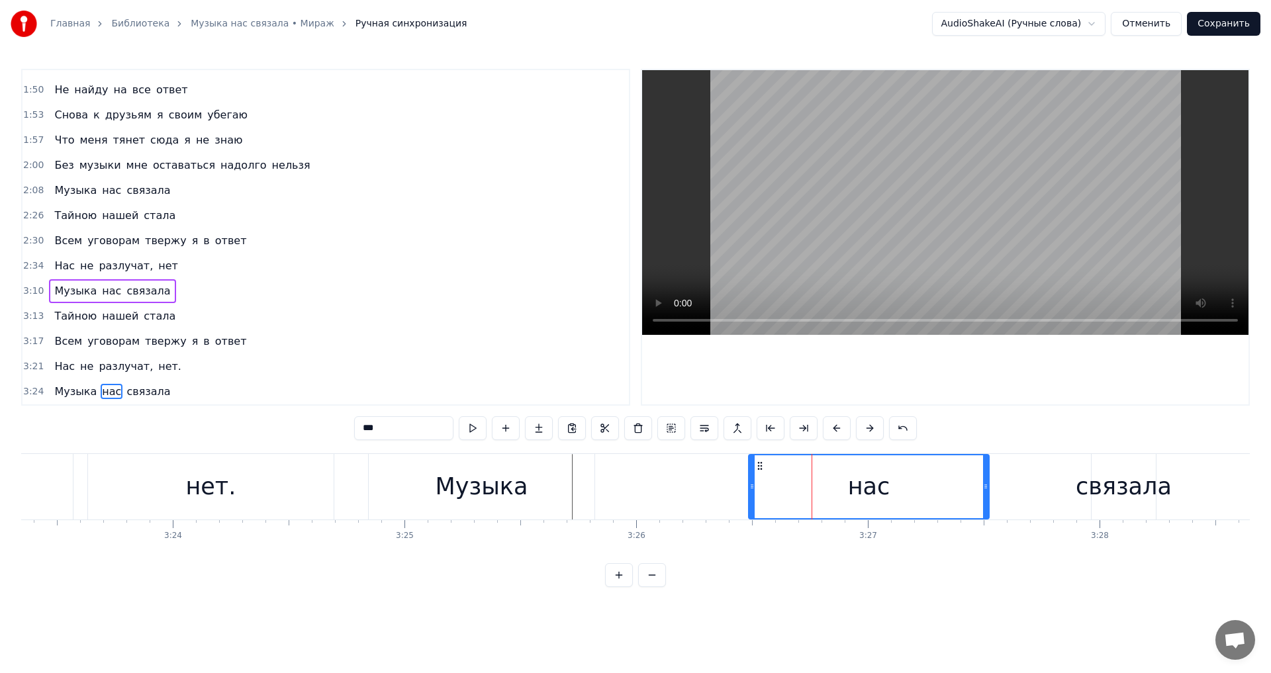
click at [747, 481] on div "Музыка нас связала" at bounding box center [763, 487] width 791 height 66
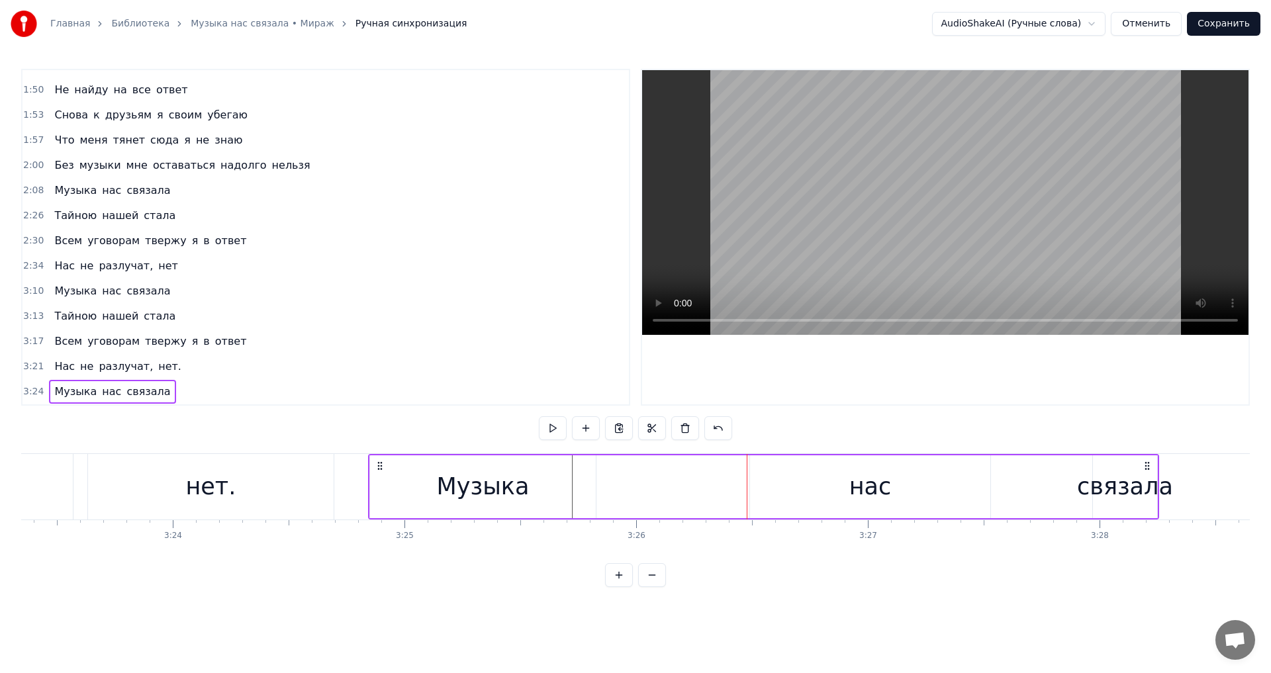
click at [750, 481] on div "нас" at bounding box center [870, 487] width 240 height 63
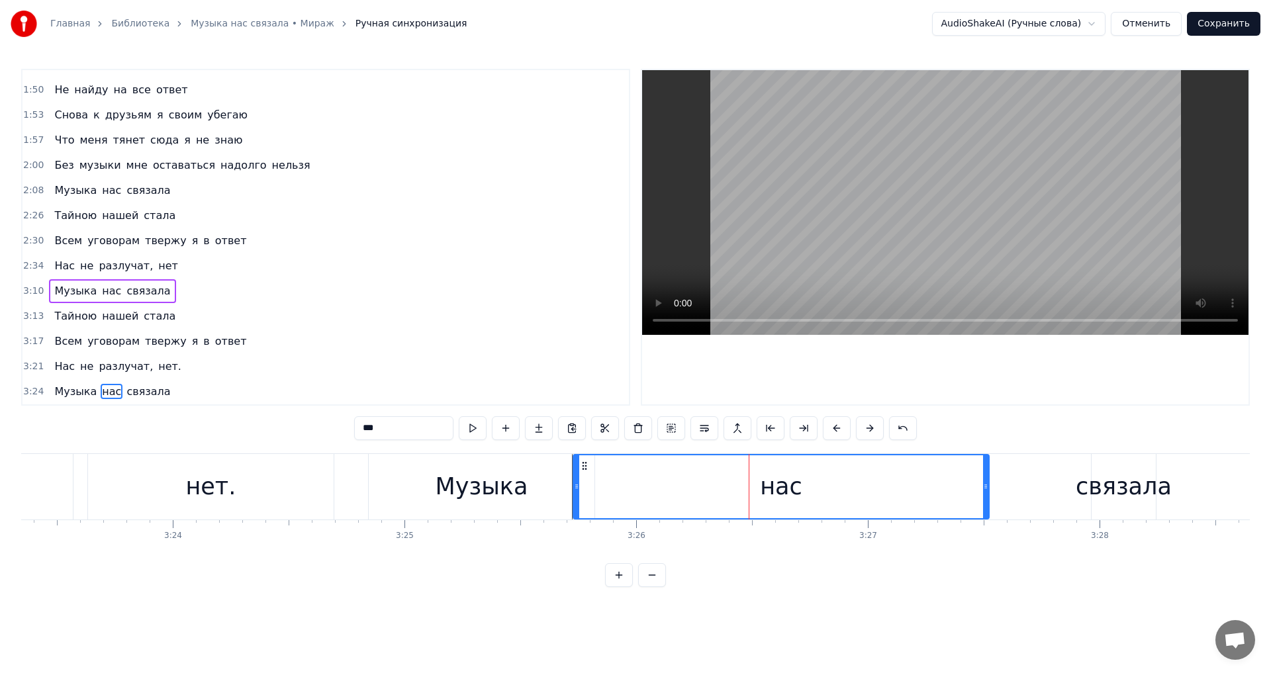
drag, startPoint x: 750, startPoint y: 481, endPoint x: 575, endPoint y: 479, distance: 175.5
click at [575, 479] on div at bounding box center [576, 487] width 5 height 63
drag, startPoint x: 985, startPoint y: 495, endPoint x: 946, endPoint y: 484, distance: 39.8
click at [944, 492] on div at bounding box center [946, 487] width 5 height 63
click at [1116, 475] on div "связала" at bounding box center [1124, 487] width 96 height 35
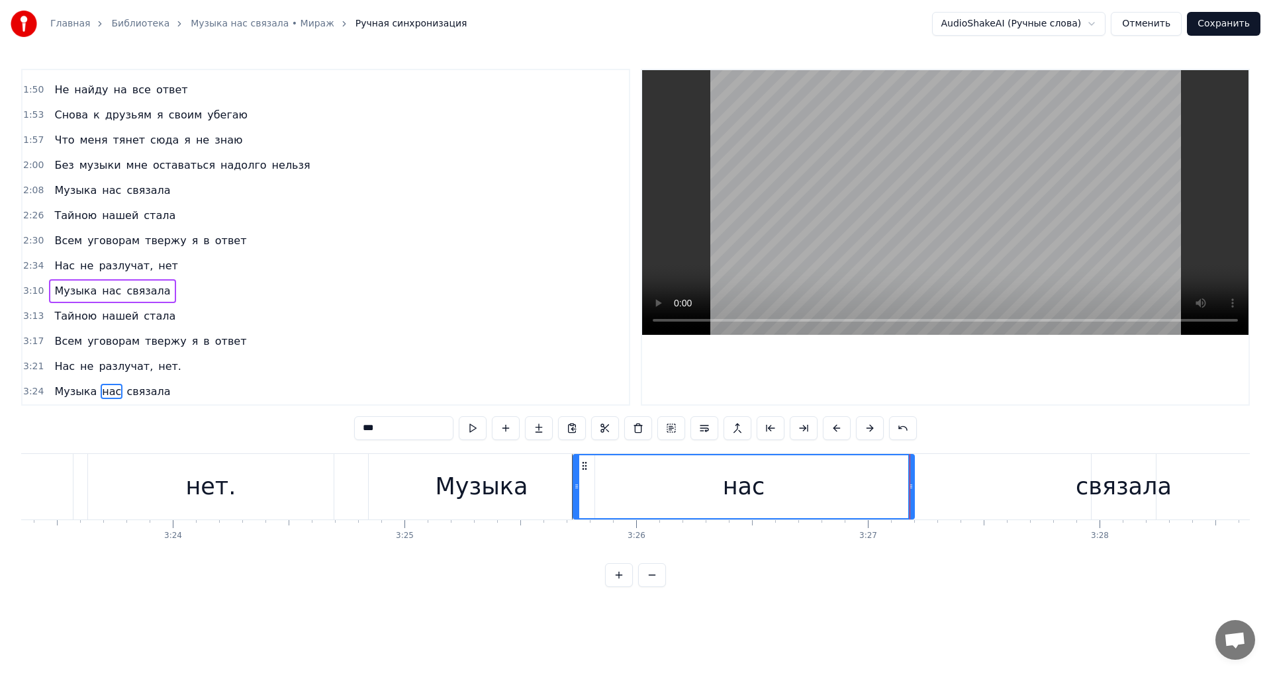
type input "*******"
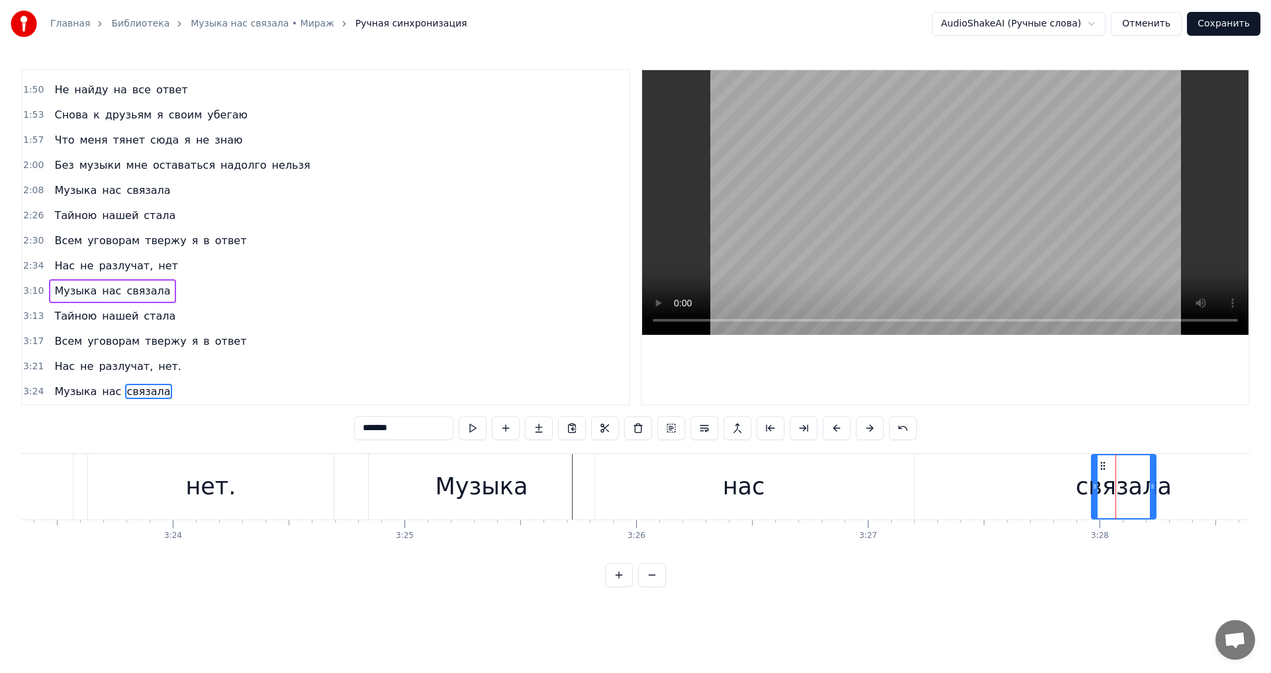
click at [1091, 477] on div "связала" at bounding box center [1124, 487] width 96 height 35
drag, startPoint x: 1092, startPoint y: 477, endPoint x: 911, endPoint y: 479, distance: 180.8
click at [912, 479] on div at bounding box center [914, 487] width 5 height 63
click at [111, 281] on div "Музыка нас связала" at bounding box center [112, 291] width 126 height 24
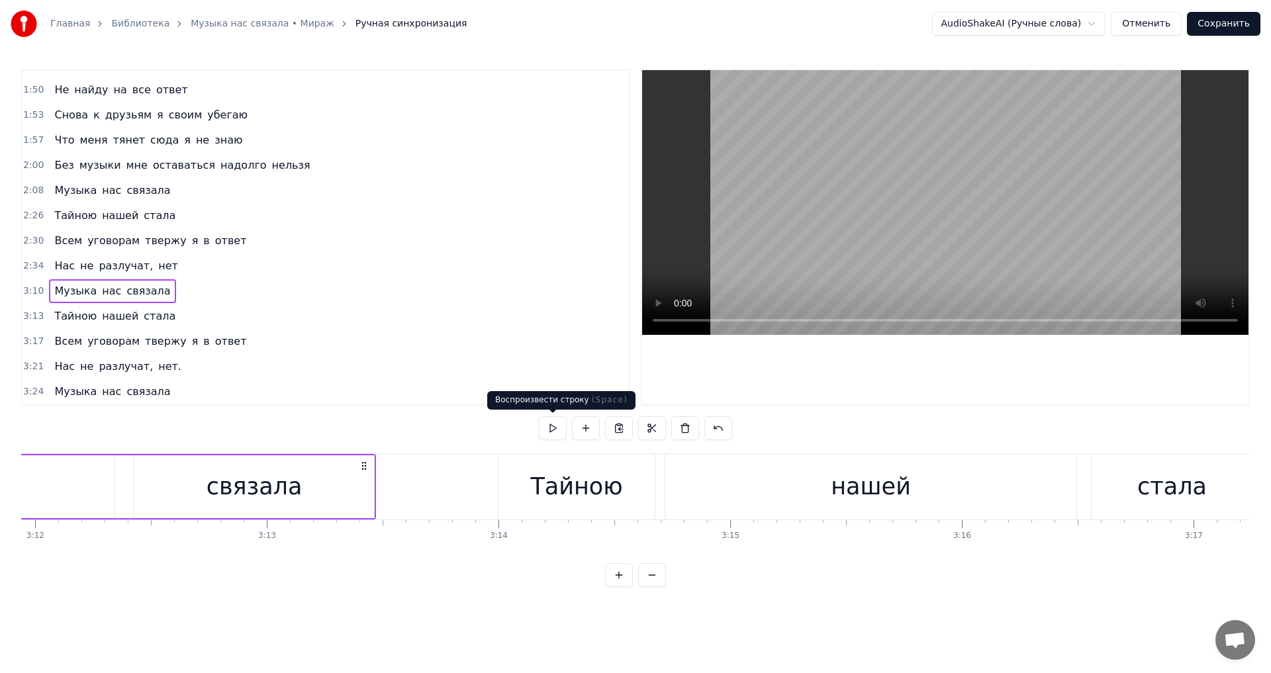
scroll to position [0, 44014]
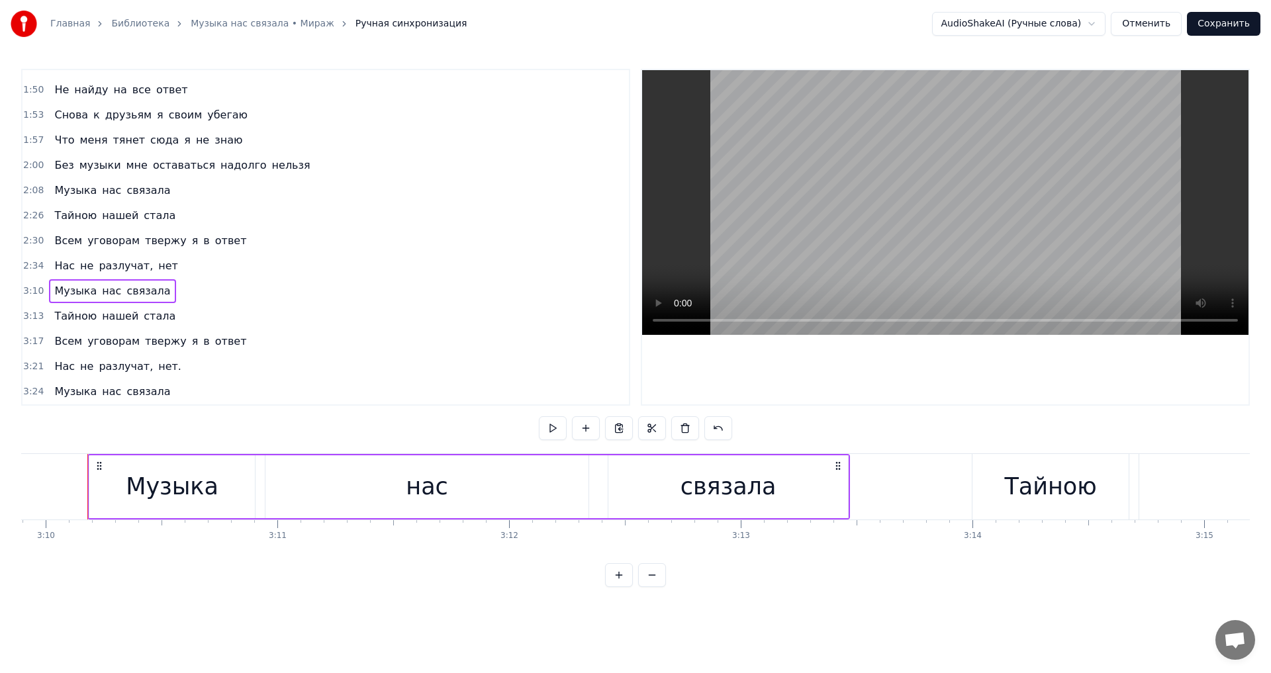
click at [113, 382] on div "Музыка нас связала" at bounding box center [112, 392] width 126 height 24
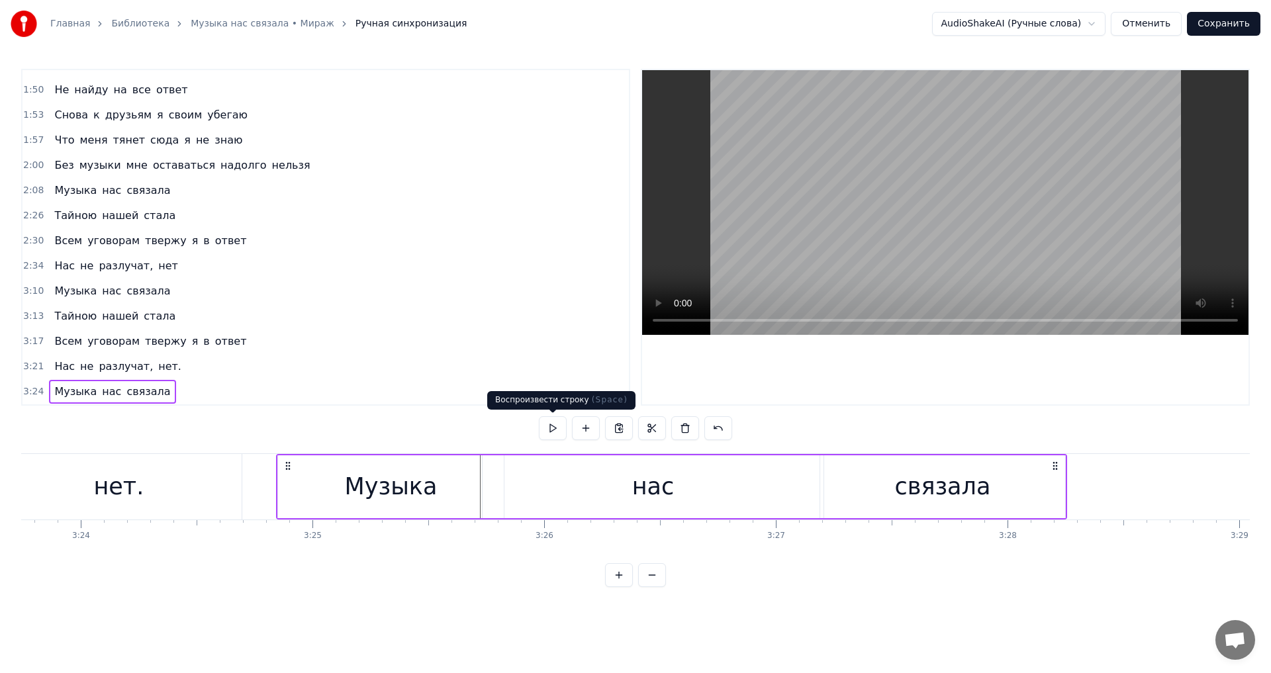
scroll to position [0, 47413]
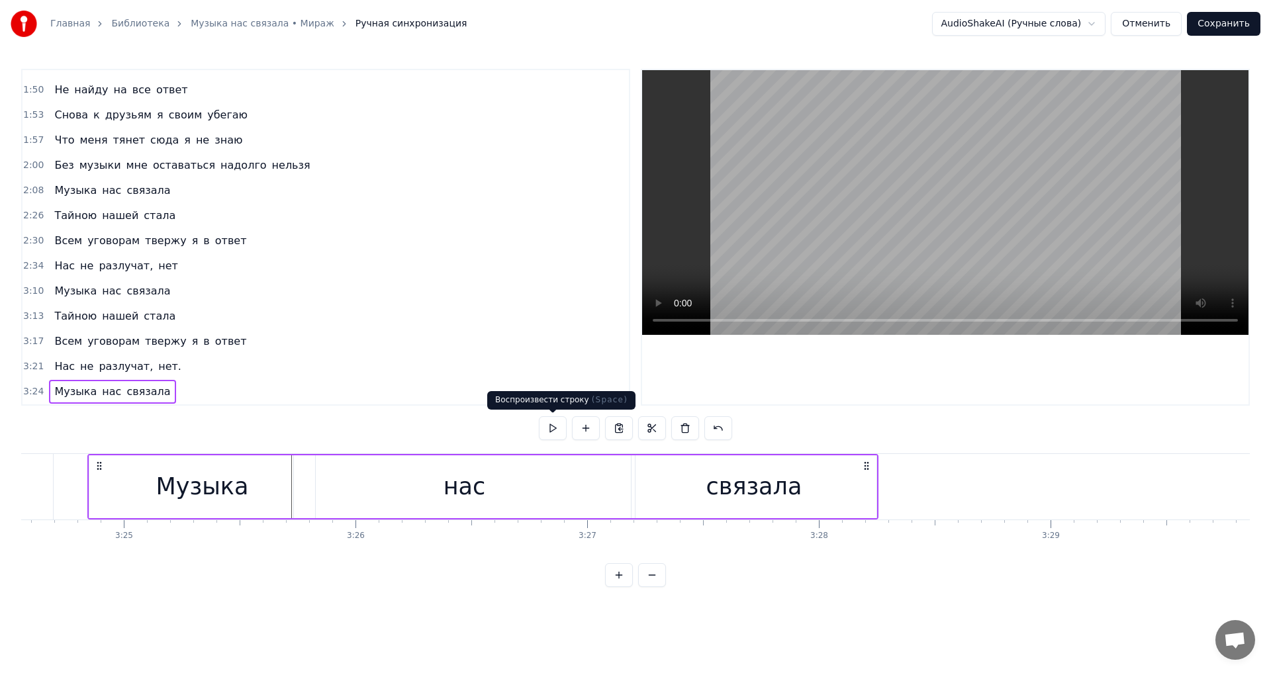
click at [547, 428] on button at bounding box center [553, 429] width 28 height 24
click at [554, 428] on button at bounding box center [553, 429] width 28 height 24
click at [130, 305] on div "Тайною нашей стала" at bounding box center [115, 317] width 132 height 24
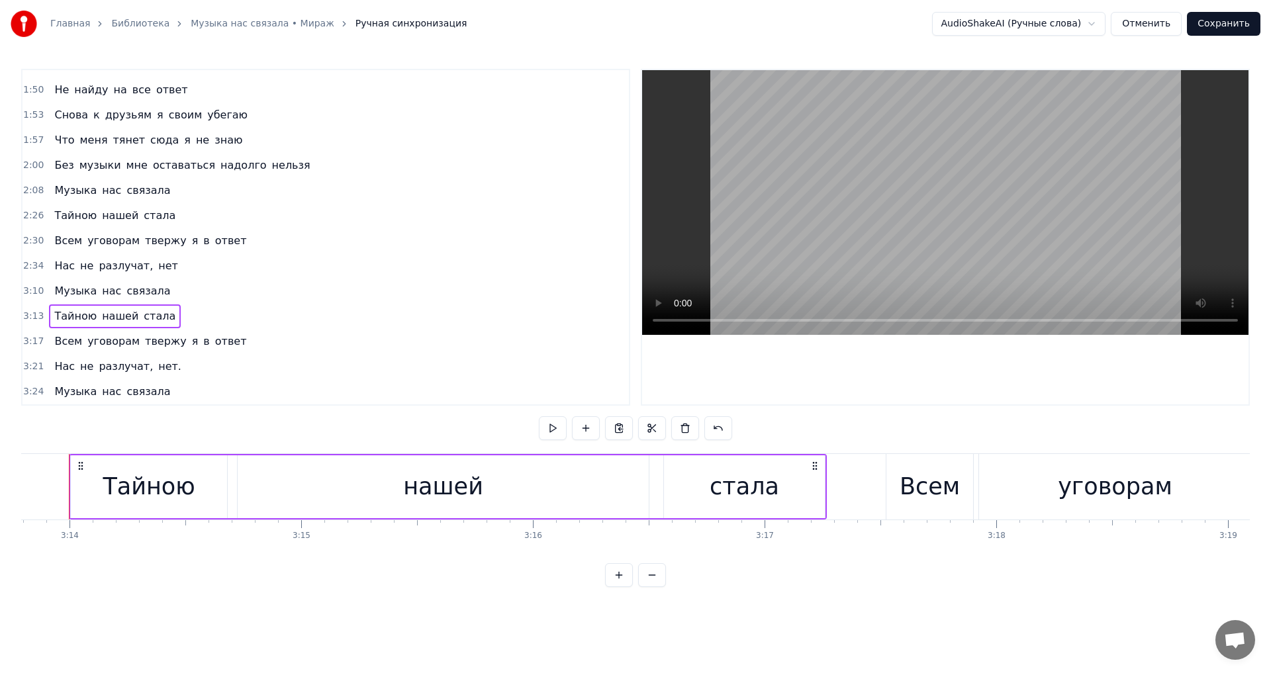
scroll to position [0, 44899]
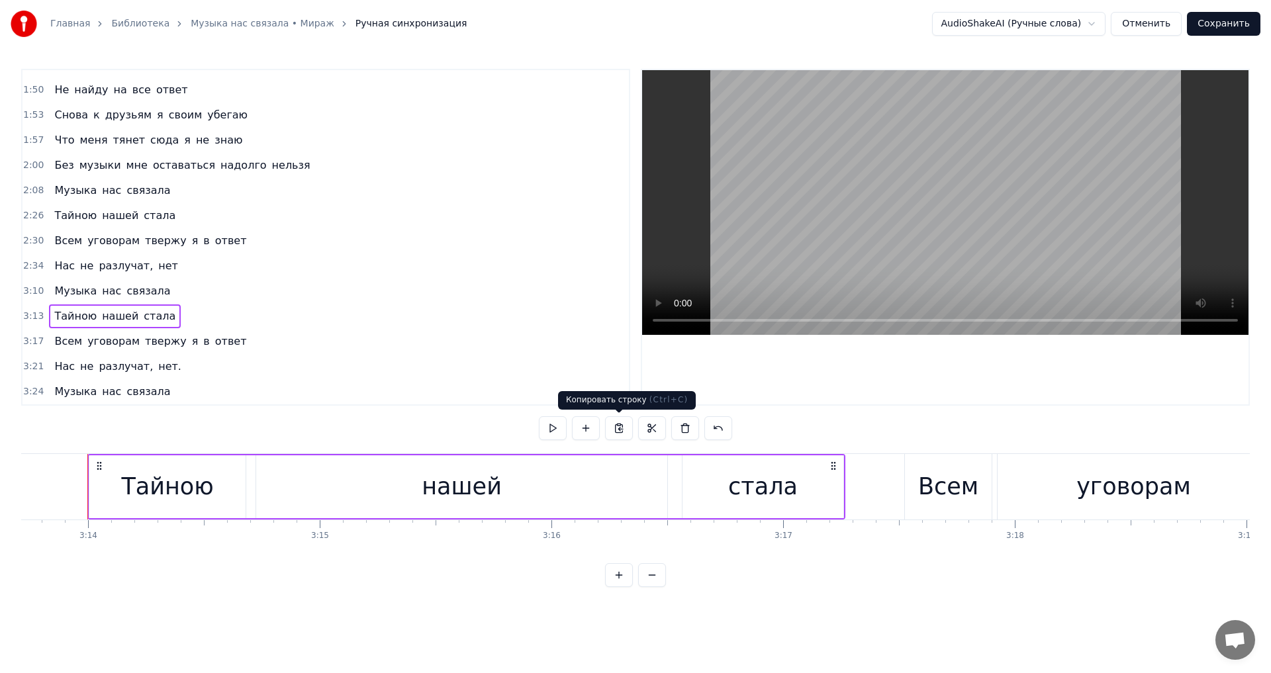
click at [613, 432] on button at bounding box center [619, 429] width 28 height 24
click at [125, 386] on span "связала" at bounding box center [148, 391] width 46 height 15
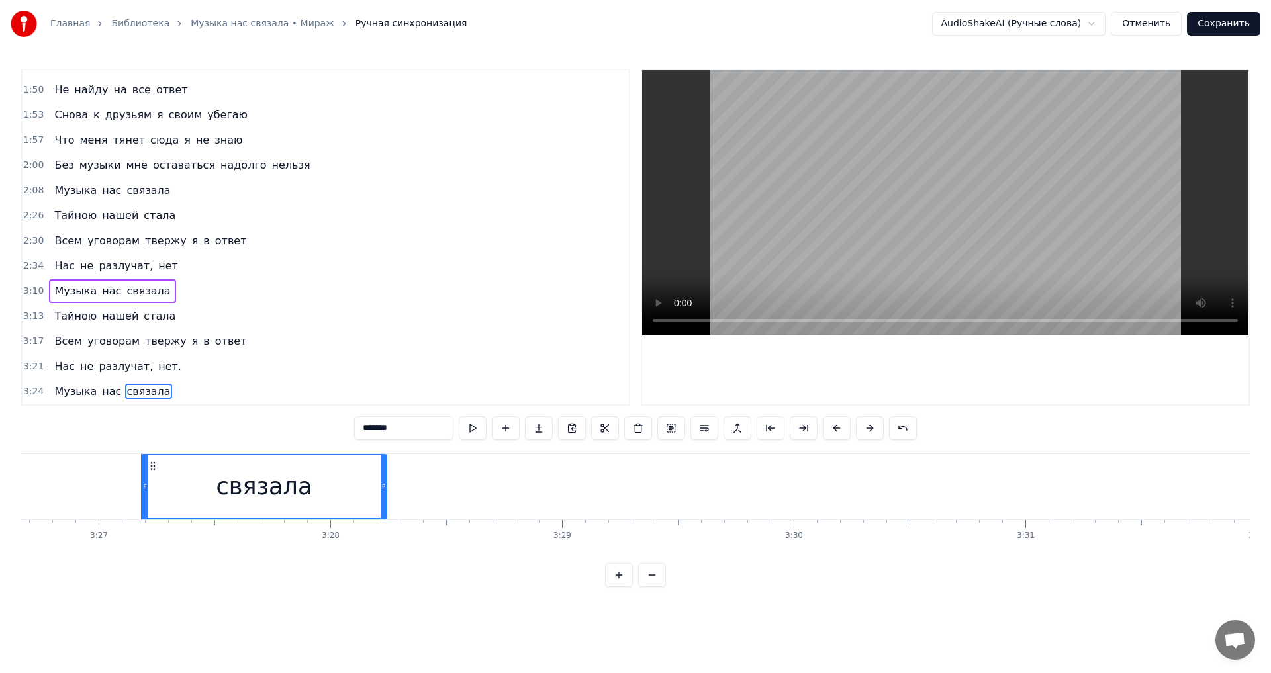
click at [119, 381] on div "Музыка нас связала" at bounding box center [112, 392] width 126 height 24
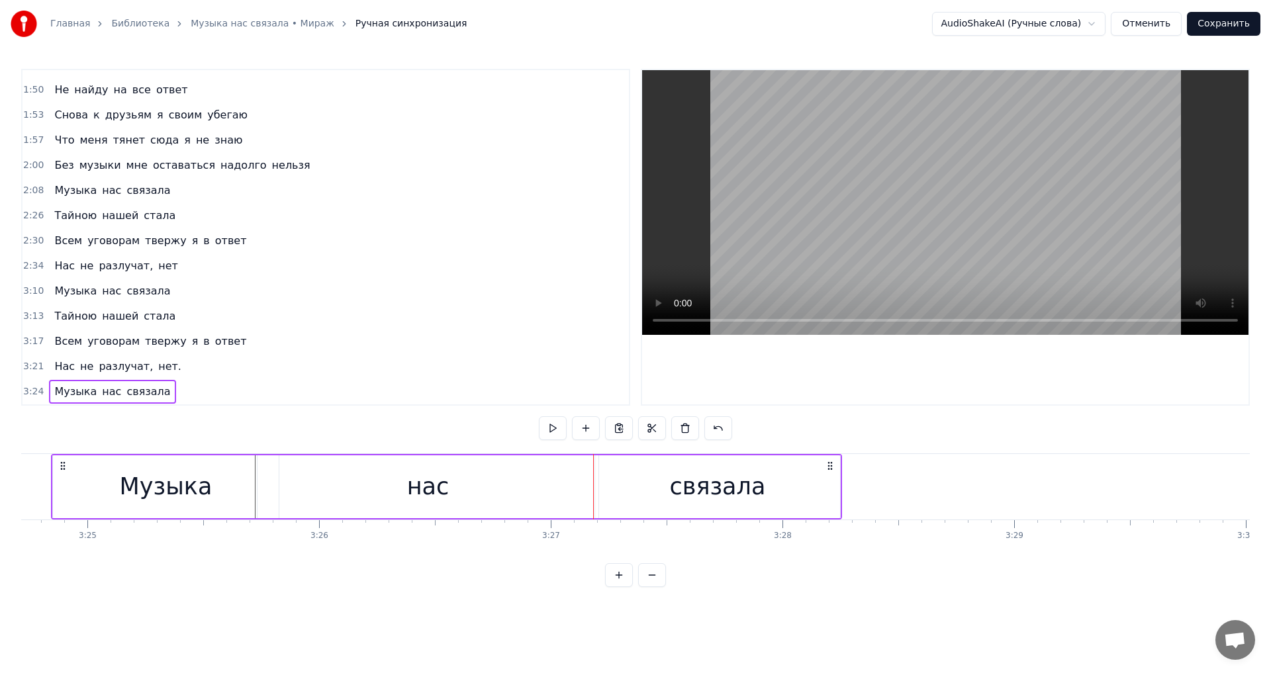
scroll to position [0, 47413]
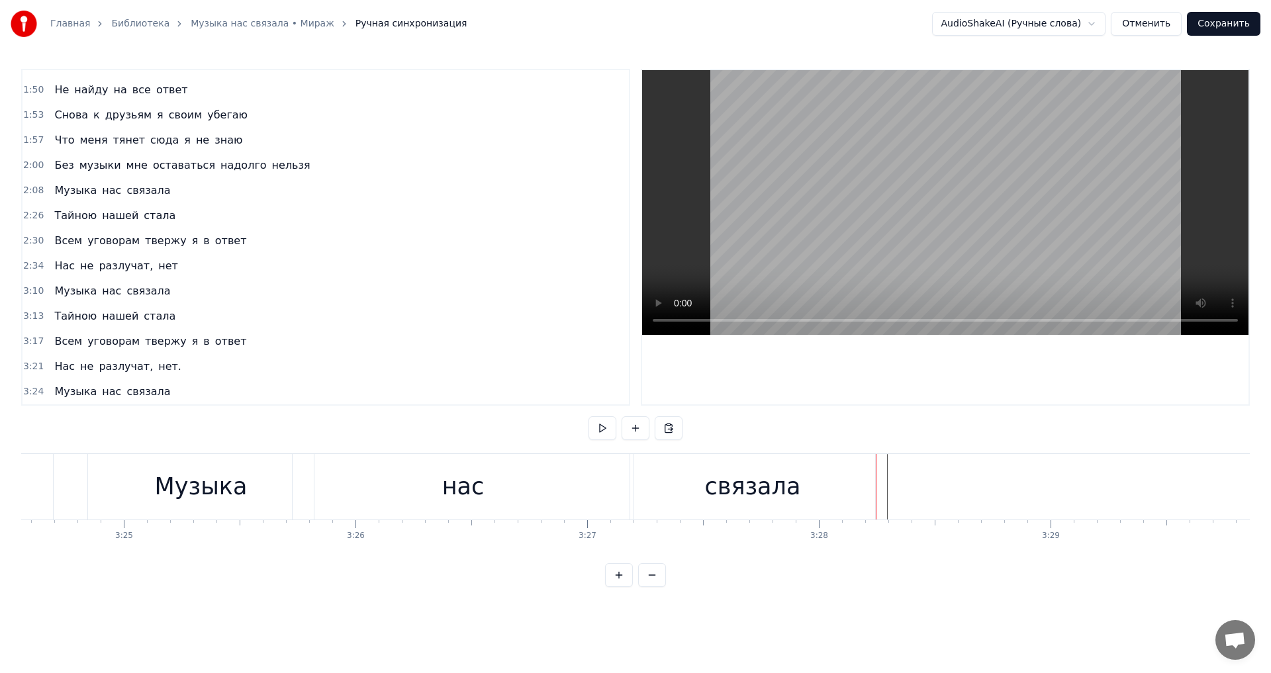
click at [660, 423] on button at bounding box center [669, 429] width 28 height 24
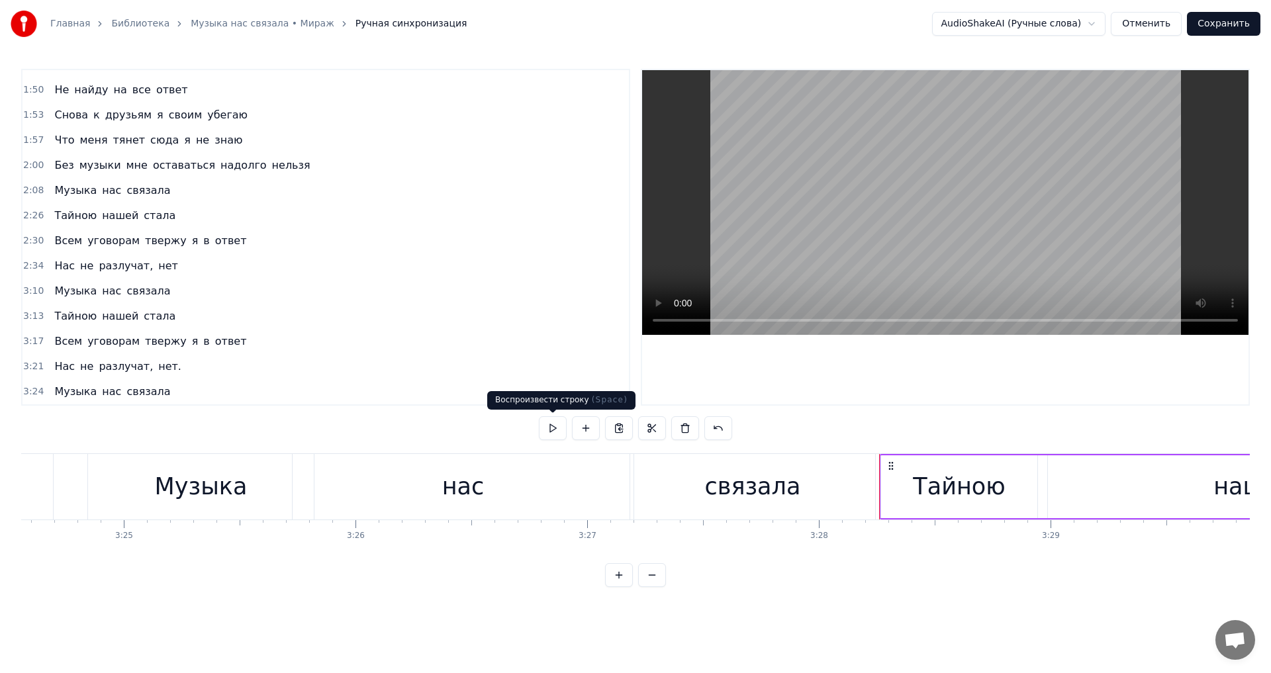
click at [562, 424] on button at bounding box center [553, 429] width 28 height 24
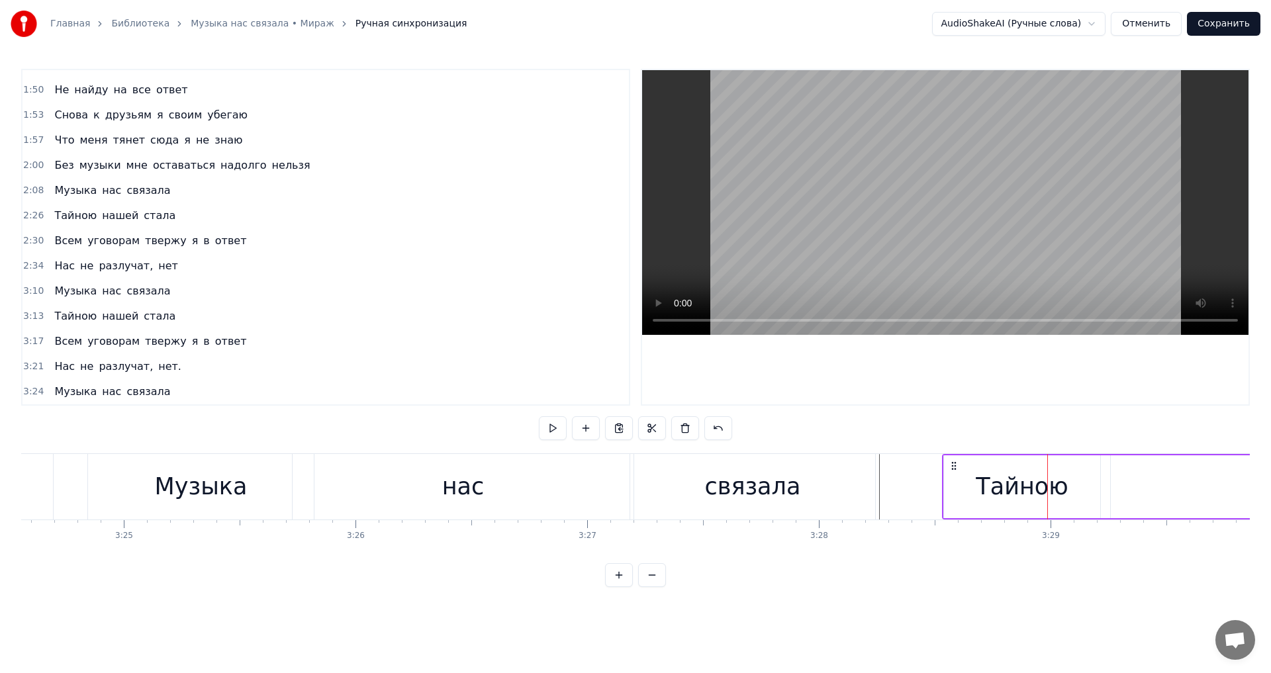
drag, startPoint x: 889, startPoint y: 465, endPoint x: 952, endPoint y: 466, distance: 62.9
click at [952, 466] on icon at bounding box center [954, 466] width 11 height 11
click at [561, 430] on button at bounding box center [553, 429] width 28 height 24
click at [556, 430] on button at bounding box center [553, 429] width 28 height 24
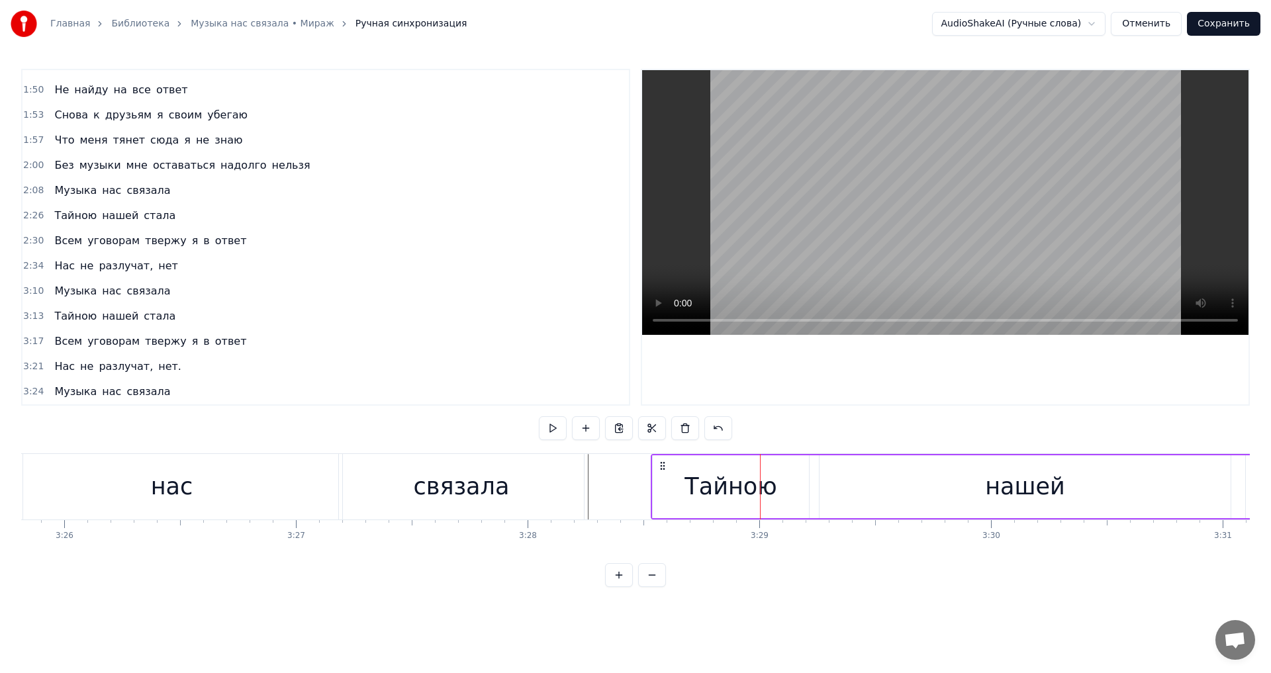
scroll to position [471, 0]
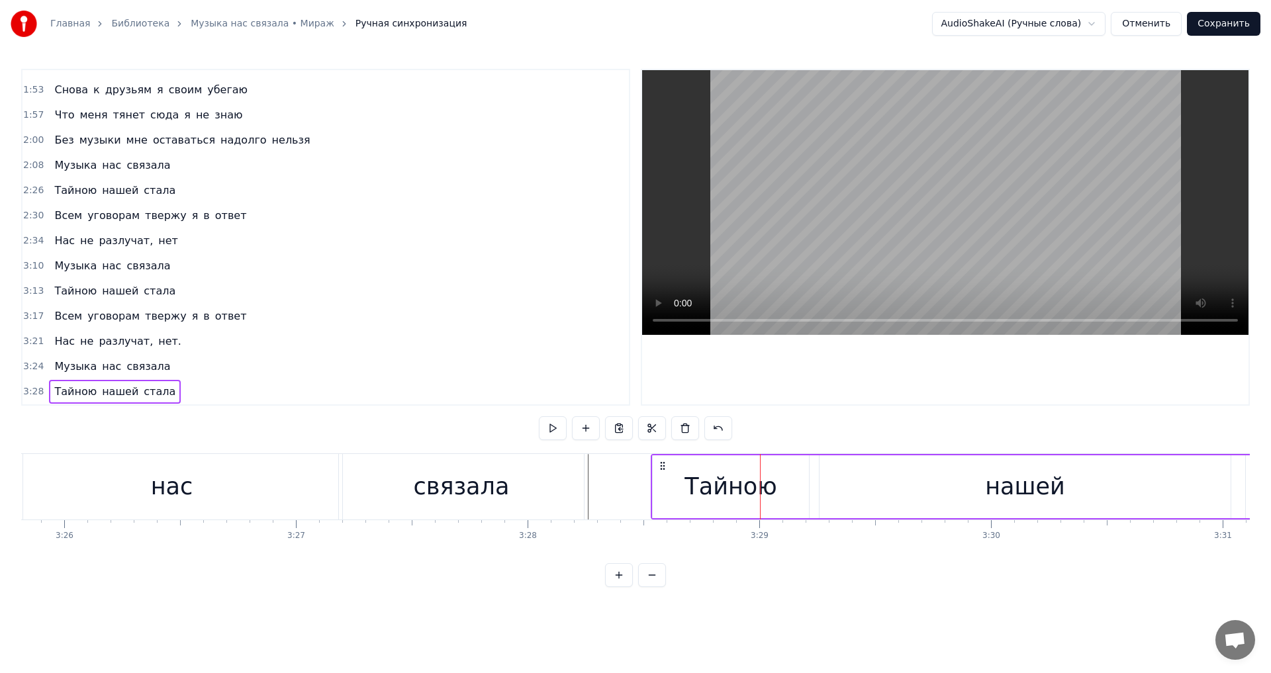
click at [161, 380] on div "Тайною нашей стала" at bounding box center [115, 392] width 132 height 24
click at [549, 431] on button at bounding box center [553, 429] width 28 height 24
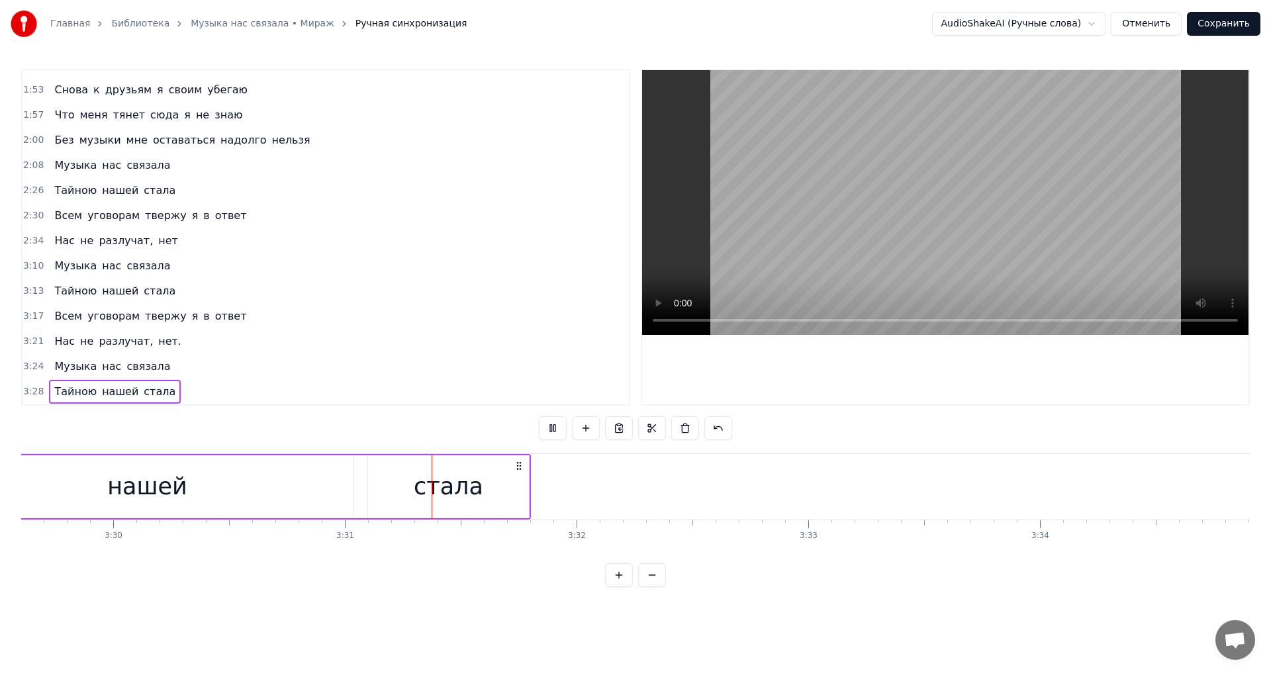
scroll to position [0, 48810]
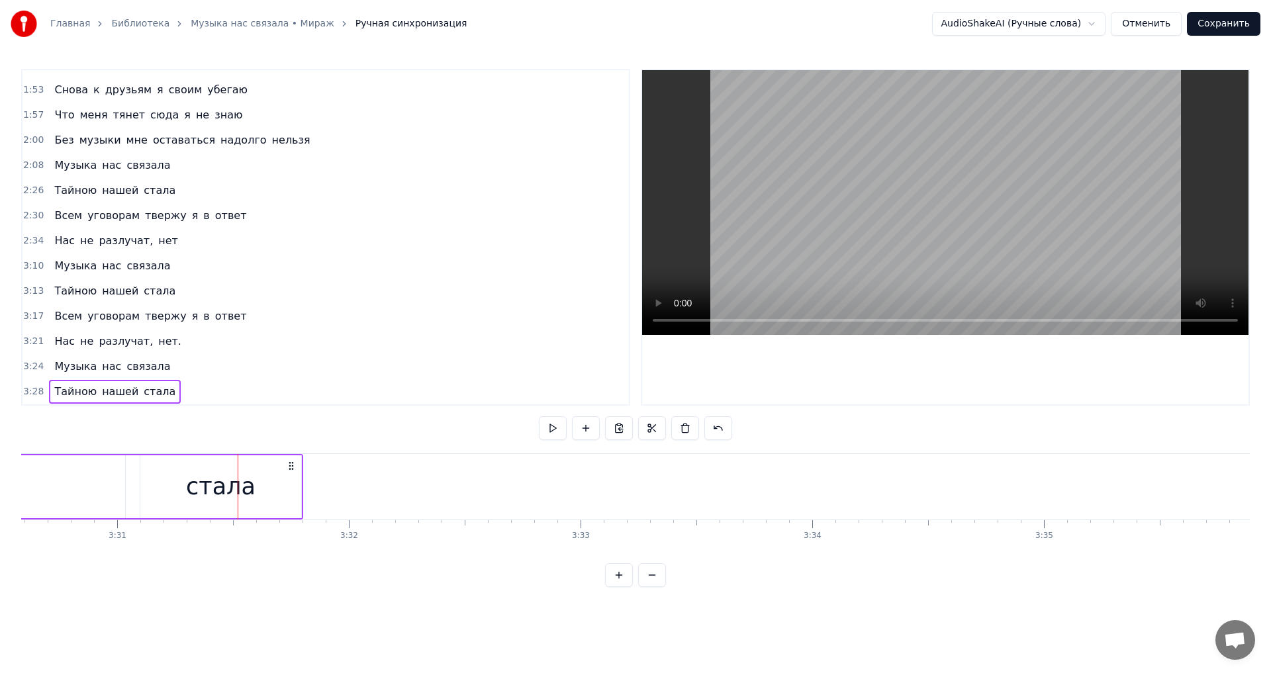
click at [130, 305] on div "Всем уговорам твержу я в ответ" at bounding box center [150, 317] width 203 height 24
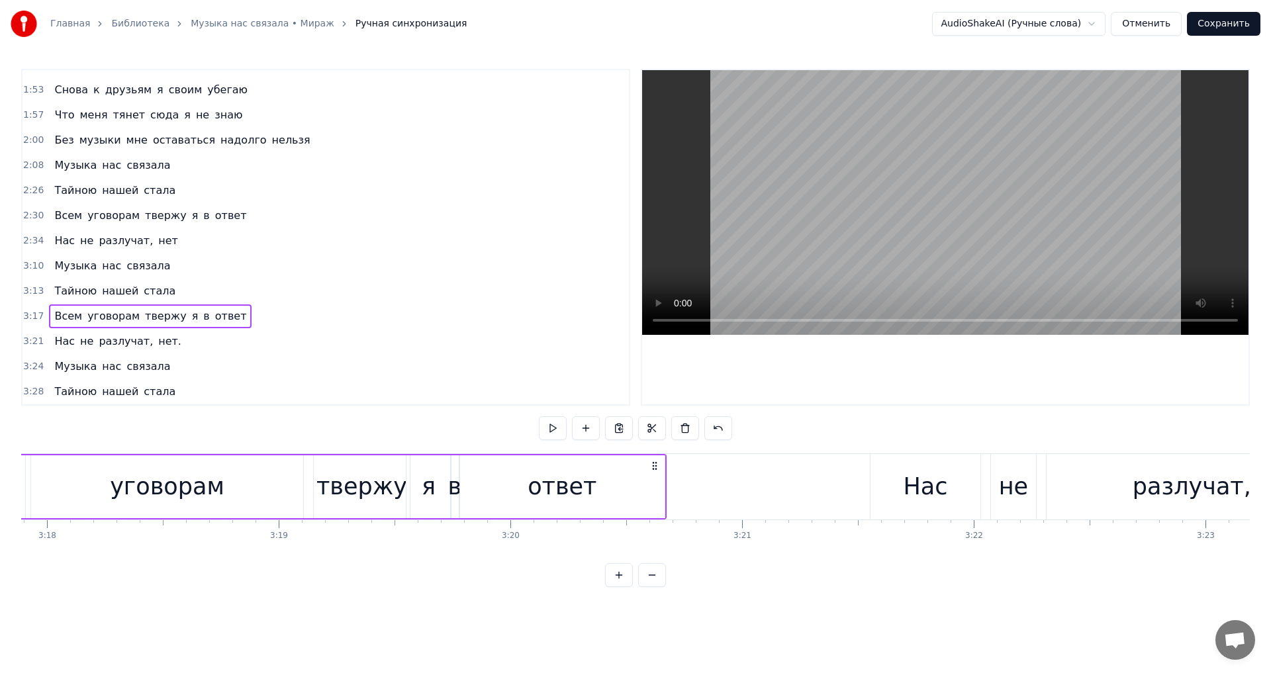
scroll to position [0, 45716]
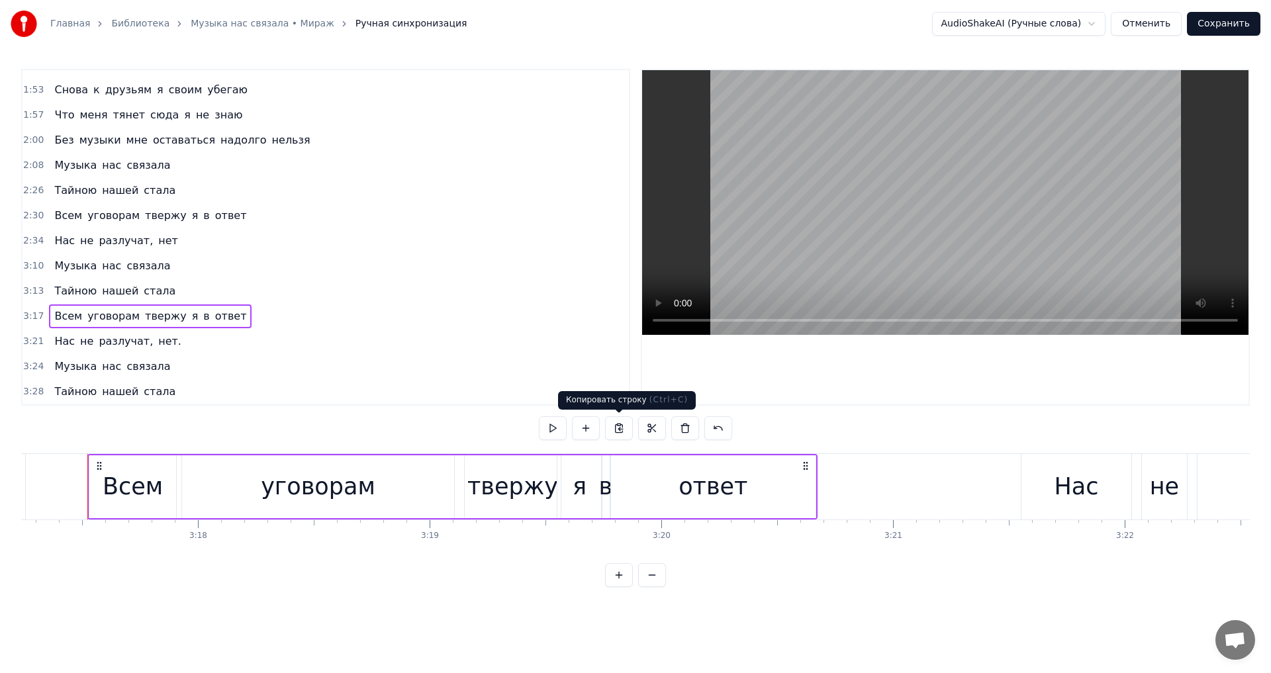
click at [625, 436] on button at bounding box center [619, 429] width 28 height 24
click at [161, 384] on div "Тайною нашей стала" at bounding box center [115, 392] width 132 height 24
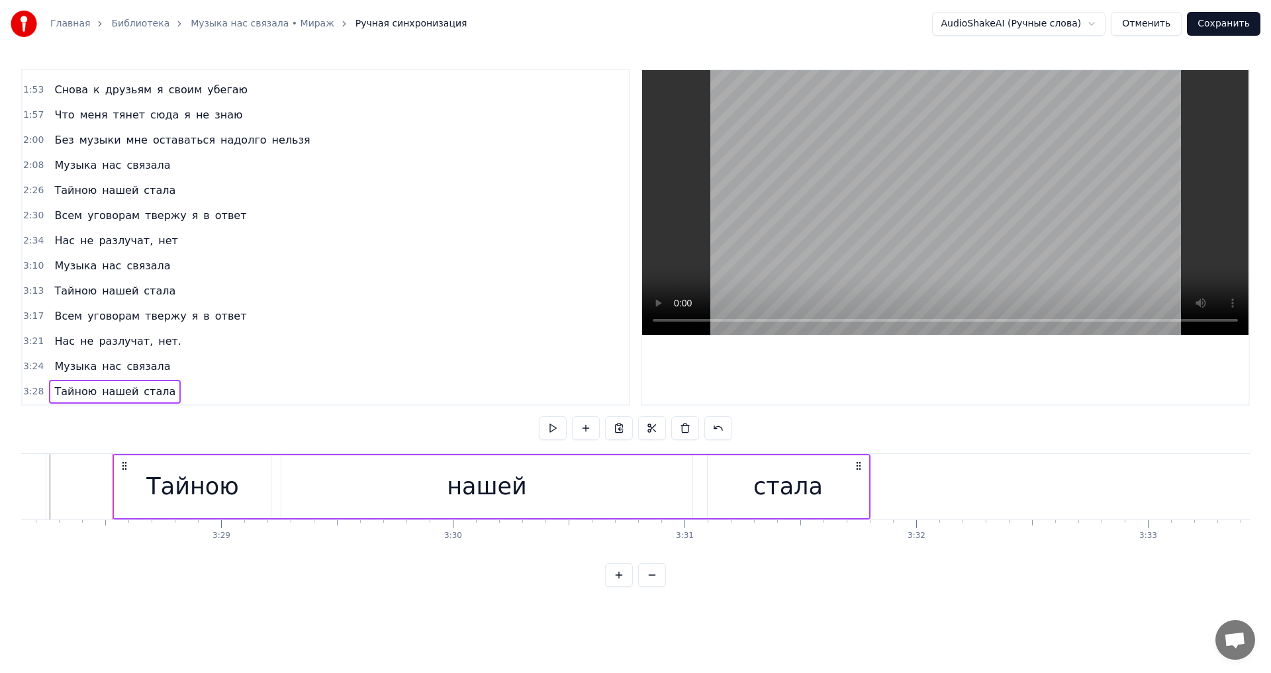
scroll to position [0, 48268]
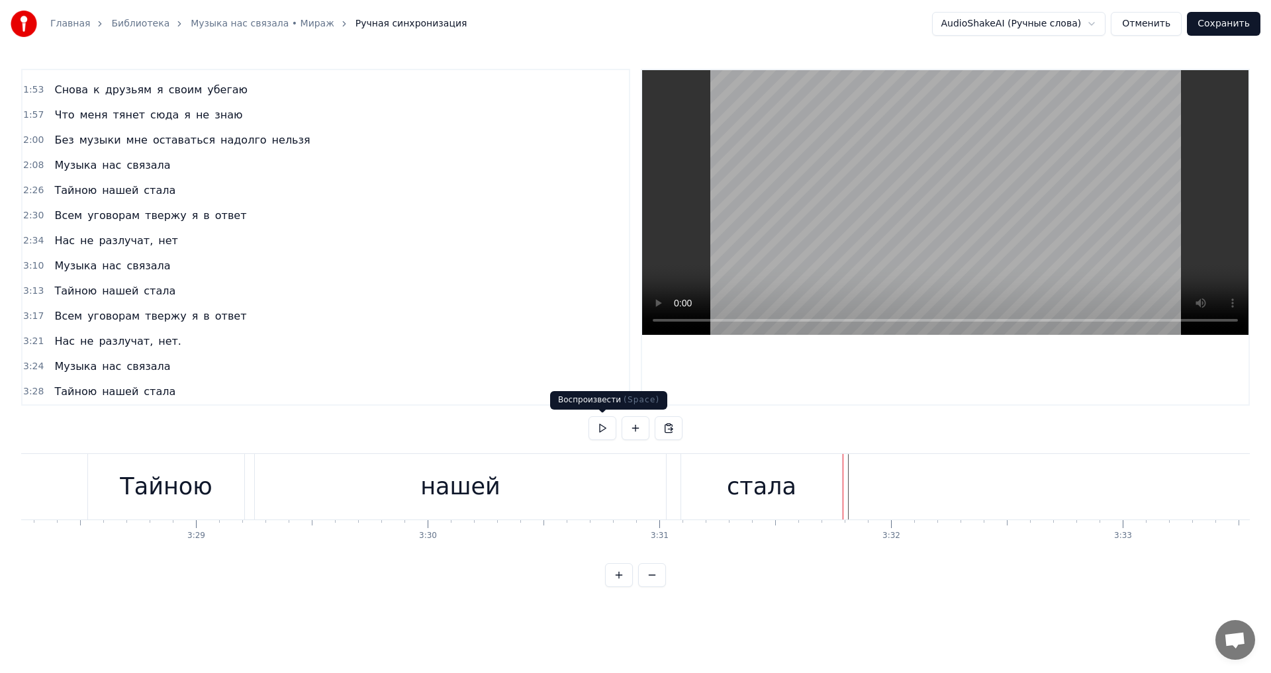
click at [592, 427] on button at bounding box center [603, 429] width 28 height 24
click at [660, 428] on button at bounding box center [669, 429] width 28 height 24
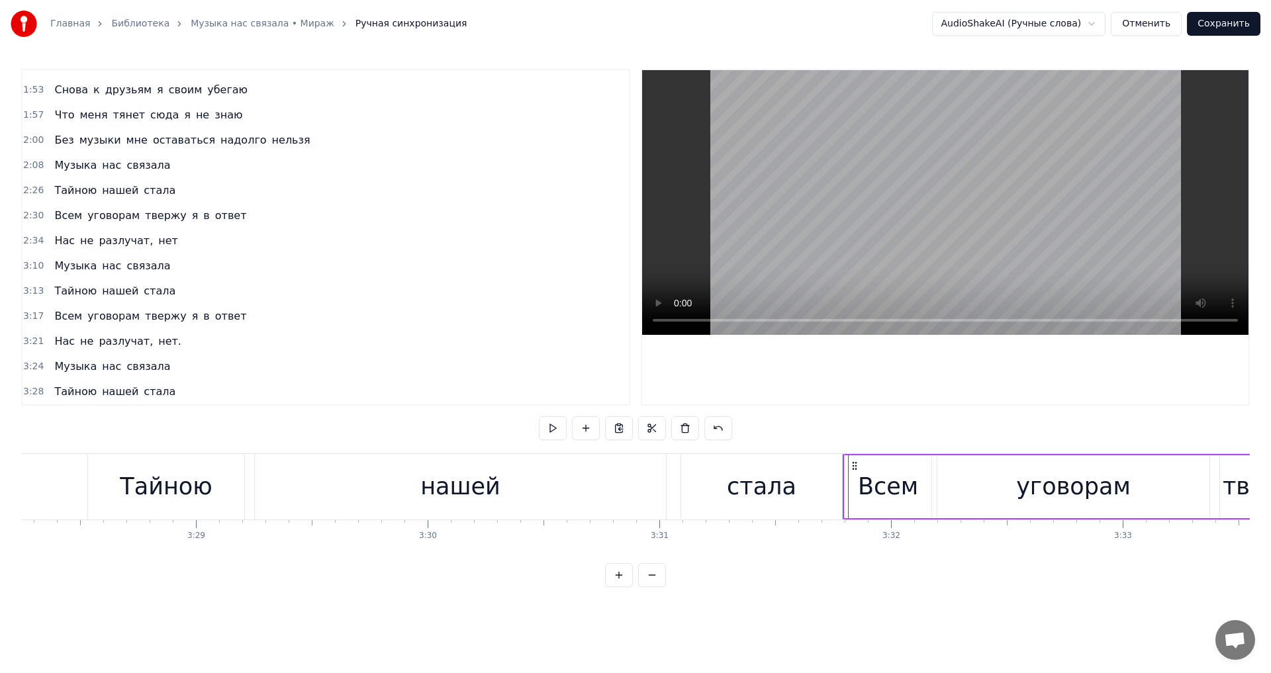
scroll to position [496, 0]
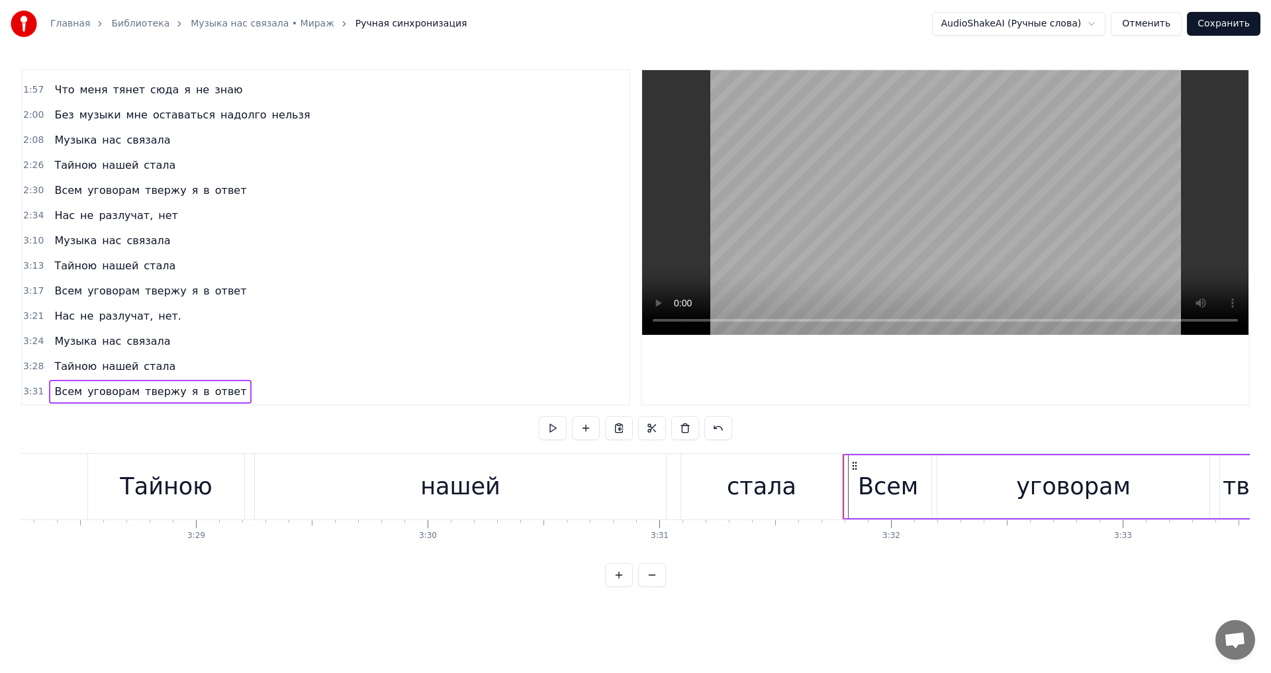
click at [183, 381] on div "Всем уговорам твержу я в ответ" at bounding box center [150, 392] width 203 height 24
click at [542, 427] on button at bounding box center [553, 429] width 28 height 24
click at [555, 426] on button at bounding box center [553, 429] width 28 height 24
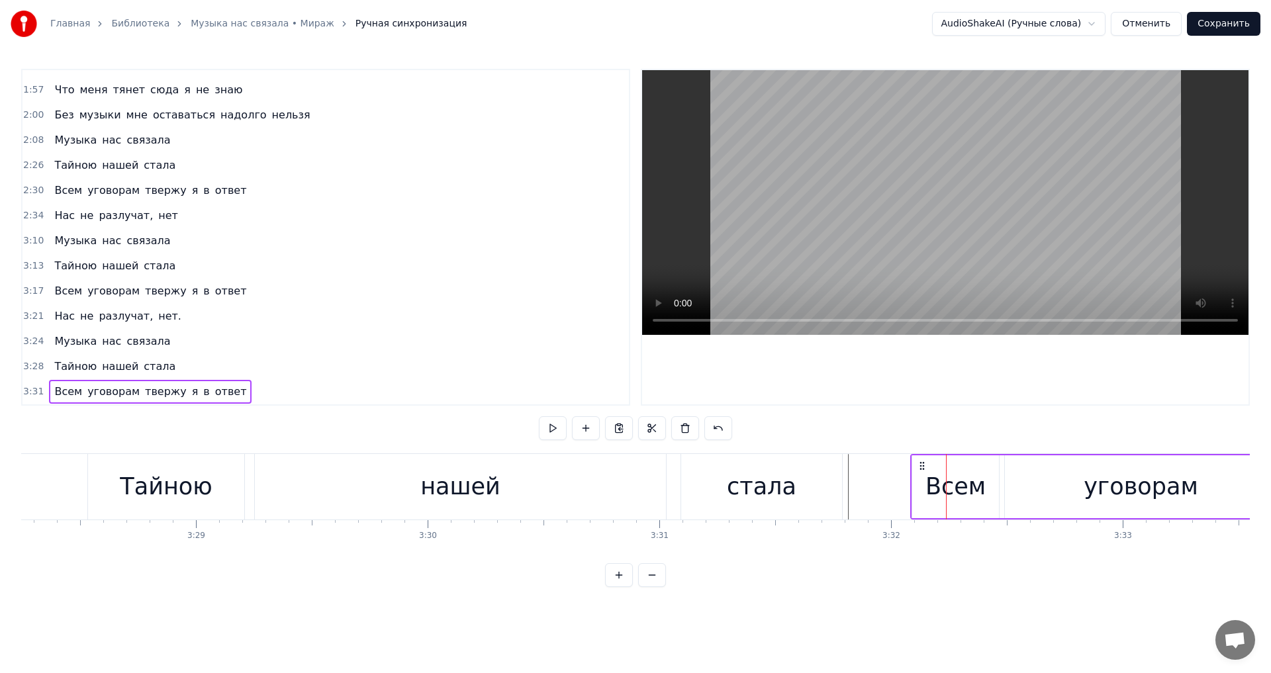
drag, startPoint x: 854, startPoint y: 468, endPoint x: 922, endPoint y: 470, distance: 68.3
click at [922, 470] on icon at bounding box center [922, 466] width 11 height 11
click at [547, 423] on button at bounding box center [553, 429] width 28 height 24
click at [552, 423] on button at bounding box center [553, 429] width 28 height 24
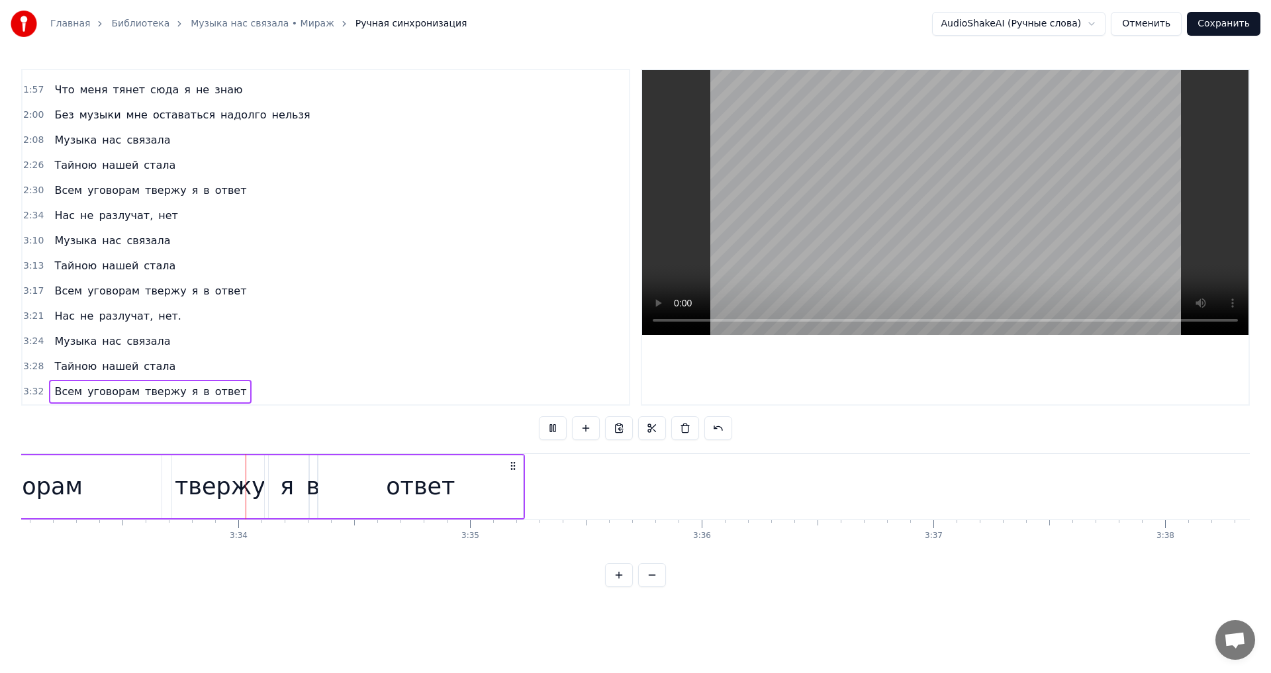
scroll to position [0, 49386]
click at [550, 425] on button at bounding box center [553, 429] width 28 height 24
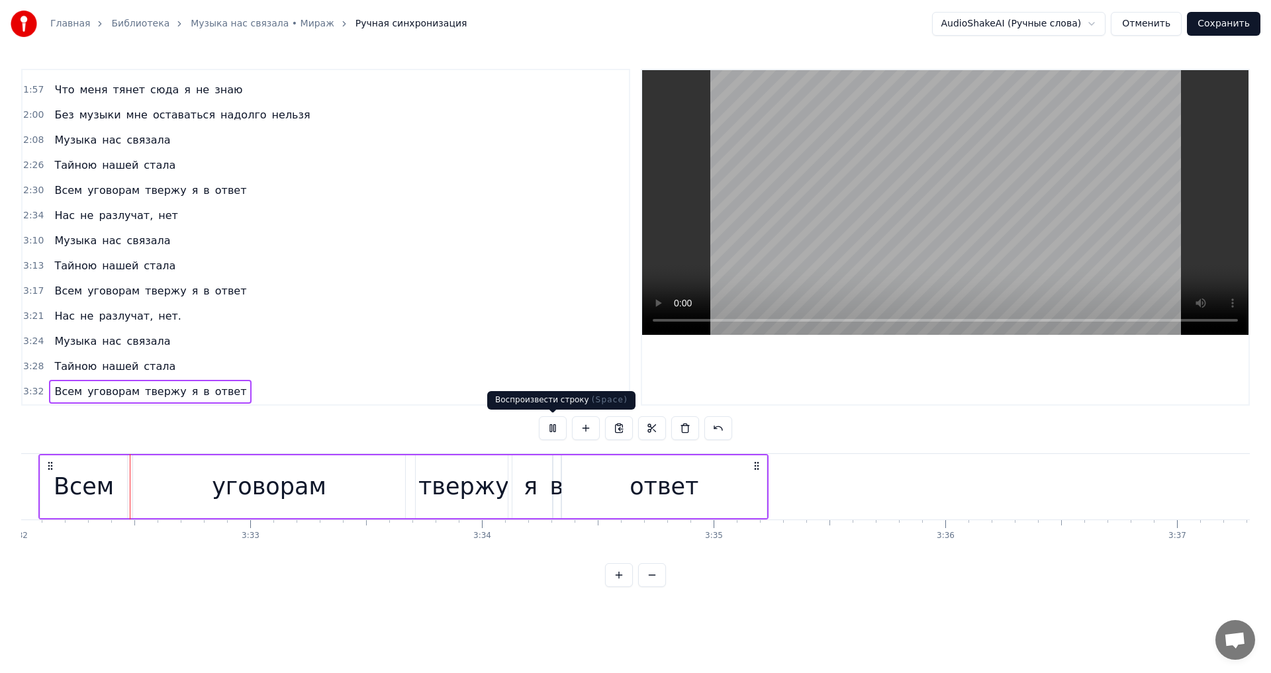
scroll to position [0, 49140]
click at [767, 472] on div "ответ" at bounding box center [665, 487] width 206 height 63
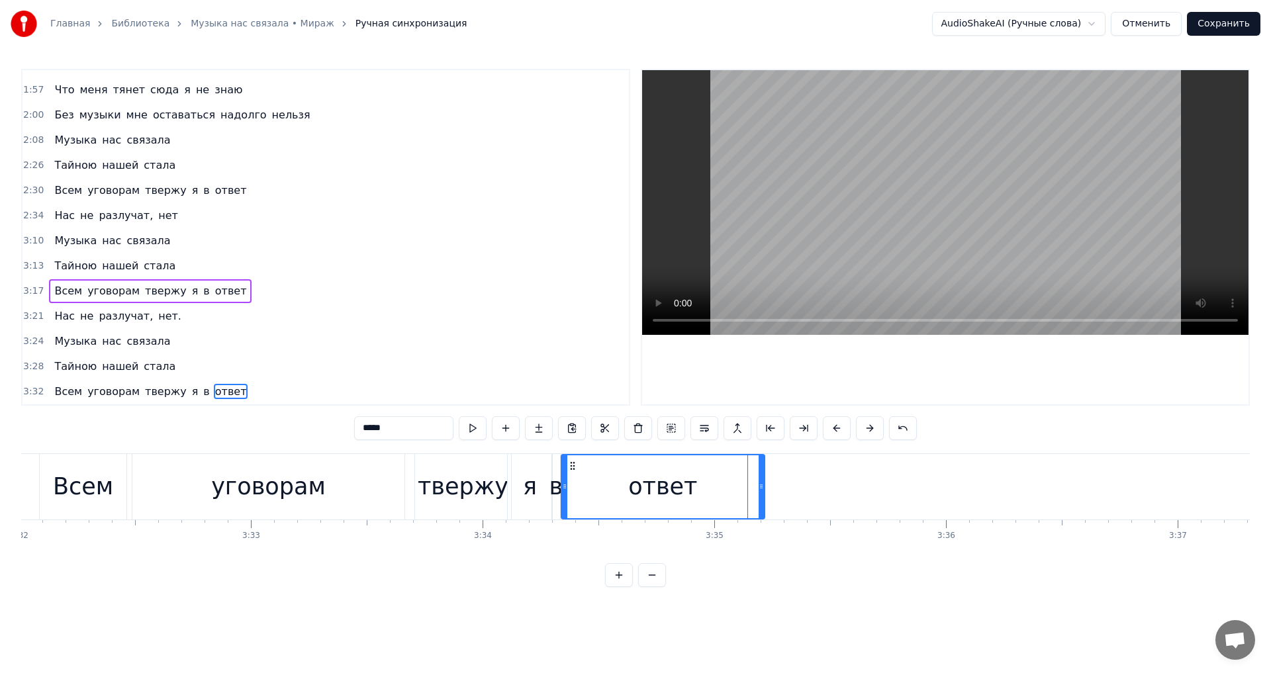
click at [763, 468] on div at bounding box center [761, 487] width 5 height 63
click at [142, 305] on div "Нас не разлучат, нет." at bounding box center [118, 317] width 138 height 24
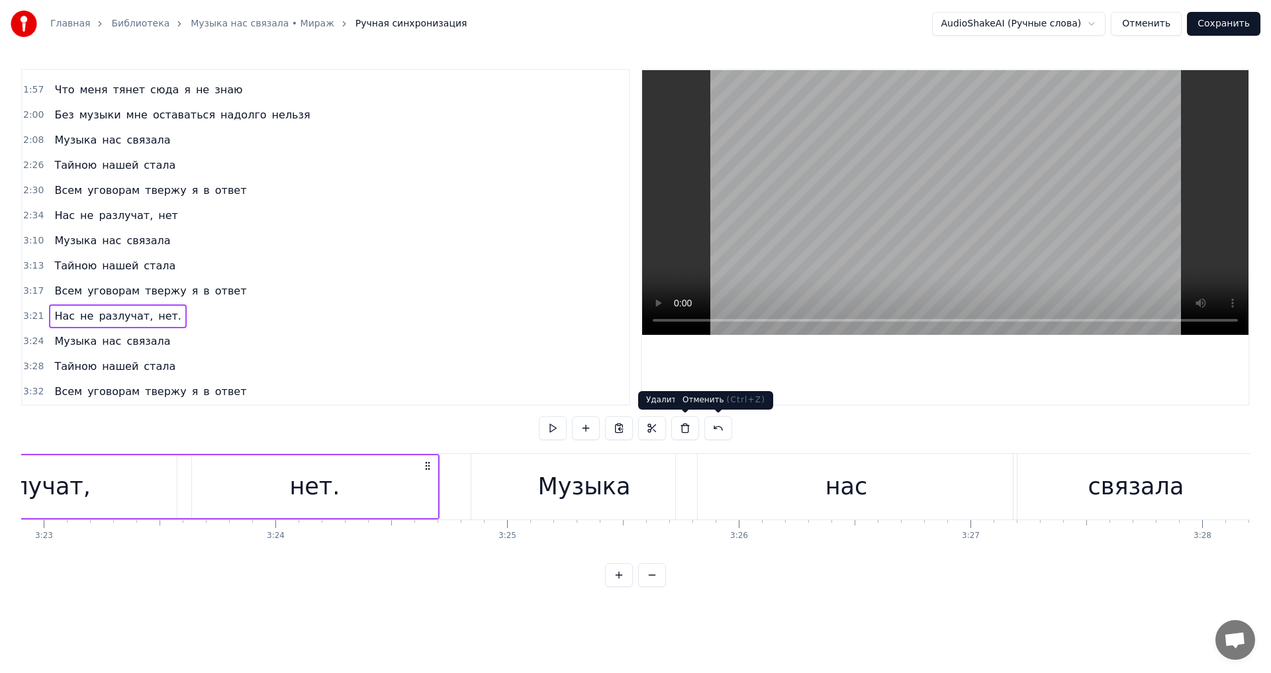
scroll to position [0, 46649]
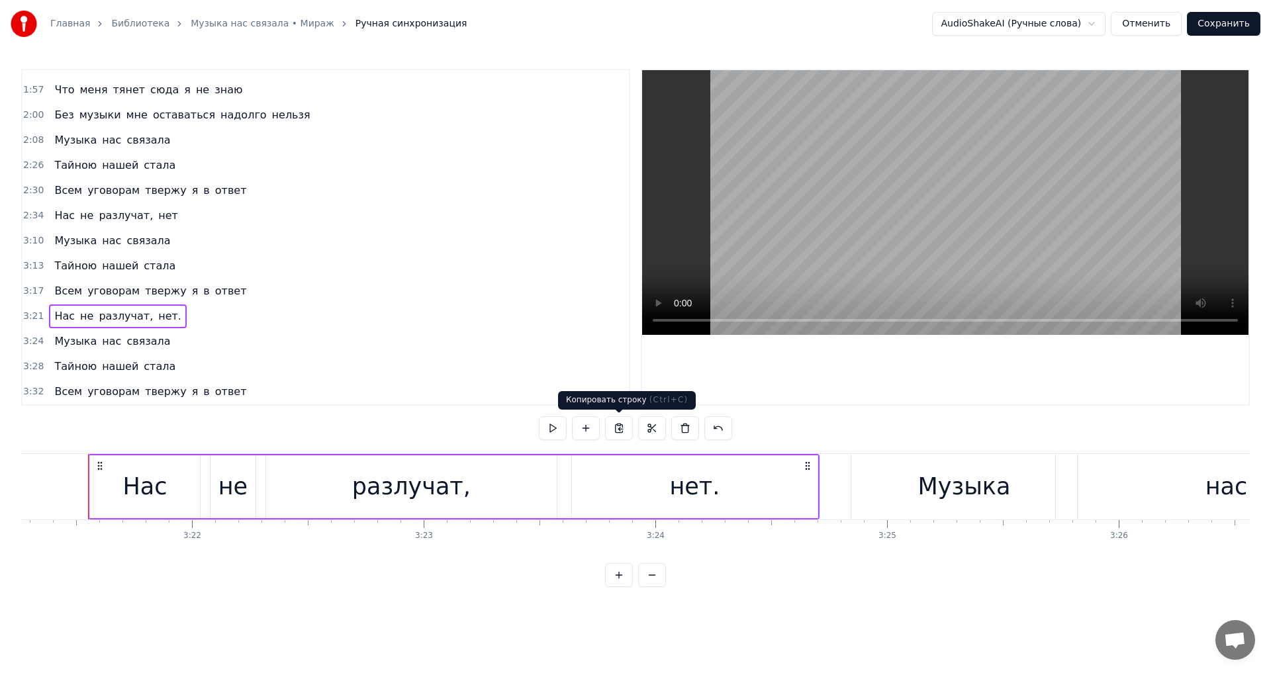
click at [626, 430] on button at bounding box center [619, 429] width 28 height 24
click at [221, 381] on div "Всем уговорам твержу я в ответ" at bounding box center [150, 392] width 203 height 24
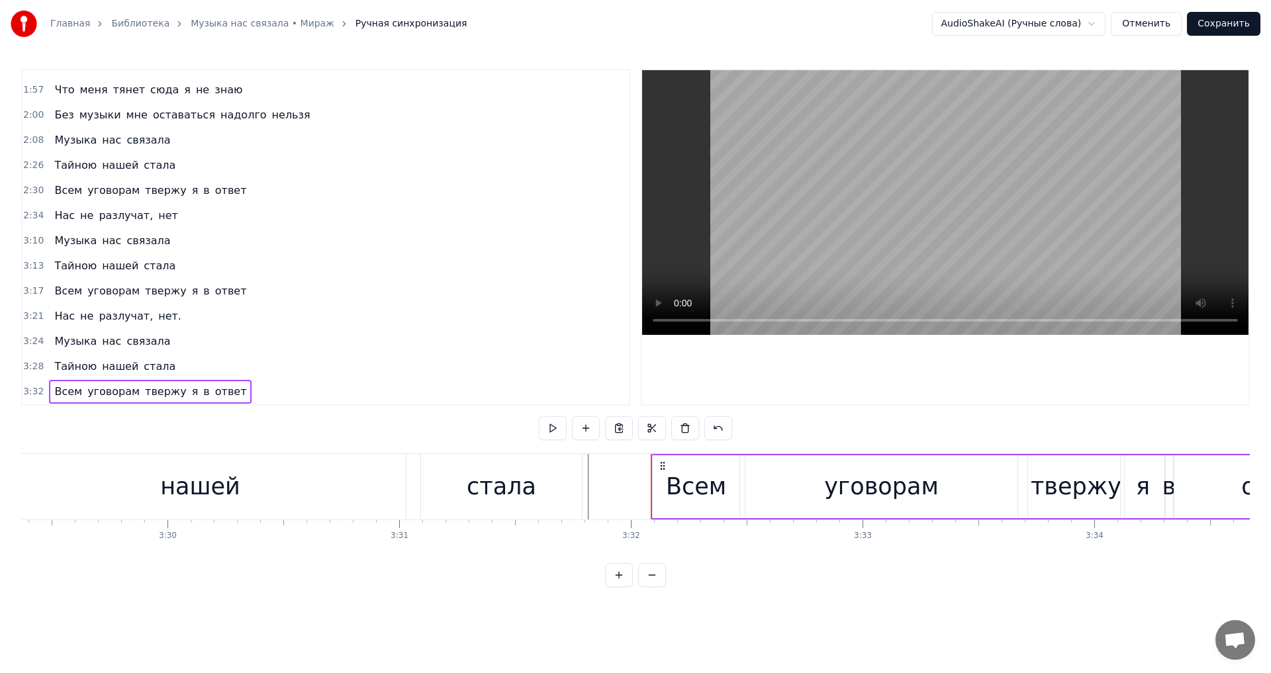
scroll to position [0, 49091]
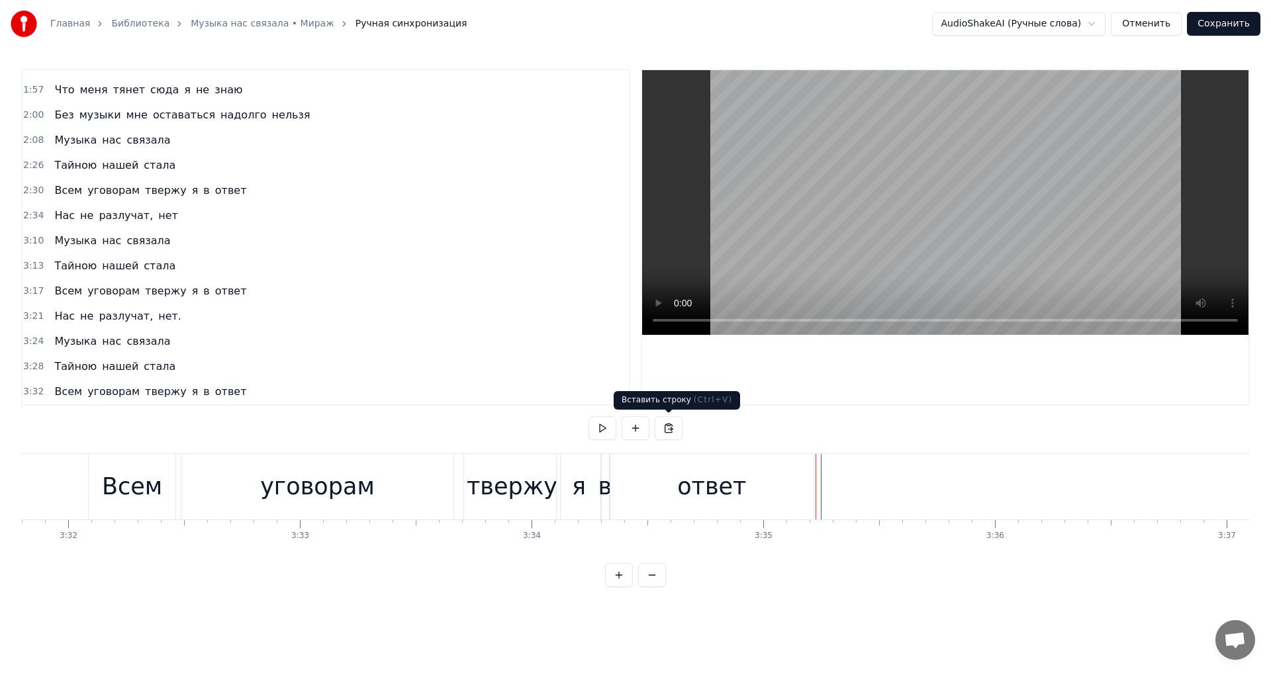
click at [677, 427] on button at bounding box center [669, 429] width 28 height 24
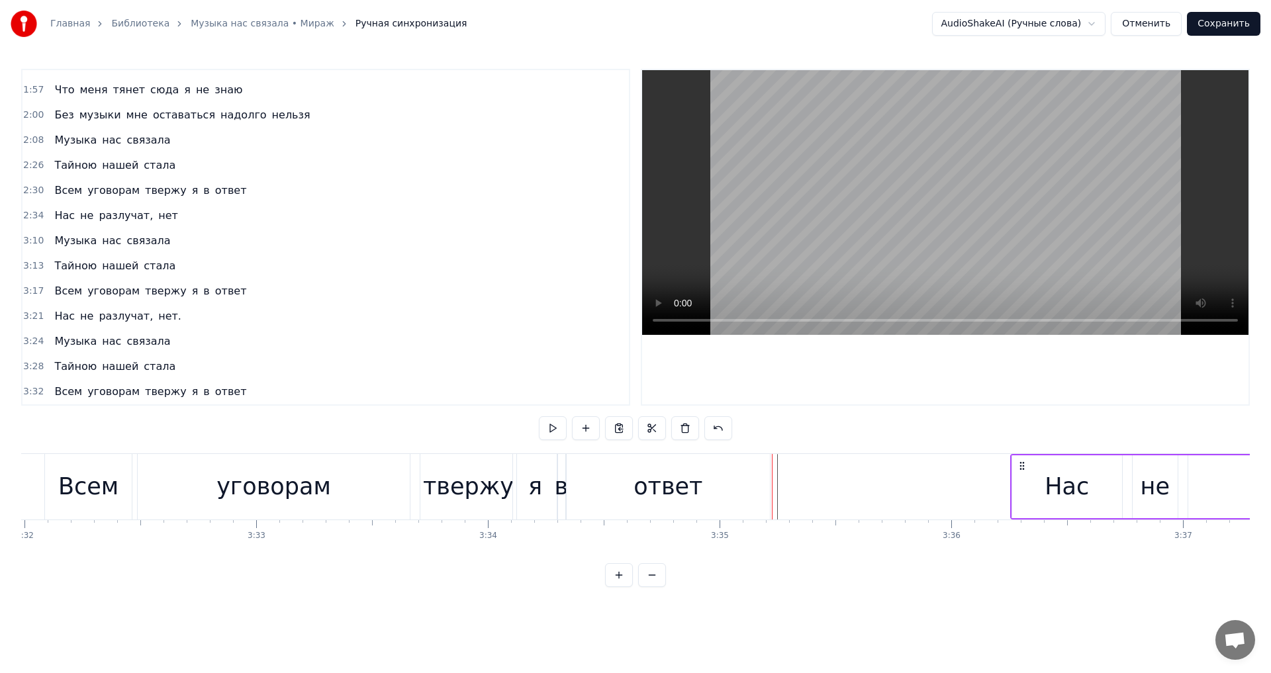
scroll to position [0, 49135]
drag, startPoint x: 826, startPoint y: 465, endPoint x: 991, endPoint y: 470, distance: 165.0
click at [991, 470] on icon at bounding box center [992, 466] width 11 height 11
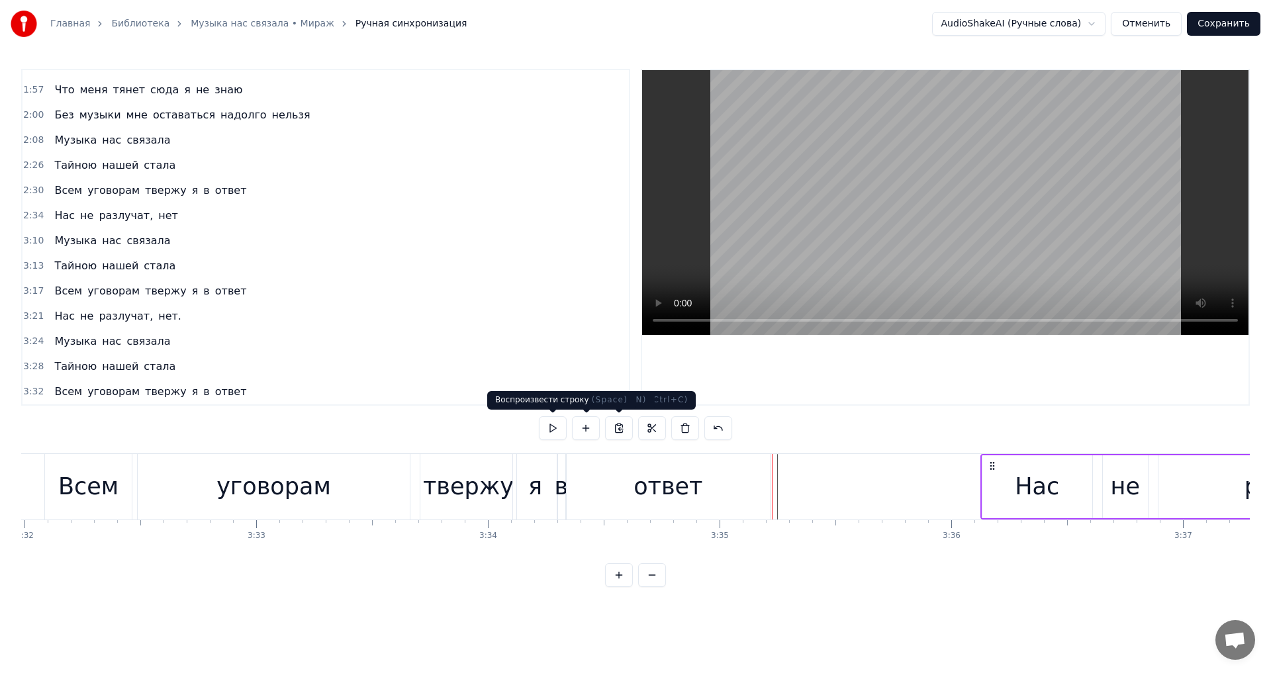
click at [545, 429] on button at bounding box center [553, 429] width 28 height 24
click at [548, 431] on button at bounding box center [553, 429] width 28 height 24
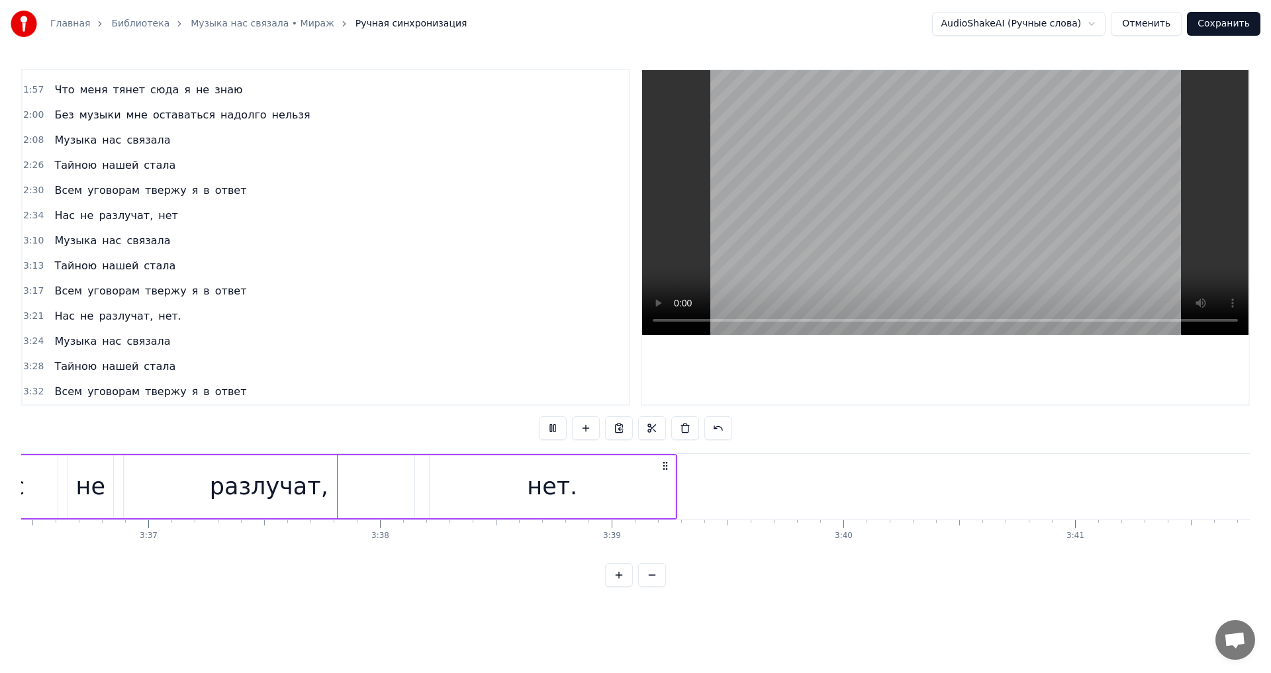
scroll to position [0, 50261]
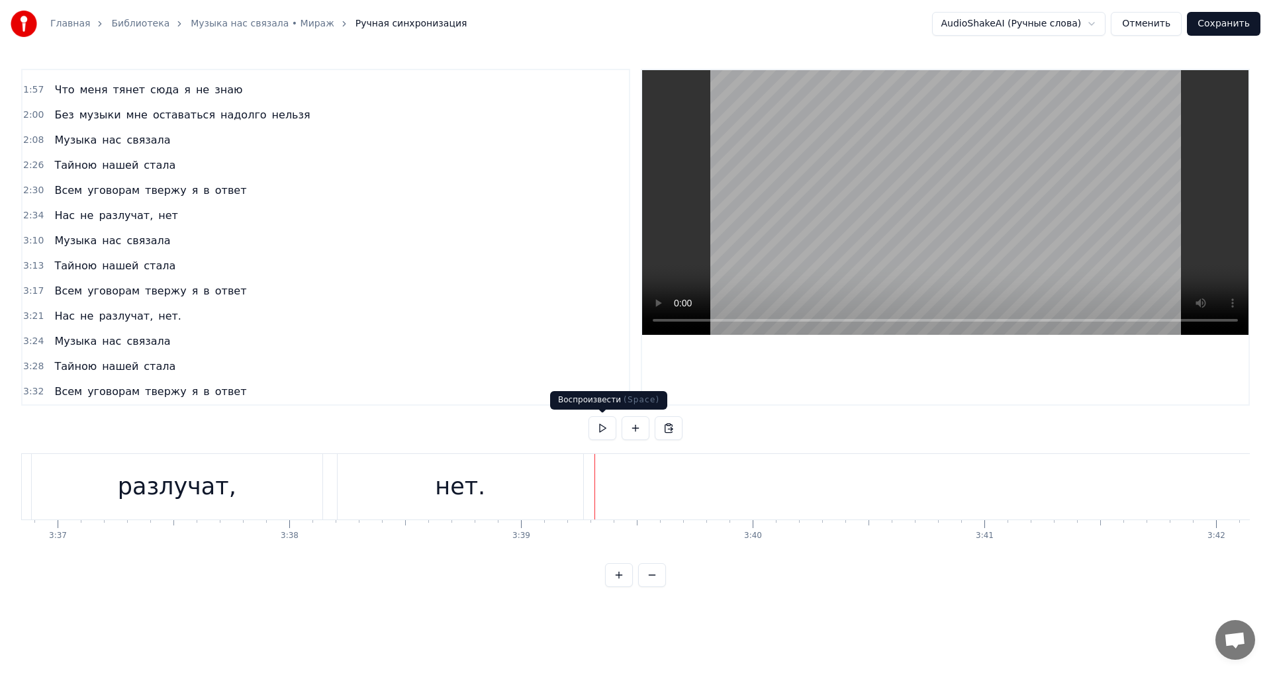
click at [602, 436] on button at bounding box center [603, 429] width 28 height 24
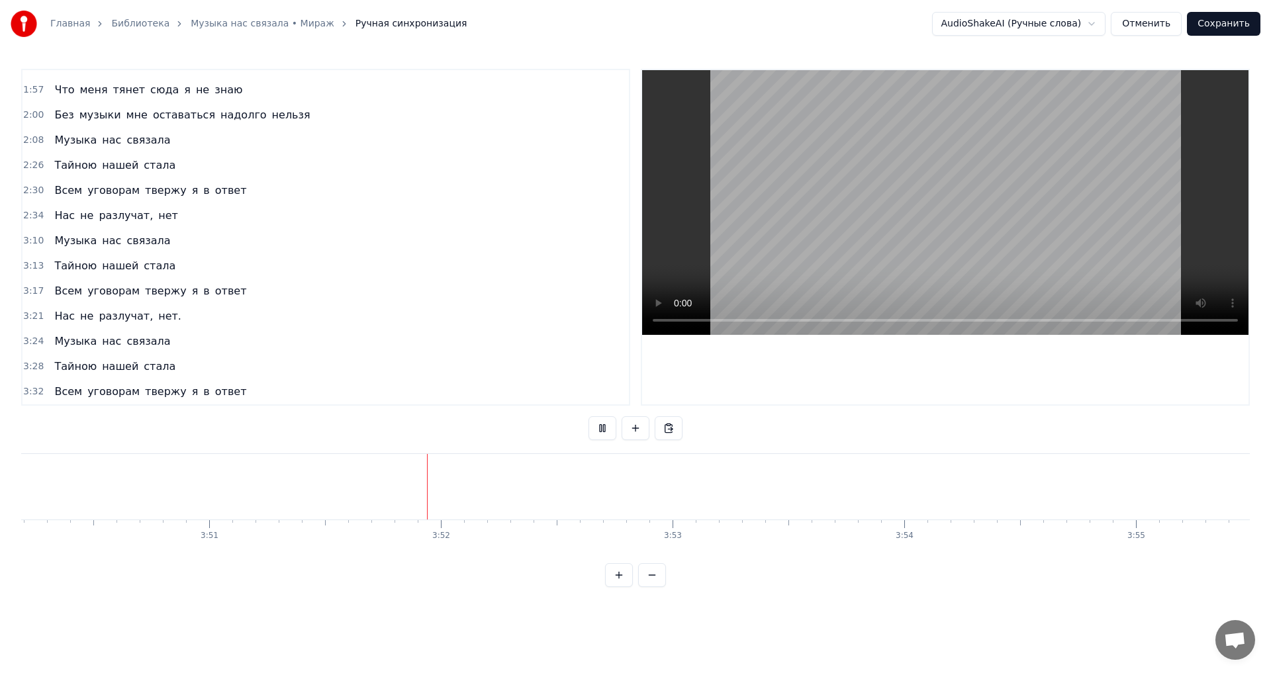
scroll to position [0, 53584]
click at [604, 433] on button at bounding box center [603, 429] width 28 height 24
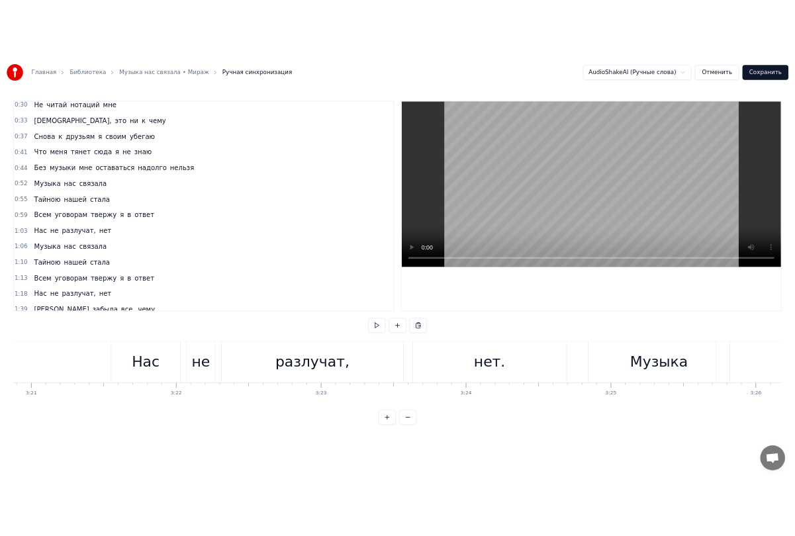
scroll to position [0, 0]
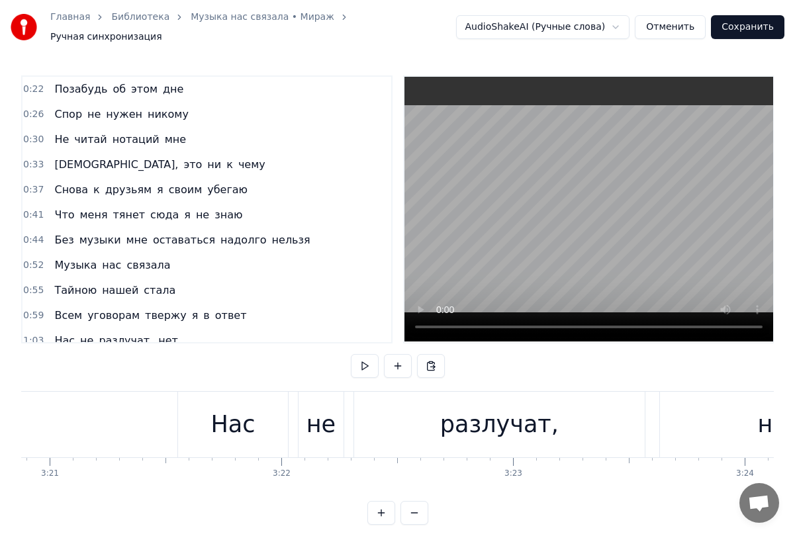
click at [162, 81] on span "дне" at bounding box center [173, 88] width 23 height 15
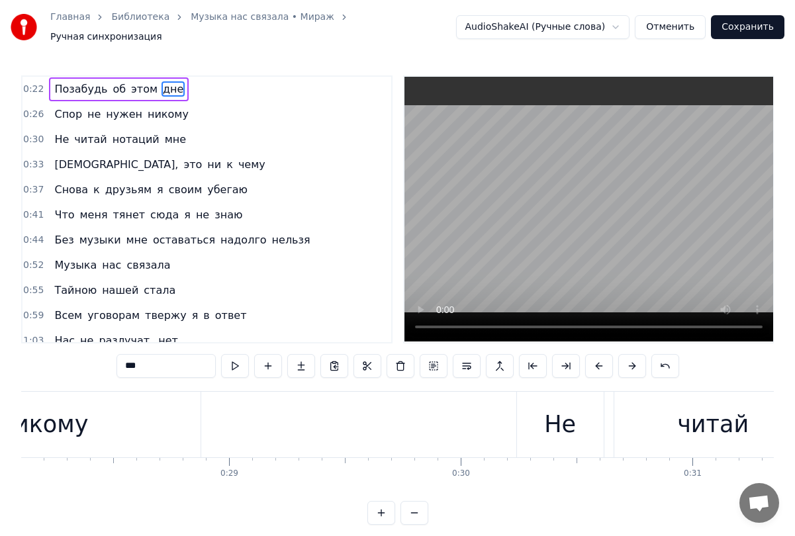
scroll to position [0, 5802]
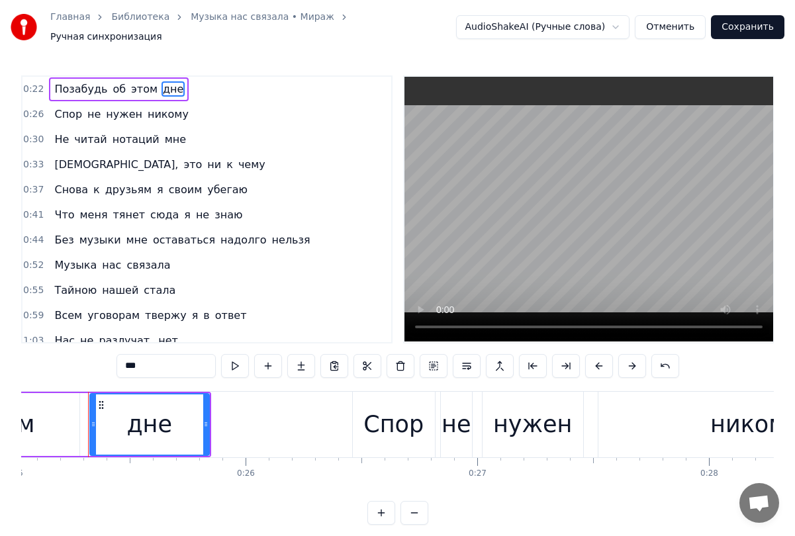
drag, startPoint x: 142, startPoint y: 358, endPoint x: 104, endPoint y: 358, distance: 37.7
click at [104, 358] on div "0:22 Позабудь об этом дне 0:26 Спор не нужен никому 0:30 Не читай нотаций мне 0…" at bounding box center [397, 300] width 753 height 450
click at [207, 183] on span "убегаю" at bounding box center [227, 189] width 43 height 15
type input "******"
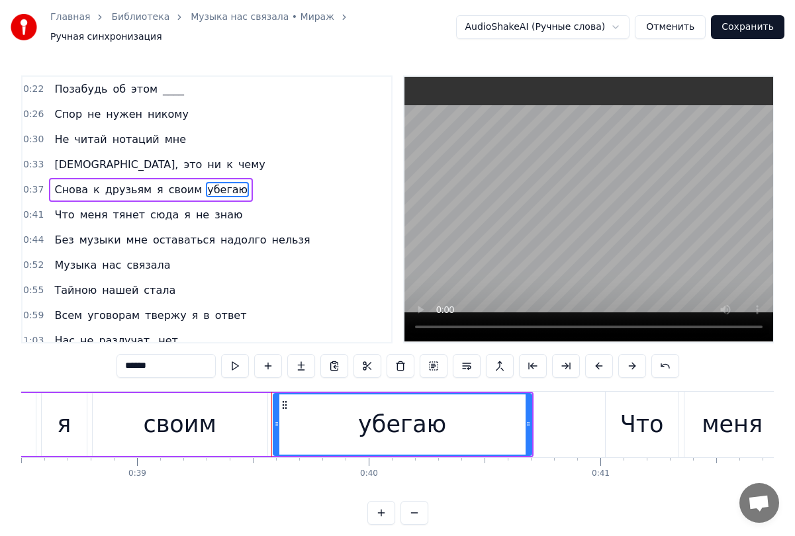
scroll to position [0, 9107]
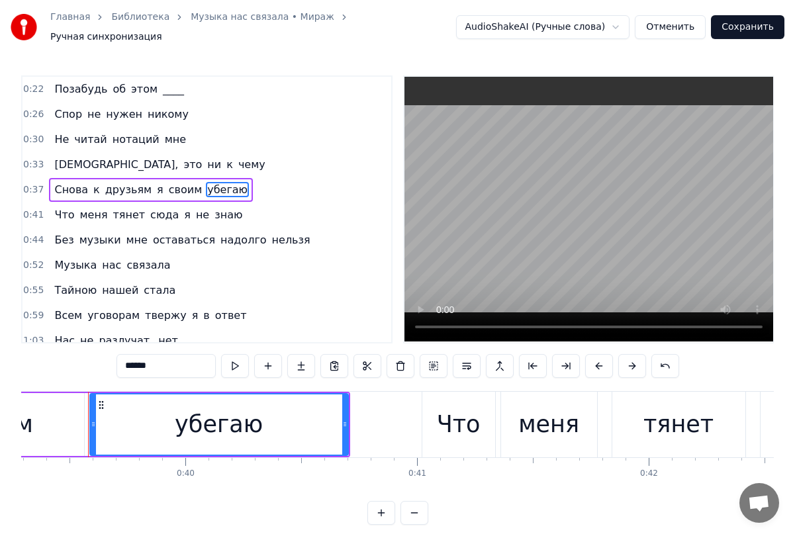
drag, startPoint x: 161, startPoint y: 360, endPoint x: 89, endPoint y: 361, distance: 71.5
click at [87, 364] on div "0:22 Позабудь об этом ____ 0:26 Спор не нужен никому 0:30 Не читай нотаций мне …" at bounding box center [397, 300] width 753 height 450
click at [213, 210] on span "знаю" at bounding box center [228, 214] width 30 height 15
type input "****"
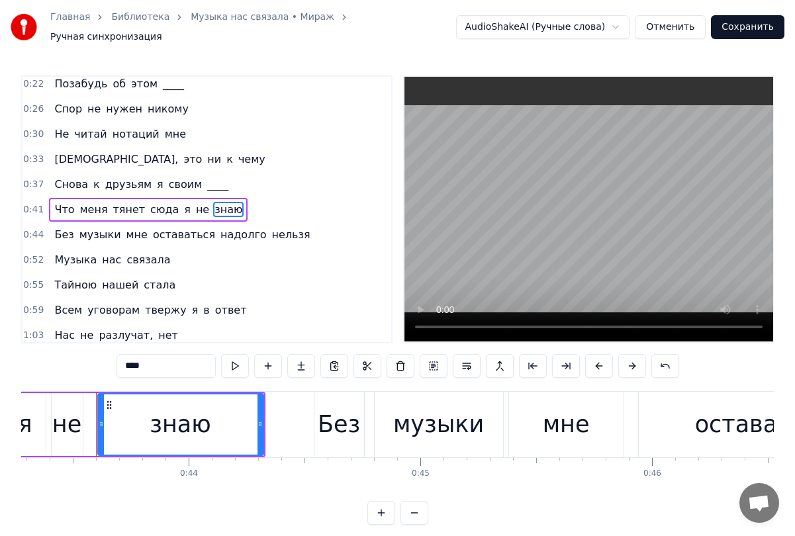
scroll to position [0, 10039]
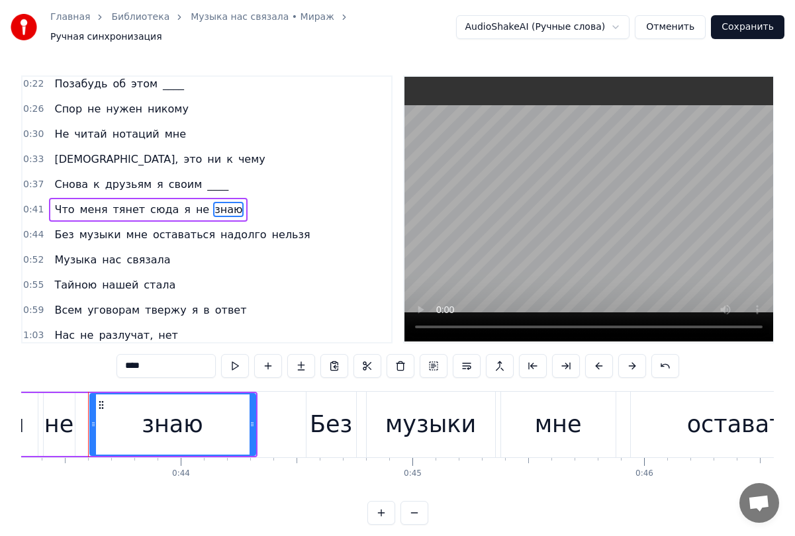
drag, startPoint x: 154, startPoint y: 358, endPoint x: 122, endPoint y: 358, distance: 32.5
click at [122, 358] on input "****" at bounding box center [166, 366] width 99 height 24
click at [271, 228] on span "нельзя" at bounding box center [291, 234] width 41 height 15
type input "******"
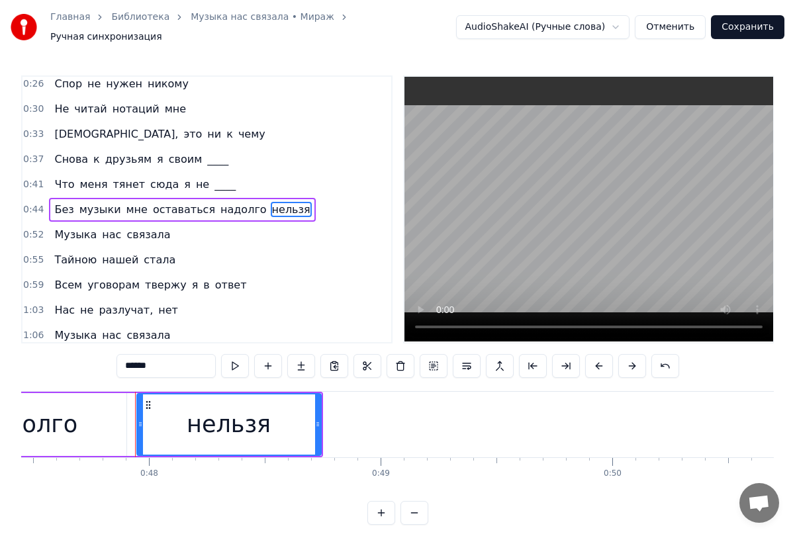
scroll to position [0, 11045]
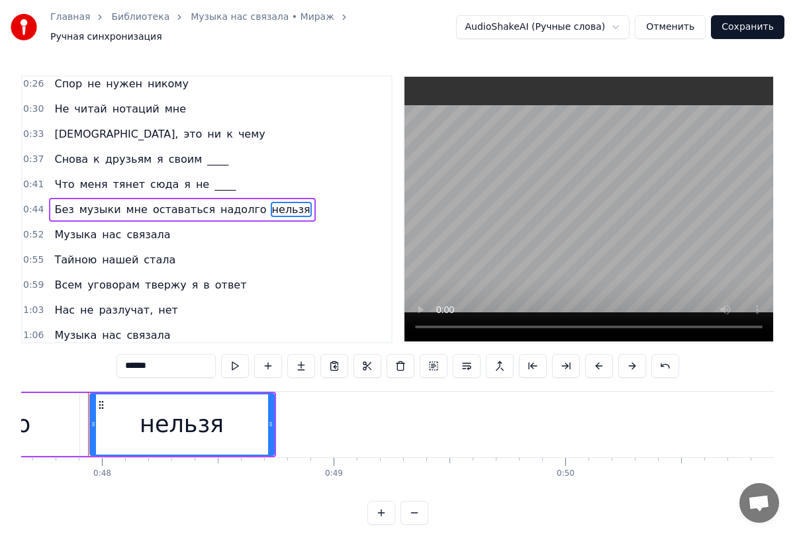
drag, startPoint x: 158, startPoint y: 356, endPoint x: 123, endPoint y: 358, distance: 35.8
click at [123, 358] on input "******" at bounding box center [166, 366] width 99 height 24
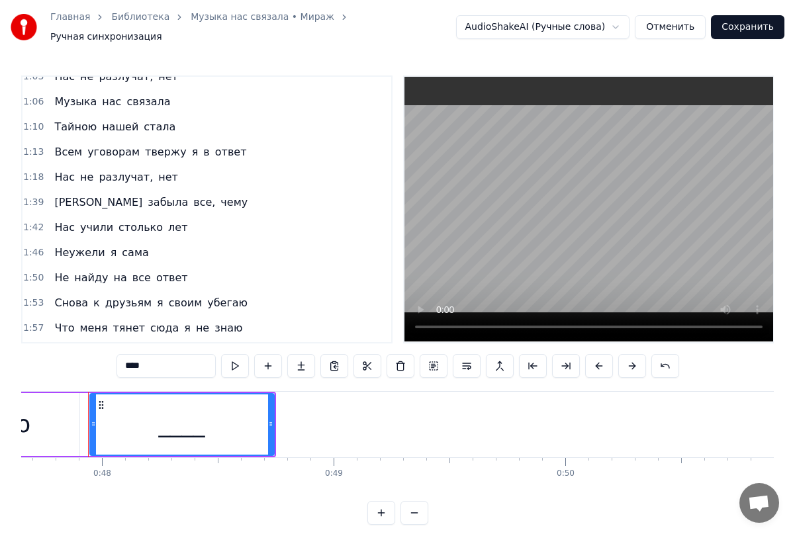
scroll to position [265, 0]
click at [167, 221] on span "лет" at bounding box center [178, 226] width 22 height 15
type input "***"
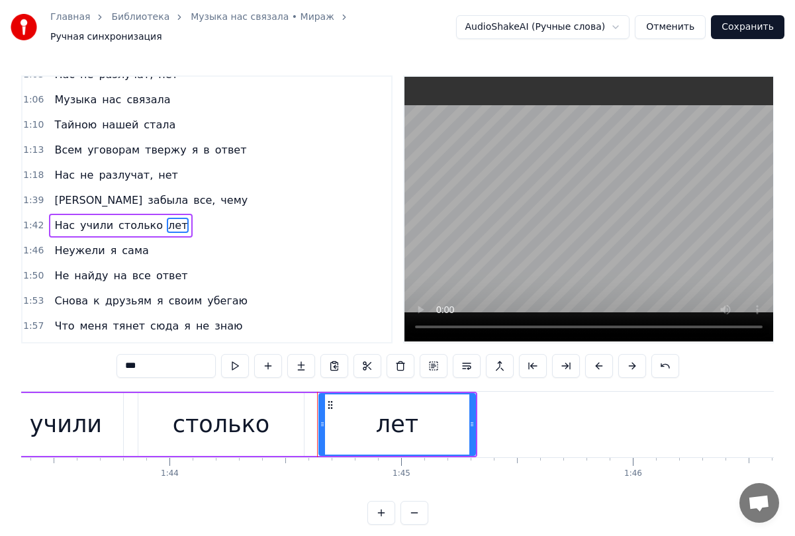
scroll to position [0, 24187]
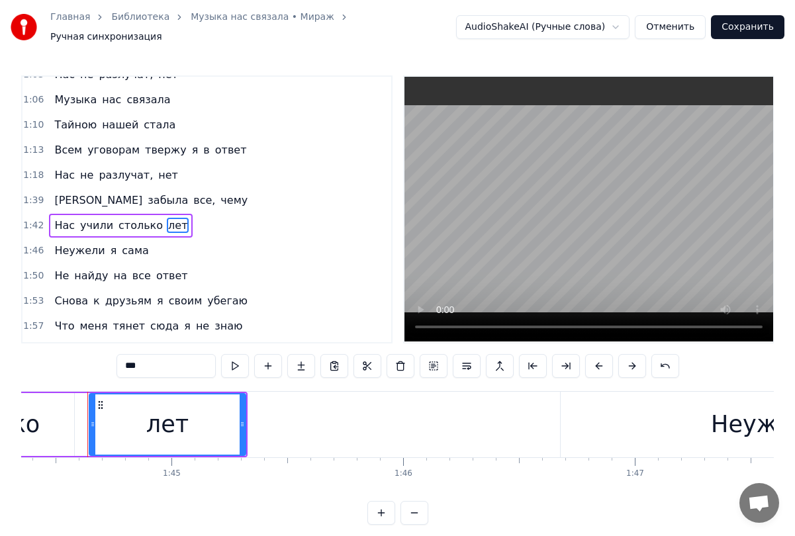
drag, startPoint x: 144, startPoint y: 356, endPoint x: 115, endPoint y: 358, distance: 29.2
click at [115, 358] on div "0:22 Позабудь об этом ____ 0:26 Спор не нужен никому 0:30 Не читай нотаций мне …" at bounding box center [397, 300] width 753 height 450
click at [74, 250] on span "Неужели" at bounding box center [79, 250] width 53 height 15
type input "*******"
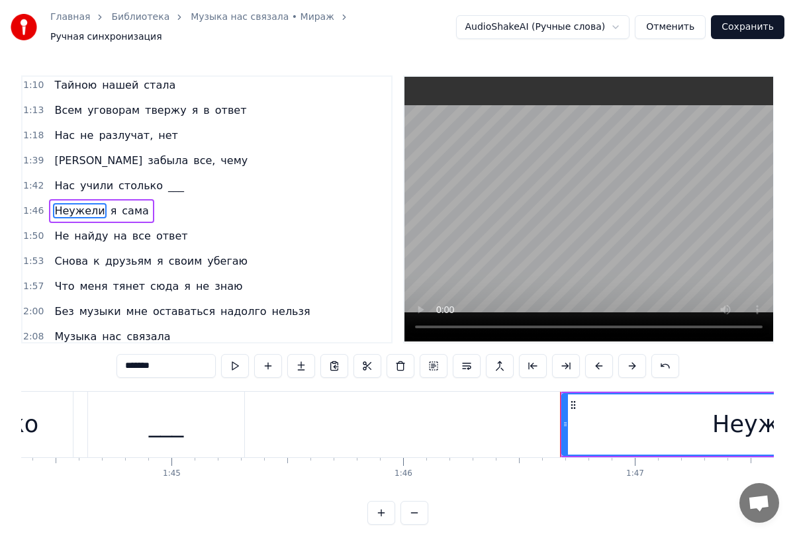
scroll to position [307, 0]
drag, startPoint x: 166, startPoint y: 358, endPoint x: 116, endPoint y: 360, distance: 49.7
click at [115, 360] on div "0:22 Позабудь об этом ____ 0:26 Спор не нужен никому 0:30 Не читай нотаций мне …" at bounding box center [397, 300] width 753 height 450
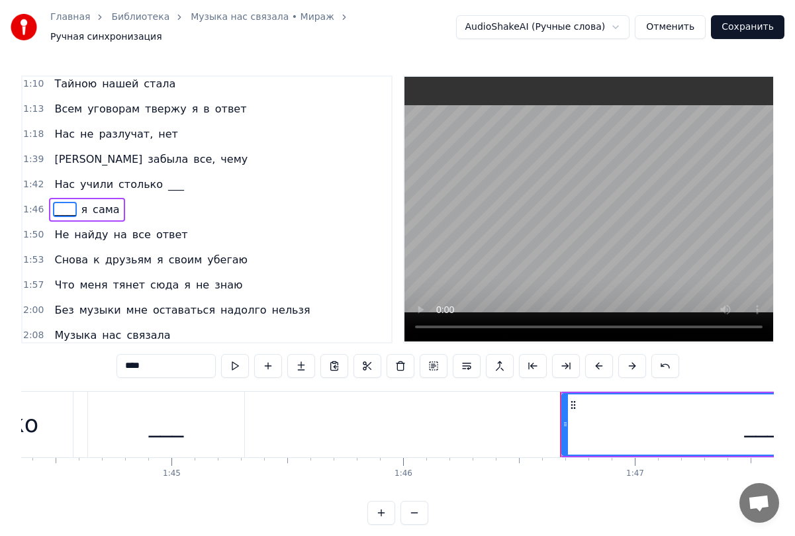
click at [104, 253] on span "друзьям" at bounding box center [128, 259] width 49 height 15
type input "*******"
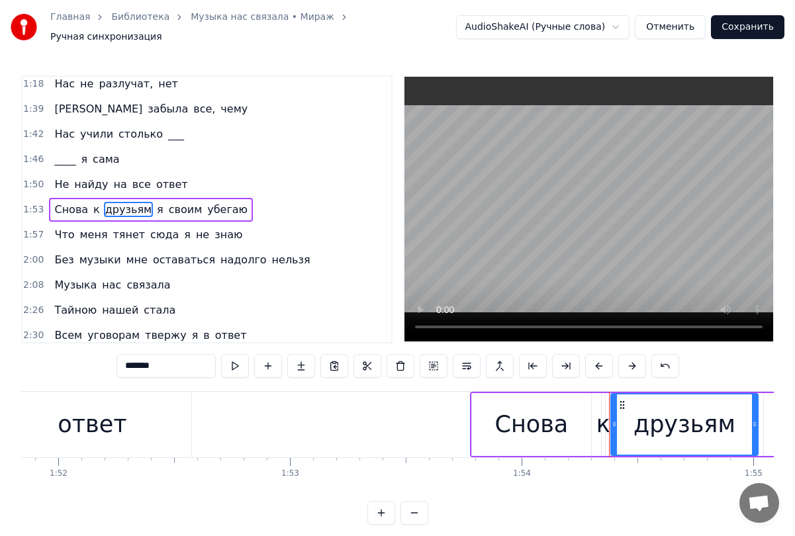
scroll to position [0, 26444]
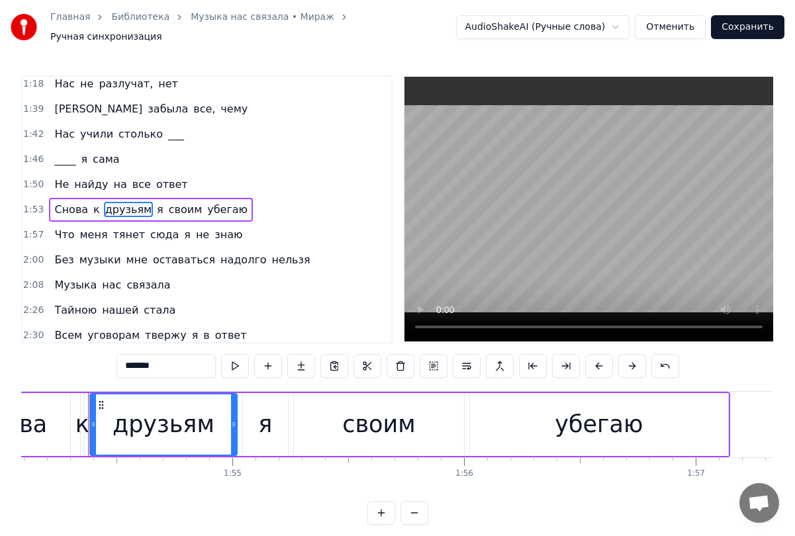
drag, startPoint x: 170, startPoint y: 360, endPoint x: 113, endPoint y: 362, distance: 57.0
click at [113, 362] on div "0:22 Позабудь об этом ____ 0:26 Спор не нужен никому 0:30 Не читай нотаций мне …" at bounding box center [397, 300] width 753 height 450
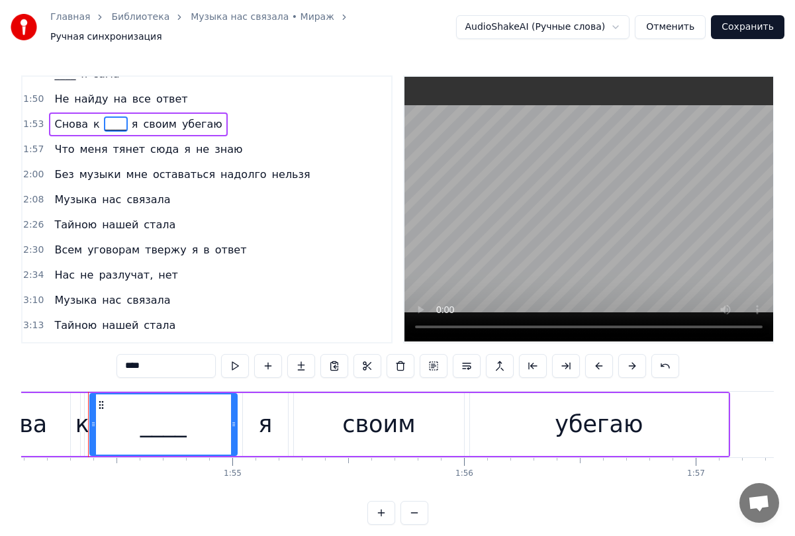
scroll to position [391, 0]
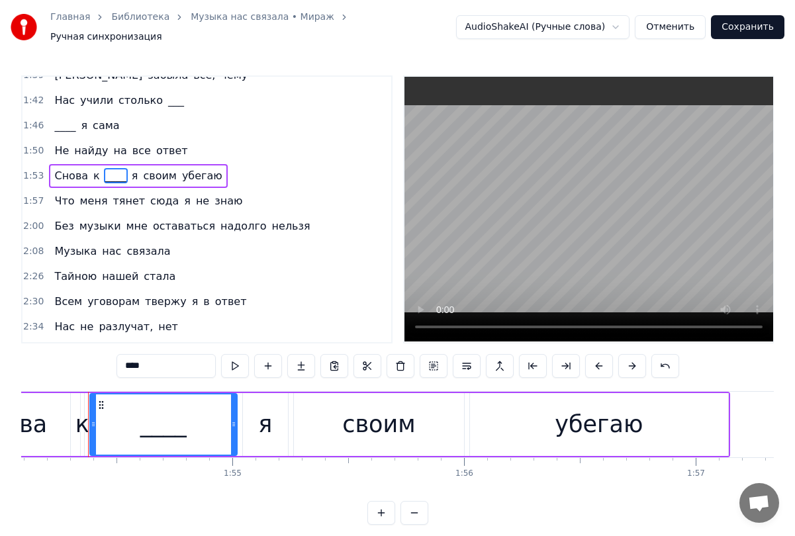
click at [118, 197] on span "тянет" at bounding box center [129, 200] width 35 height 15
type input "*****"
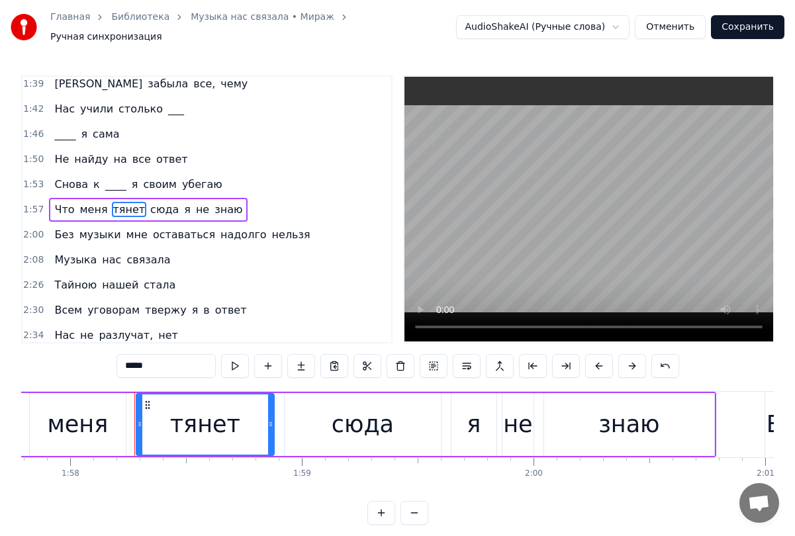
scroll to position [0, 27348]
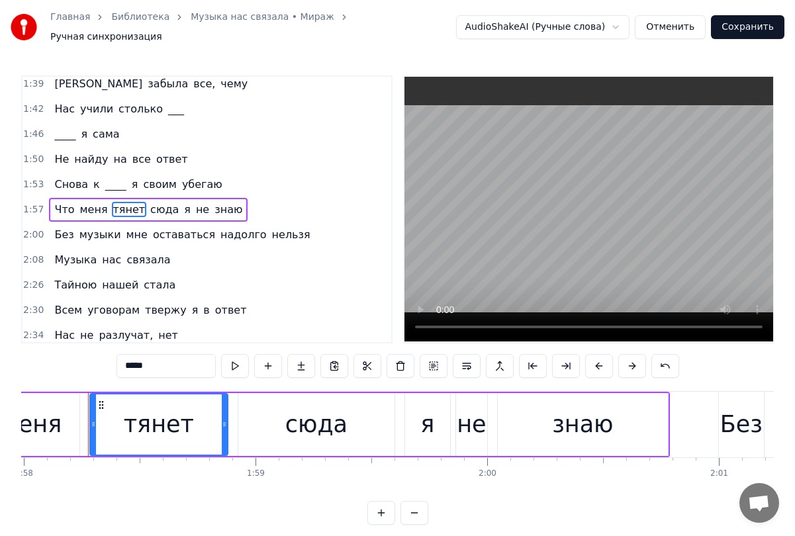
drag, startPoint x: 156, startPoint y: 357, endPoint x: 101, endPoint y: 354, distance: 55.0
click at [101, 354] on div "0:22 Позабудь об этом ____ 0:26 Спор не нужен никому 0:30 Не читай нотаций мне …" at bounding box center [397, 300] width 753 height 450
click at [271, 227] on span "нельзя" at bounding box center [291, 234] width 41 height 15
type input "******"
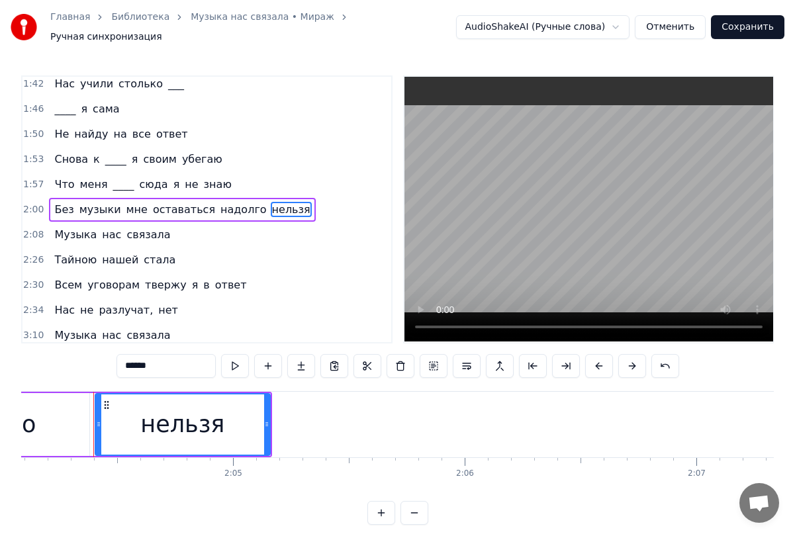
scroll to position [0, 28766]
drag, startPoint x: 163, startPoint y: 352, endPoint x: 118, endPoint y: 357, distance: 45.3
click at [118, 357] on input "******" at bounding box center [166, 366] width 99 height 24
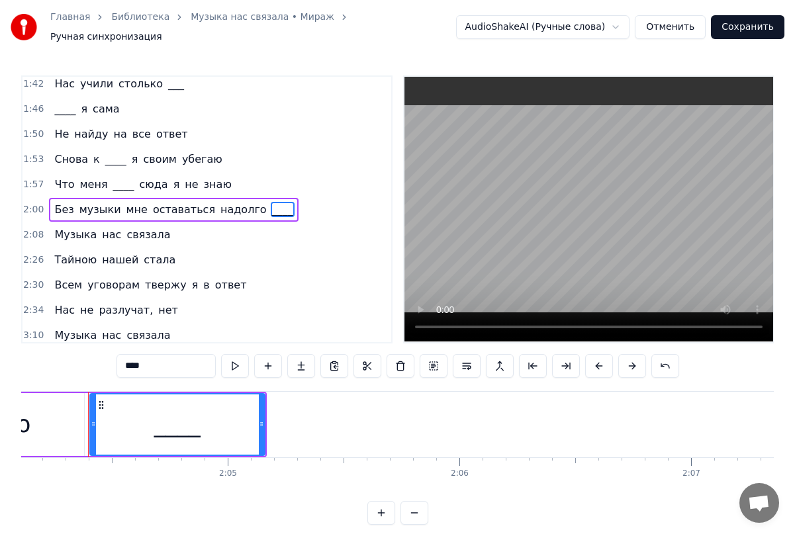
type input "****"
click at [168, 163] on div "Снова к ____ я своим убегаю" at bounding box center [138, 160] width 178 height 24
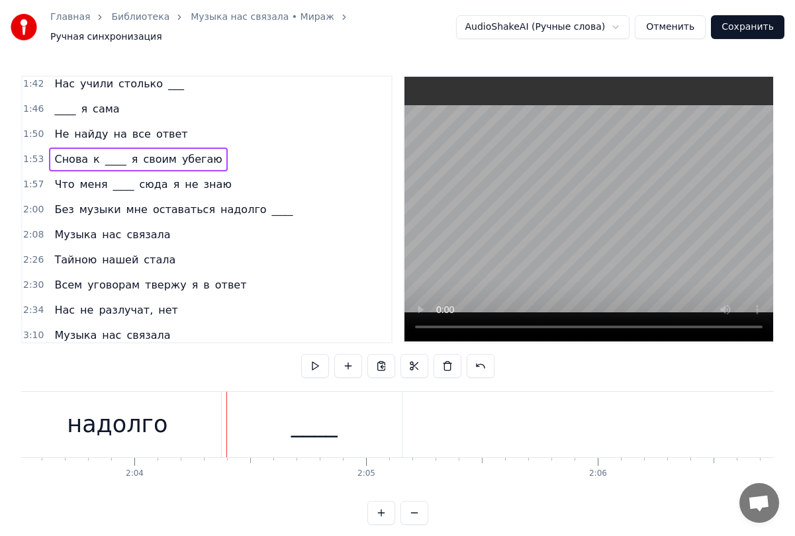
scroll to position [0, 28259]
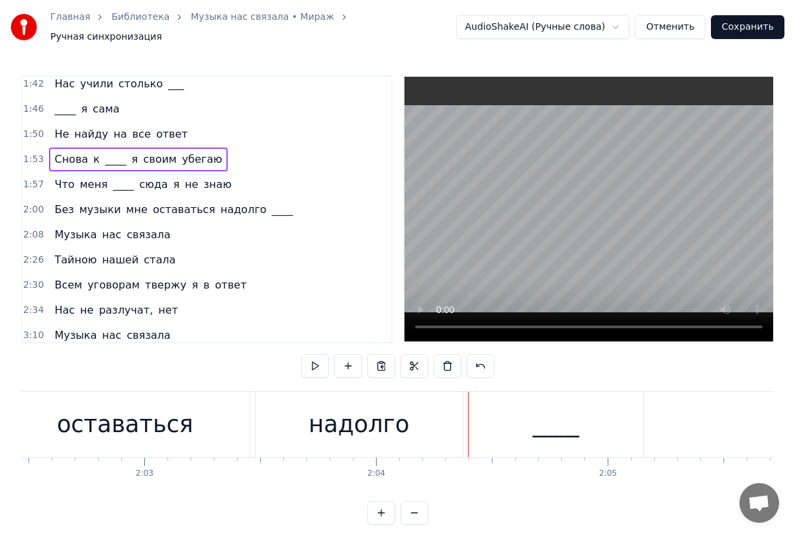
click at [181, 155] on span "убегаю" at bounding box center [202, 159] width 43 height 15
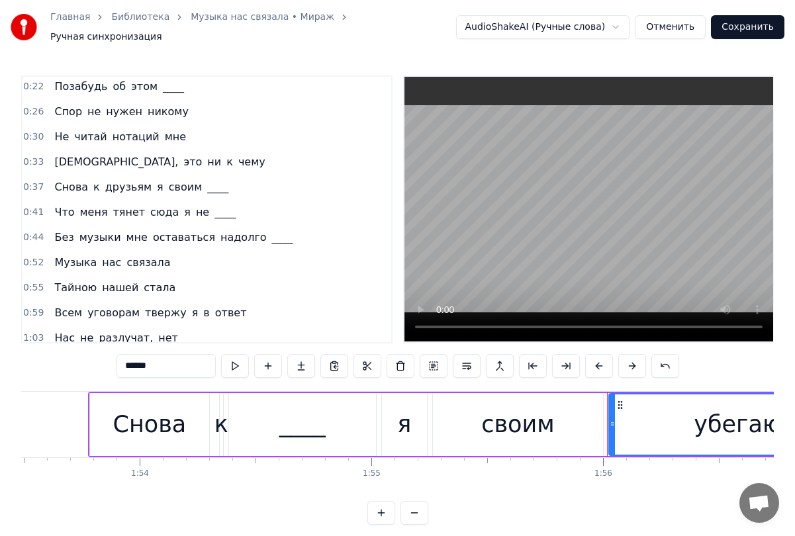
scroll to position [0, 0]
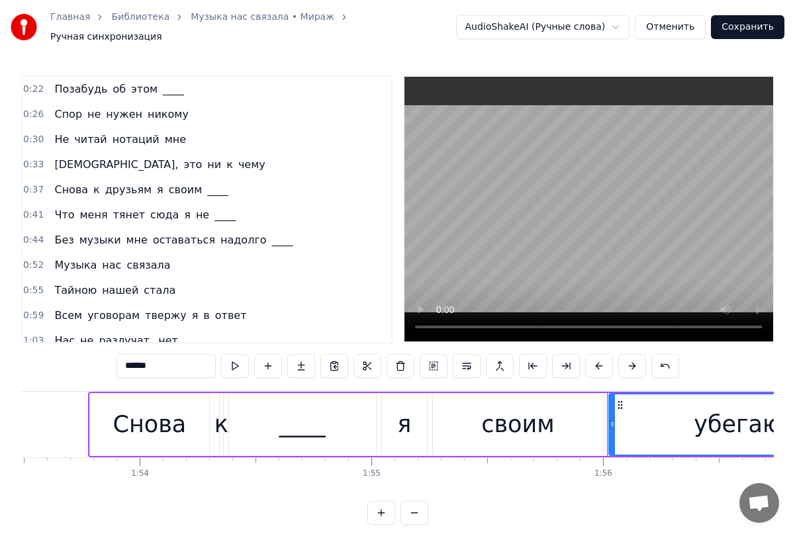
click at [132, 134] on span "нотаций" at bounding box center [136, 139] width 50 height 15
type input "*******"
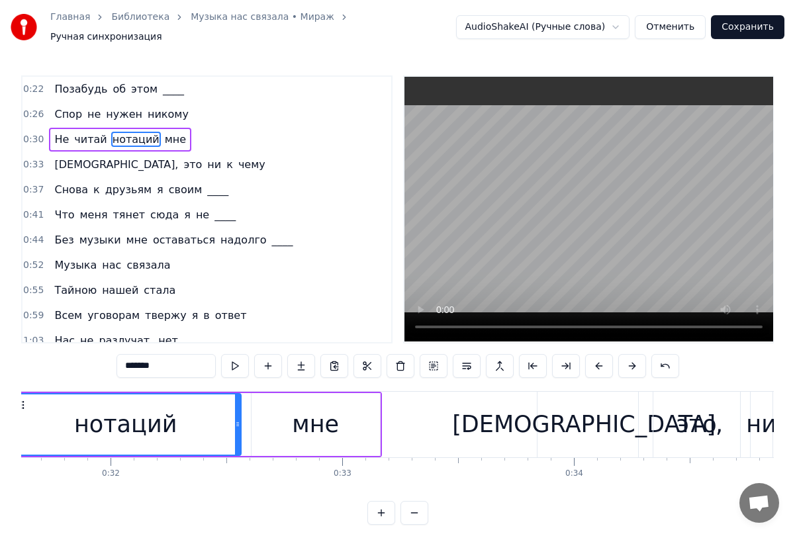
scroll to position [0, 7248]
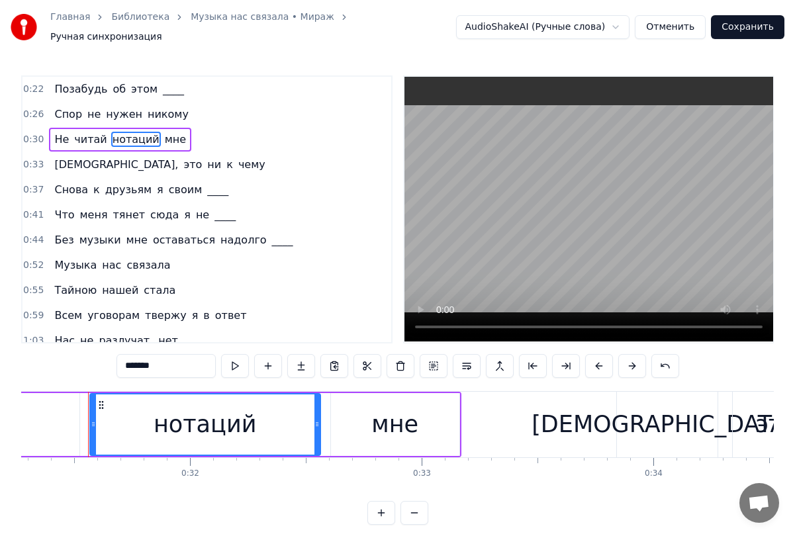
drag, startPoint x: 167, startPoint y: 360, endPoint x: 111, endPoint y: 364, distance: 56.4
click at [111, 364] on div "0:22 Позабудь об этом ____ 0:26 Спор не нужен никому 0:30 Не читай нотаций мне …" at bounding box center [397, 300] width 753 height 450
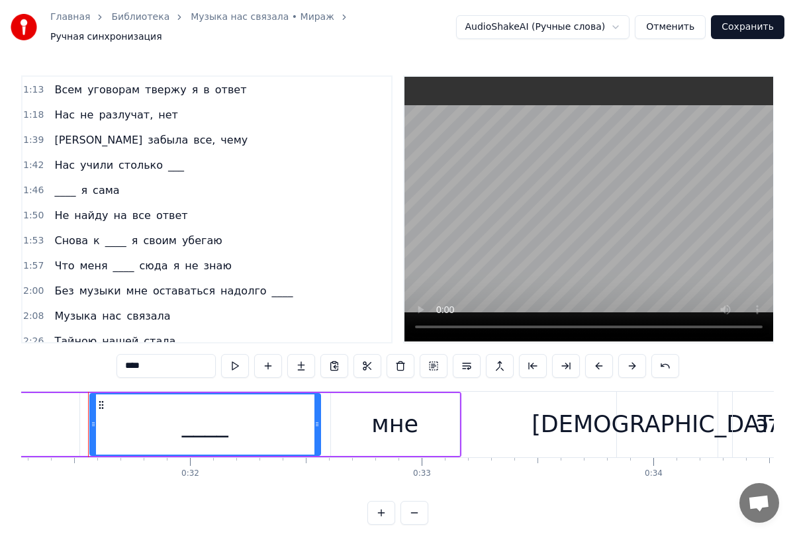
scroll to position [464, 0]
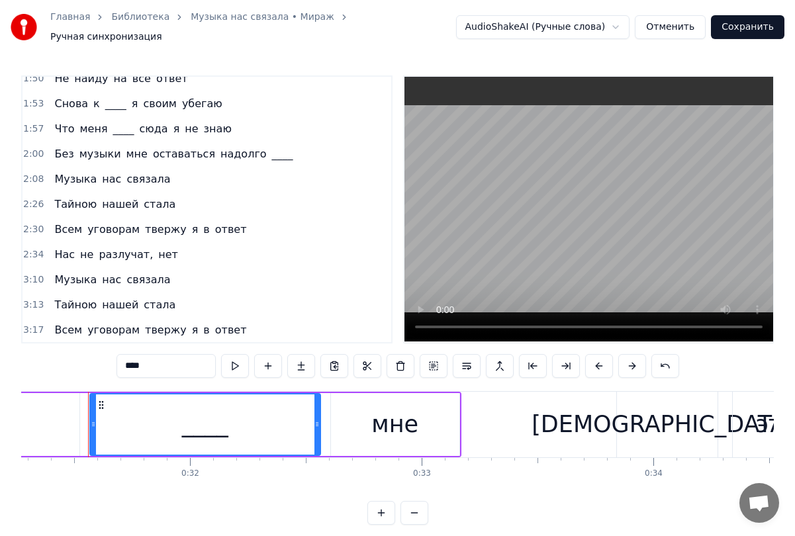
type input "****"
click at [107, 102] on span "____" at bounding box center [116, 103] width 24 height 15
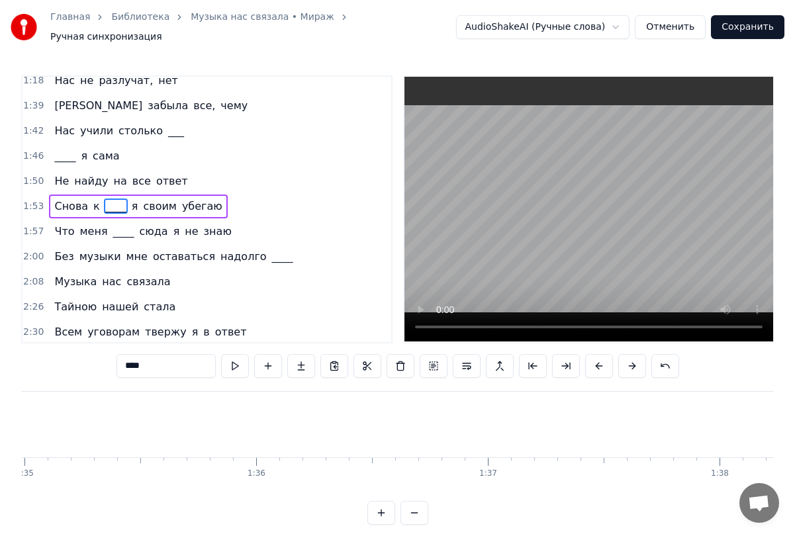
scroll to position [0, 26444]
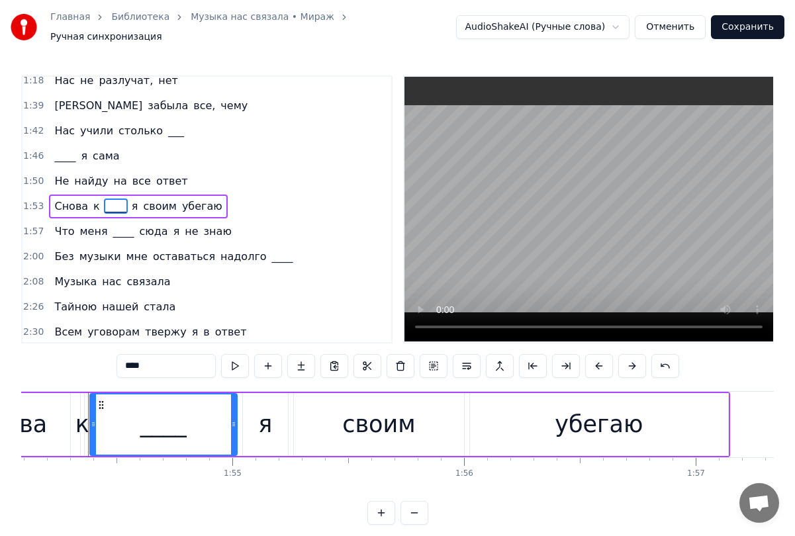
drag, startPoint x: 146, startPoint y: 362, endPoint x: 96, endPoint y: 364, distance: 50.4
click at [96, 364] on div "0:22 Позабудь об этом ____ 0:26 Спор не нужен никому 0:30 Не читай ____ мне 0:3…" at bounding box center [397, 300] width 753 height 450
click at [219, 203] on span "убегаю" at bounding box center [227, 206] width 43 height 15
type input "******"
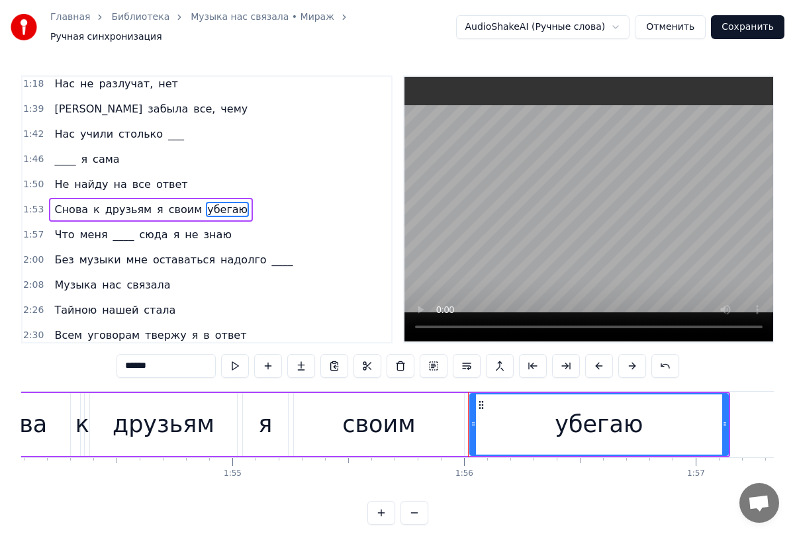
drag, startPoint x: 180, startPoint y: 356, endPoint x: 97, endPoint y: 356, distance: 82.8
click at [97, 360] on div "0:22 Позабудь об этом ____ 0:26 Спор не нужен никому 0:30 Не читай ____ мне 0:3…" at bounding box center [397, 300] width 753 height 450
type input "****"
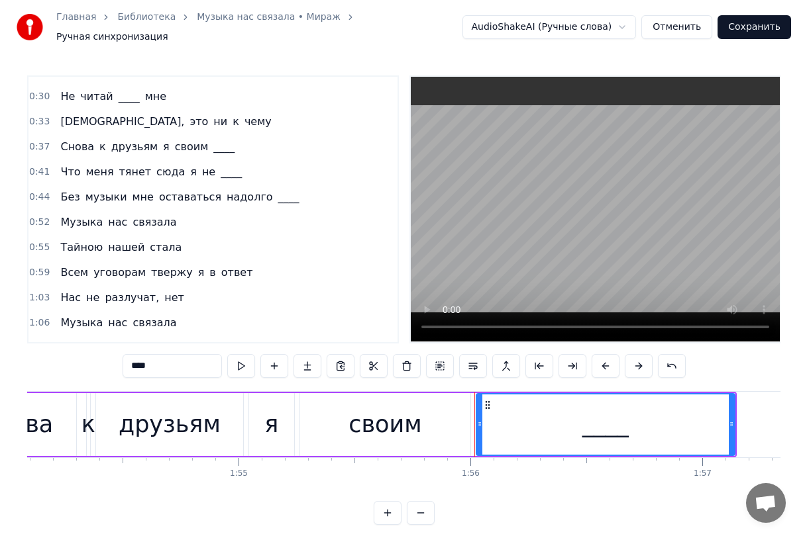
scroll to position [66, 0]
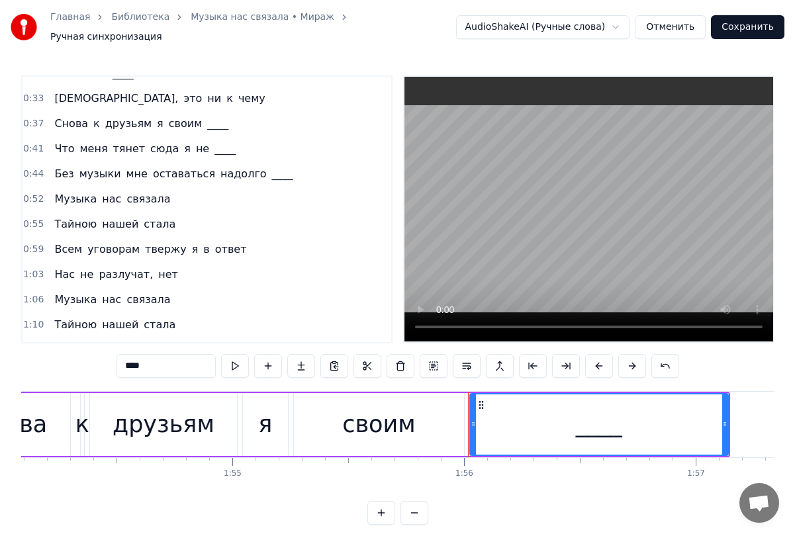
click at [749, 26] on button "Сохранить" at bounding box center [748, 27] width 74 height 24
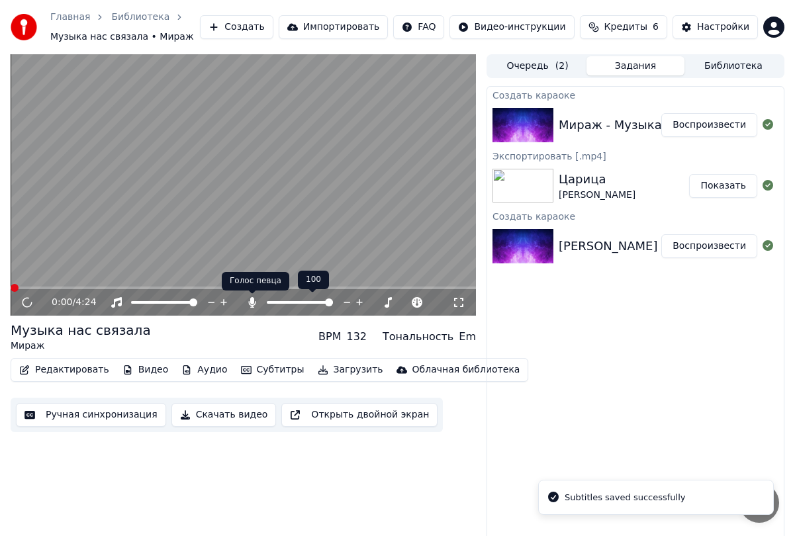
click at [255, 302] on icon at bounding box center [252, 302] width 13 height 11
click at [237, 419] on button "Скачать видео" at bounding box center [224, 415] width 105 height 24
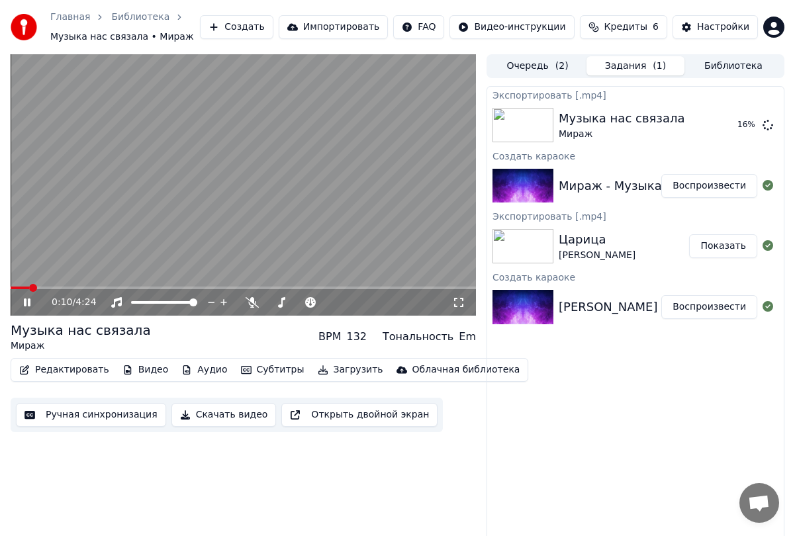
click at [32, 304] on icon at bounding box center [36, 302] width 30 height 11
click at [273, 26] on button "Создать" at bounding box center [236, 27] width 73 height 24
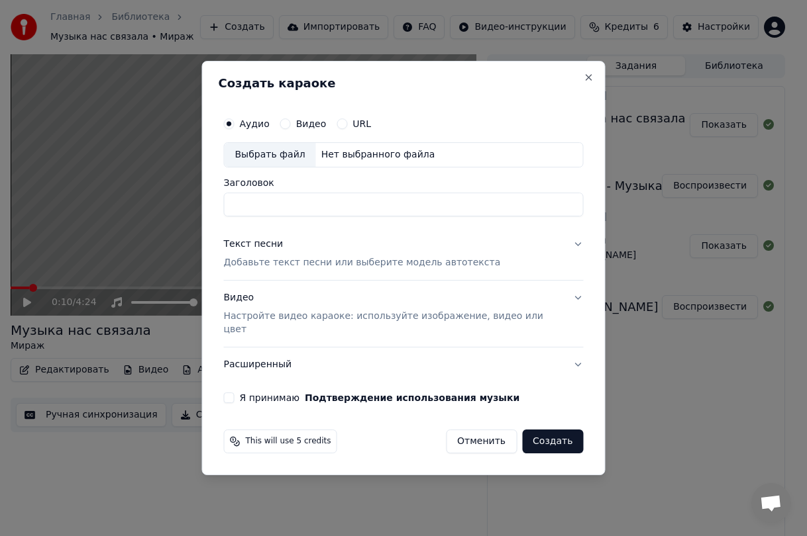
click at [303, 158] on div "Выбрать файл" at bounding box center [269, 155] width 91 height 24
type input "**********"
drag, startPoint x: 396, startPoint y: 213, endPoint x: 223, endPoint y: 210, distance: 172.9
click at [223, 210] on div "**********" at bounding box center [403, 268] width 403 height 415
type input "**********"
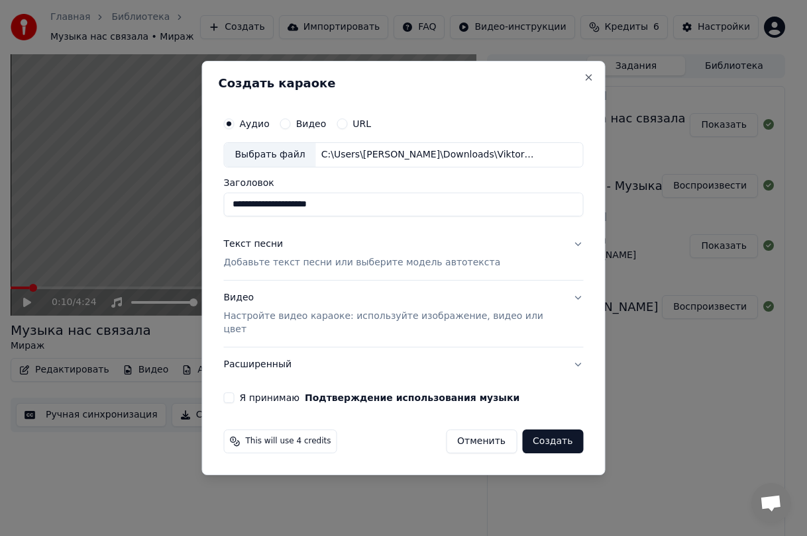
click at [326, 270] on p "Добавьте текст песни или выберите модель автотекста" at bounding box center [362, 262] width 277 height 13
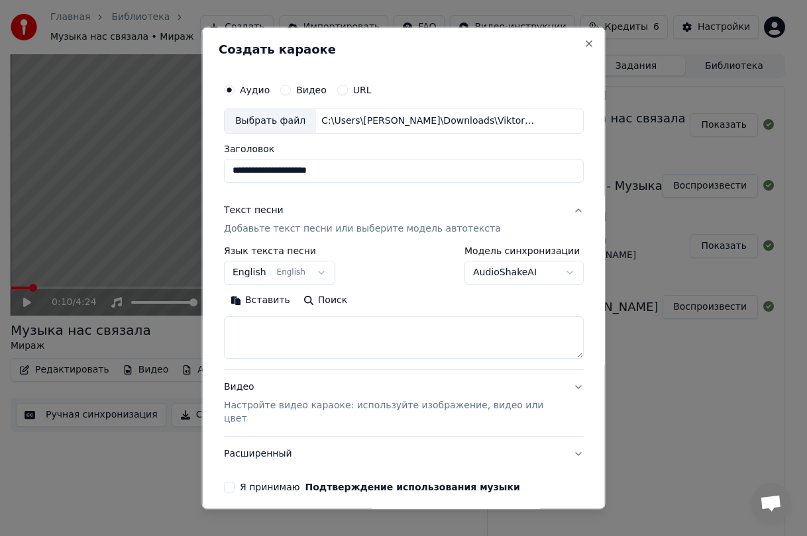
click at [286, 338] on textarea at bounding box center [404, 337] width 360 height 42
paste textarea "**********"
type textarea "**********"
paste textarea "**********"
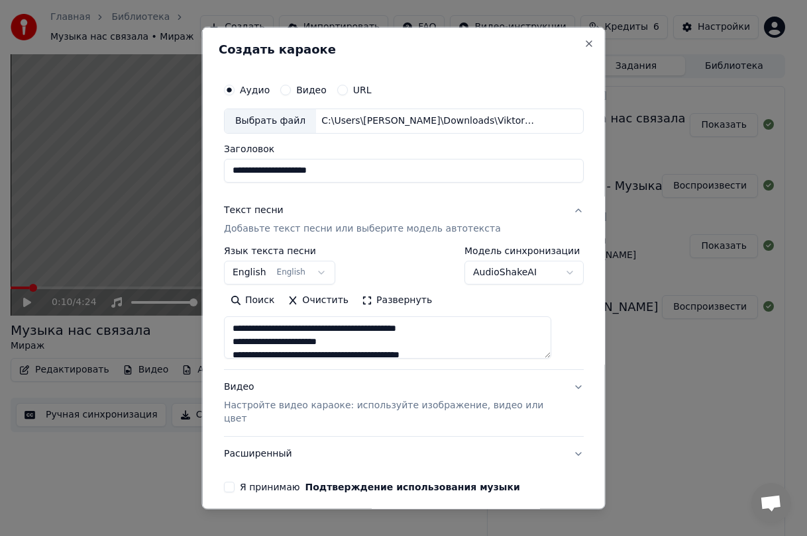
type textarea "**********"
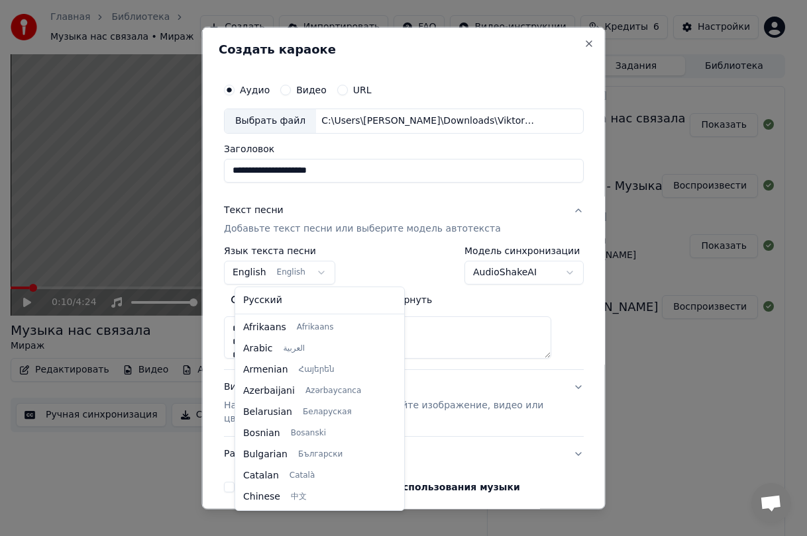
click at [309, 274] on body "Главная Библиотека Музыка нас связала • Мираж Создать Импортировать FAQ Видео-и…" at bounding box center [397, 268] width 795 height 536
select select "**"
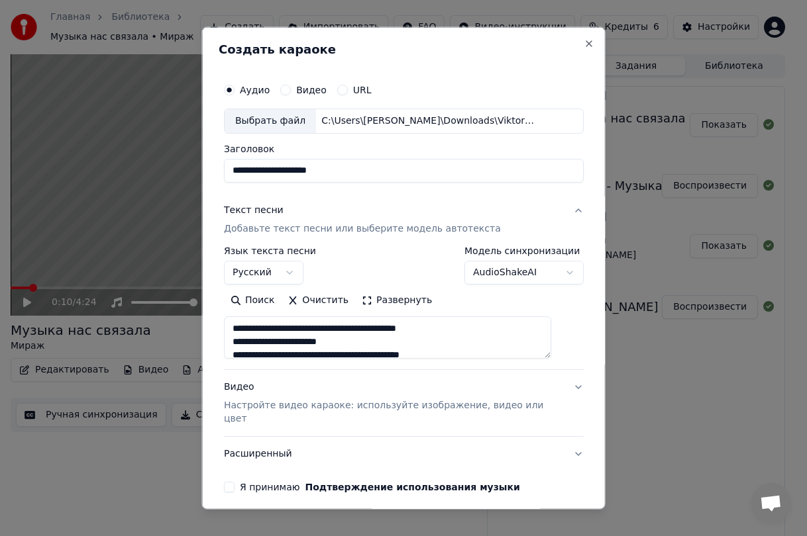
click at [275, 404] on p "Настройте видео караоке: используйте изображение, видео или цвет" at bounding box center [393, 412] width 338 height 26
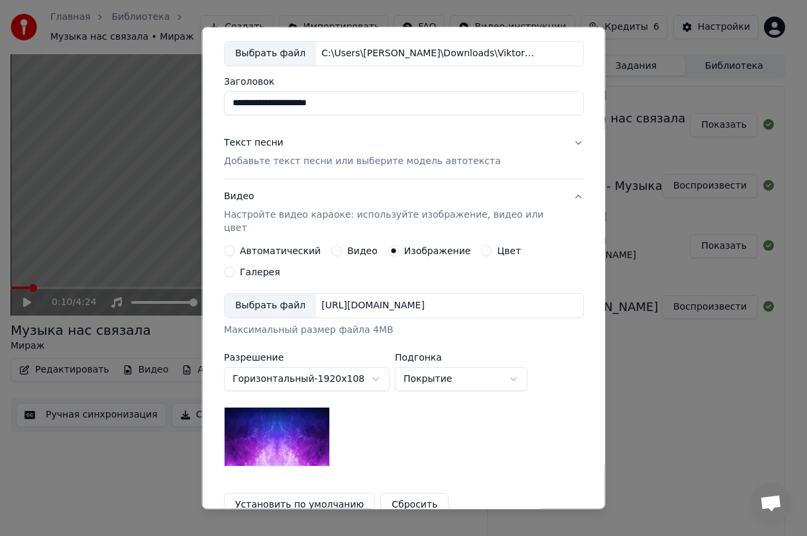
scroll to position [132, 0]
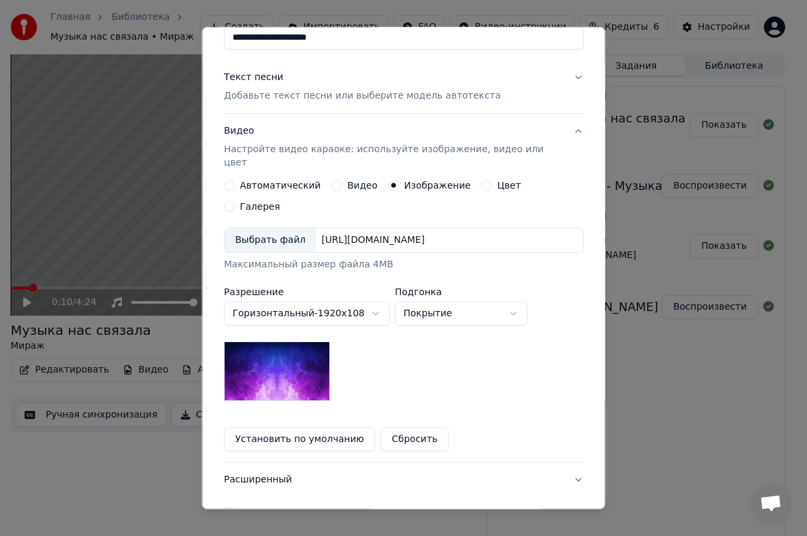
click at [289, 428] on button "Установить по умолчанию" at bounding box center [299, 440] width 151 height 24
click at [234, 508] on button "Я принимаю Подтверждение использования музыки" at bounding box center [229, 513] width 11 height 11
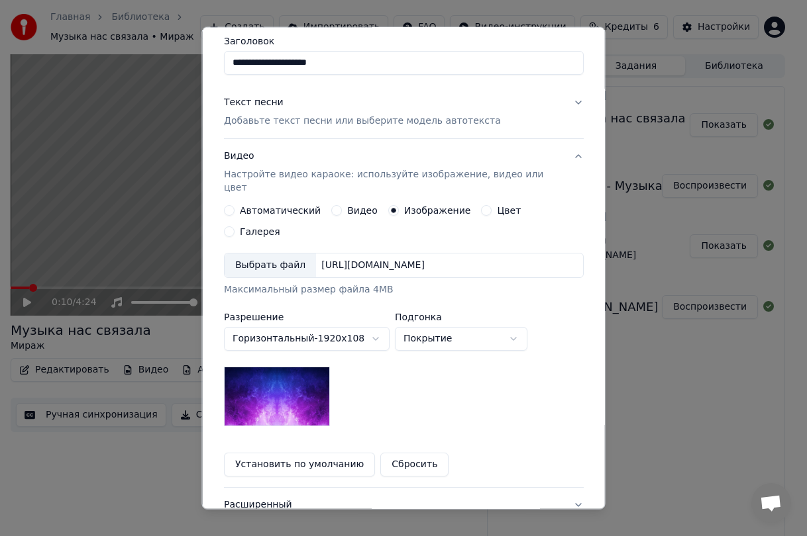
scroll to position [179, 0]
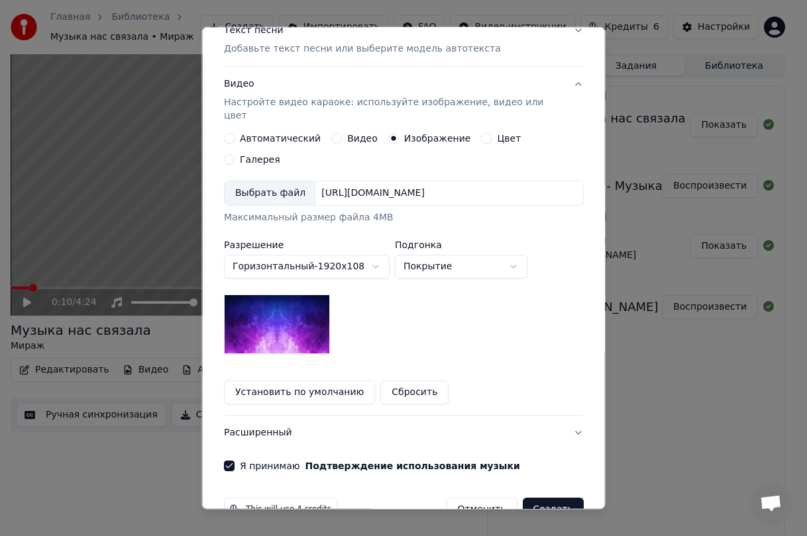
click at [536, 498] on button "Создать" at bounding box center [552, 510] width 61 height 24
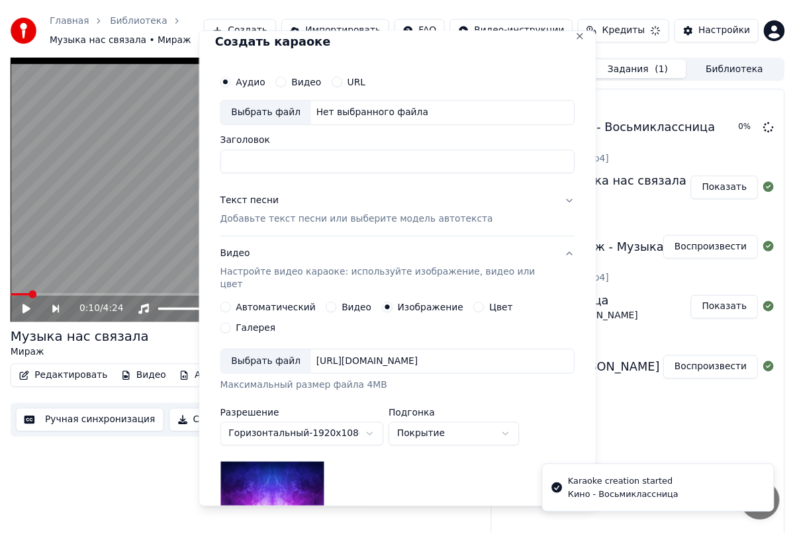
scroll to position [0, 0]
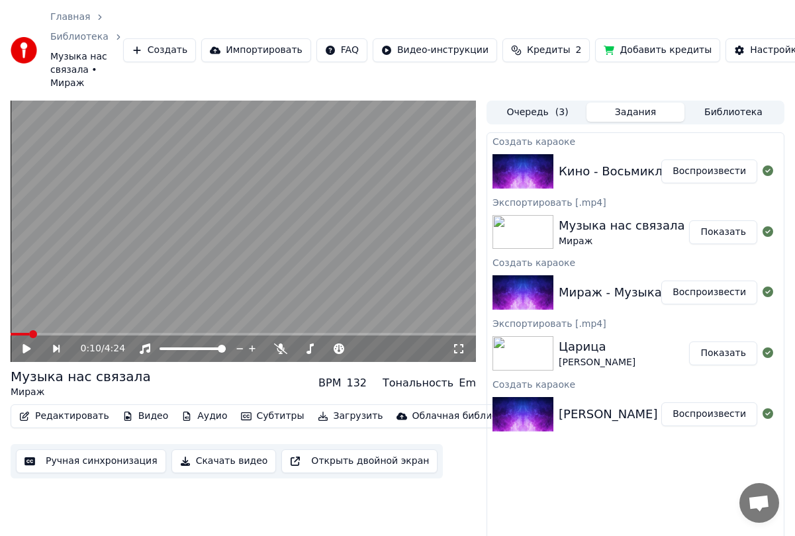
click at [23, 350] on icon at bounding box center [27, 348] width 8 height 9
click at [23, 350] on icon at bounding box center [36, 349] width 30 height 11
click at [511, 183] on img at bounding box center [523, 171] width 61 height 34
click at [743, 166] on button "Воспроизвести" at bounding box center [710, 172] width 96 height 24
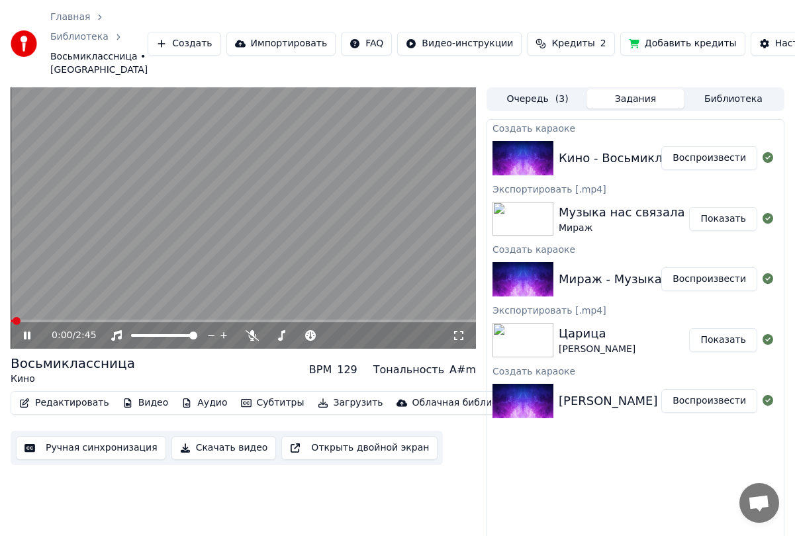
click at [26, 338] on icon at bounding box center [27, 336] width 7 height 8
click at [26, 338] on icon at bounding box center [27, 335] width 8 height 9
click at [250, 336] on icon at bounding box center [252, 335] width 13 height 11
click at [54, 318] on video at bounding box center [244, 218] width 466 height 262
click at [53, 319] on video at bounding box center [244, 218] width 466 height 262
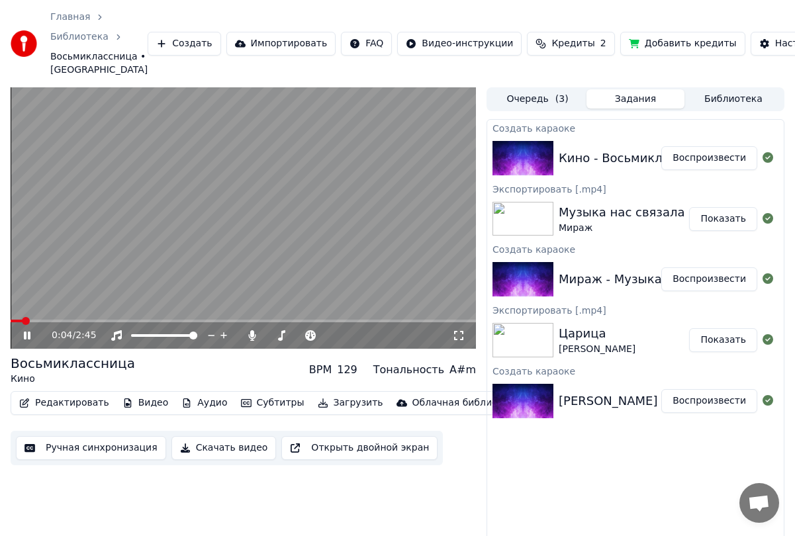
click at [53, 321] on span at bounding box center [244, 321] width 466 height 3
click at [81, 320] on span at bounding box center [244, 321] width 466 height 3
click at [84, 320] on span at bounding box center [86, 321] width 8 height 8
click at [70, 321] on span at bounding box center [40, 321] width 59 height 3
click at [31, 336] on icon at bounding box center [36, 335] width 30 height 11
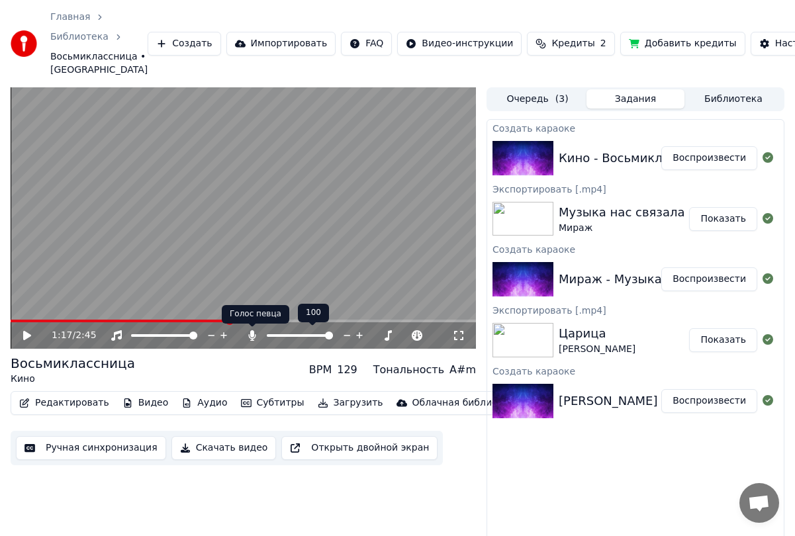
click at [251, 334] on icon at bounding box center [252, 335] width 7 height 11
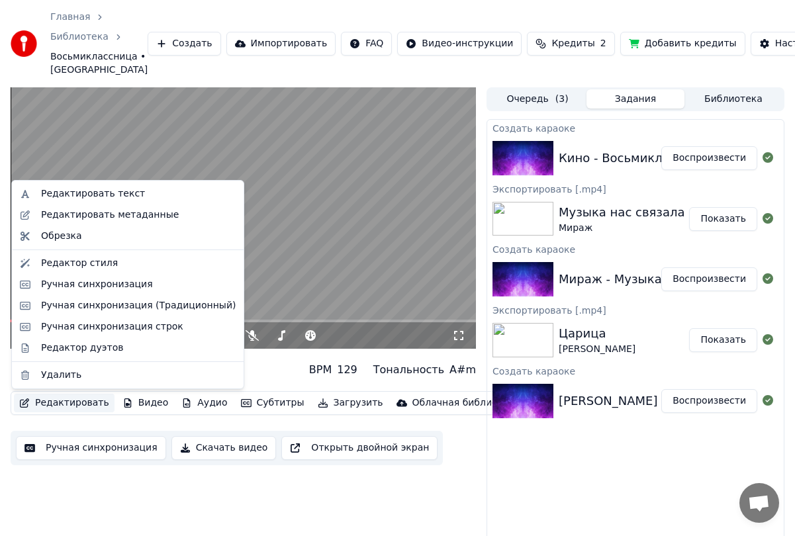
click at [54, 400] on button "Редактировать" at bounding box center [64, 403] width 101 height 19
click at [94, 287] on div "Ручная синхронизация" at bounding box center [97, 284] width 112 height 13
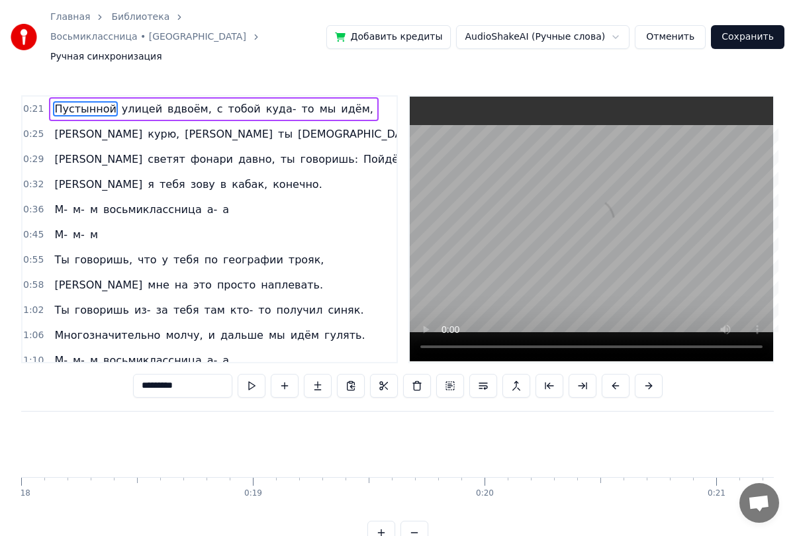
scroll to position [0, 4945]
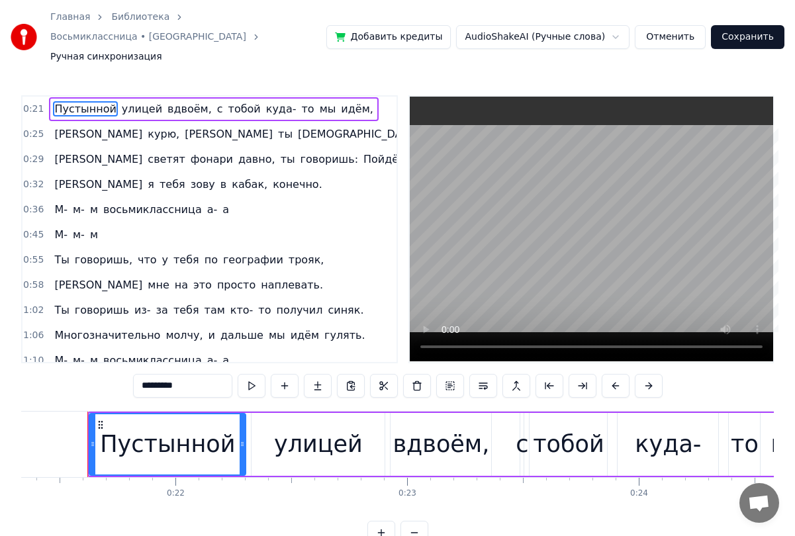
click at [168, 101] on span "вдвоём," at bounding box center [189, 108] width 47 height 15
type input "*******"
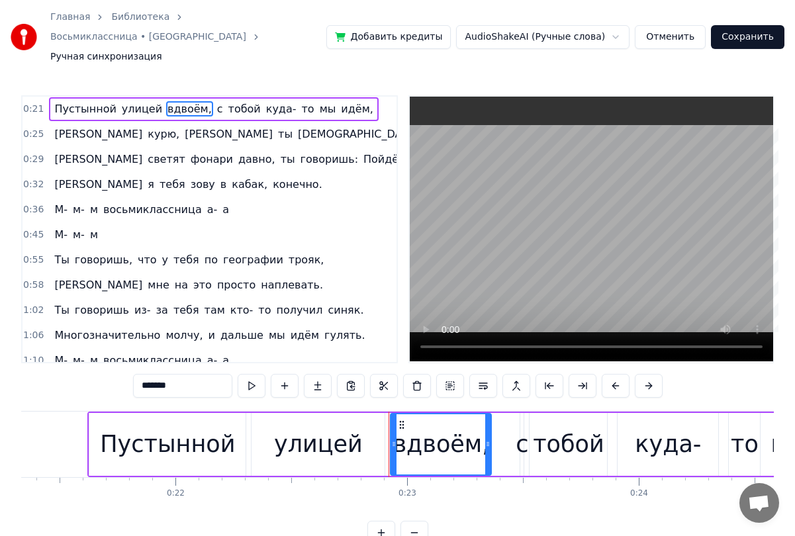
drag, startPoint x: 175, startPoint y: 366, endPoint x: 125, endPoint y: 369, distance: 49.8
click at [123, 369] on div "0:21 Пустынной улицей вдвоём, с тобой куда- то мы идём, 0:25 Я курю, а ты конфе…" at bounding box center [397, 320] width 753 height 450
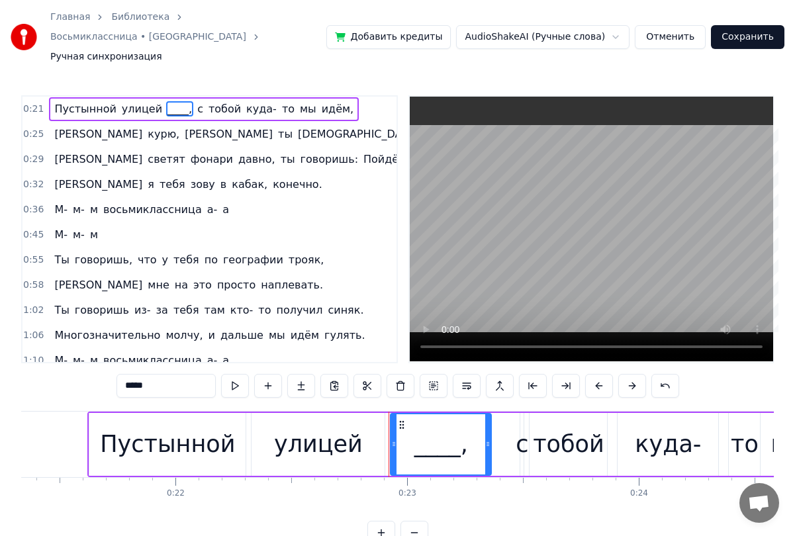
click at [297, 126] on span "[DEMOGRAPHIC_DATA]" at bounding box center [358, 133] width 123 height 15
type input "*******"
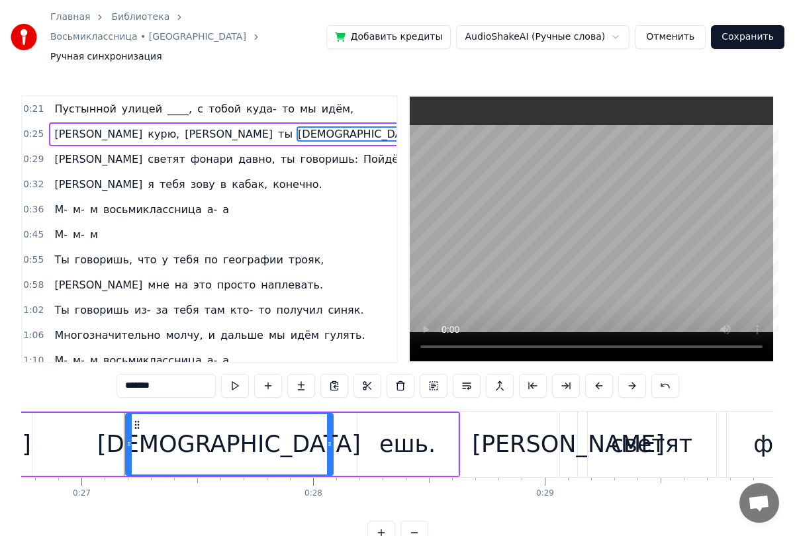
scroll to position [0, 6234]
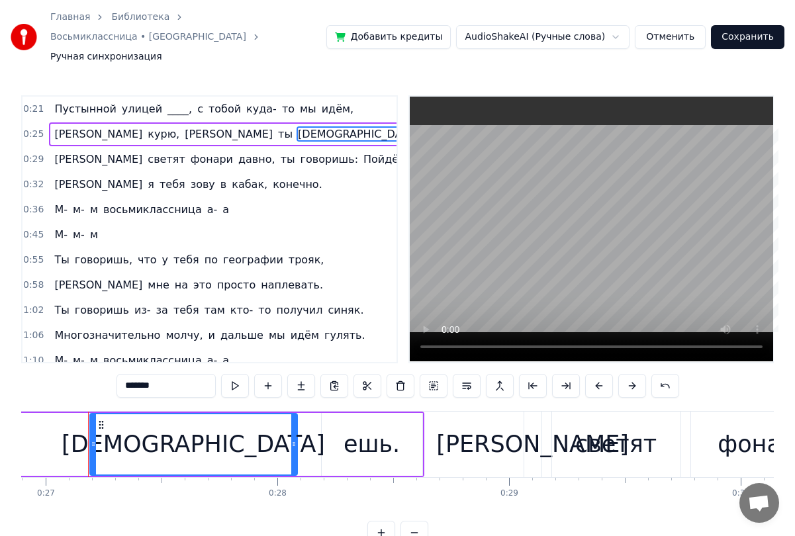
drag, startPoint x: 168, startPoint y: 367, endPoint x: 109, endPoint y: 362, distance: 59.1
click at [109, 362] on div "0:21 Пустынной улицей ____, с тобой куда- то мы идём, 0:25 Я курю, а ты конфеты…" at bounding box center [397, 320] width 753 height 450
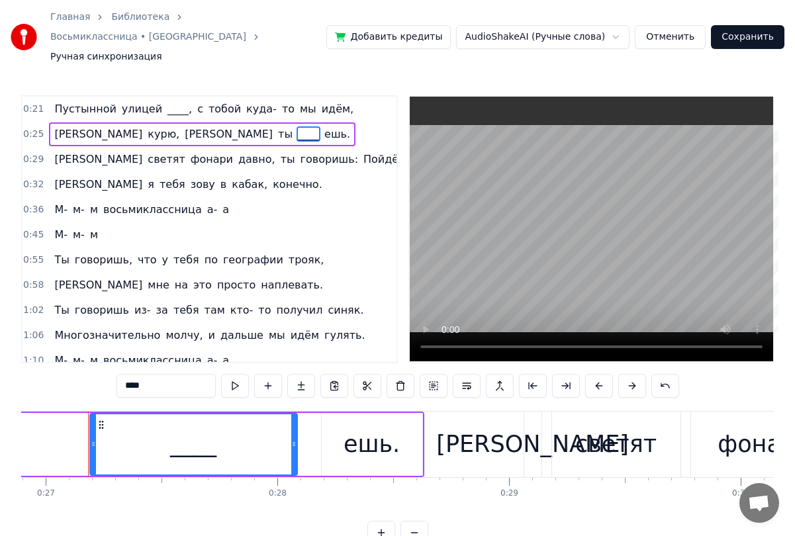
click at [423, 152] on span "кино," at bounding box center [439, 159] width 32 height 15
type input "*****"
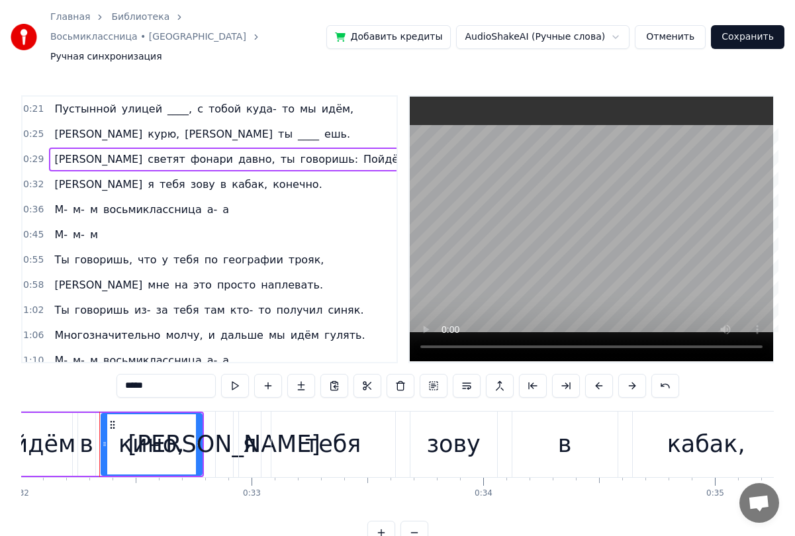
scroll to position [0, 7430]
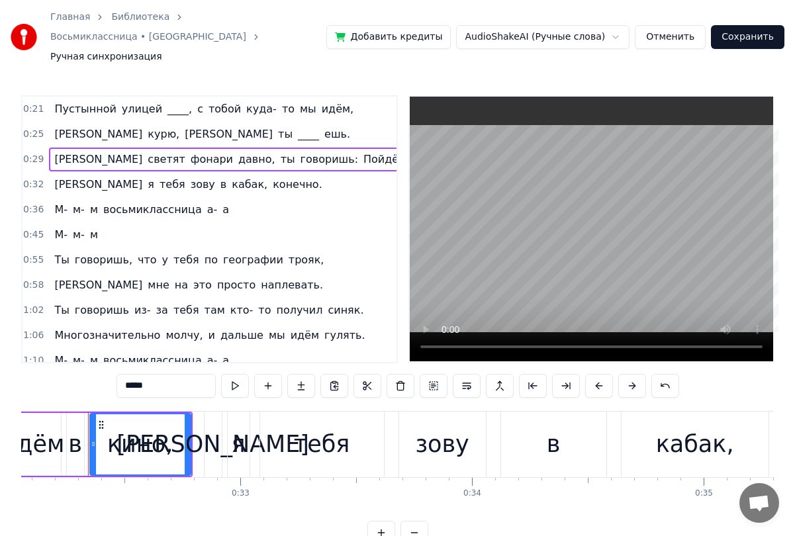
drag, startPoint x: 144, startPoint y: 366, endPoint x: 96, endPoint y: 366, distance: 47.7
click at [96, 366] on div "0:21 Пустынной улицей ____, с тобой куда- то мы идём, 0:25 Я курю, а ты ____ еш…" at bounding box center [397, 320] width 753 height 450
click at [230, 177] on span "кабак," at bounding box center [249, 184] width 38 height 15
type input "******"
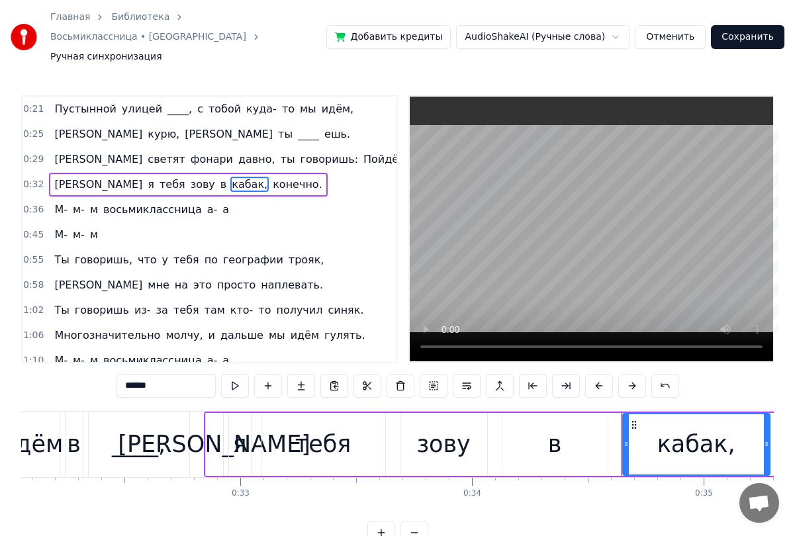
drag, startPoint x: 128, startPoint y: 365, endPoint x: 68, endPoint y: 361, distance: 59.7
click at [68, 361] on div "0:21 Пустынной улицей ____, с тобой куда- то мы идём, 0:25 Я курю, а ты ____ еш…" at bounding box center [397, 320] width 753 height 450
click at [139, 202] on span "восьмиклассница" at bounding box center [152, 209] width 101 height 15
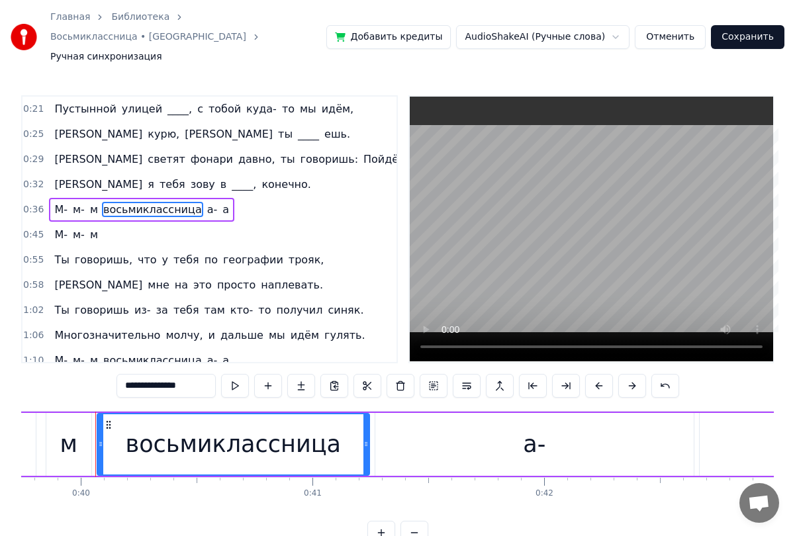
scroll to position [0, 9219]
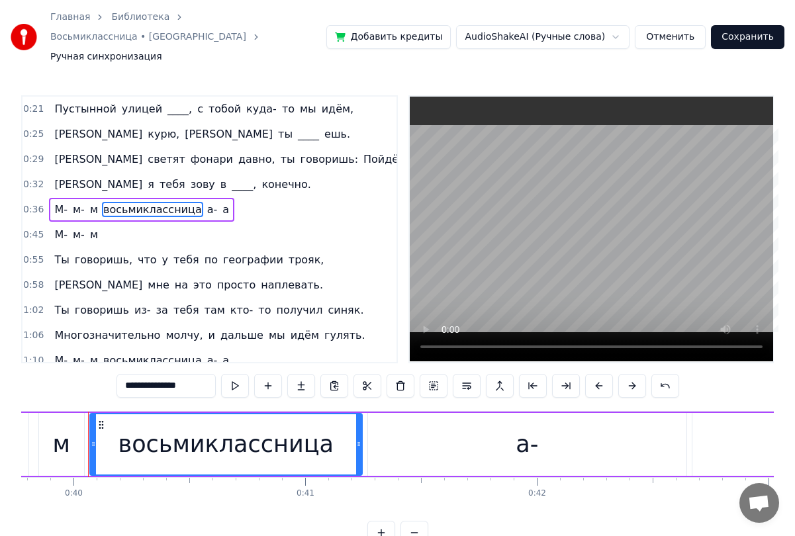
click at [287, 252] on span "трояк," at bounding box center [306, 259] width 38 height 15
type input "******"
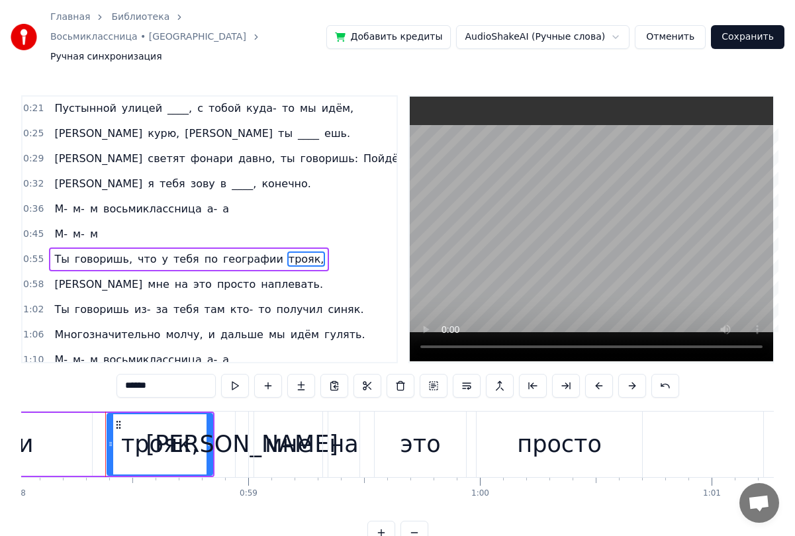
scroll to position [0, 13466]
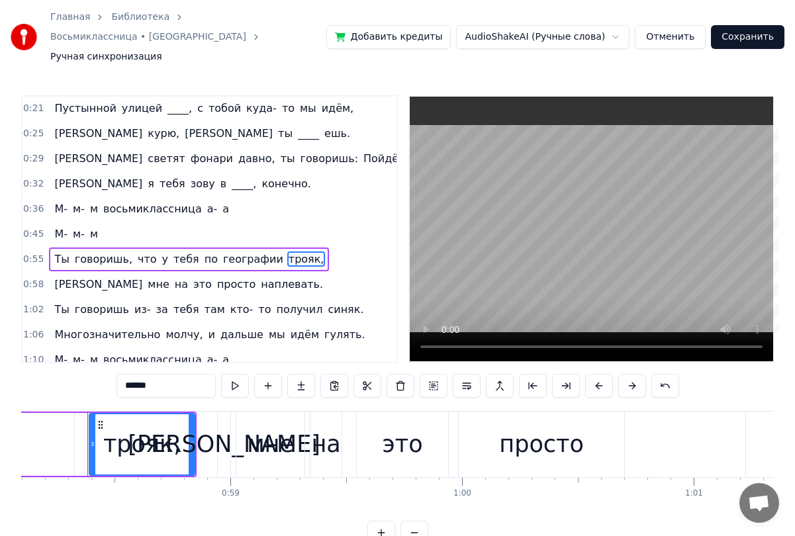
drag, startPoint x: 166, startPoint y: 367, endPoint x: 79, endPoint y: 361, distance: 87.0
click at [87, 366] on div "0:21 Пустынной улицей ____, с тобой куда- то мы идём, 0:25 Я курю, а ты ____ еш…" at bounding box center [397, 320] width 753 height 450
click at [260, 277] on span "наплевать." at bounding box center [292, 284] width 65 height 15
type input "**********"
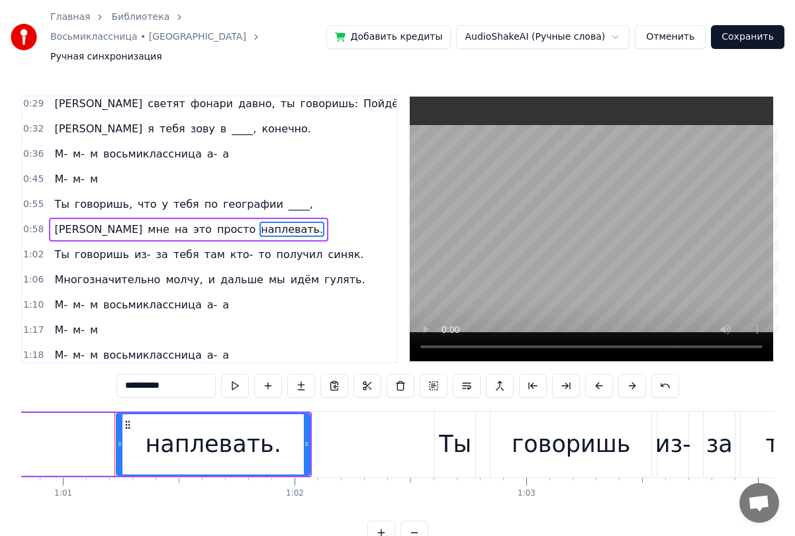
scroll to position [0, 14124]
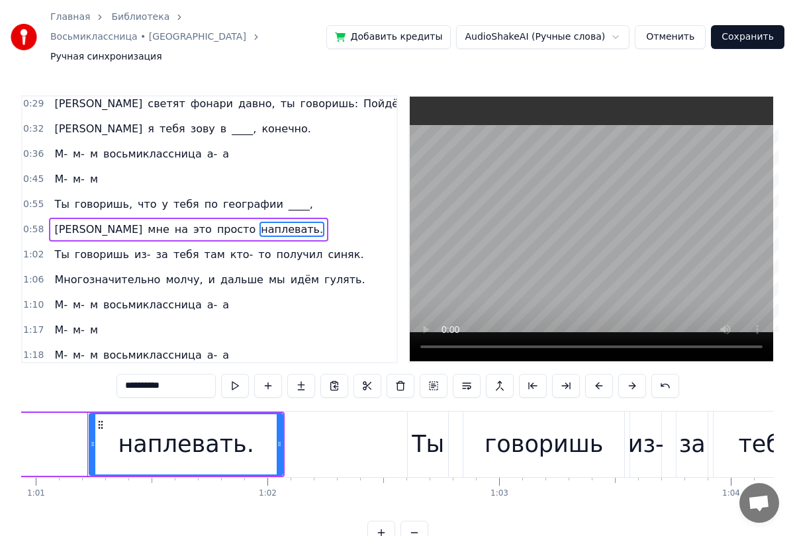
drag, startPoint x: 181, startPoint y: 369, endPoint x: 81, endPoint y: 358, distance: 101.3
click at [85, 362] on div "0:21 Пустынной улицей ____, с тобой куда- то мы идём, 0:25 Я курю, а ты ____ еш…" at bounding box center [397, 320] width 753 height 450
click at [326, 247] on span "синяк." at bounding box center [345, 254] width 38 height 15
type input "******"
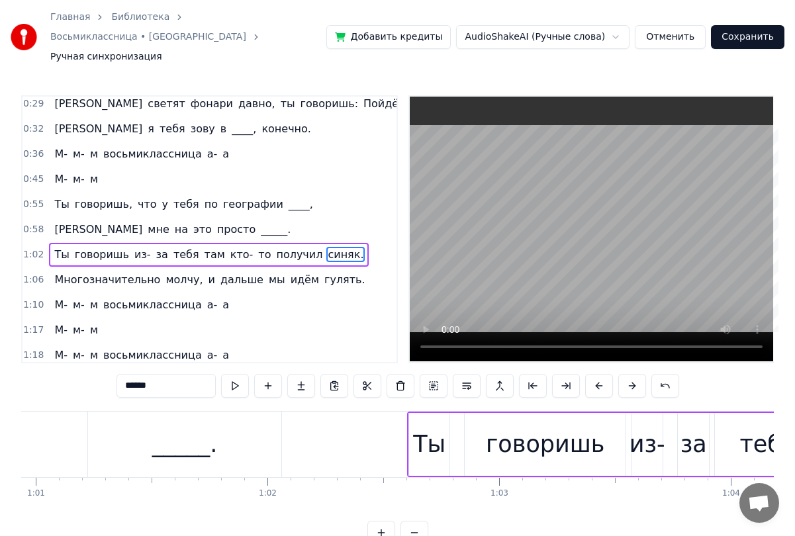
scroll to position [81, 0]
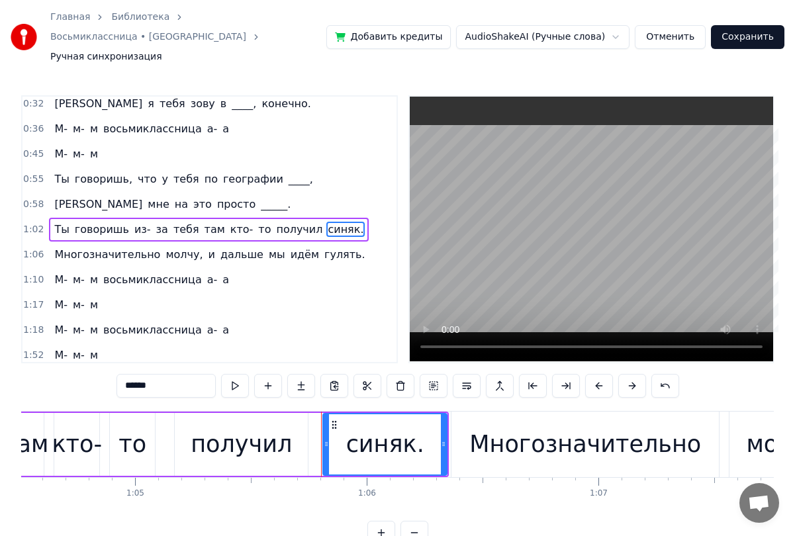
drag, startPoint x: 162, startPoint y: 368, endPoint x: 96, endPoint y: 362, distance: 65.9
click at [103, 365] on div "0:21 Пустынной улицей ____, с тобой куда- то мы идём, 0:25 Я курю, а ты ____ еш…" at bounding box center [397, 320] width 753 height 450
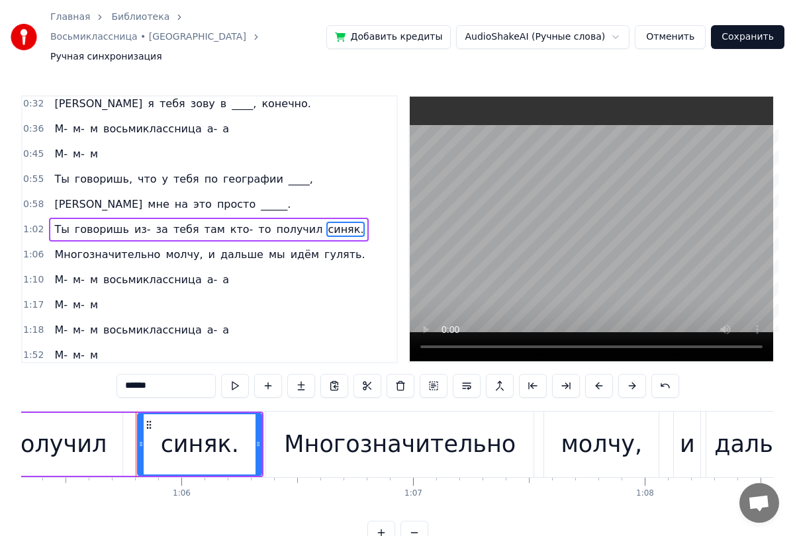
scroll to position [0, 15186]
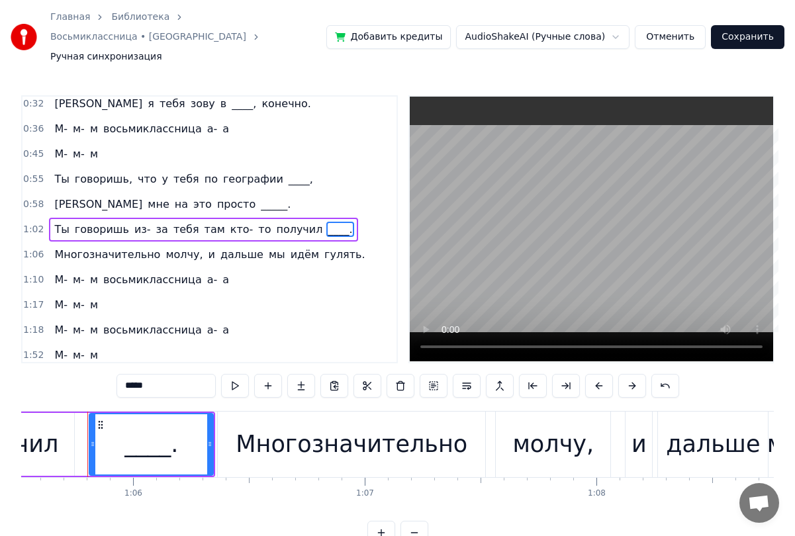
click at [323, 247] on span "гулять." at bounding box center [345, 254] width 44 height 15
type input "*******"
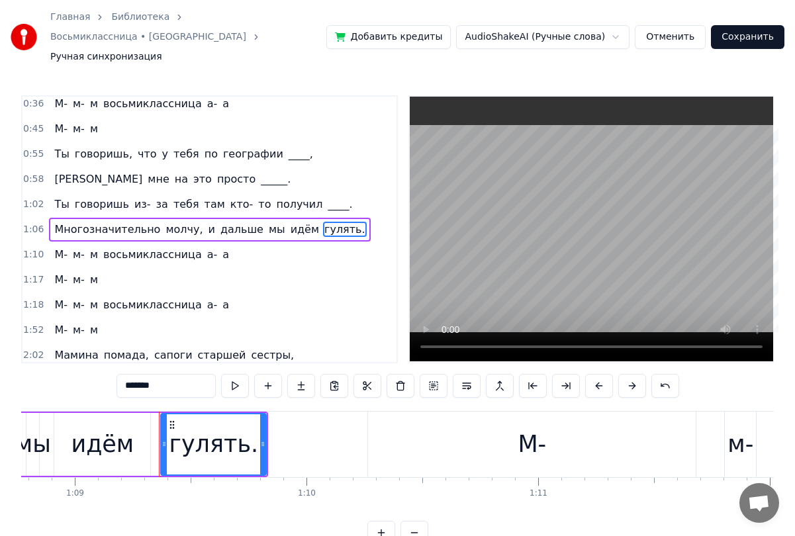
scroll to position [0, 16011]
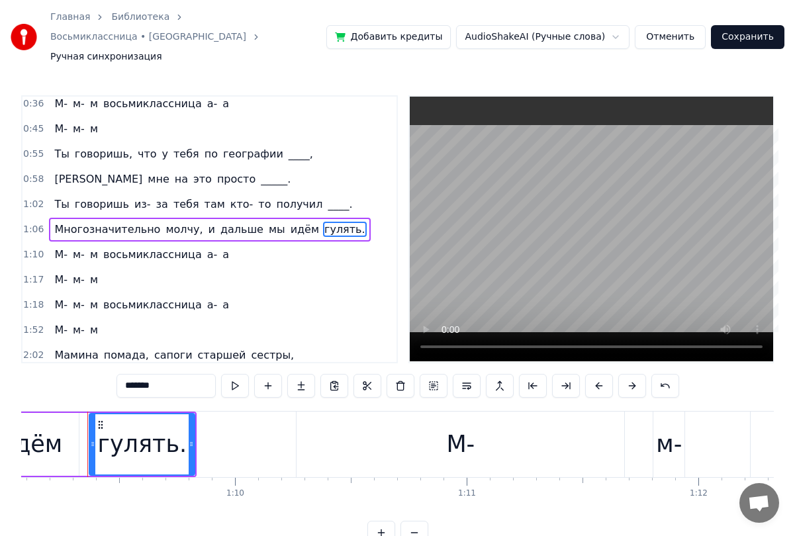
drag, startPoint x: 153, startPoint y: 364, endPoint x: 98, endPoint y: 364, distance: 55.0
click at [98, 364] on div "0:21 Пустынной улицей ____, с тобой куда- то мы идём, 0:25 Я курю, а ты ____ еш…" at bounding box center [397, 320] width 753 height 450
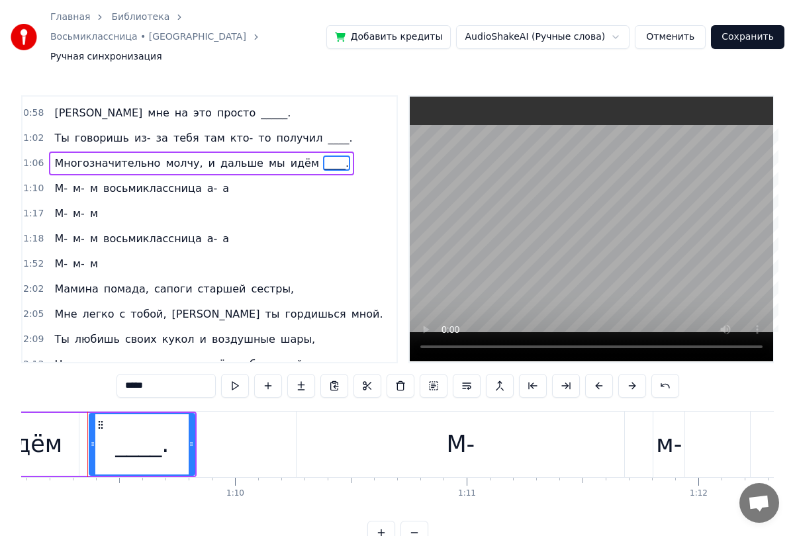
click at [117, 281] on span "помада," at bounding box center [127, 288] width 48 height 15
type input "*******"
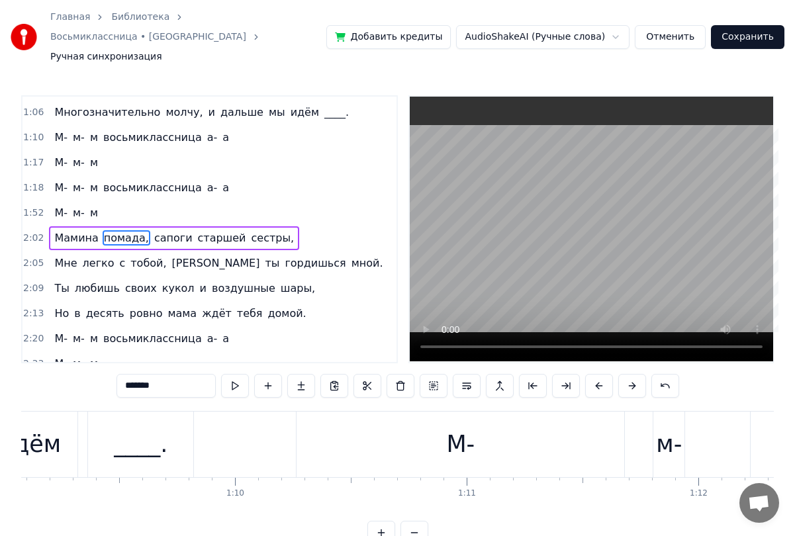
scroll to position [232, 0]
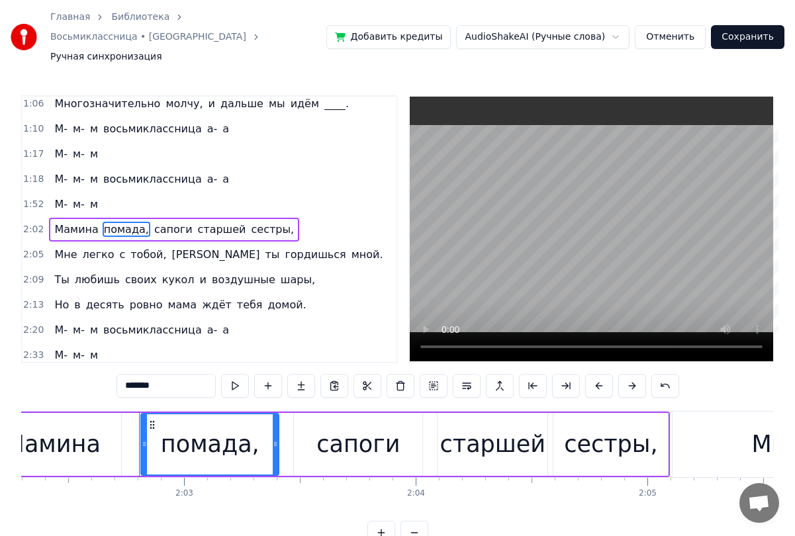
drag, startPoint x: 162, startPoint y: 366, endPoint x: 94, endPoint y: 362, distance: 67.6
click at [94, 362] on div "0:21 Пустынной улицей ____, с тобой куда- то мы идём, 0:25 Я курю, а ты ____ еш…" at bounding box center [397, 320] width 753 height 450
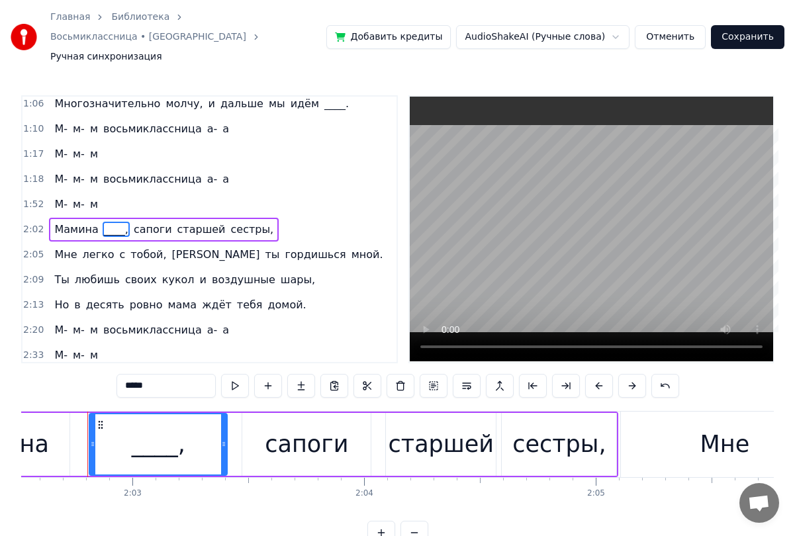
click at [161, 272] on span "кукол" at bounding box center [178, 279] width 35 height 15
type input "*****"
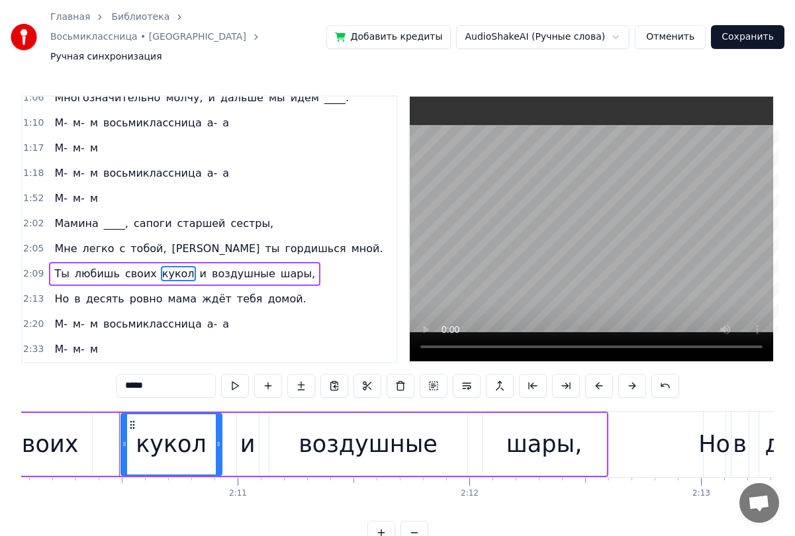
scroll to position [0, 30178]
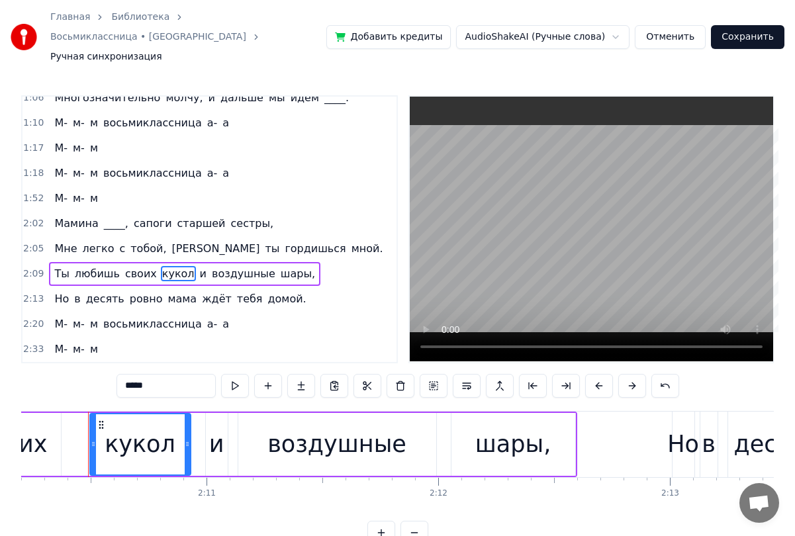
drag, startPoint x: 154, startPoint y: 364, endPoint x: 51, endPoint y: 366, distance: 103.3
click at [58, 365] on div "0:21 Пустынной улицей ____, с тобой куда- то мы идём, 0:25 Я курю, а ты ____ еш…" at bounding box center [397, 320] width 753 height 450
click at [266, 291] on span "домой." at bounding box center [286, 298] width 41 height 15
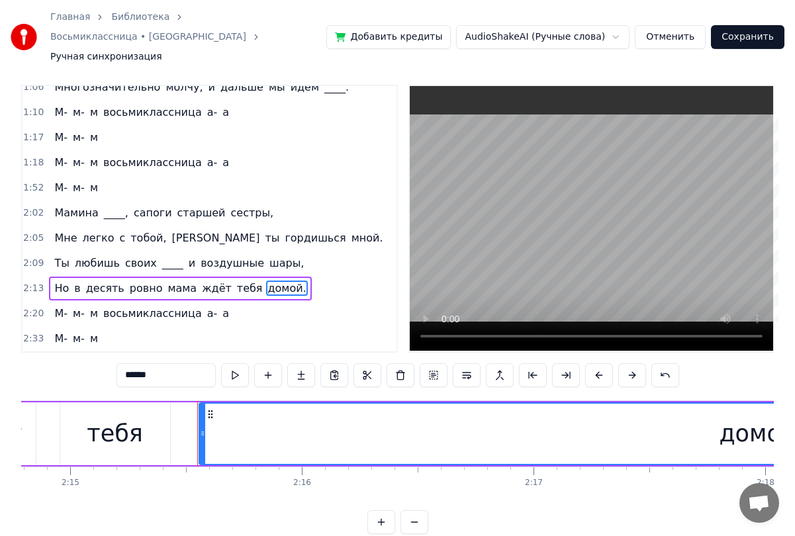
scroll to position [0, 31351]
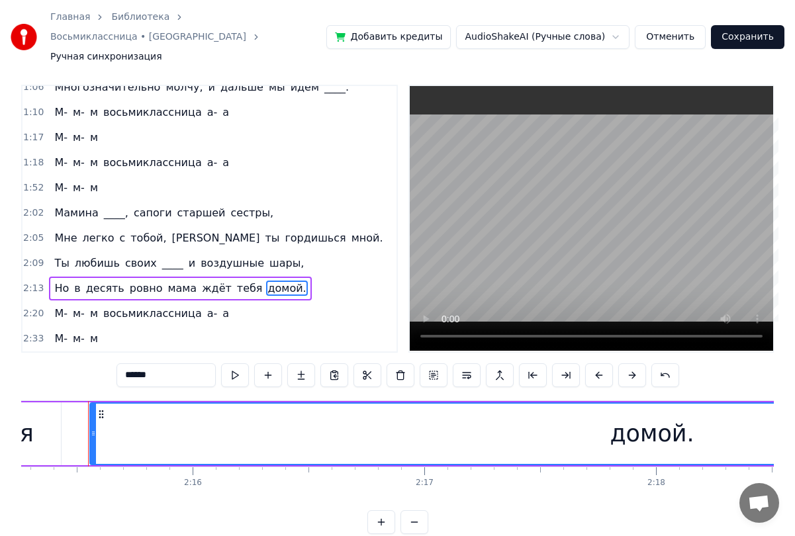
click at [166, 281] on span "мама" at bounding box center [182, 288] width 32 height 15
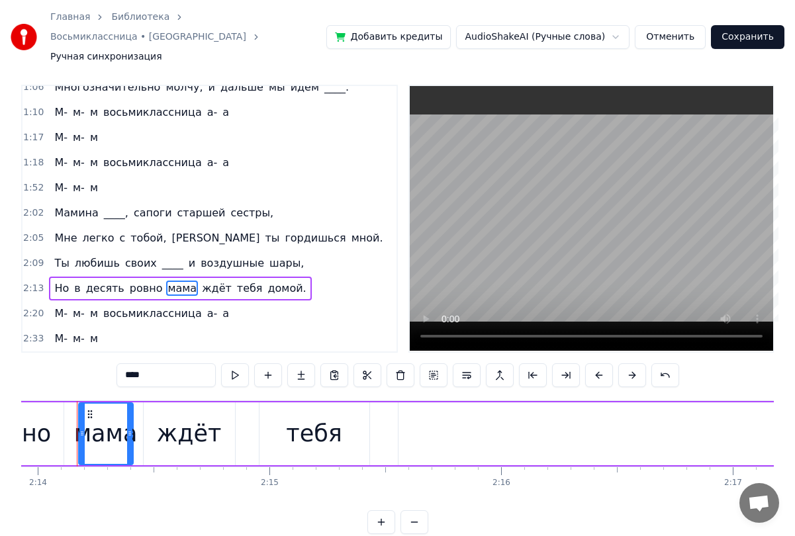
scroll to position [0, 31031]
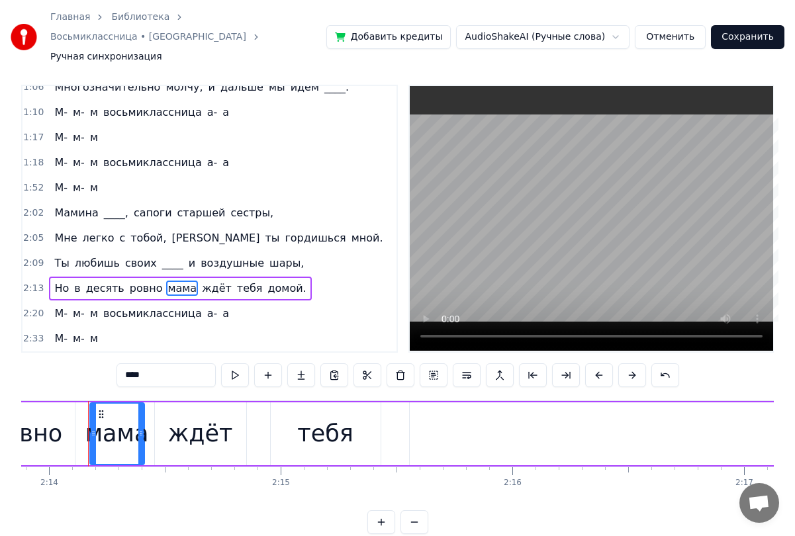
click at [148, 281] on span "ровно" at bounding box center [146, 288] width 36 height 15
type input "*****"
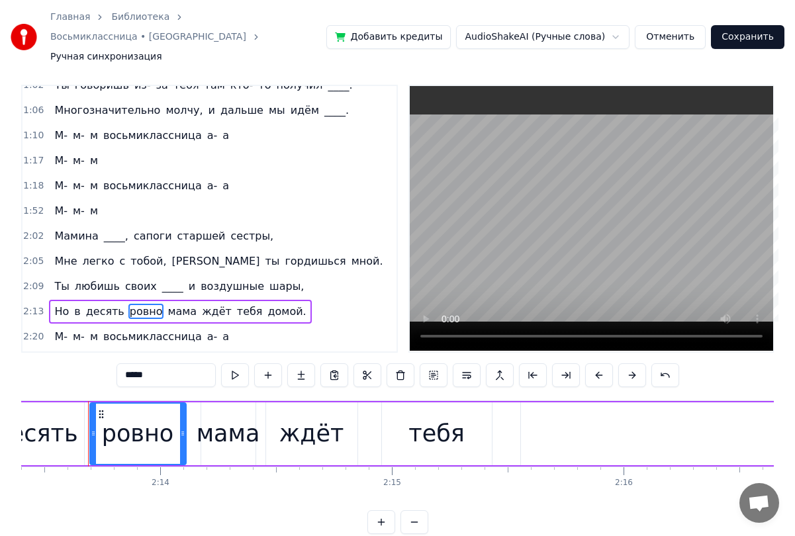
scroll to position [238, 0]
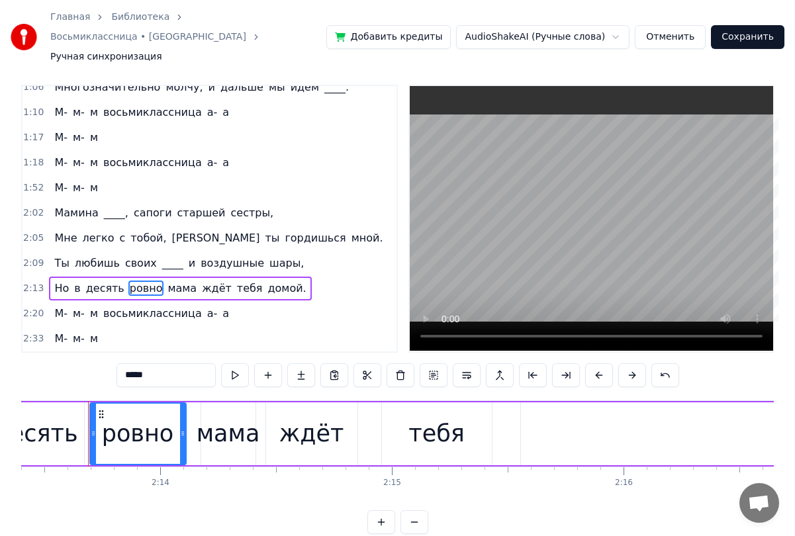
drag, startPoint x: 161, startPoint y: 352, endPoint x: 103, endPoint y: 350, distance: 57.6
click at [107, 352] on div "0:21 Пустынной улицей ____, с тобой куда- то мы идём, 0:25 Я курю, а ты ____ еш…" at bounding box center [397, 310] width 753 height 450
type input "****"
click at [744, 32] on button "Сохранить" at bounding box center [748, 37] width 74 height 24
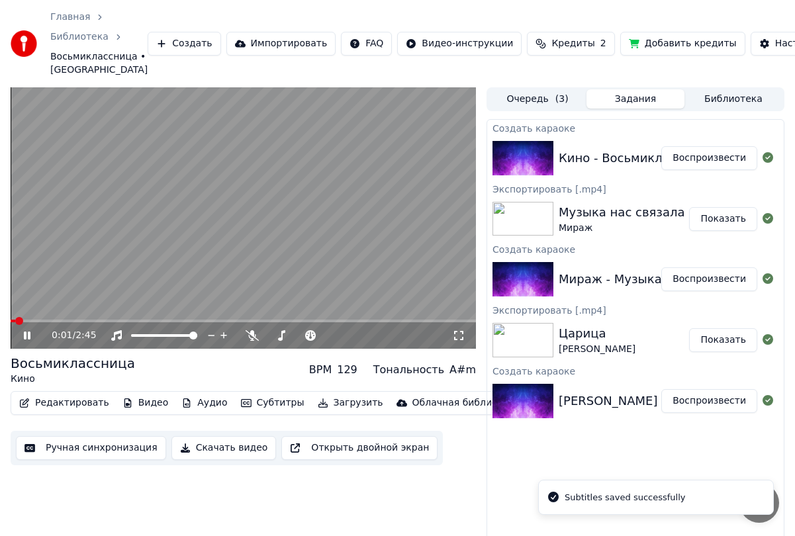
click at [188, 321] on span at bounding box center [244, 321] width 466 height 3
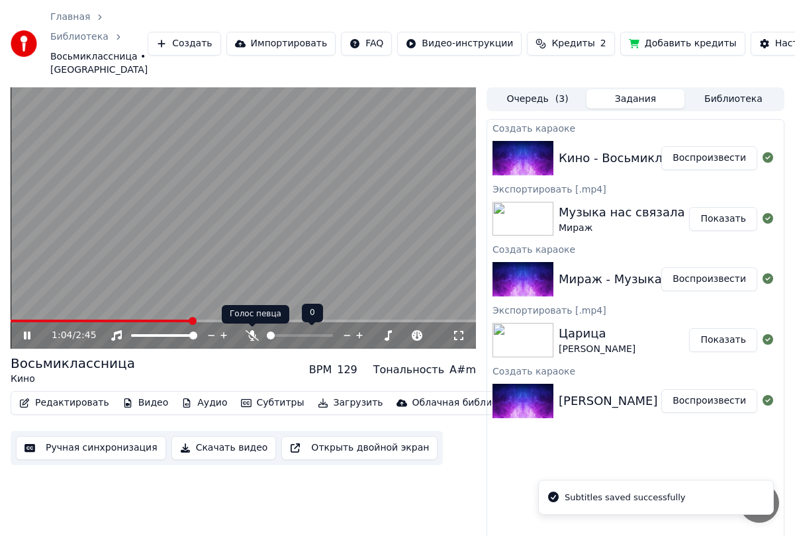
click at [250, 334] on icon at bounding box center [252, 335] width 13 height 11
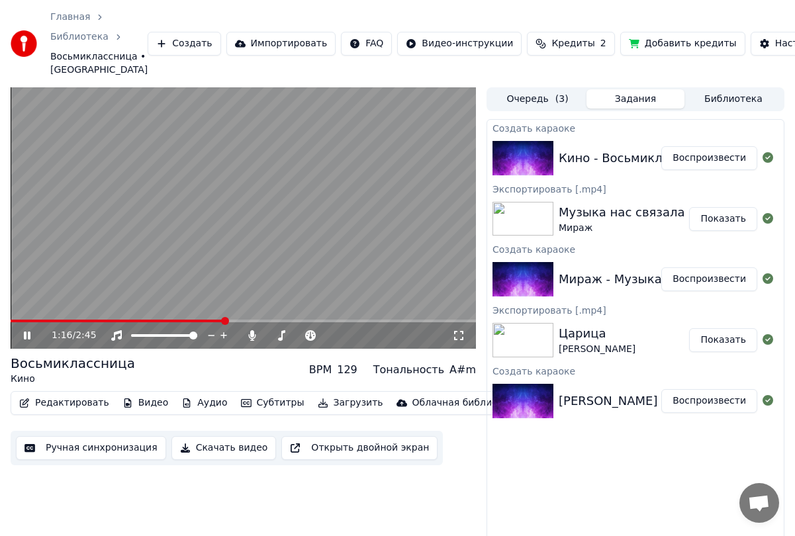
click at [27, 336] on icon at bounding box center [36, 335] width 30 height 11
click at [198, 450] on button "Скачать видео" at bounding box center [224, 448] width 105 height 24
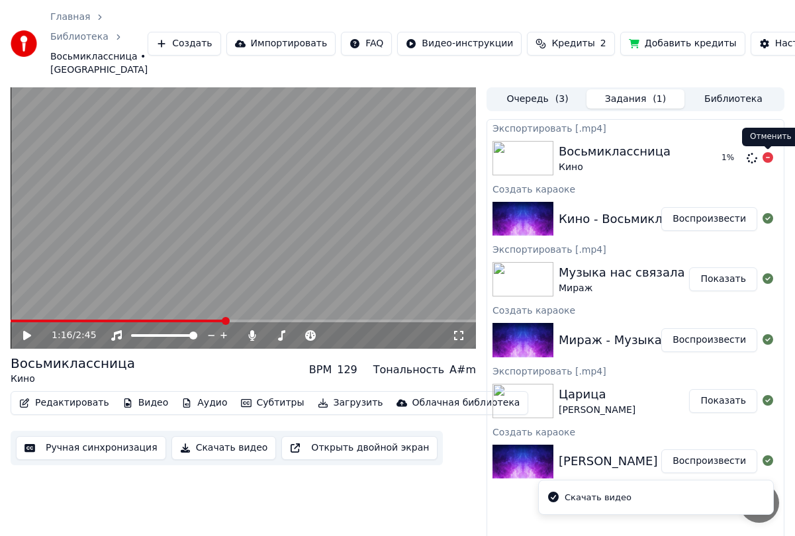
click at [766, 157] on icon at bounding box center [768, 157] width 11 height 11
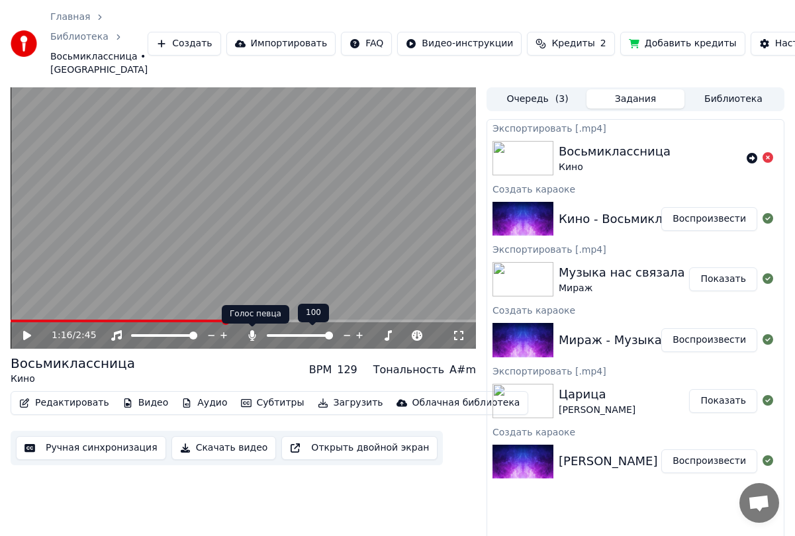
click at [253, 333] on icon at bounding box center [252, 335] width 7 height 11
click at [314, 397] on button "Загрузить" at bounding box center [351, 403] width 76 height 19
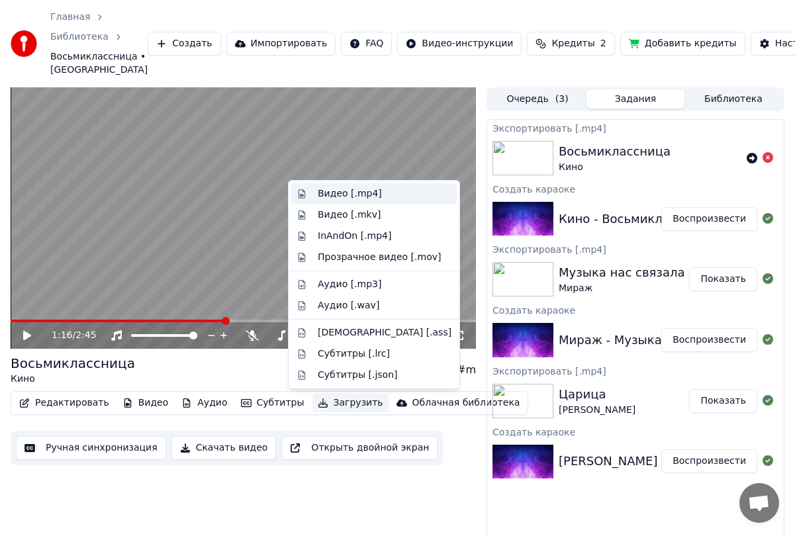
click at [346, 199] on div "Видео [.mp4]" at bounding box center [350, 193] width 64 height 13
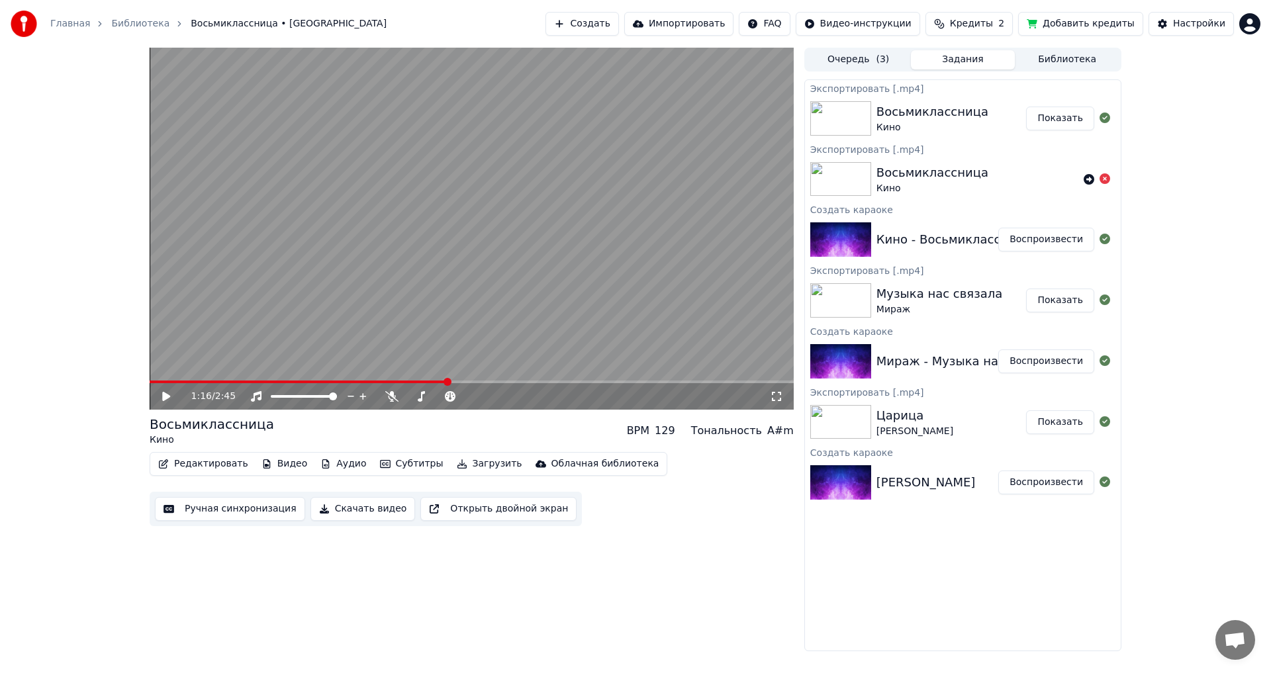
click at [1254, 27] on html "Главная Библиотека Восьмиклассница • Кино Создать Импортировать FAQ Видео-инстр…" at bounding box center [635, 336] width 1271 height 673
click at [1160, 146] on span "Выйти" at bounding box center [1157, 152] width 31 height 13
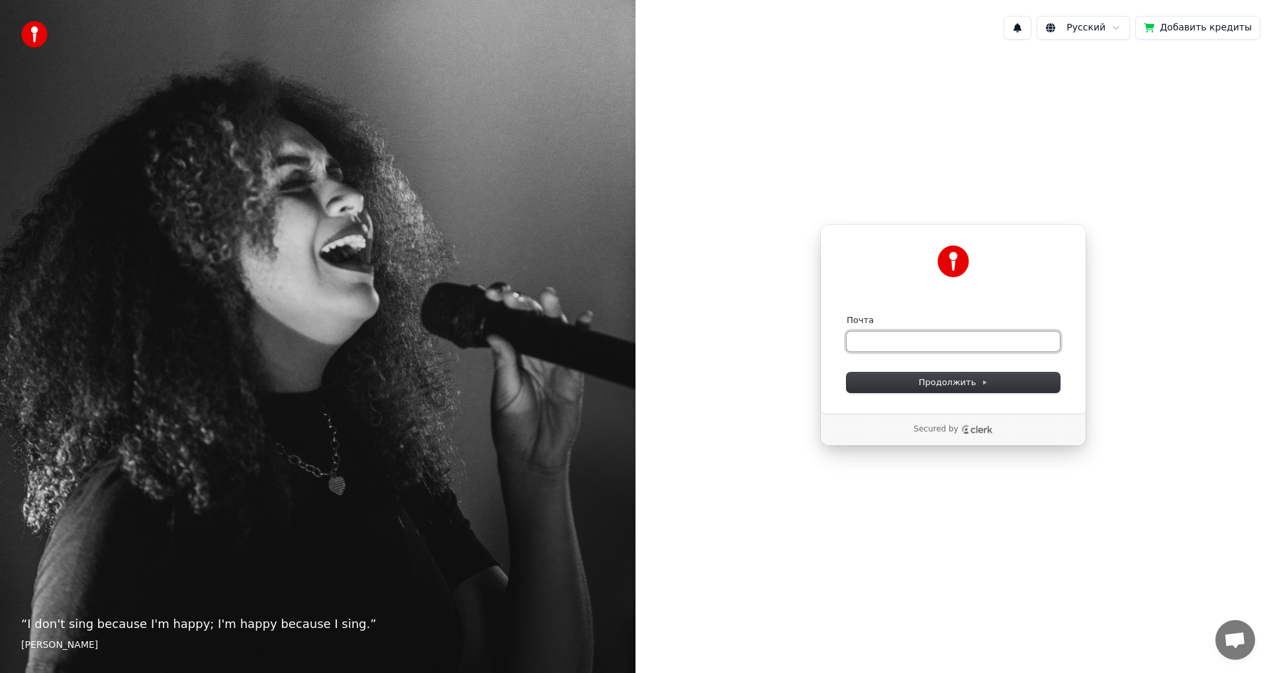
click at [856, 346] on input "Почта" at bounding box center [953, 342] width 213 height 20
type input "*"
click at [847, 315] on button "submit" at bounding box center [847, 315] width 0 height 0
type input "**********"
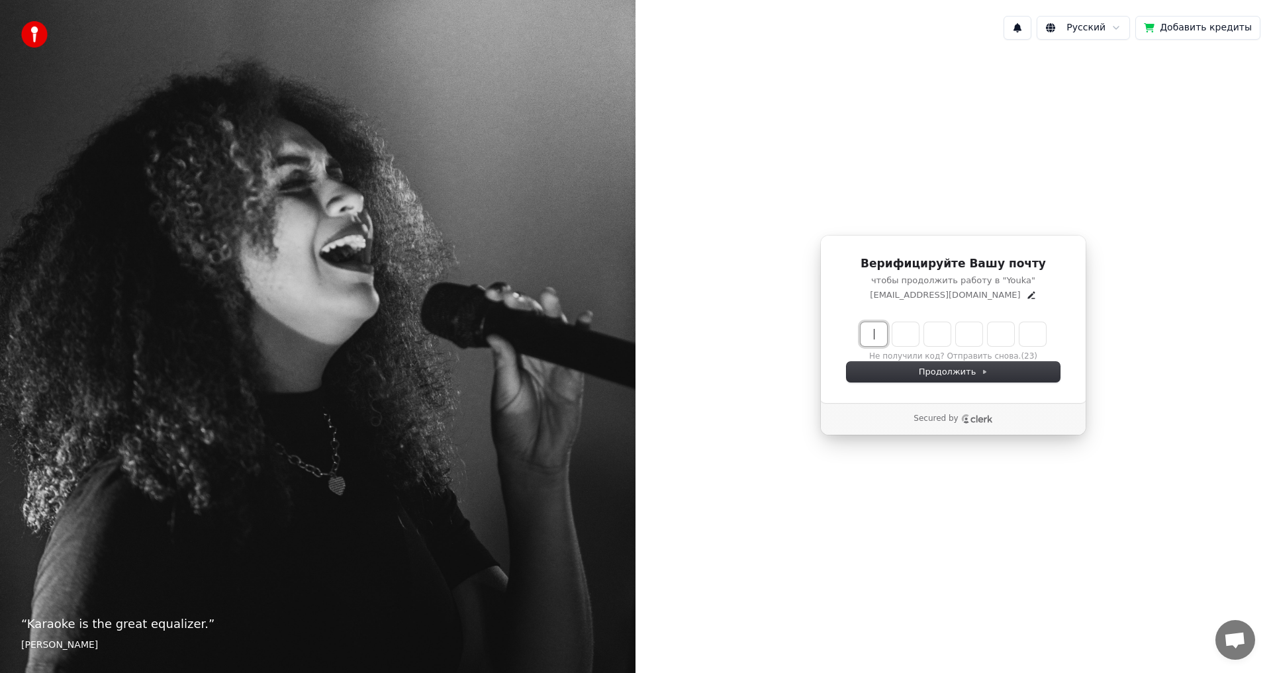
click at [870, 331] on input "Enter verification code" at bounding box center [967, 335] width 212 height 24
type input "******"
